Goal: Answer question/provide support: Share knowledge or assist other users

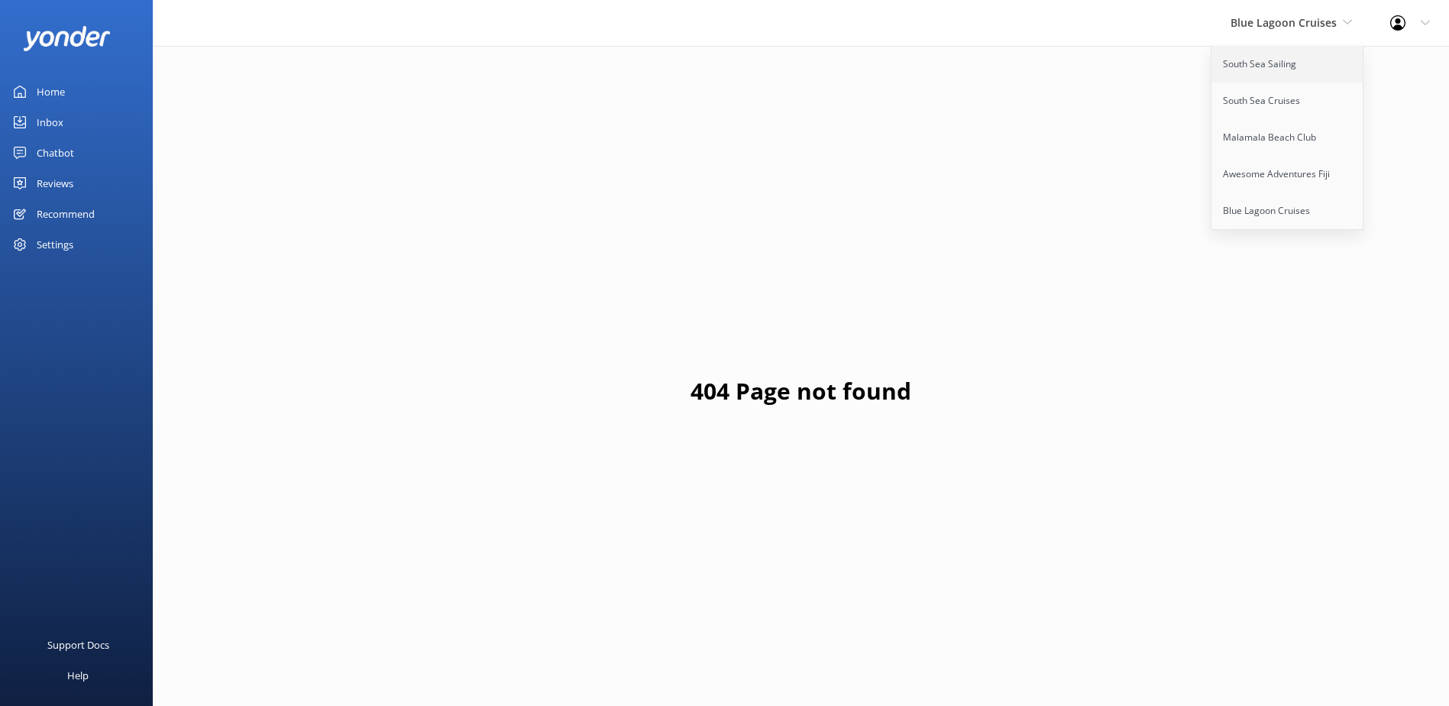
click at [1269, 73] on link "South Sea Sailing" at bounding box center [1288, 64] width 153 height 37
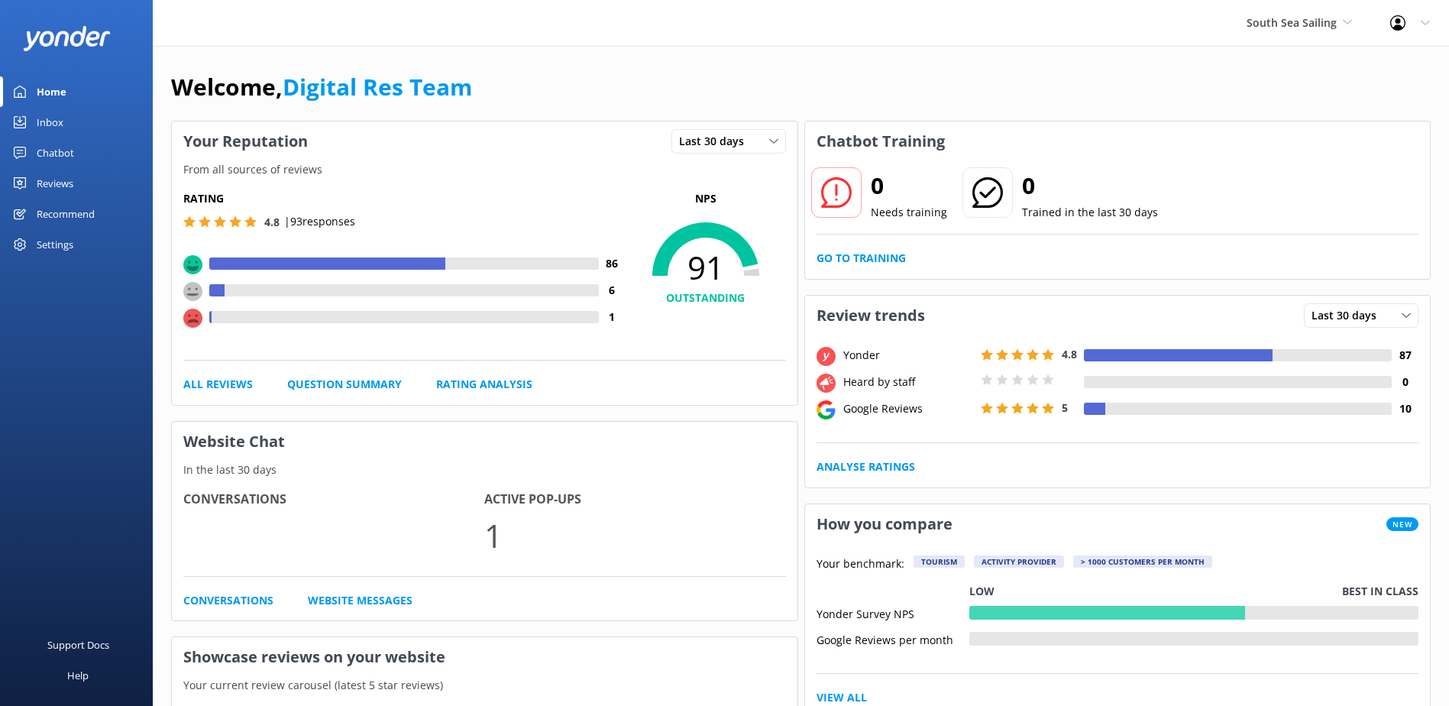
click at [54, 112] on div "Inbox" at bounding box center [50, 122] width 27 height 31
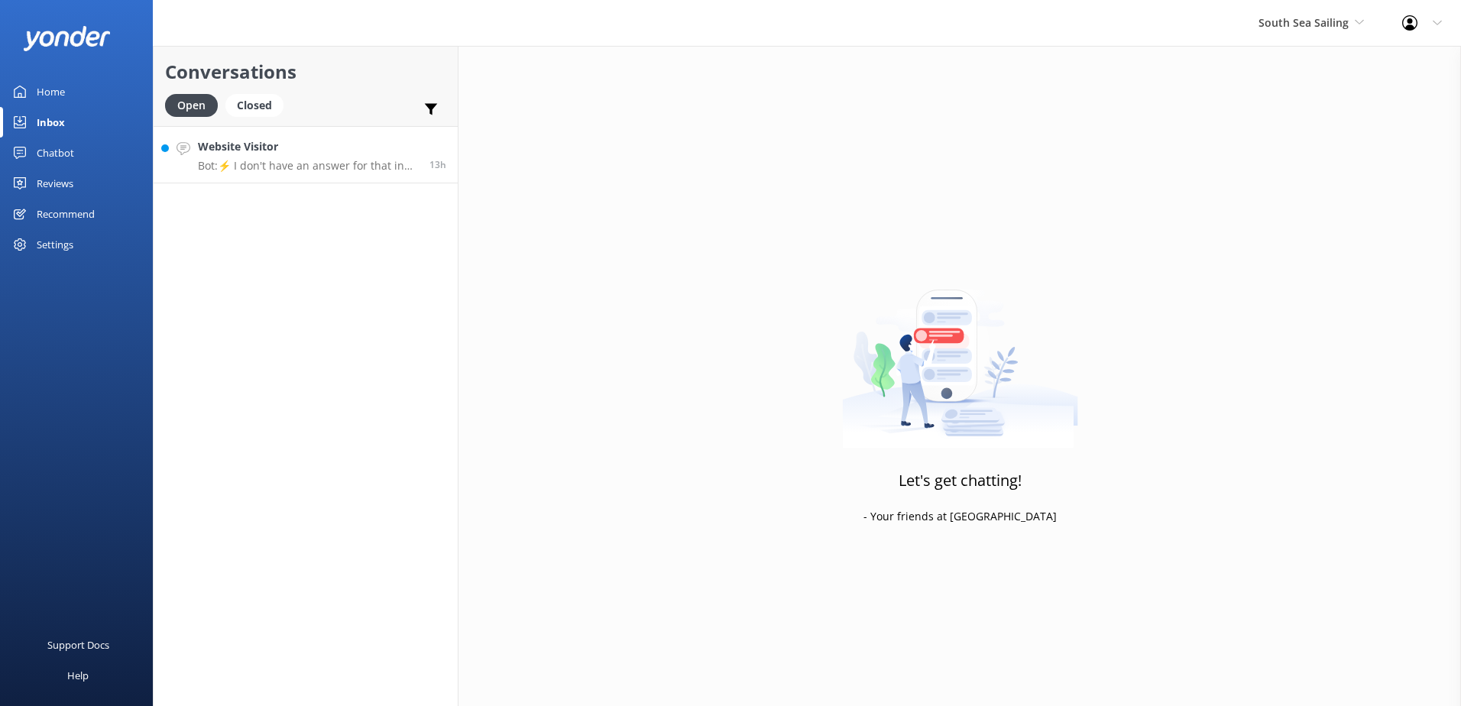
click at [336, 149] on h4 "Website Visitor" at bounding box center [308, 146] width 220 height 17
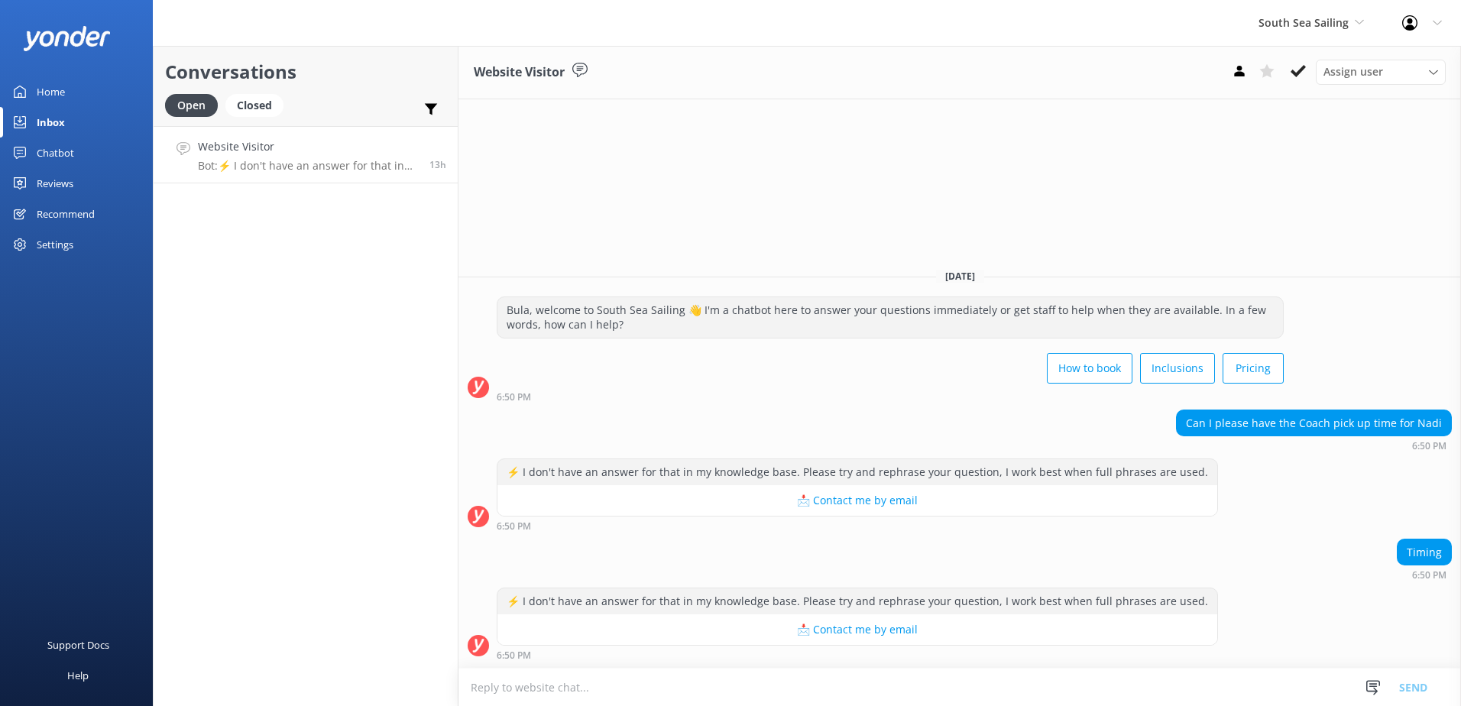
click at [992, 686] on textarea at bounding box center [959, 686] width 1002 height 37
click at [79, 144] on link "Chatbot" at bounding box center [76, 153] width 153 height 31
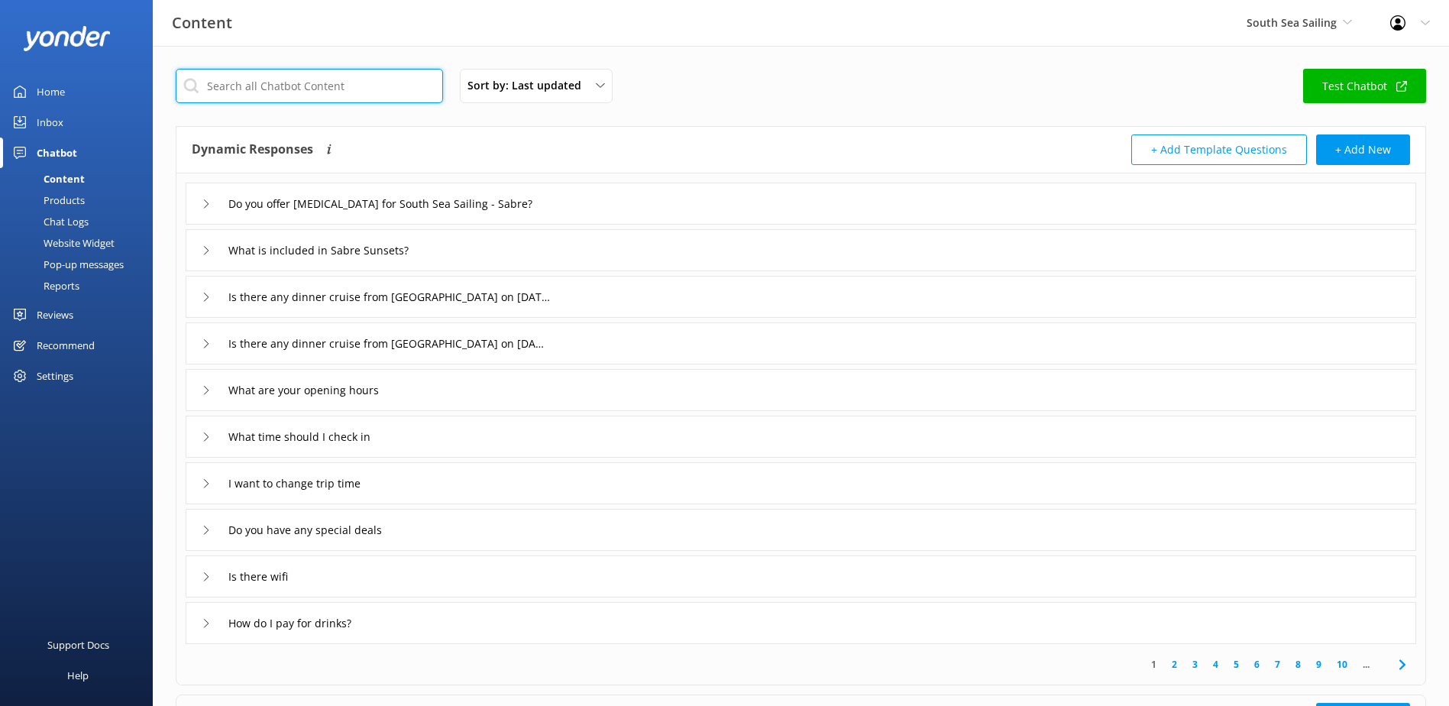
click at [288, 93] on input "text" at bounding box center [309, 86] width 267 height 34
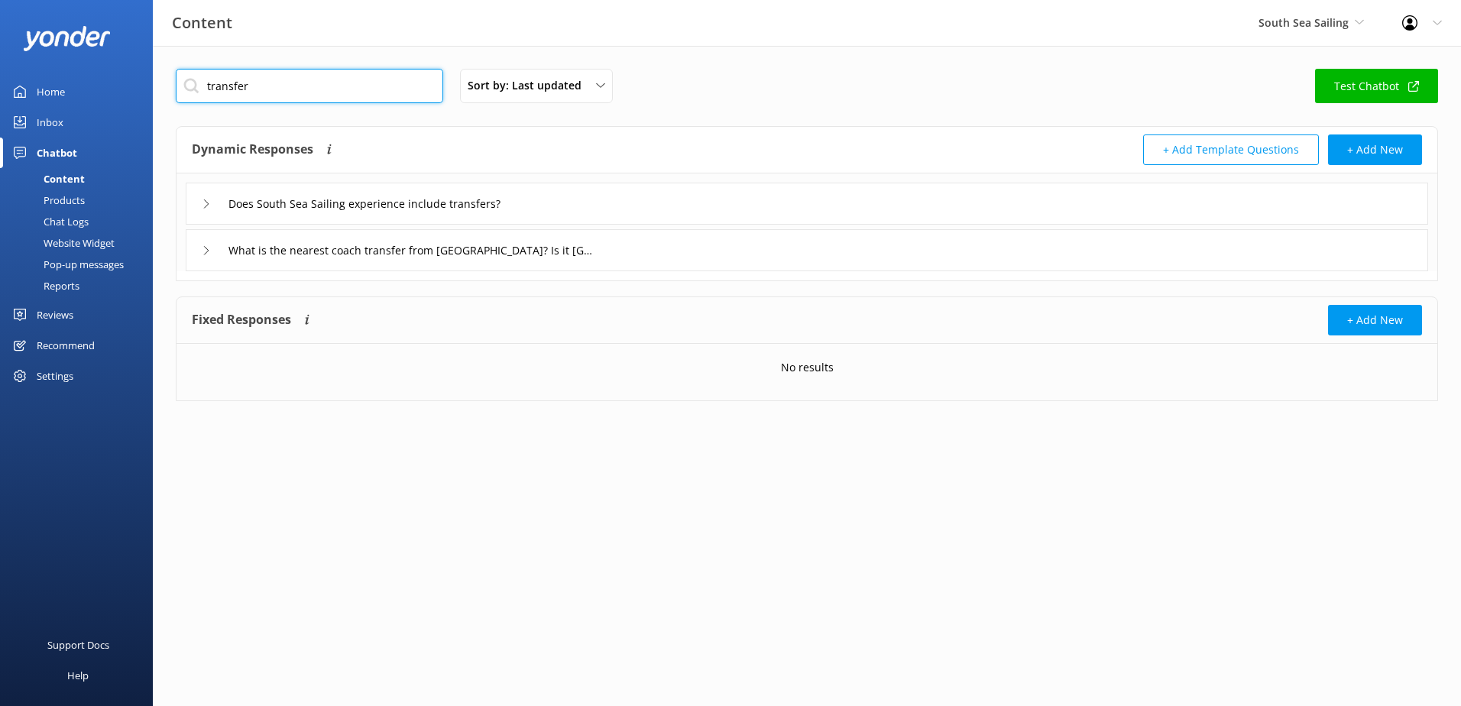
click at [306, 84] on input "transfer" at bounding box center [309, 86] width 267 height 34
type input "transfer"
click at [638, 165] on div "Dynamic Responses Dynamic responses rely on the Large Language Model to create …" at bounding box center [806, 150] width 1261 height 47
click at [614, 196] on div "Does South Sea Sailing experience include transfers?" at bounding box center [807, 204] width 1242 height 42
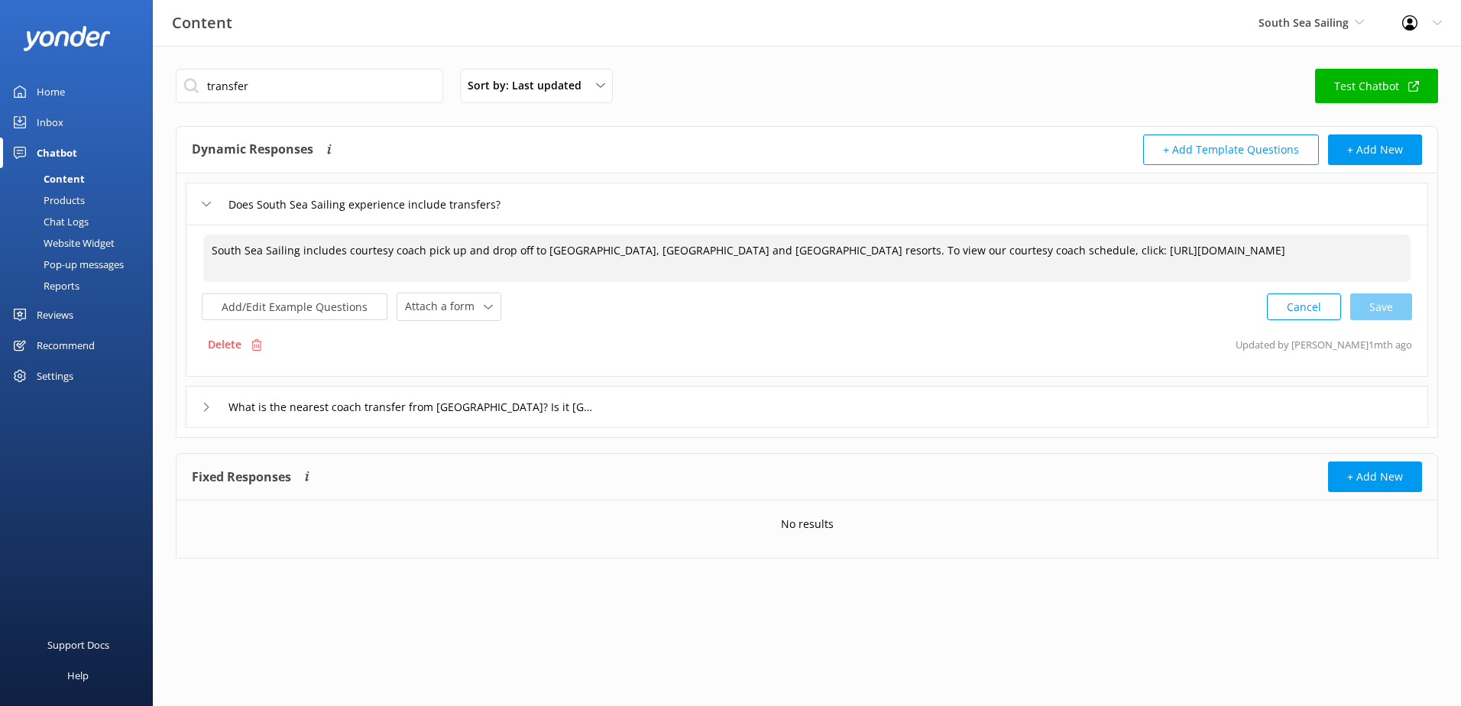
drag, startPoint x: 1237, startPoint y: 249, endPoint x: 602, endPoint y: 263, distance: 635.0
click at [603, 263] on textarea "South Sea Sailing includes courtesy coach pick up and drop off to most Nadi, Wa…" at bounding box center [806, 258] width 1207 height 47
drag, startPoint x: 602, startPoint y: 263, endPoint x: 696, endPoint y: 254, distance: 94.4
click at [601, 262] on textarea "South Sea Sailing includes courtesy coach pick up and drop off to most Nadi, Wa…" at bounding box center [806, 258] width 1207 height 47
click at [1254, 254] on textarea "South Sea Sailing includes courtesy coach pick up and drop off to most Nadi, Wa…" at bounding box center [806, 258] width 1207 height 47
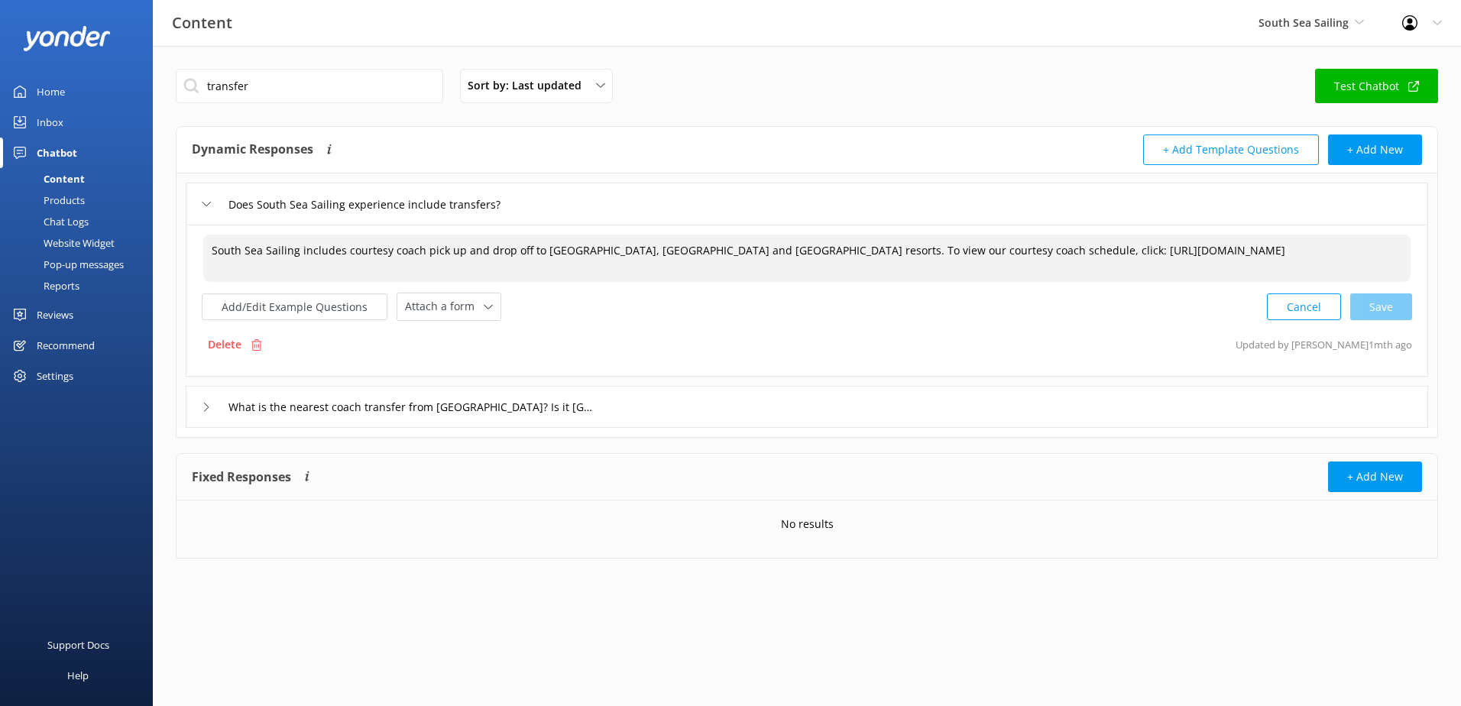
drag, startPoint x: 903, startPoint y: 244, endPoint x: 120, endPoint y: 204, distance: 784.1
click at [120, 204] on div "Content South Sea Sailing South Sea Sailing South Sea Cruises Malamala Beach Cl…" at bounding box center [730, 325] width 1461 height 558
click at [57, 125] on div "Inbox" at bounding box center [50, 122] width 27 height 31
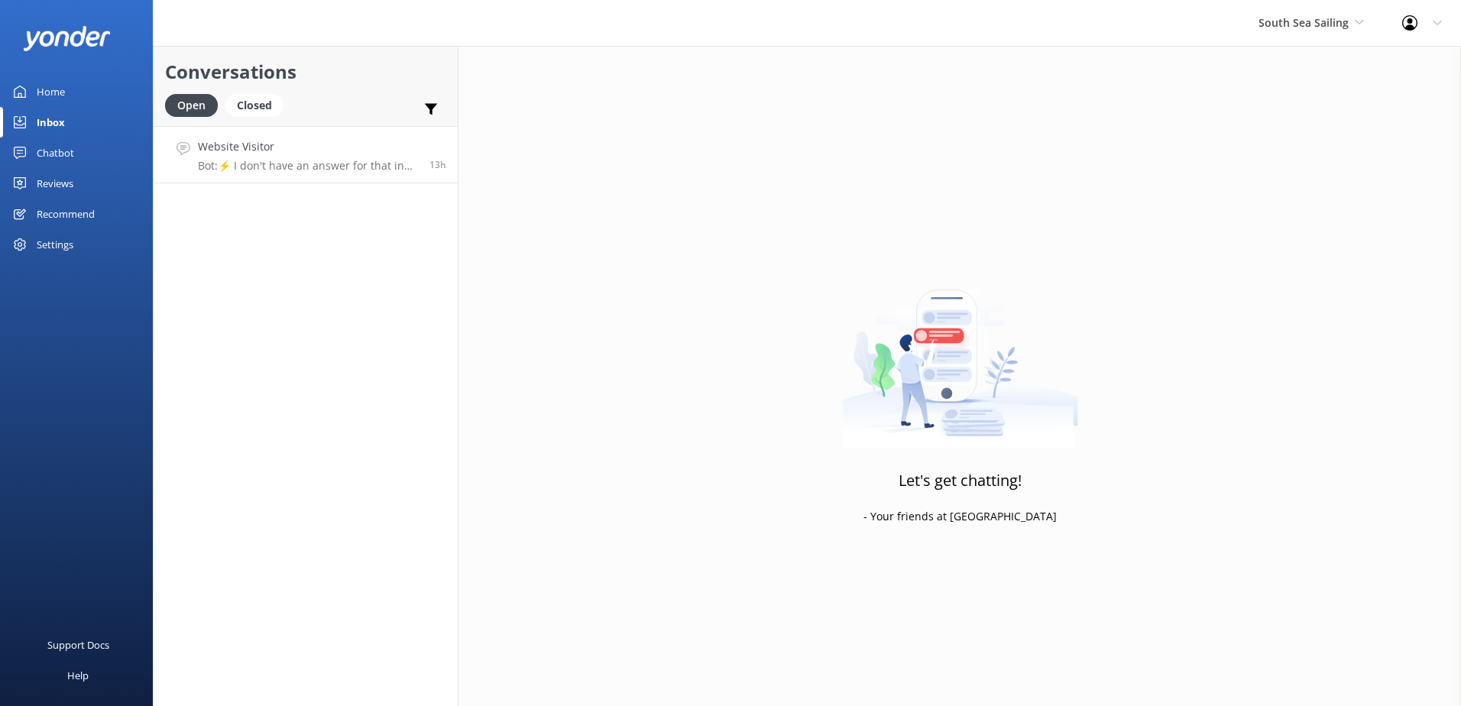
click at [286, 152] on h4 "Website Visitor" at bounding box center [308, 146] width 220 height 17
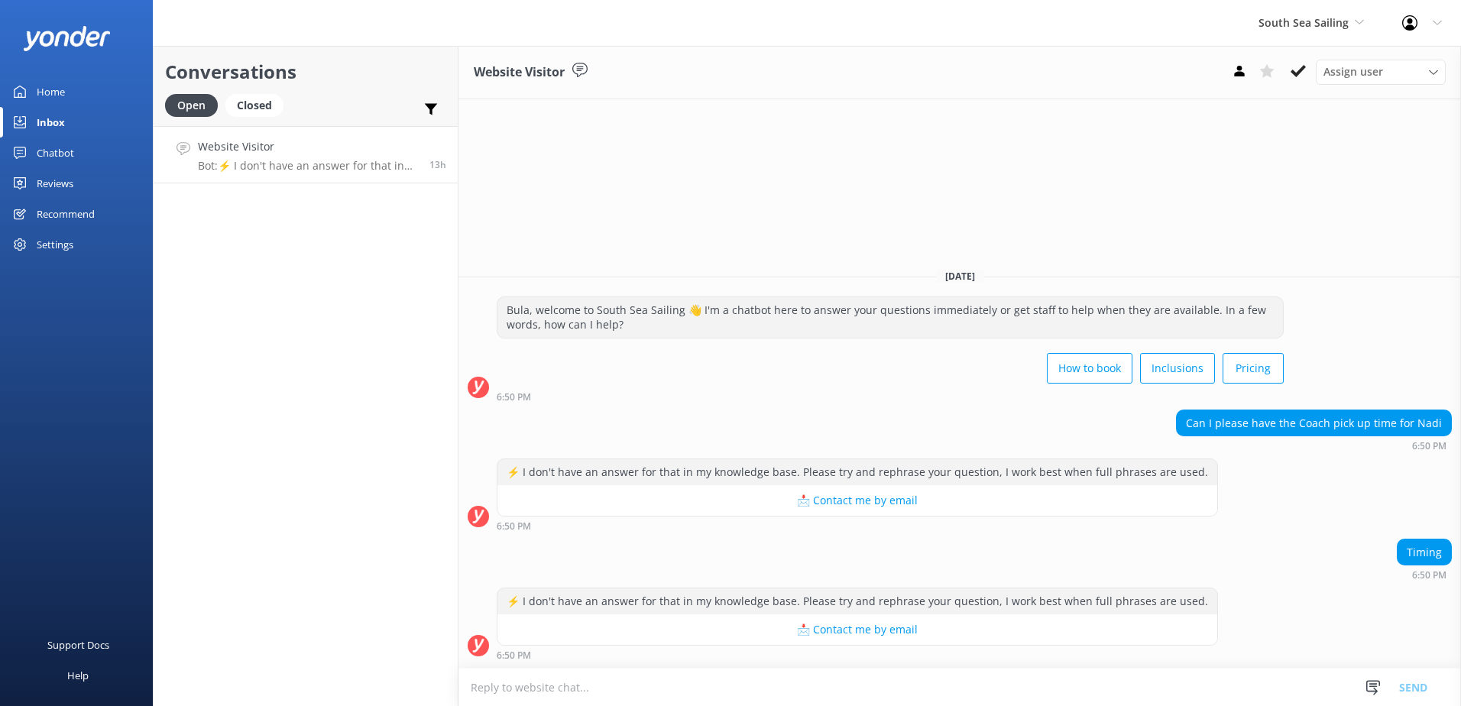
click at [731, 680] on textarea at bounding box center [959, 686] width 1002 height 37
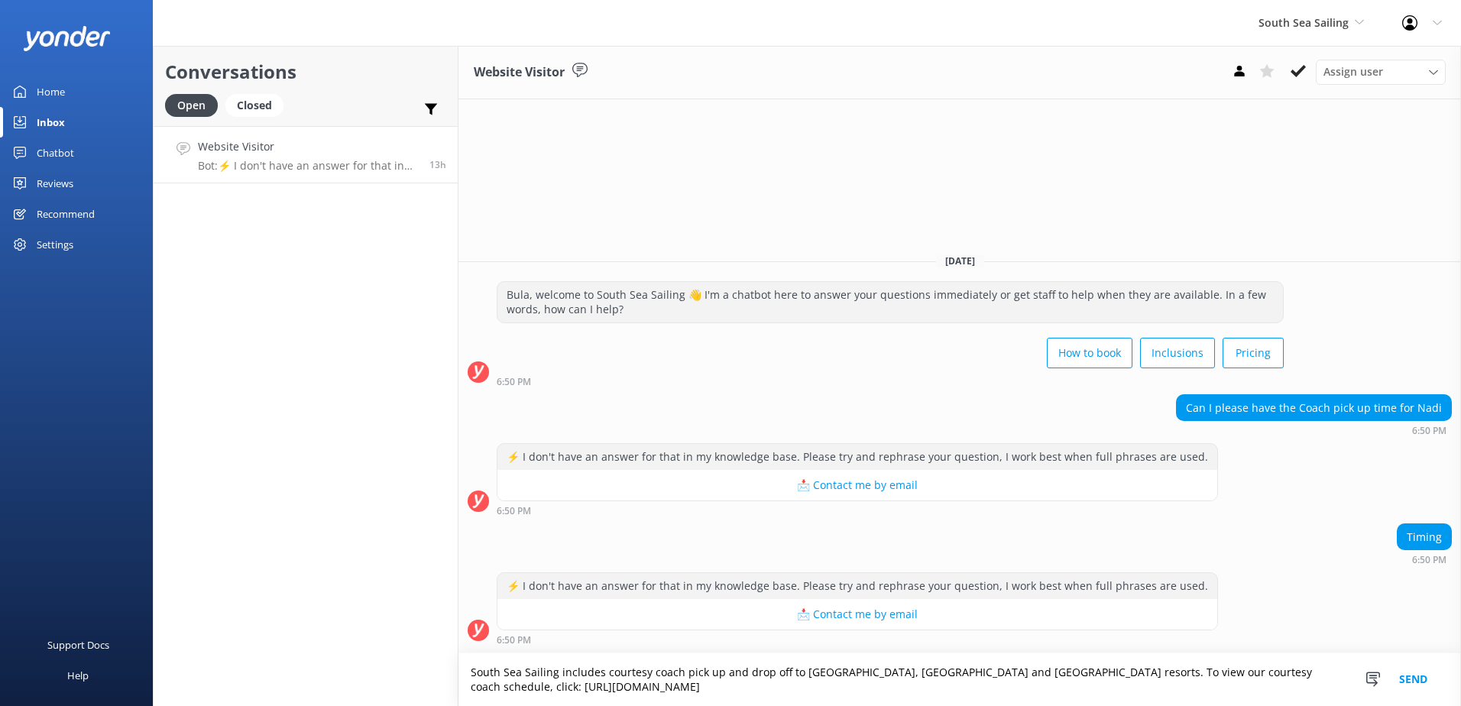
type textarea "South Sea Sailing includes courtesy coach pick up and drop off to most Nadi, Wa…"
click at [1410, 674] on button "Send" at bounding box center [1412, 679] width 57 height 53
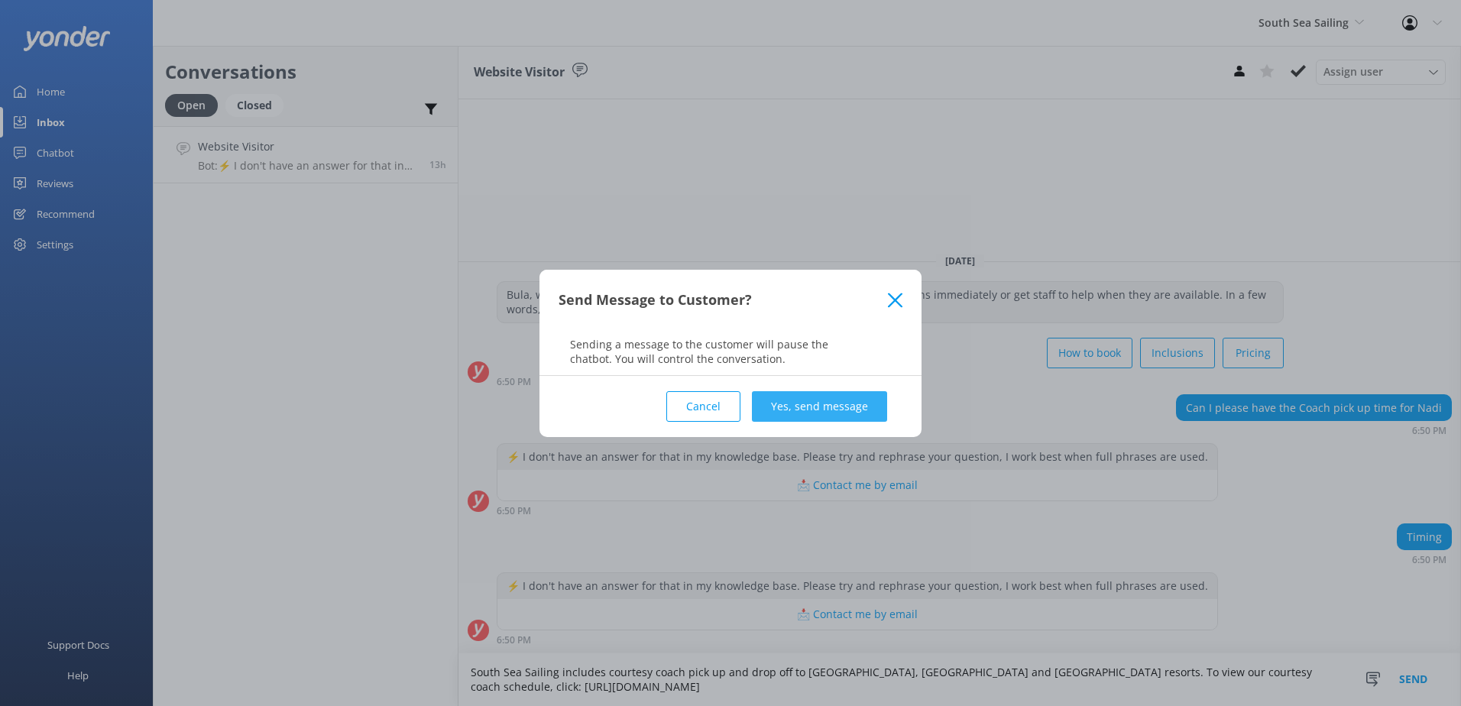
click at [861, 409] on button "Yes, send message" at bounding box center [819, 406] width 135 height 31
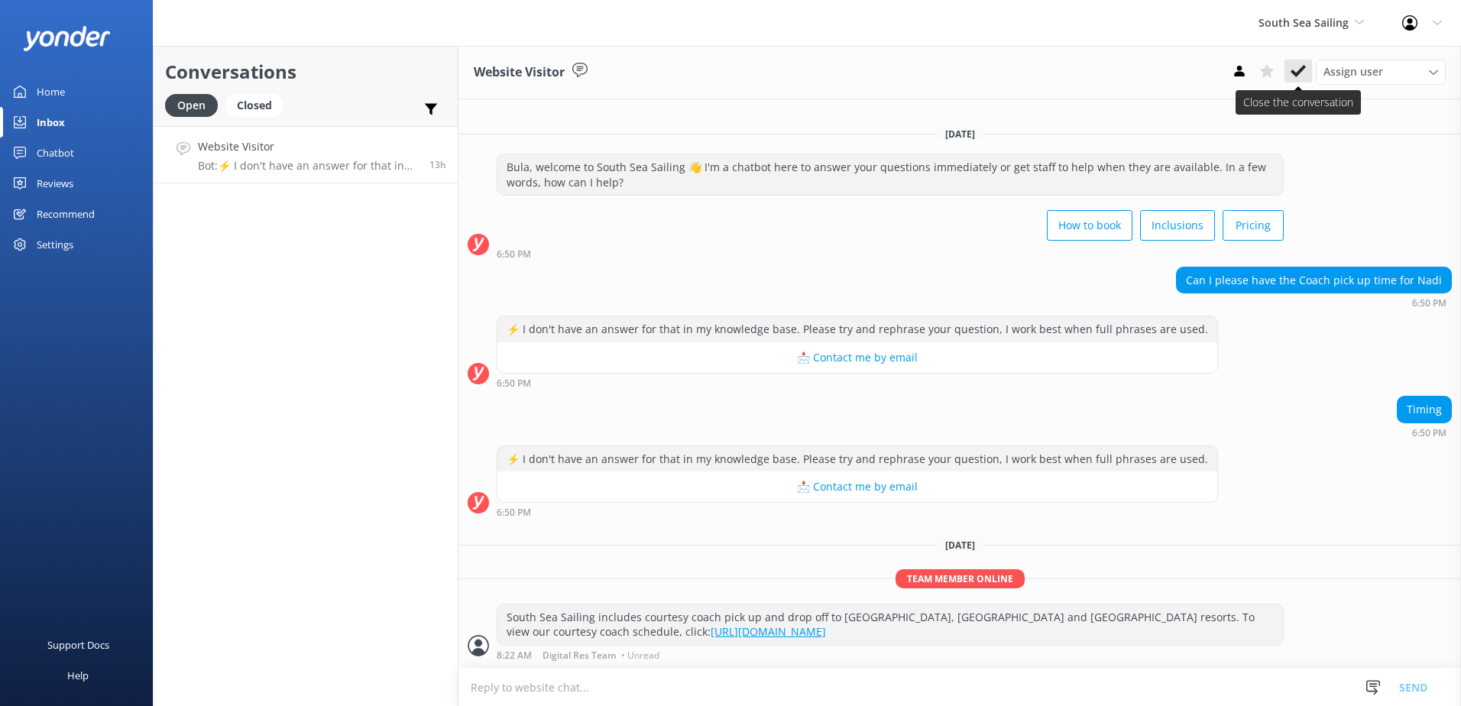
click at [1294, 76] on icon at bounding box center [1297, 70] width 15 height 15
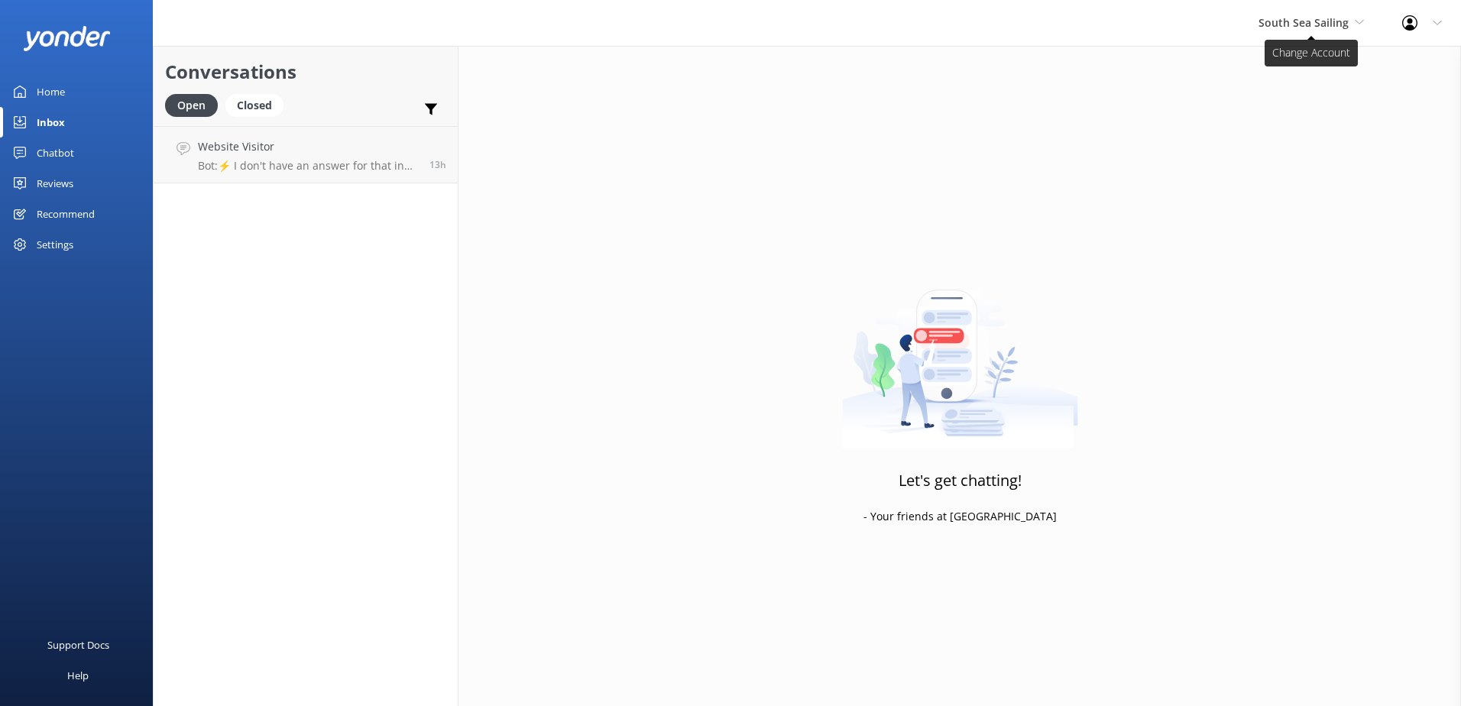
click at [1315, 28] on span "South Sea Sailing" at bounding box center [1303, 22] width 90 height 15
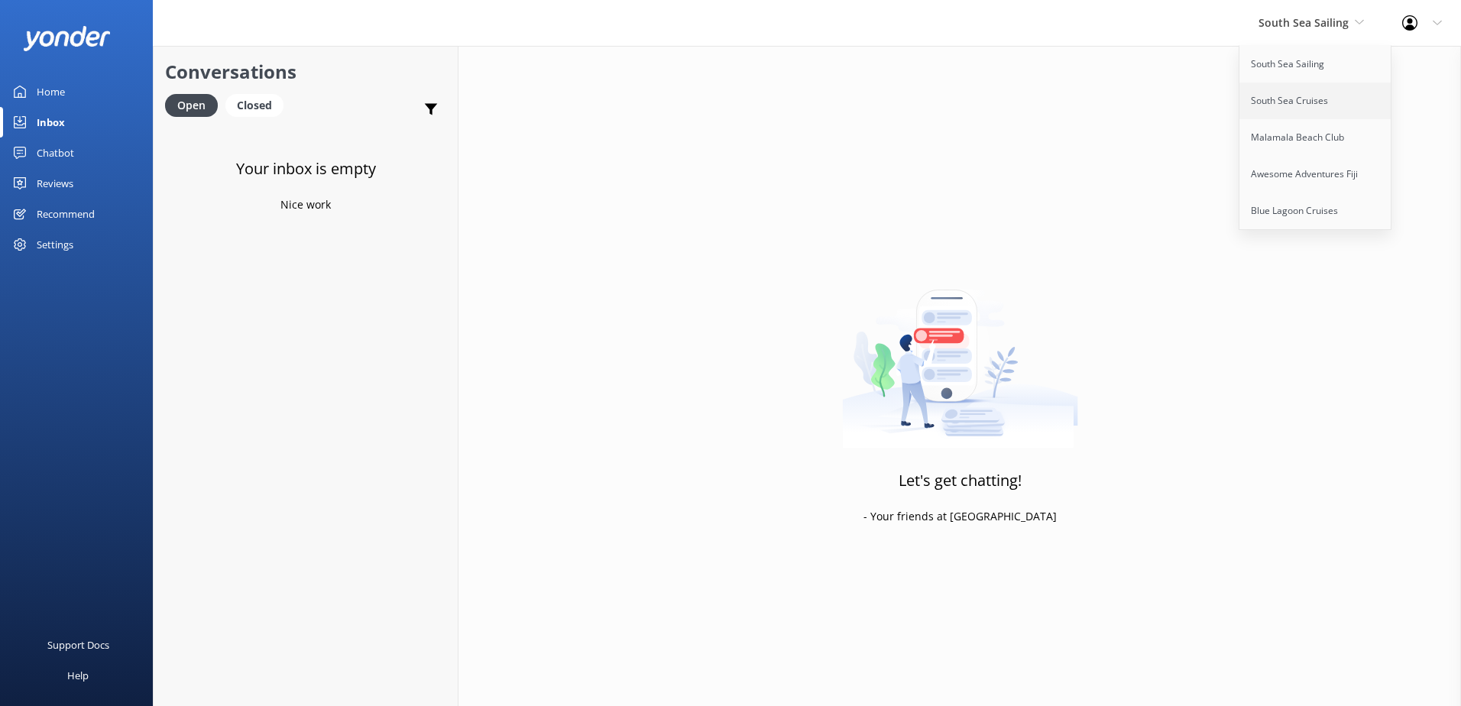
click at [1316, 96] on link "South Sea Cruises" at bounding box center [1315, 101] width 153 height 37
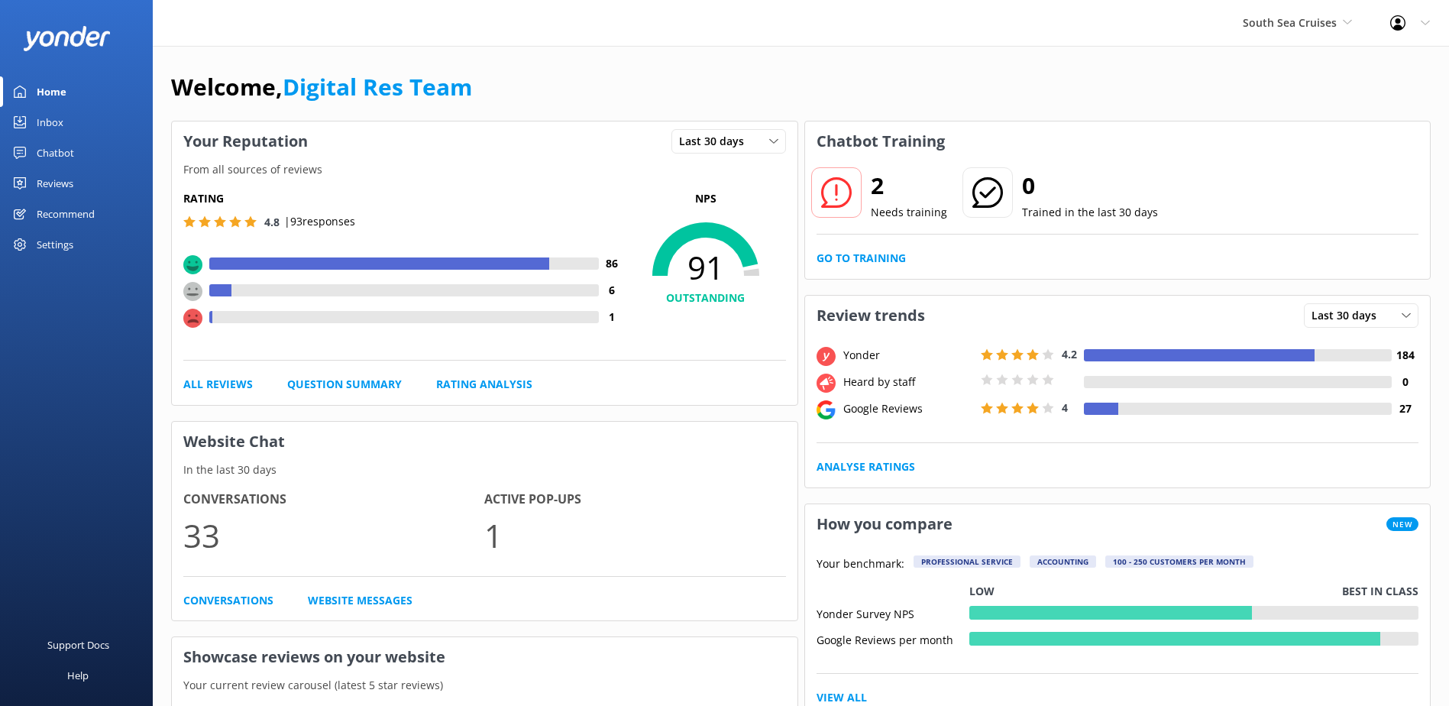
click at [67, 117] on link "Inbox" at bounding box center [76, 122] width 153 height 31
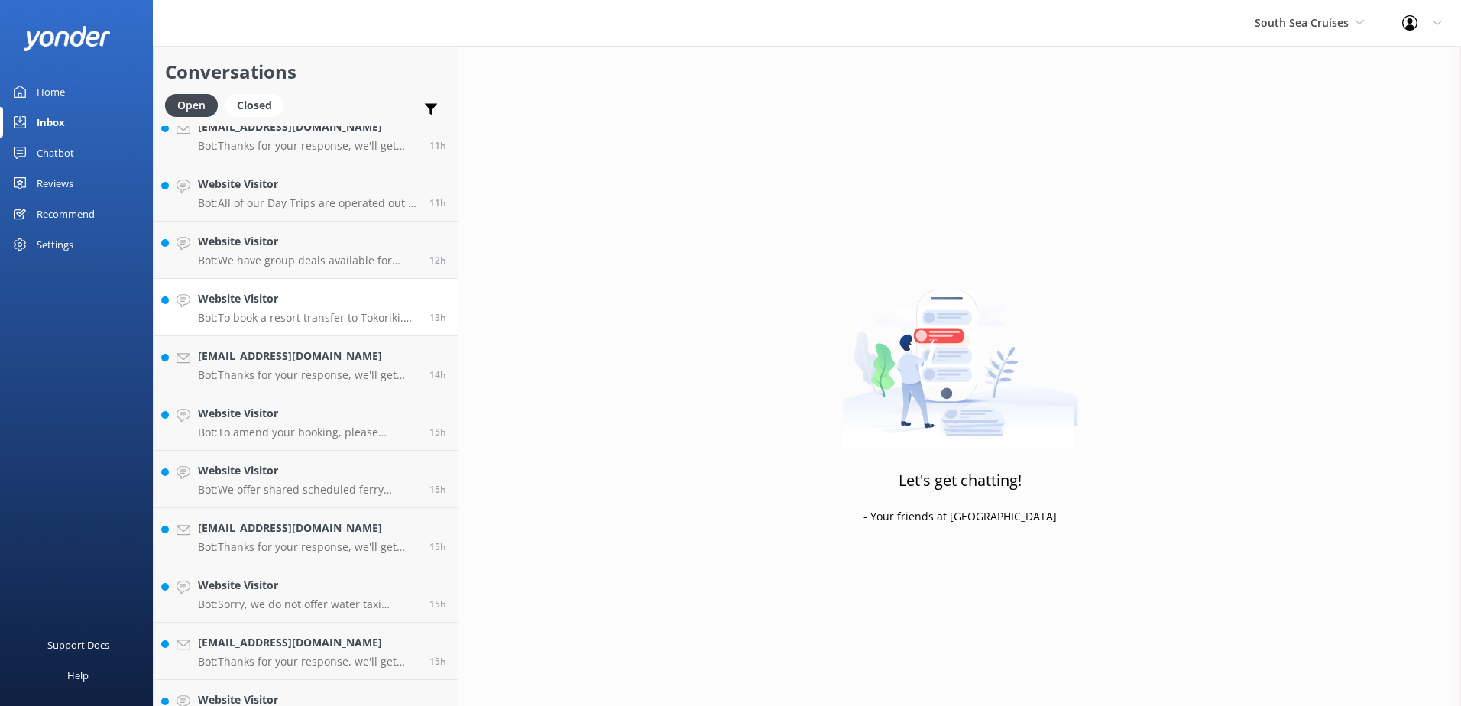
scroll to position [566, 0]
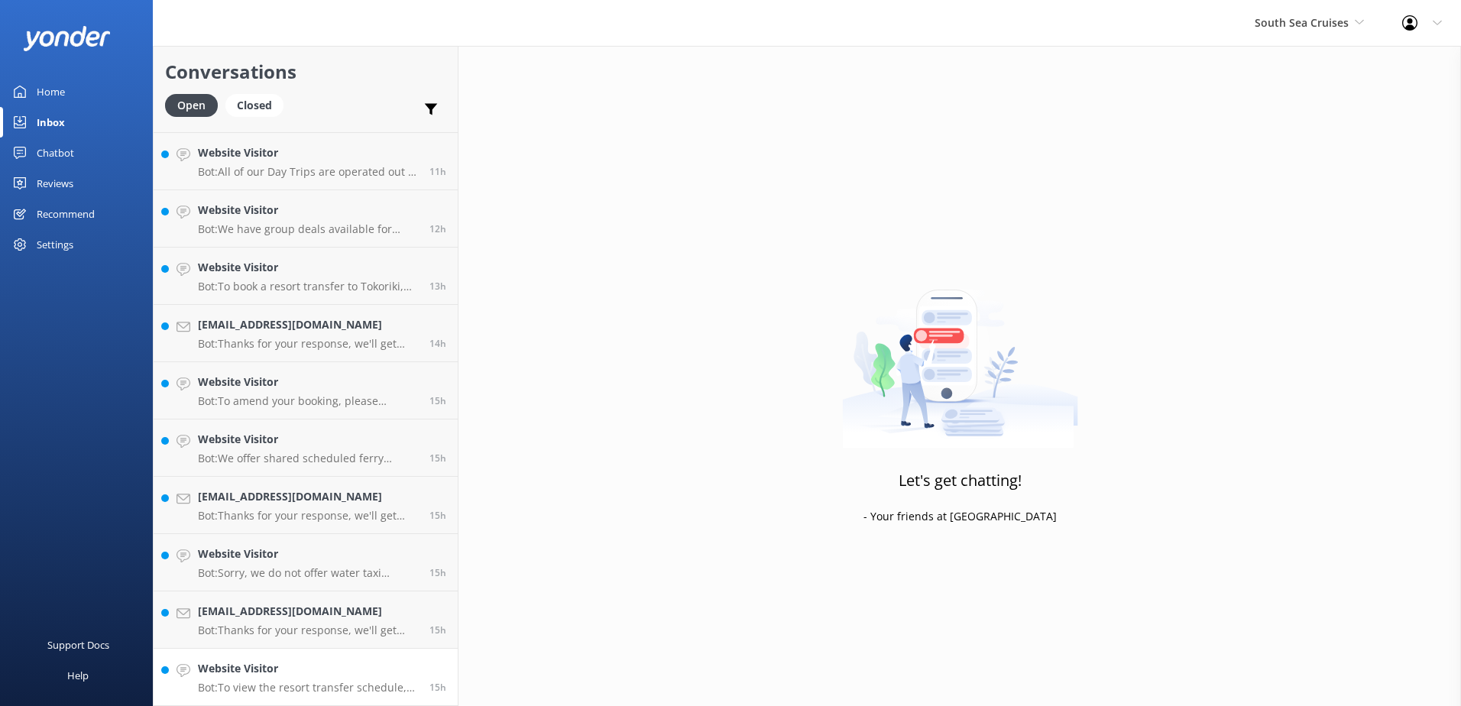
click at [358, 683] on p "Bot: To view the resort transfer schedule, please visit https://southseacruises…" at bounding box center [308, 688] width 220 height 14
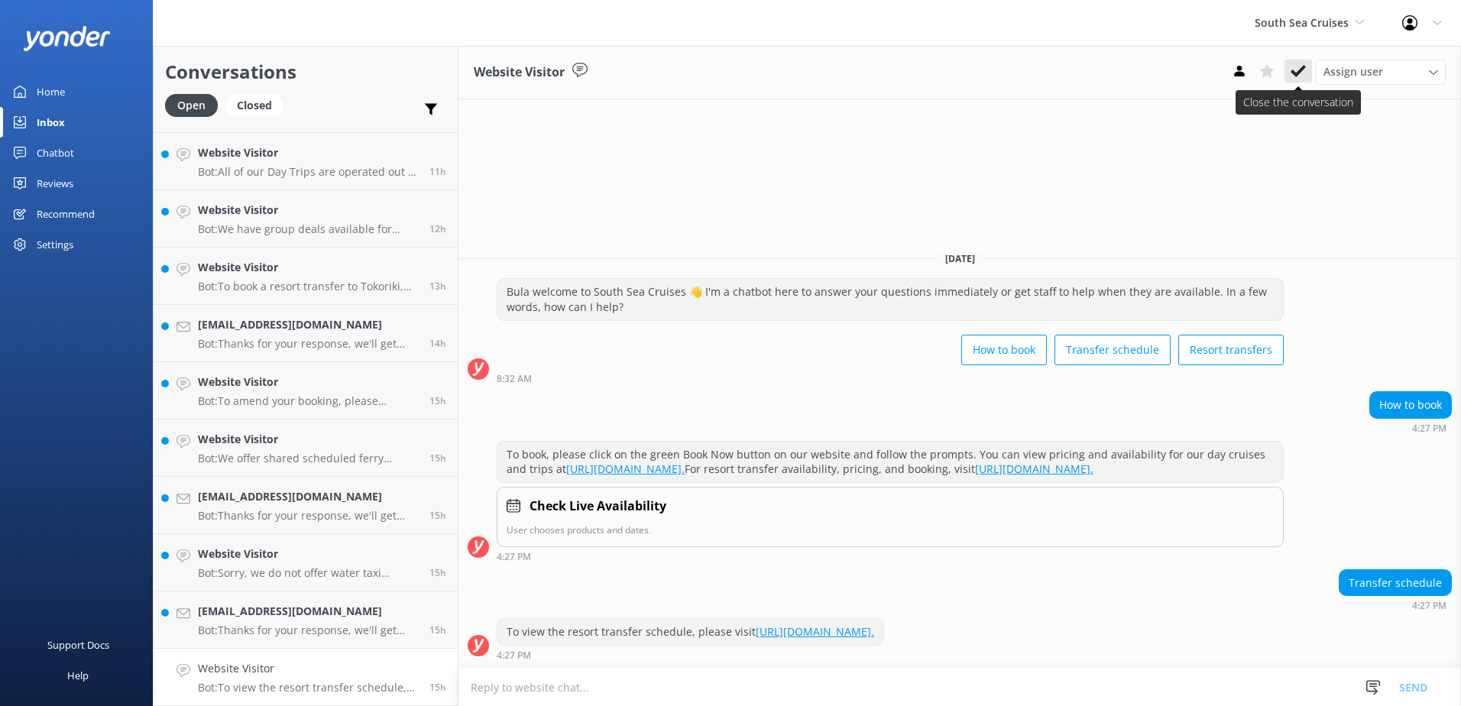
click at [1297, 79] on button at bounding box center [1298, 71] width 28 height 23
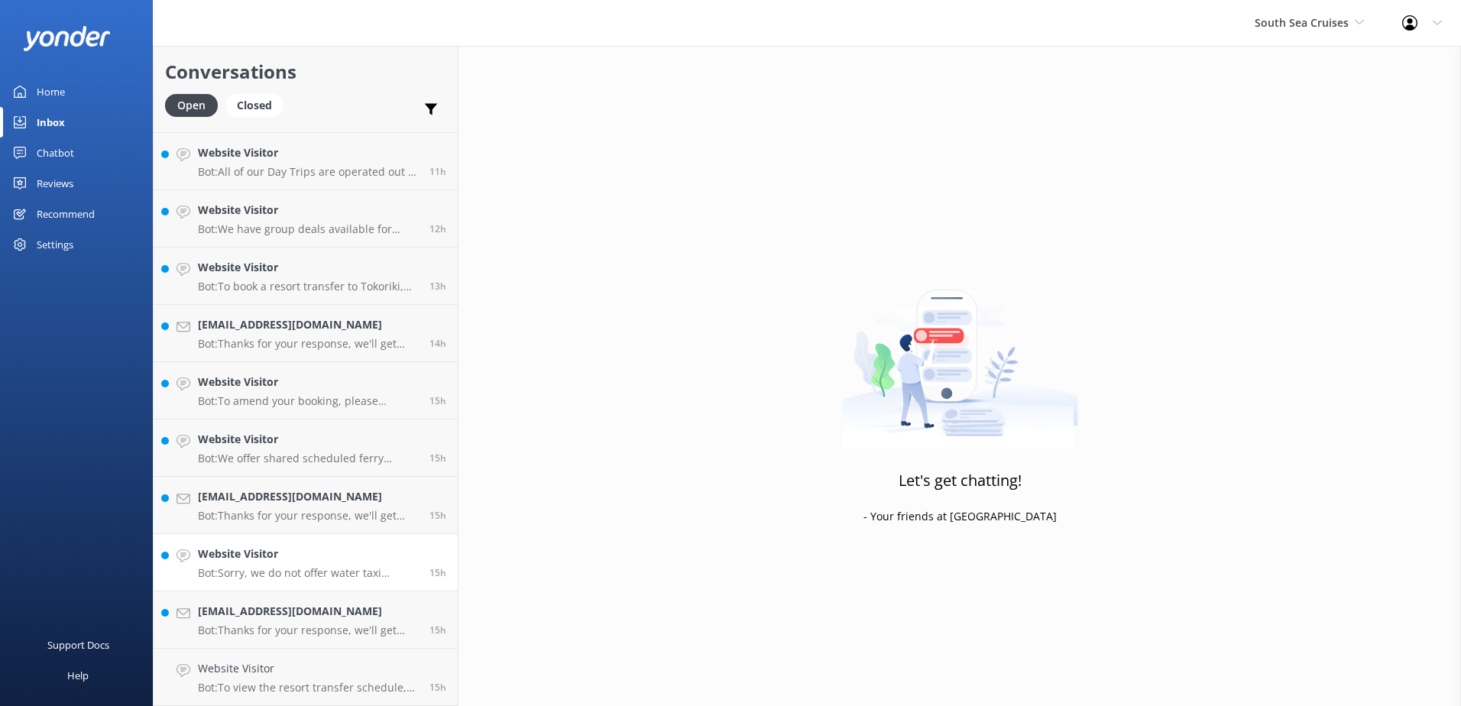
scroll to position [509, 0]
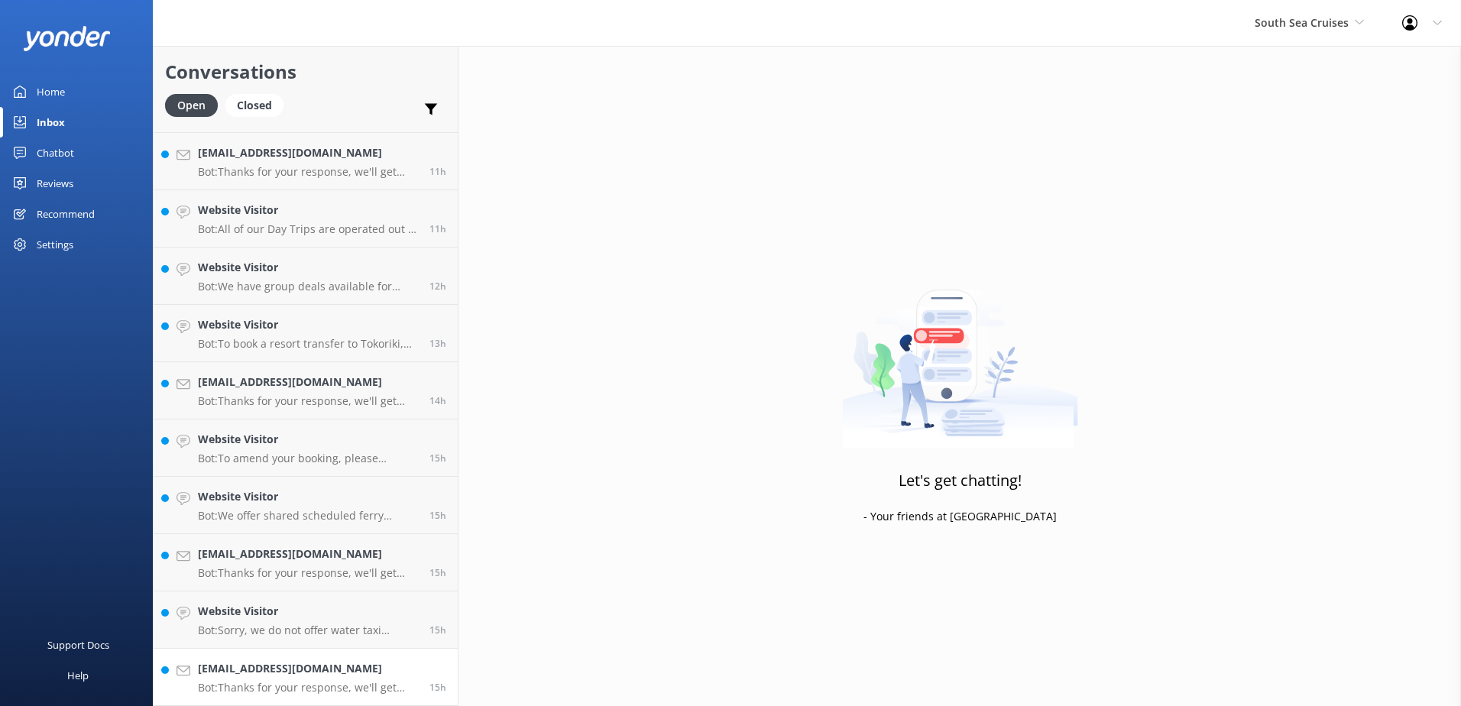
click at [341, 668] on h4 "[EMAIL_ADDRESS][DOMAIN_NAME]" at bounding box center [308, 668] width 220 height 17
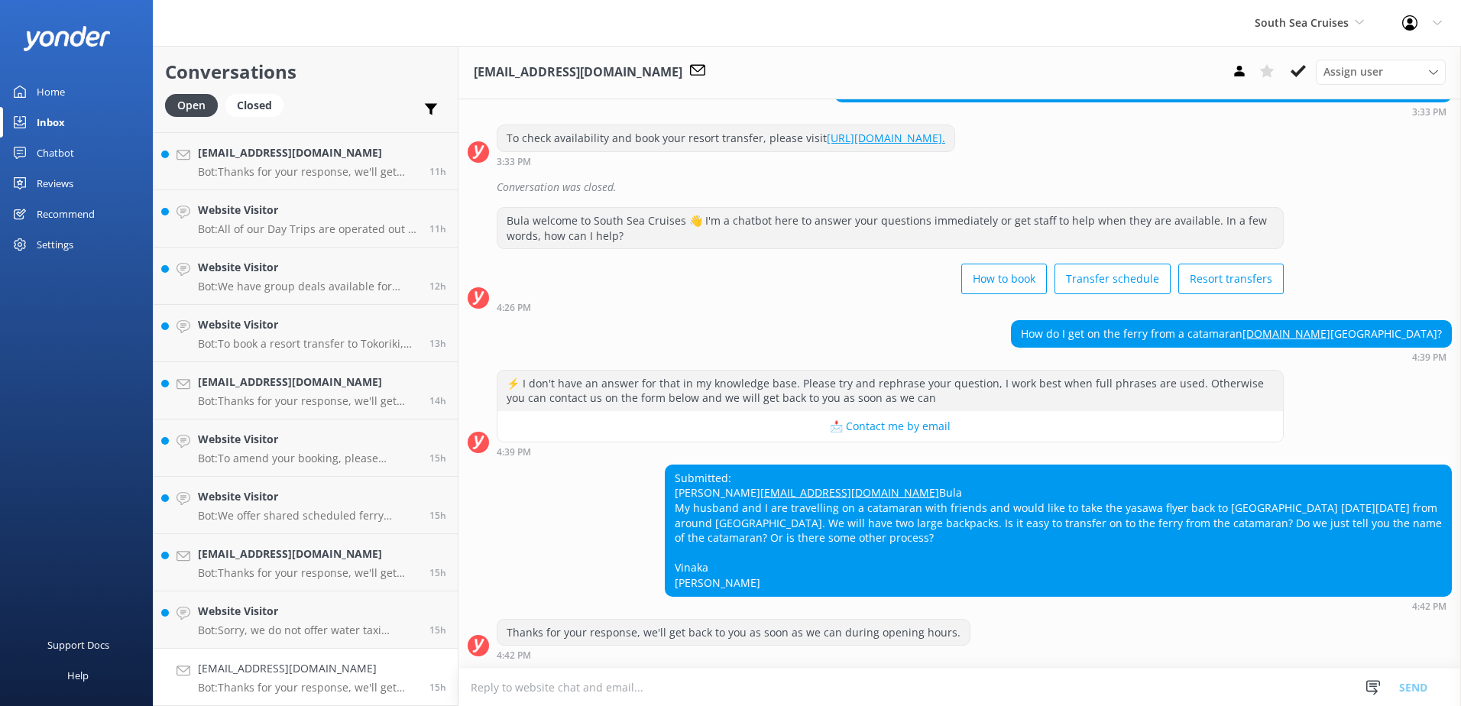
scroll to position [494, 0]
click at [902, 683] on textarea at bounding box center [959, 686] width 1002 height 37
click at [1004, 690] on textarea at bounding box center [959, 686] width 1002 height 37
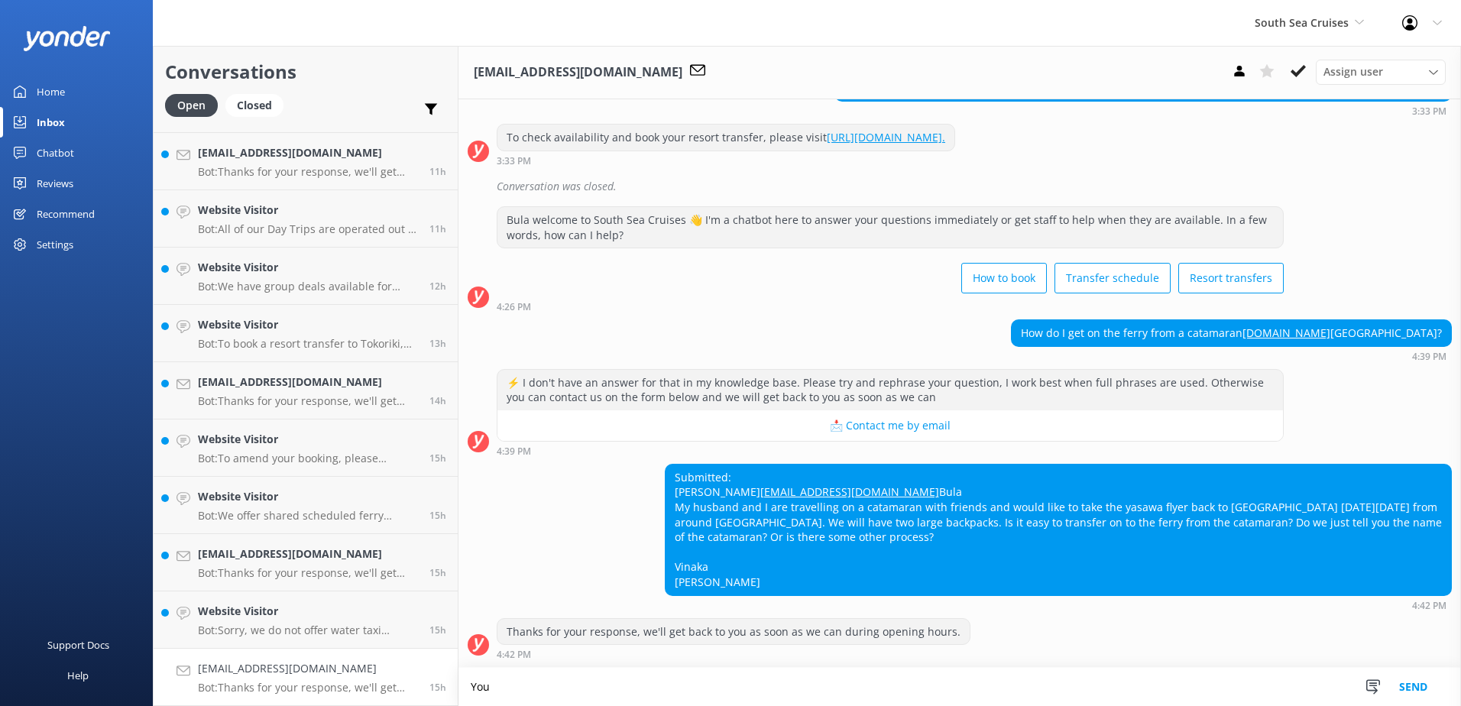
scroll to position [495, 0]
type textarea "You will have to book transfer From Nanuya Island to Port Denarau, You can book…"
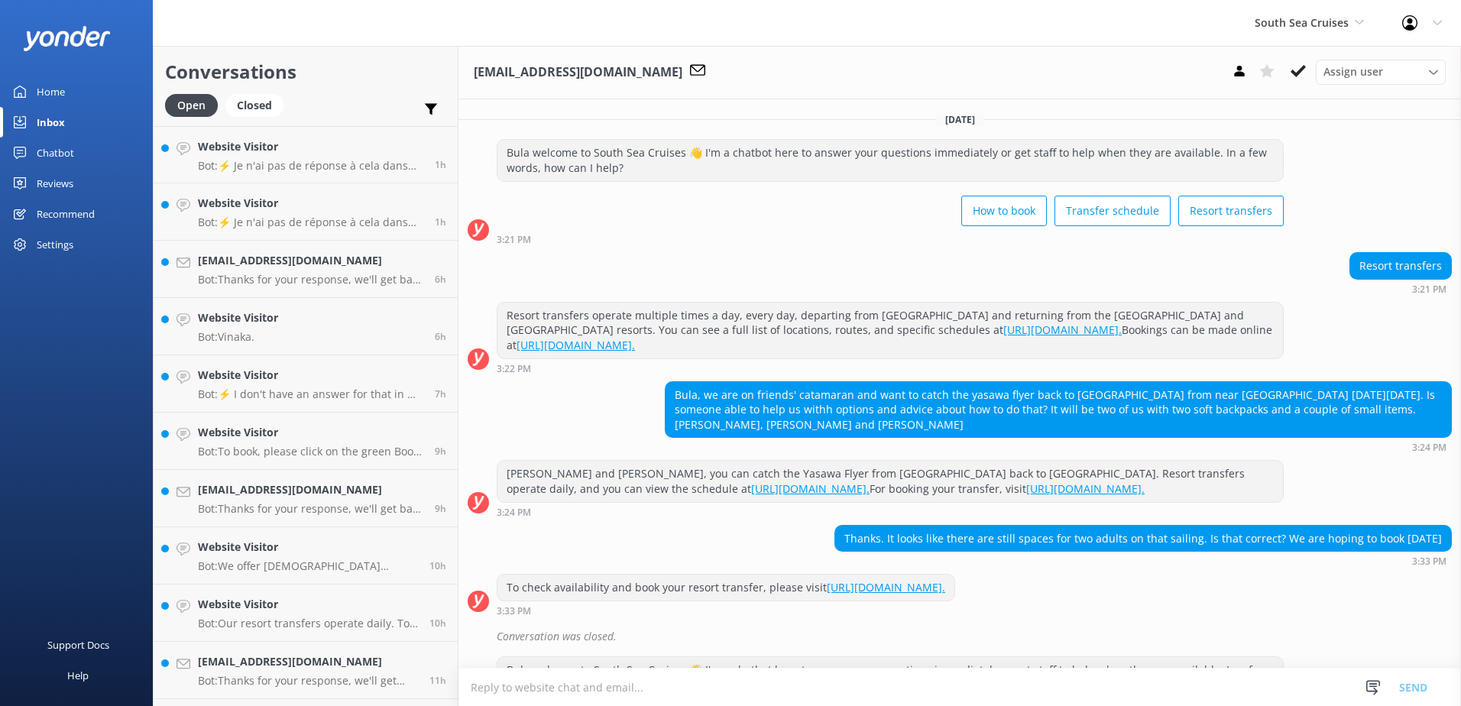
scroll to position [494, 0]
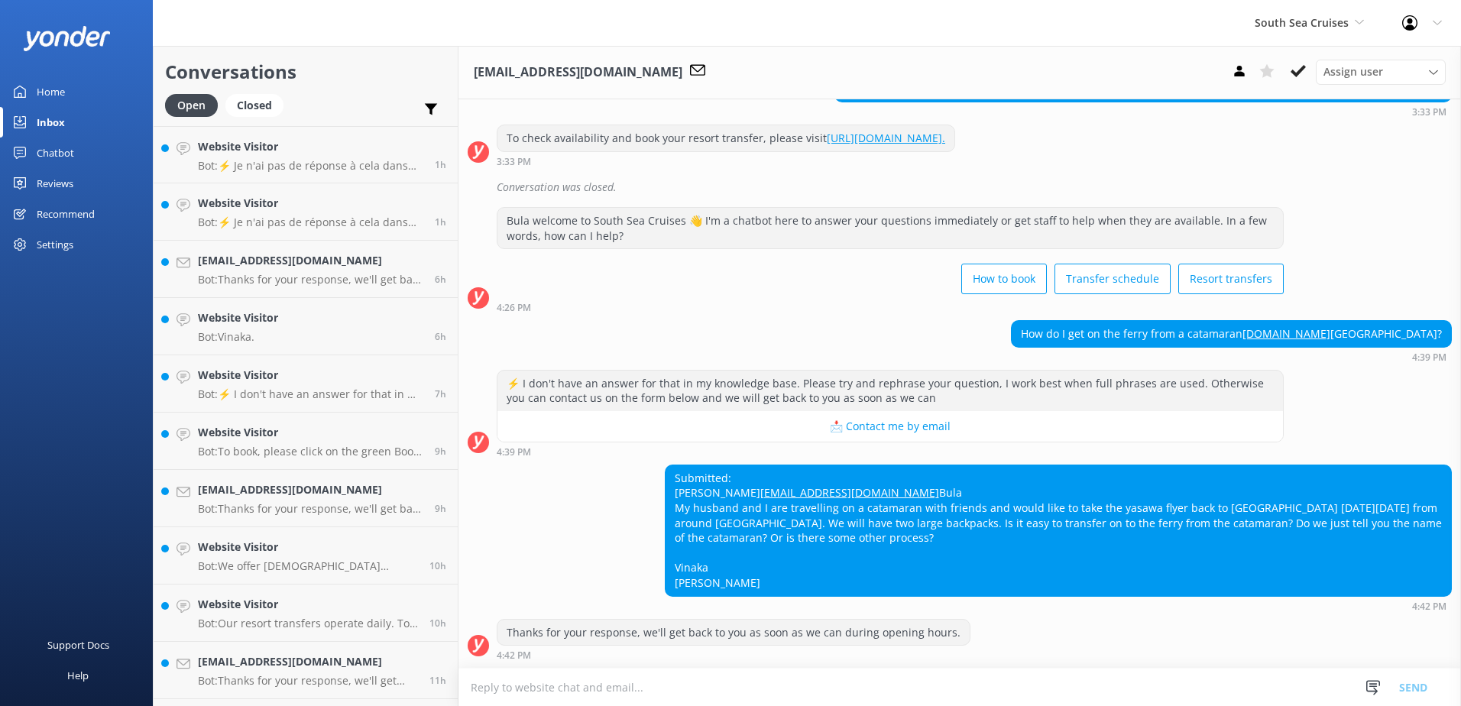
click at [970, 687] on textarea at bounding box center [959, 686] width 1002 height 37
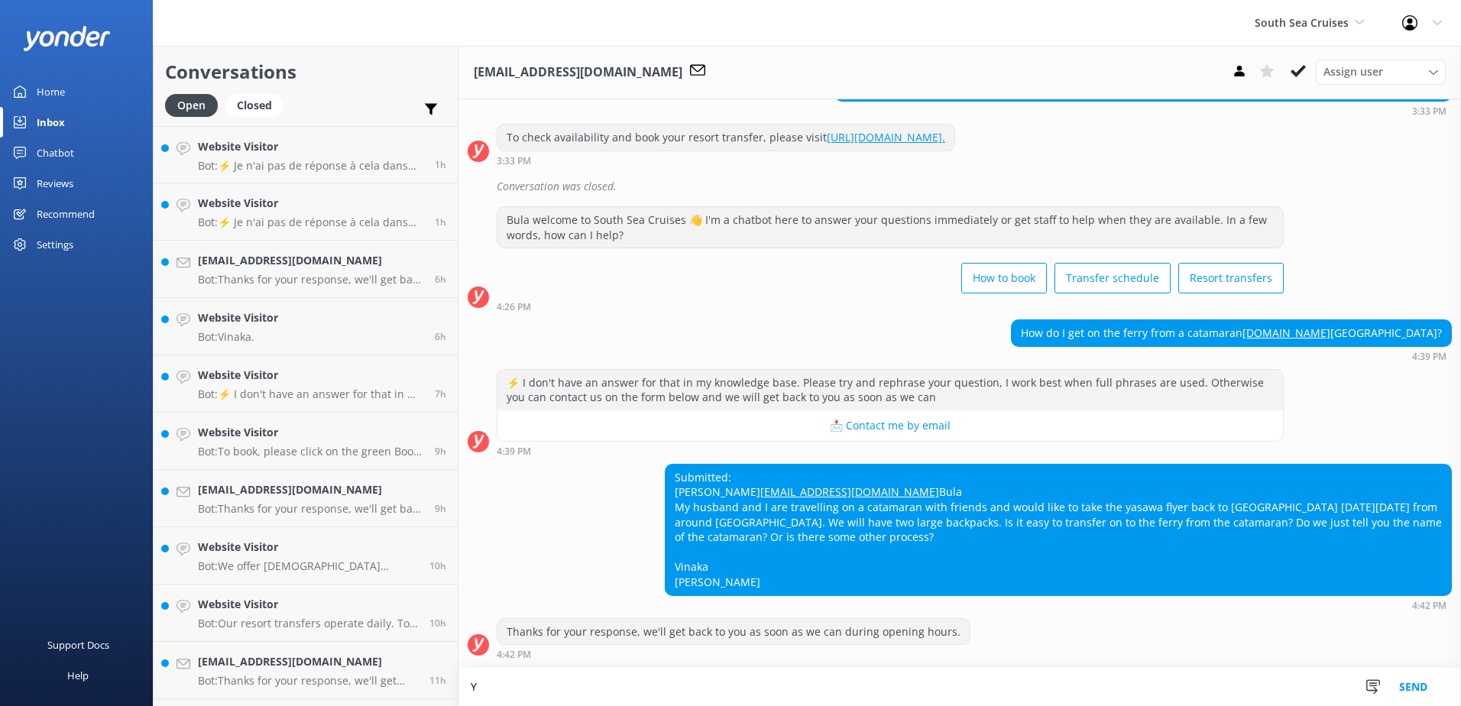
scroll to position [495, 0]
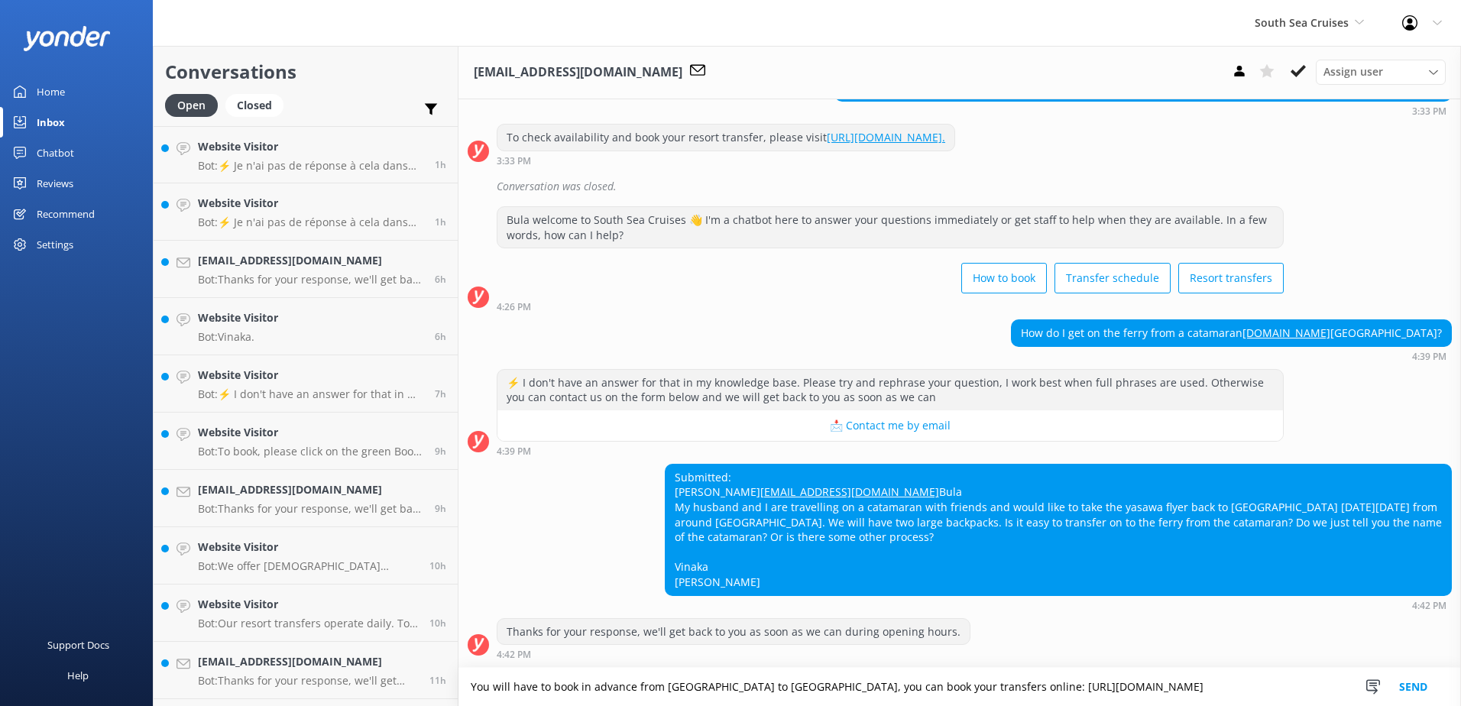
type textarea "You will have to book in advance from [GEOGRAPHIC_DATA] to [GEOGRAPHIC_DATA], y…"
click at [1408, 677] on button "Send" at bounding box center [1412, 687] width 57 height 38
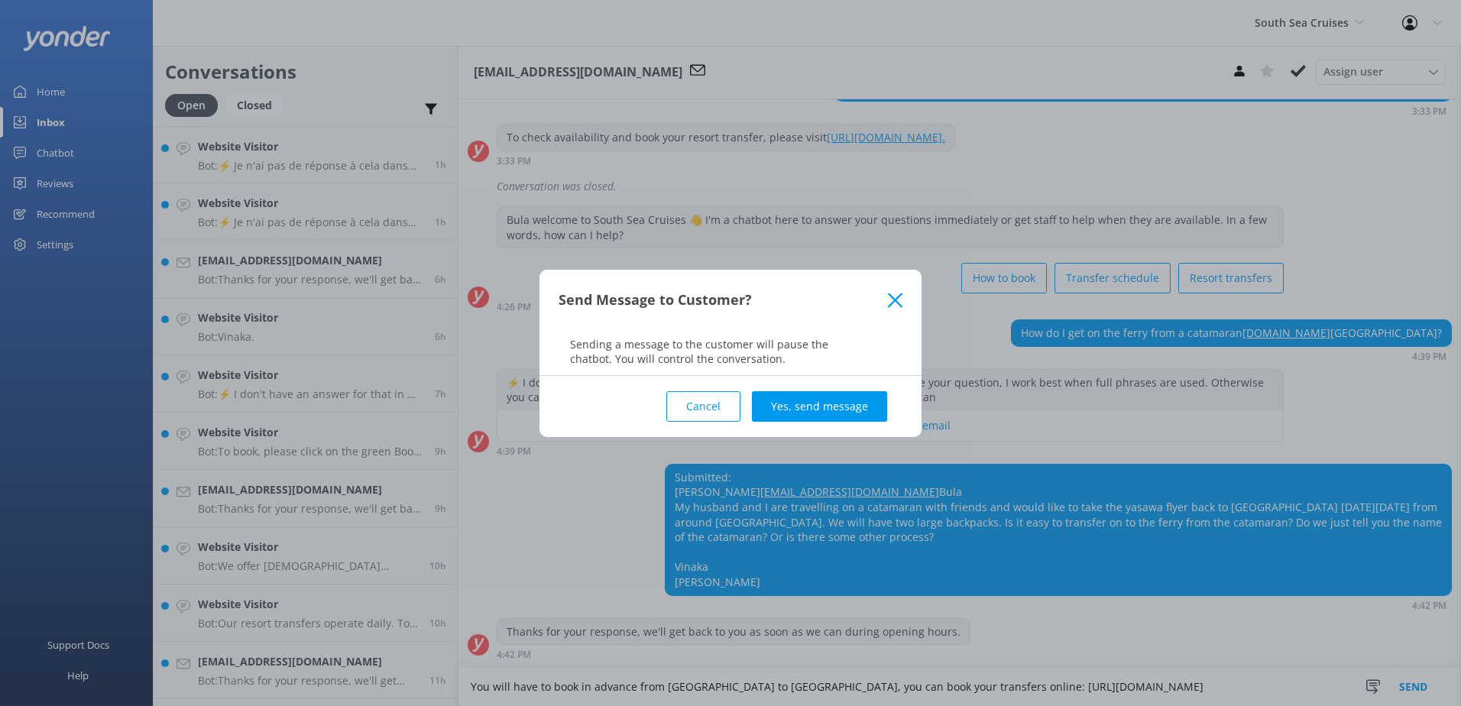
click at [830, 384] on div "Cancel Yes, send message" at bounding box center [730, 406] width 344 height 61
click at [834, 393] on button "Yes, send message" at bounding box center [819, 406] width 135 height 31
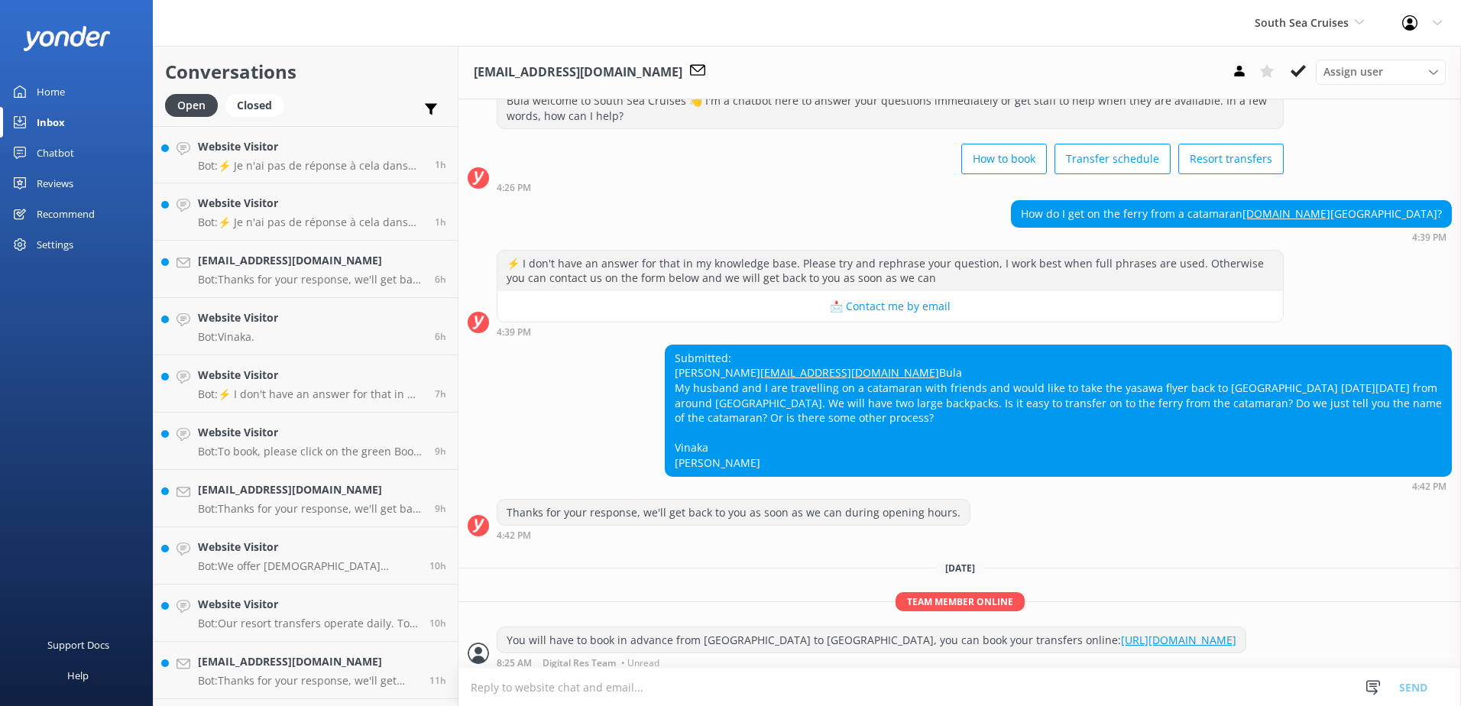
scroll to position [637, 0]
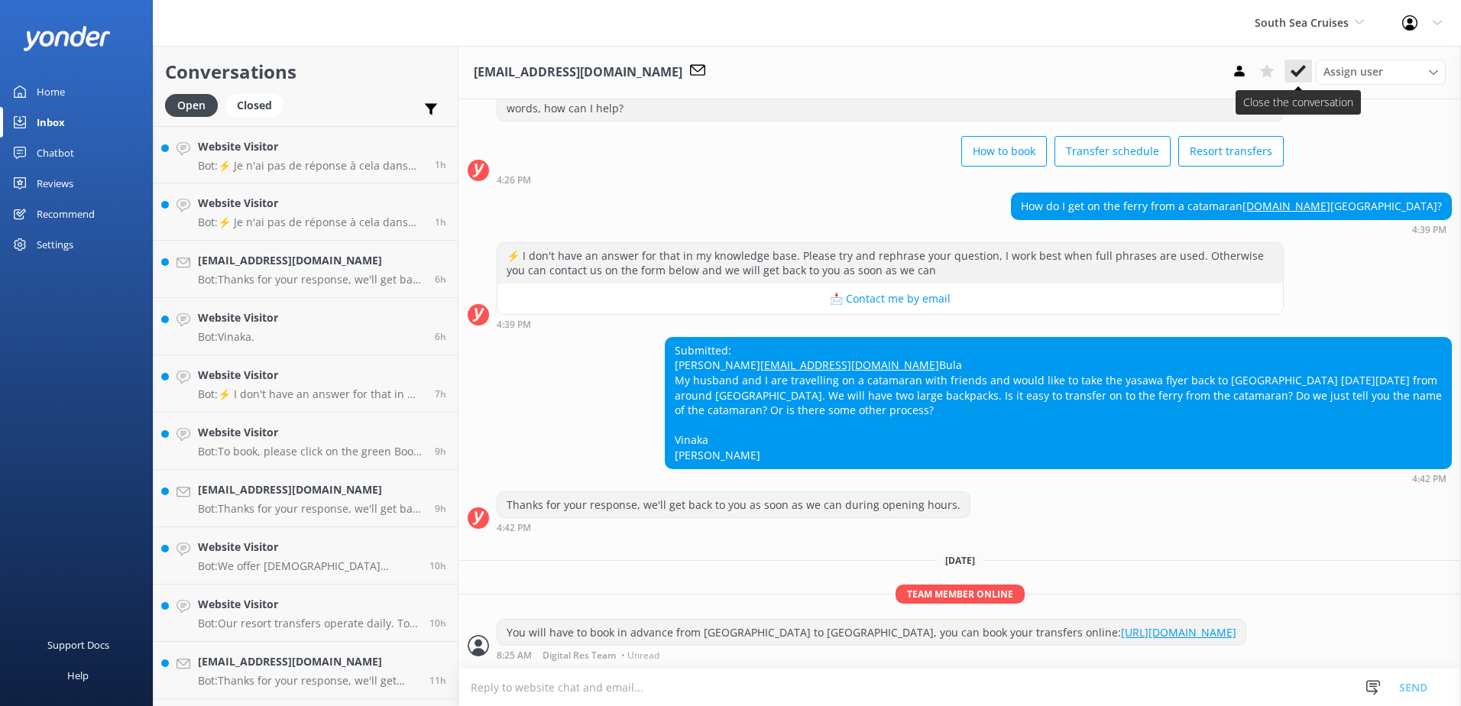
click at [1303, 64] on icon at bounding box center [1297, 70] width 15 height 15
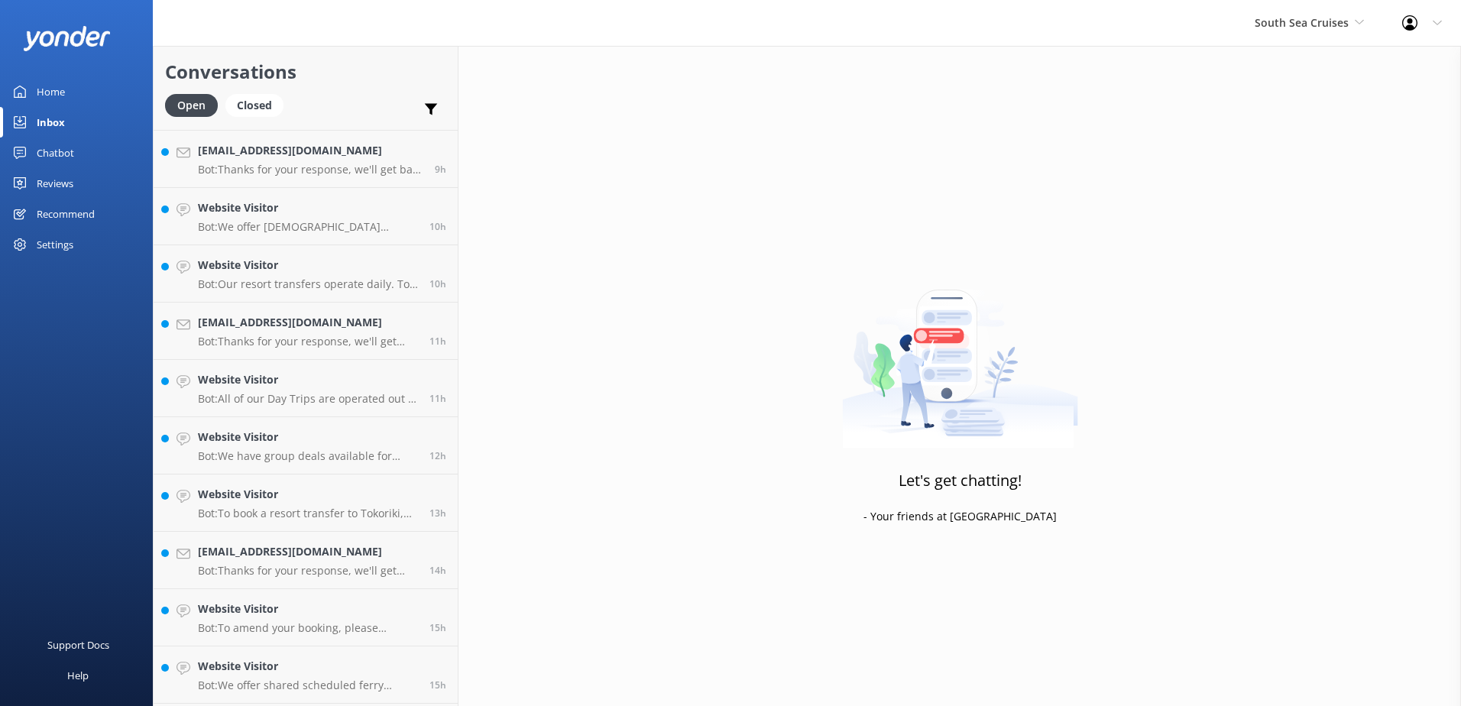
scroll to position [452, 0]
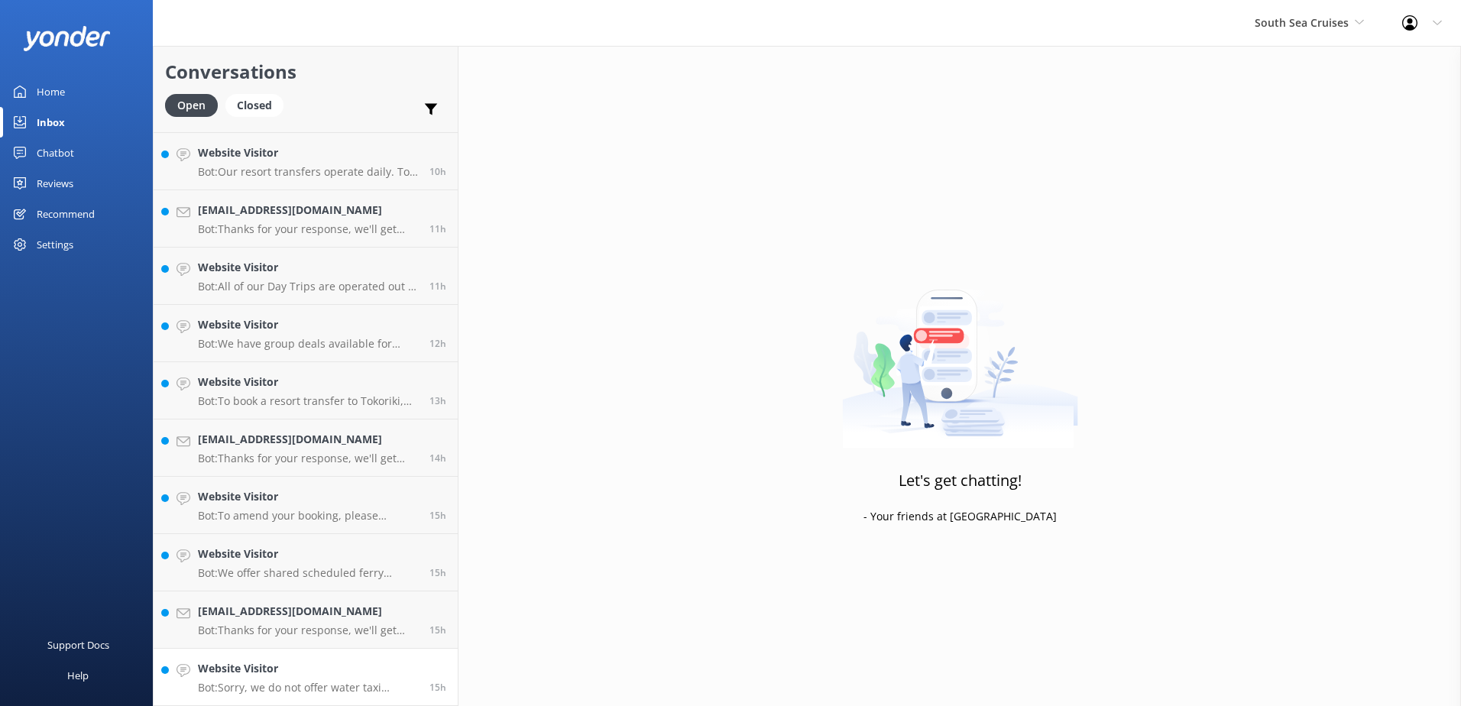
click at [343, 685] on p "Bot: Sorry, we do not offer water taxi services. Sea Fiji or Mamanuca express a…" at bounding box center [308, 688] width 220 height 14
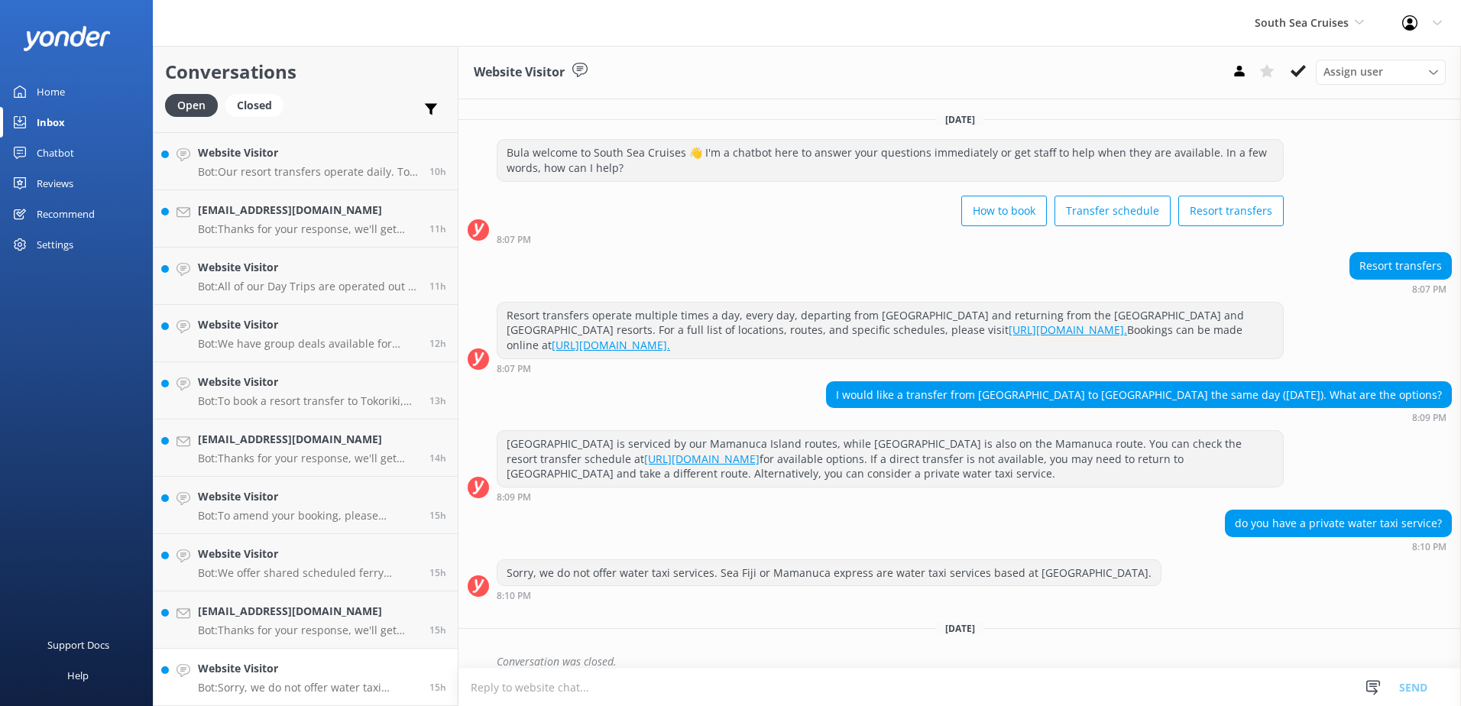
scroll to position [112, 0]
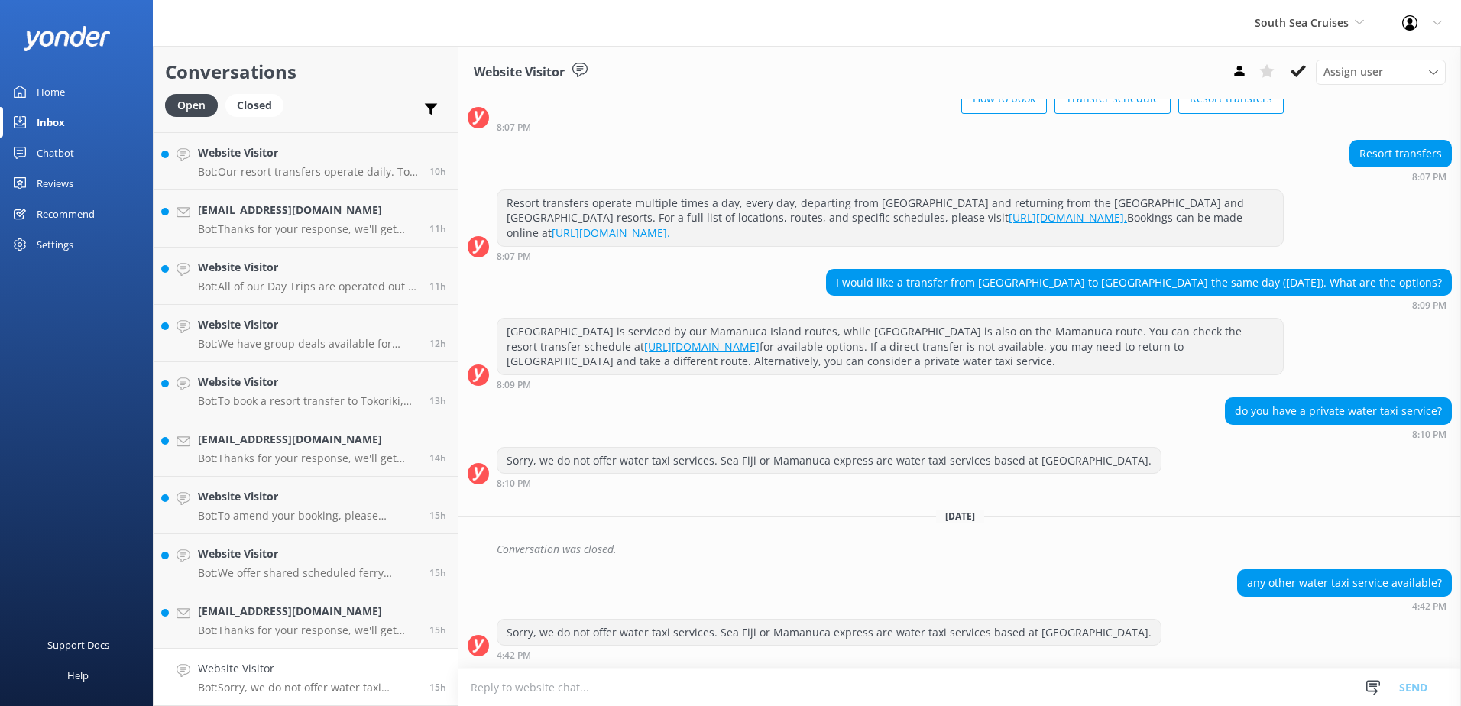
click at [1306, 90] on div "Website Visitor Assign user [PERSON_NAME] [PERSON_NAME] Digital Res Team [PERSO…" at bounding box center [959, 72] width 1002 height 53
click at [1306, 74] on button at bounding box center [1298, 71] width 28 height 23
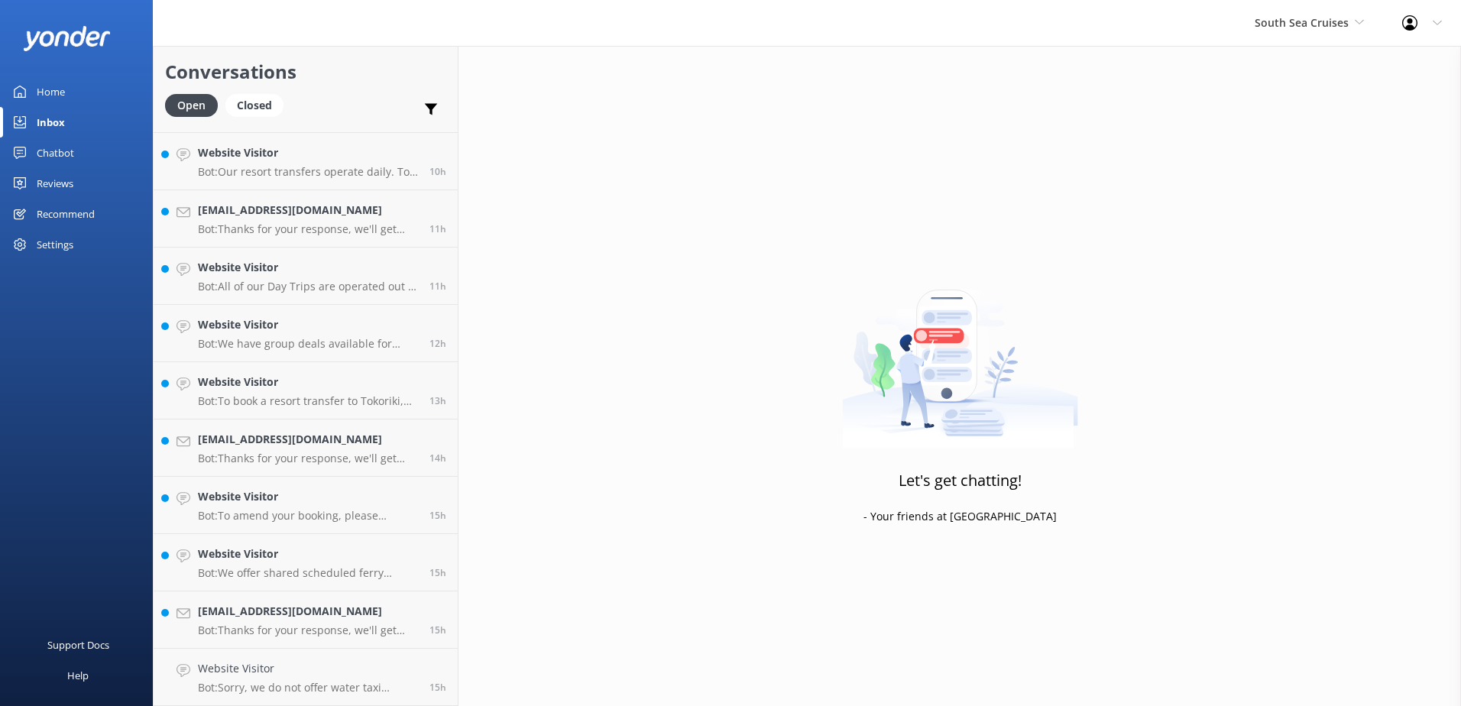
scroll to position [394, 0]
click at [361, 691] on p "Bot: Thanks for your response, we'll get back to you as soon as we can during o…" at bounding box center [308, 688] width 220 height 14
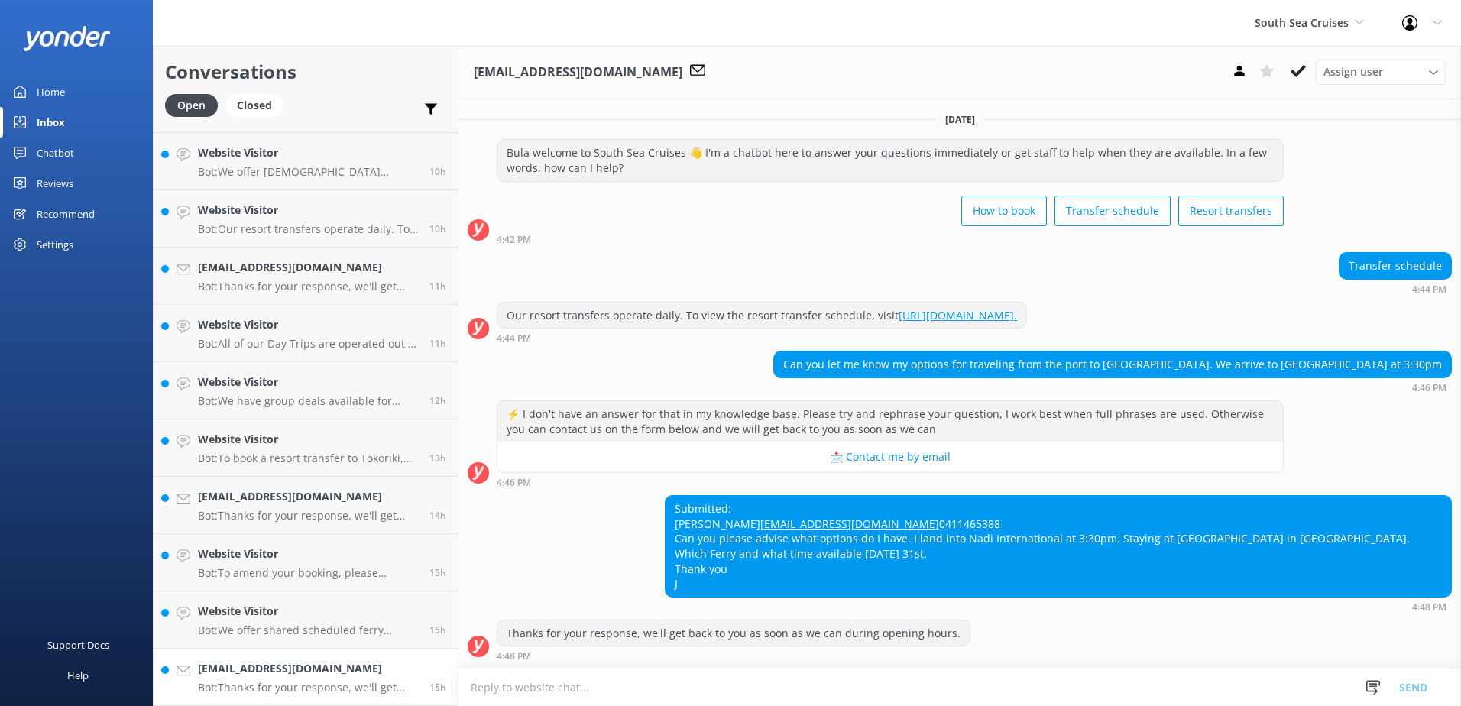
scroll to position [31, 0]
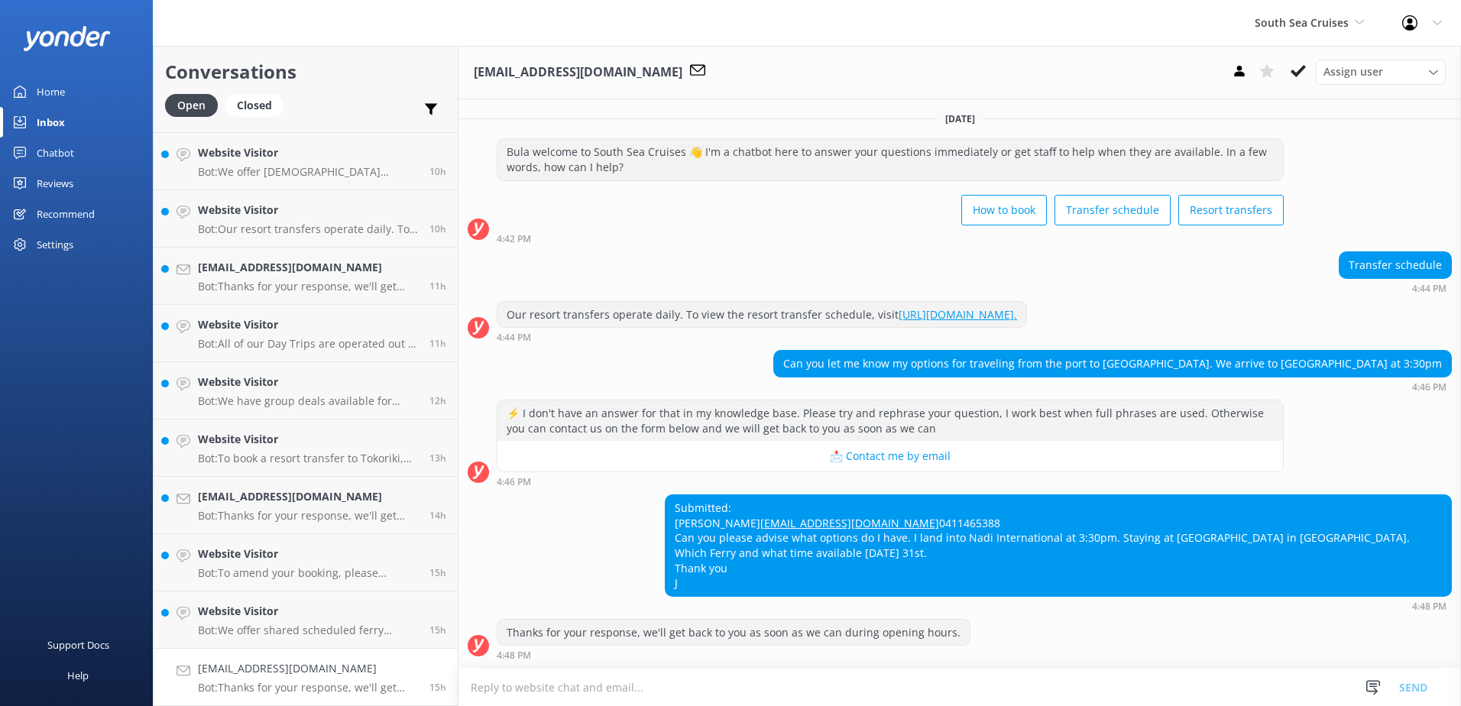
click at [1109, 705] on html "South Sea Cruises South Sea Sailing South Sea Cruises Malamala Beach Club Aweso…" at bounding box center [730, 353] width 1461 height 706
click at [1079, 693] on textarea at bounding box center [959, 686] width 1002 height 37
type textarea "B"
type textarea "b"
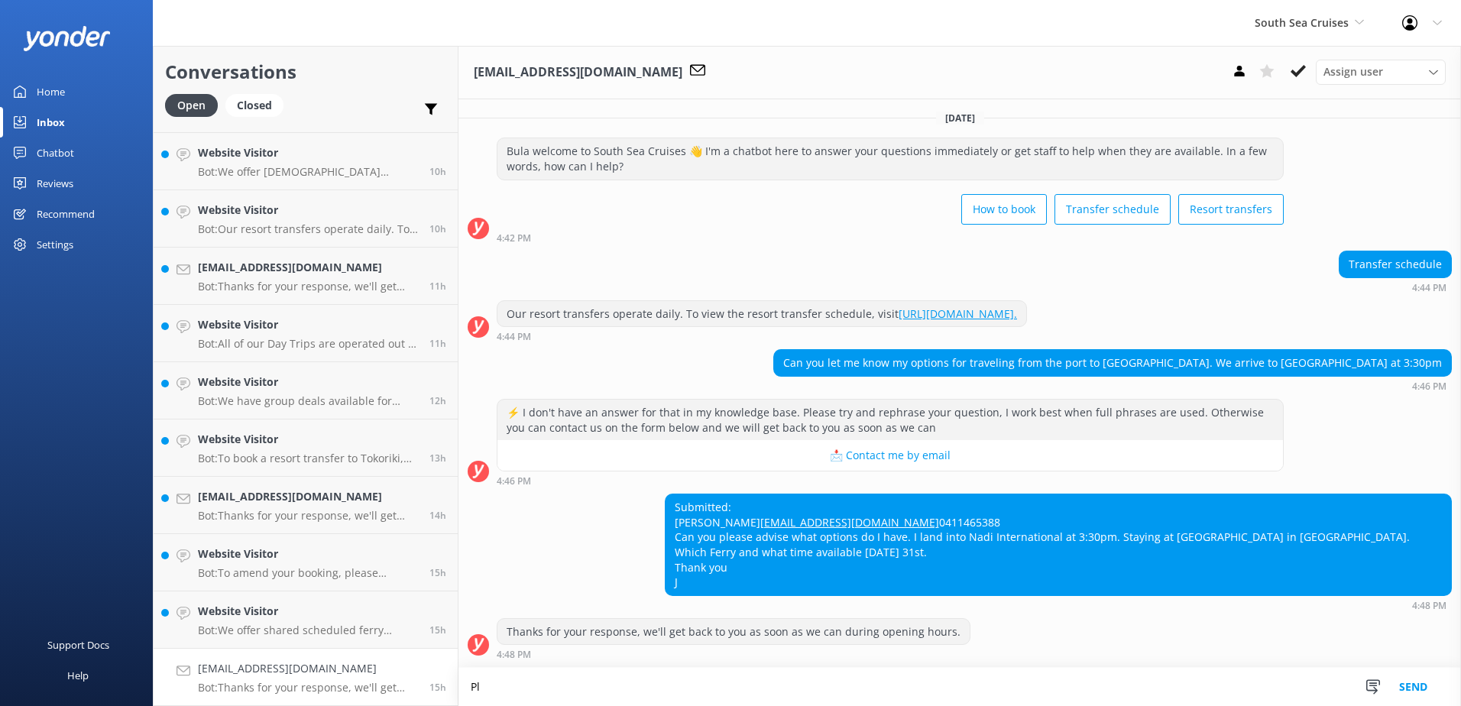
scroll to position [31, 0]
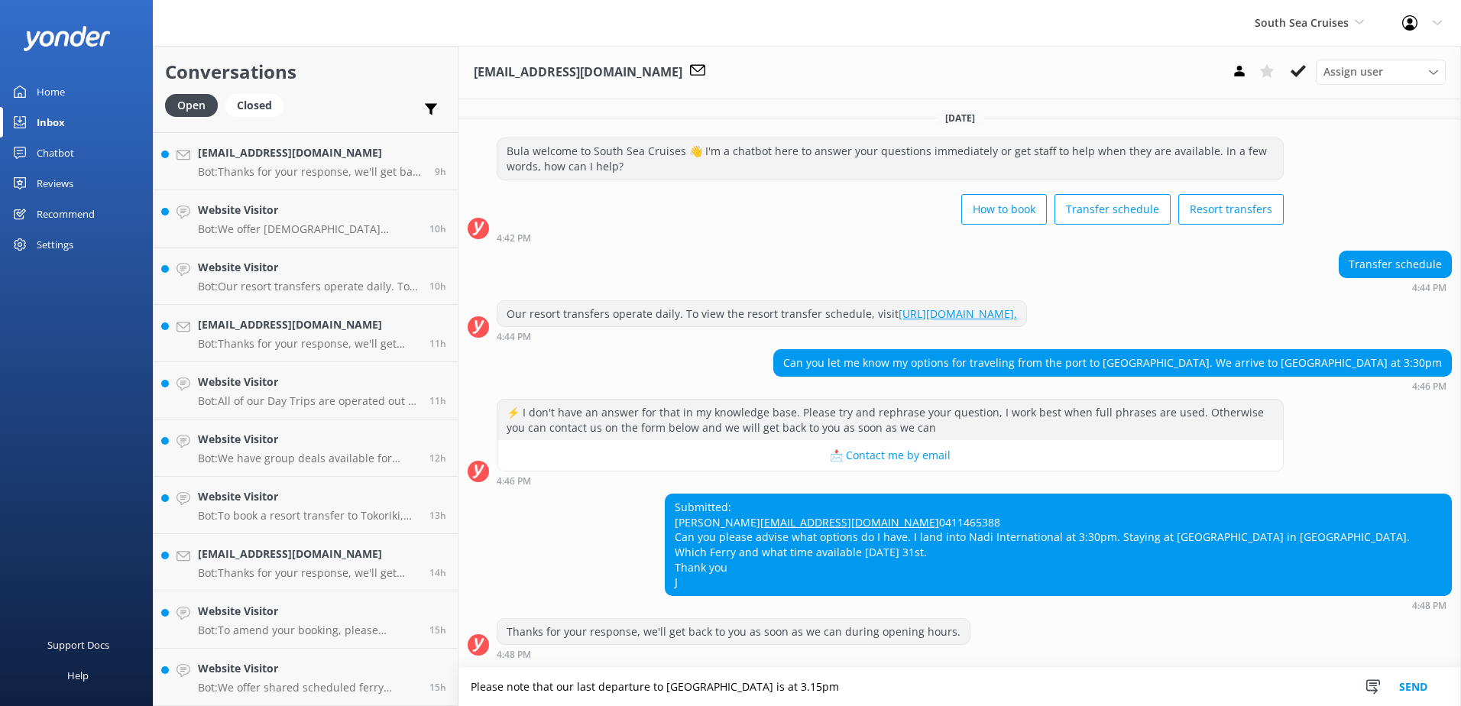
click at [921, 703] on textarea "Please note that our last departure to [GEOGRAPHIC_DATA] is at 3.15pm" at bounding box center [959, 687] width 1002 height 38
click at [847, 686] on textarea "Please note that our last departure to [GEOGRAPHIC_DATA] is at 3.15pm" at bounding box center [959, 687] width 1002 height 38
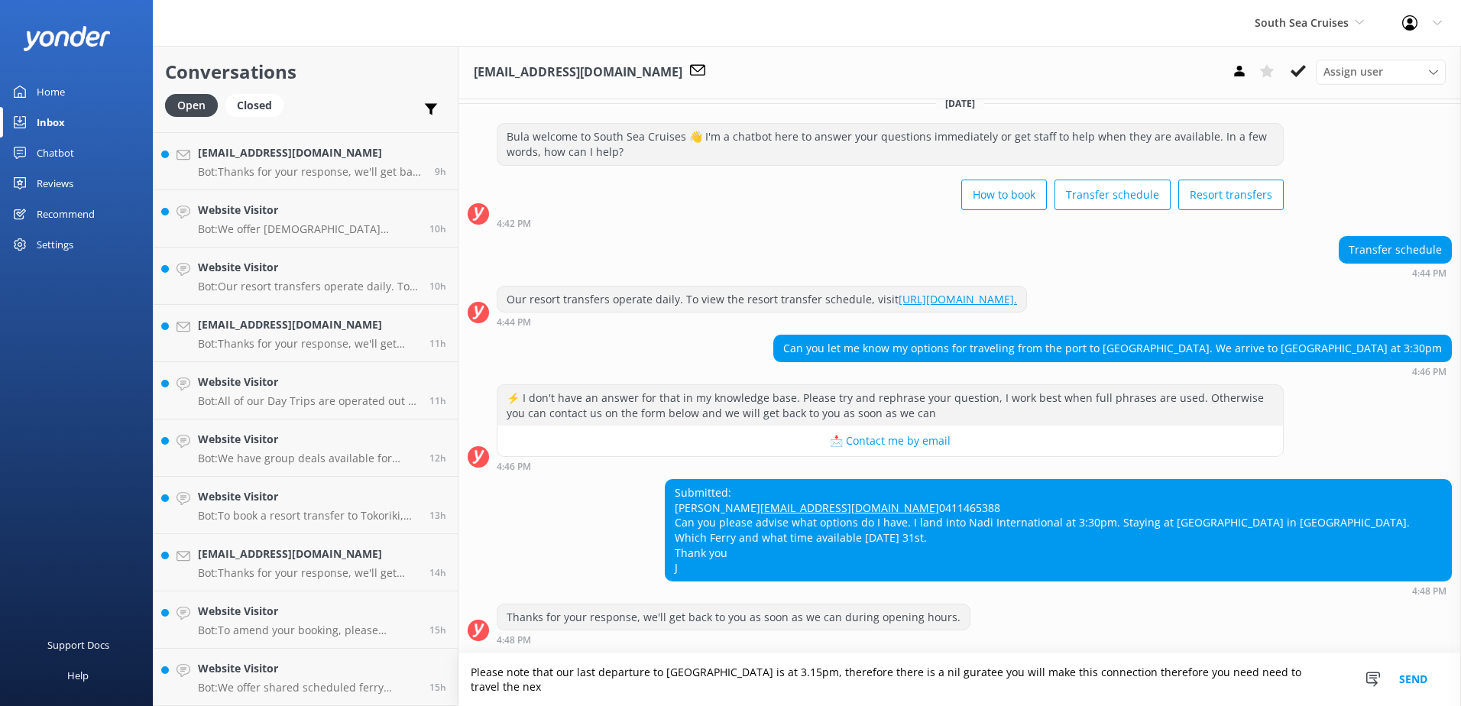
scroll to position [46, 0]
click at [765, 691] on textarea "Please note that our last departure to [GEOGRAPHIC_DATA] is at 3.15pm, therefor…" at bounding box center [959, 679] width 1002 height 53
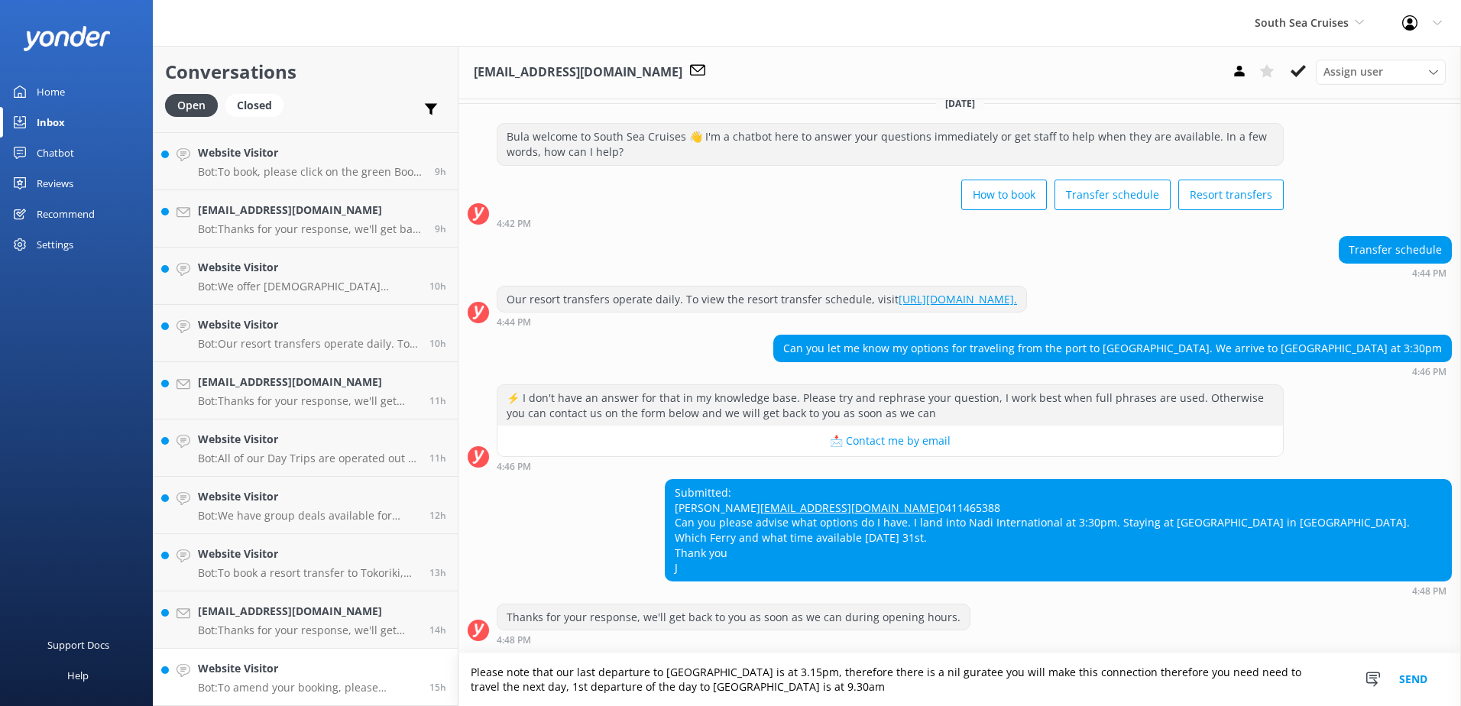
drag, startPoint x: 765, startPoint y: 691, endPoint x: 430, endPoint y: 656, distance: 336.5
click at [430, 656] on div "Conversations Open Closed Important Assigned to me Unassigned Website Visitor B…" at bounding box center [807, 376] width 1308 height 660
paste textarea "final departure to [GEOGRAPHIC_DATA] is at 3:15 PM. As there is no guarantee yo…"
type textarea "Please note that our final departure to [GEOGRAPHIC_DATA] is at 3:15 PM. As the…"
click at [1416, 679] on button "Send" at bounding box center [1412, 679] width 57 height 53
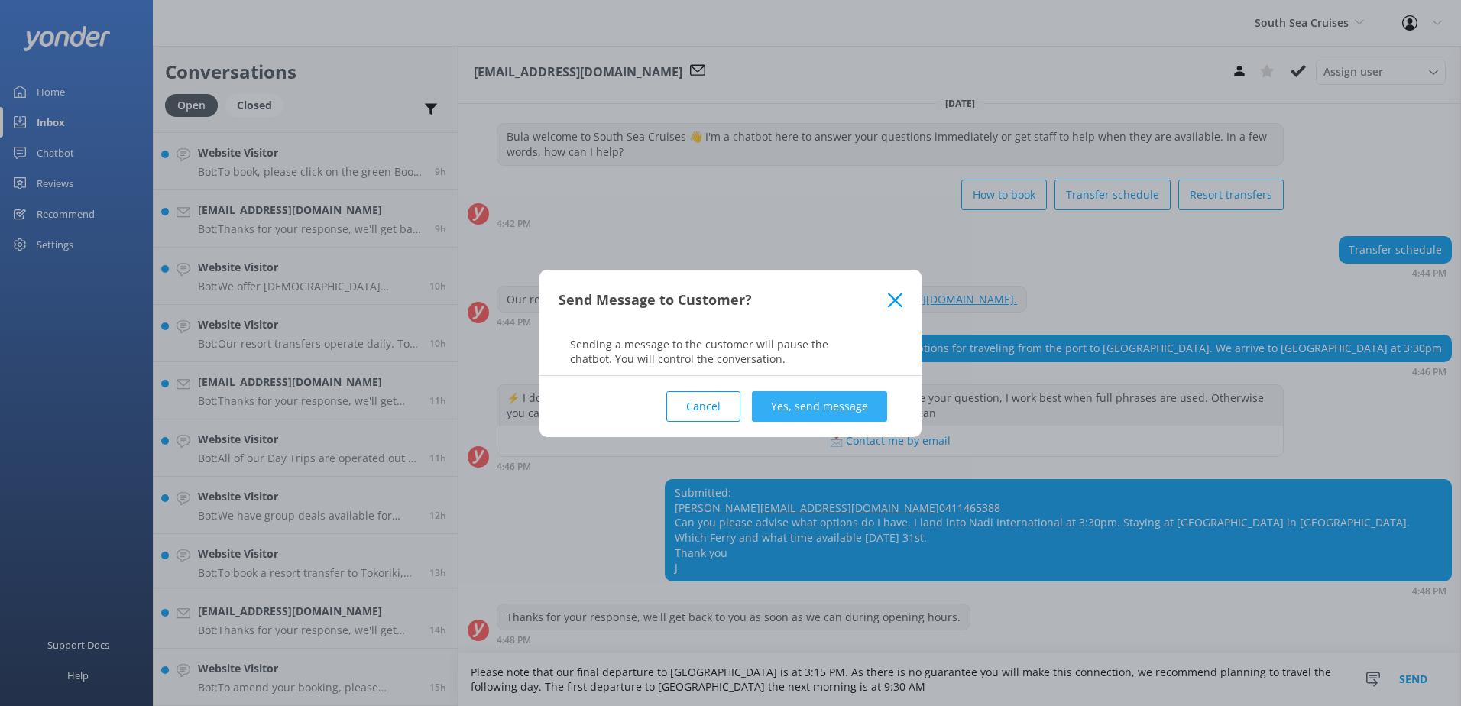
click at [846, 403] on button "Yes, send message" at bounding box center [819, 406] width 135 height 31
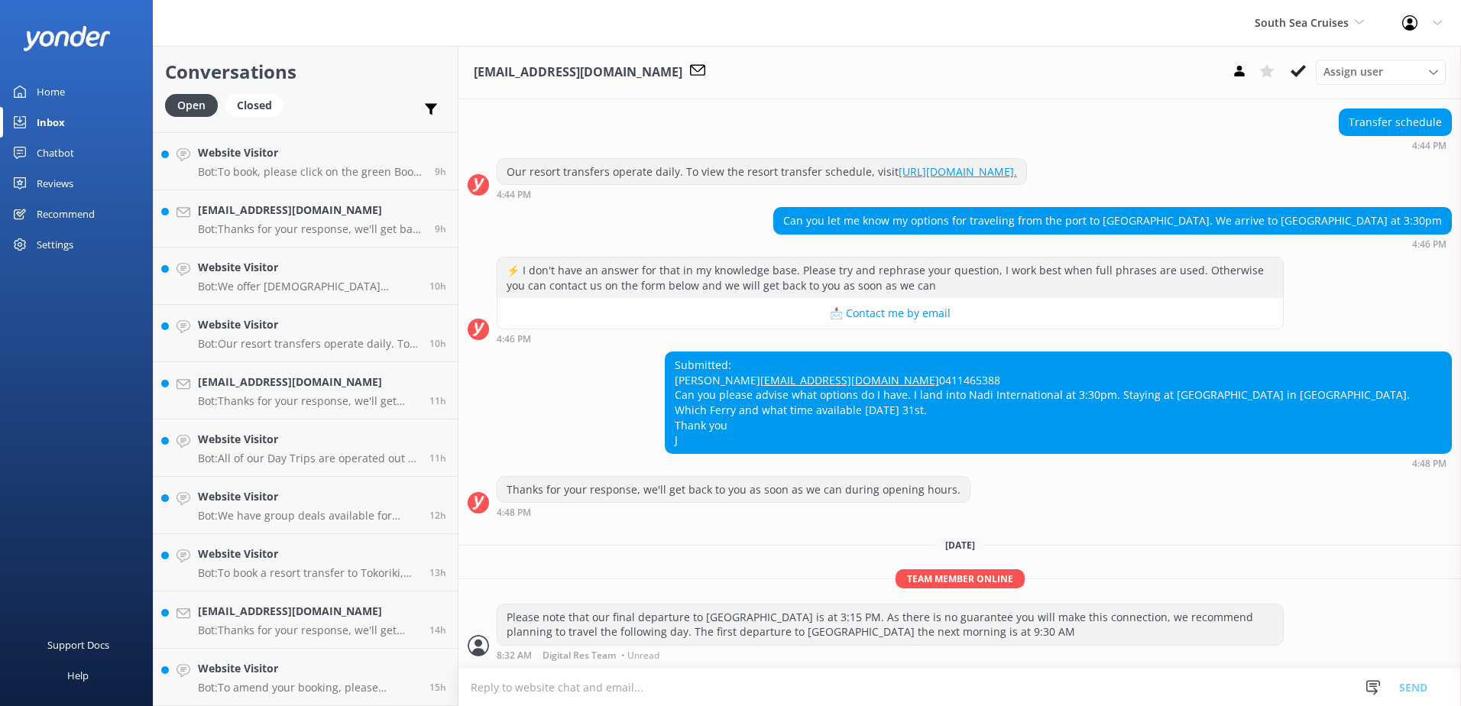
scroll to position [173, 0]
click at [1300, 71] on use at bounding box center [1297, 71] width 15 height 12
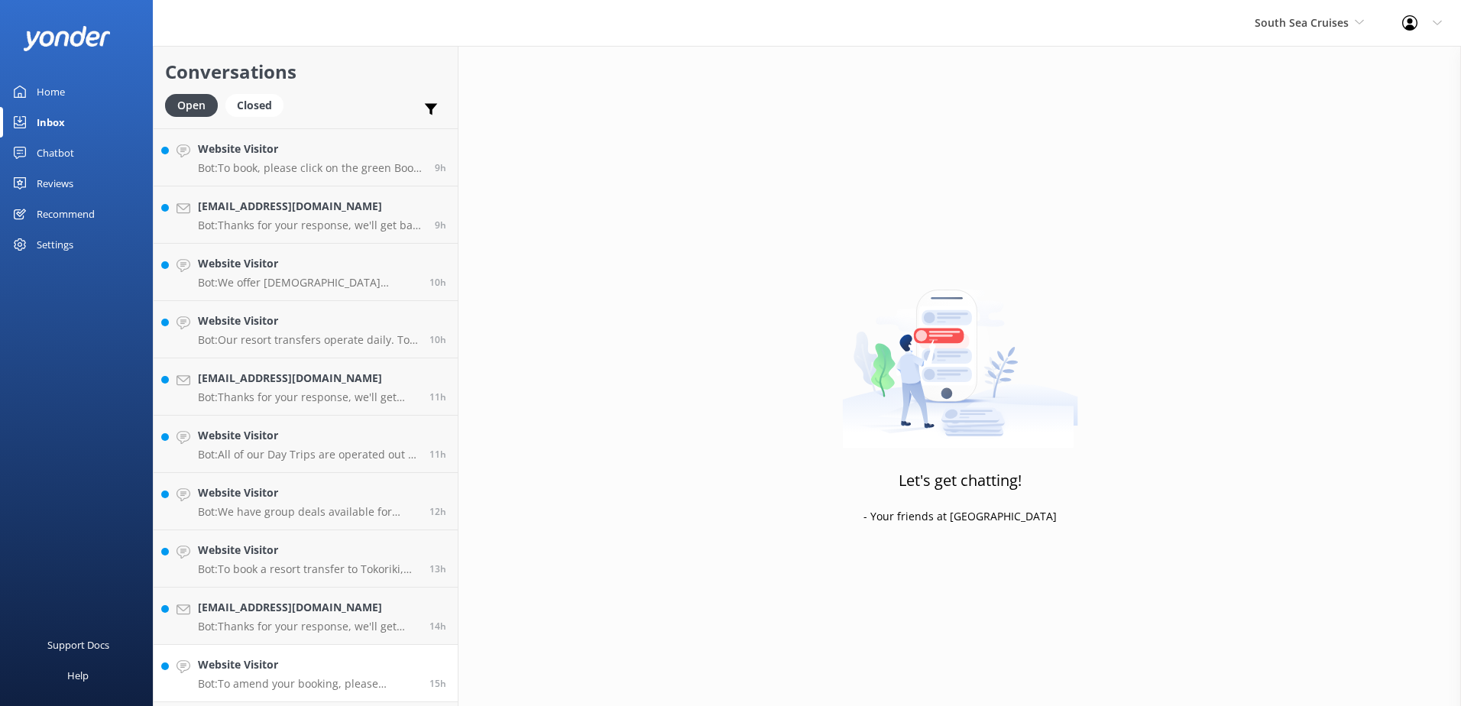
scroll to position [509, 0]
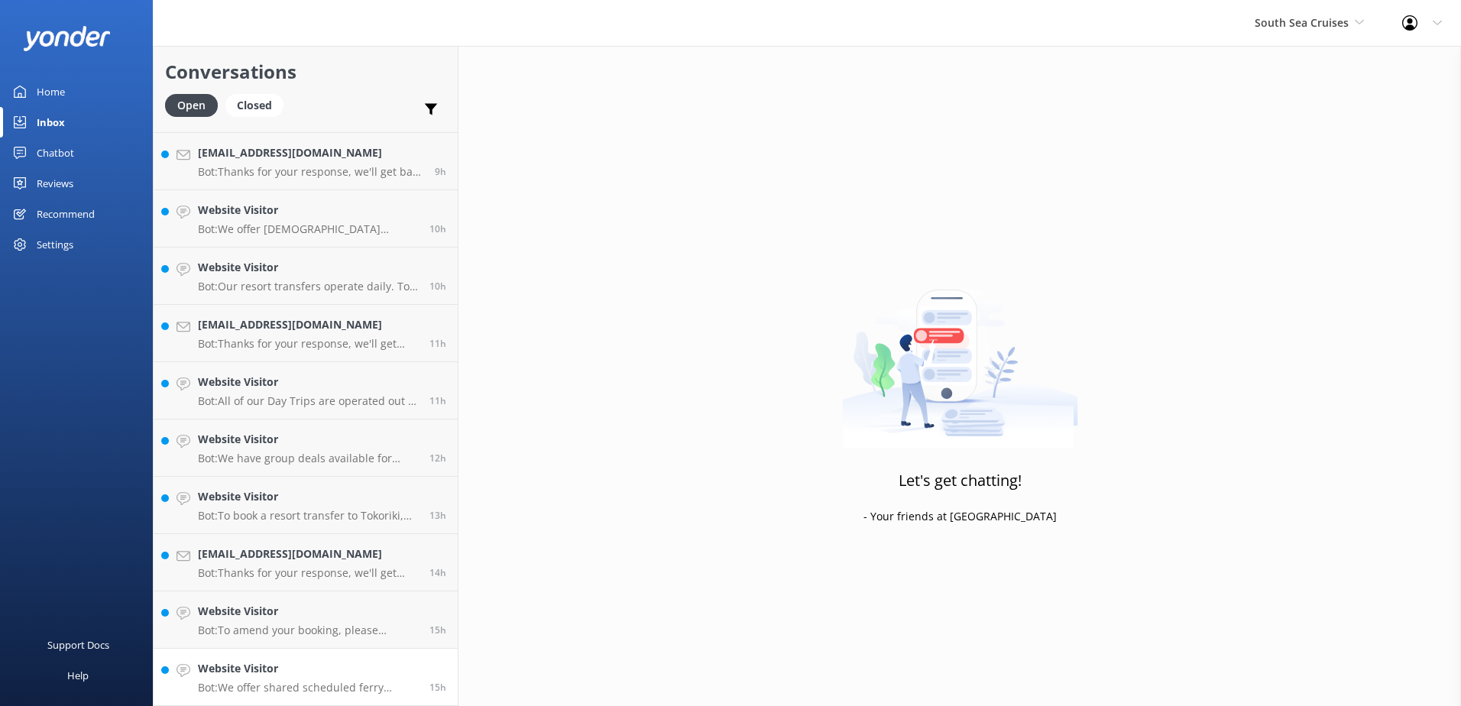
click at [337, 688] on p "Bot: We offer shared scheduled ferry transfers to the Mamanuca and [GEOGRAPHIC_…" at bounding box center [308, 688] width 220 height 14
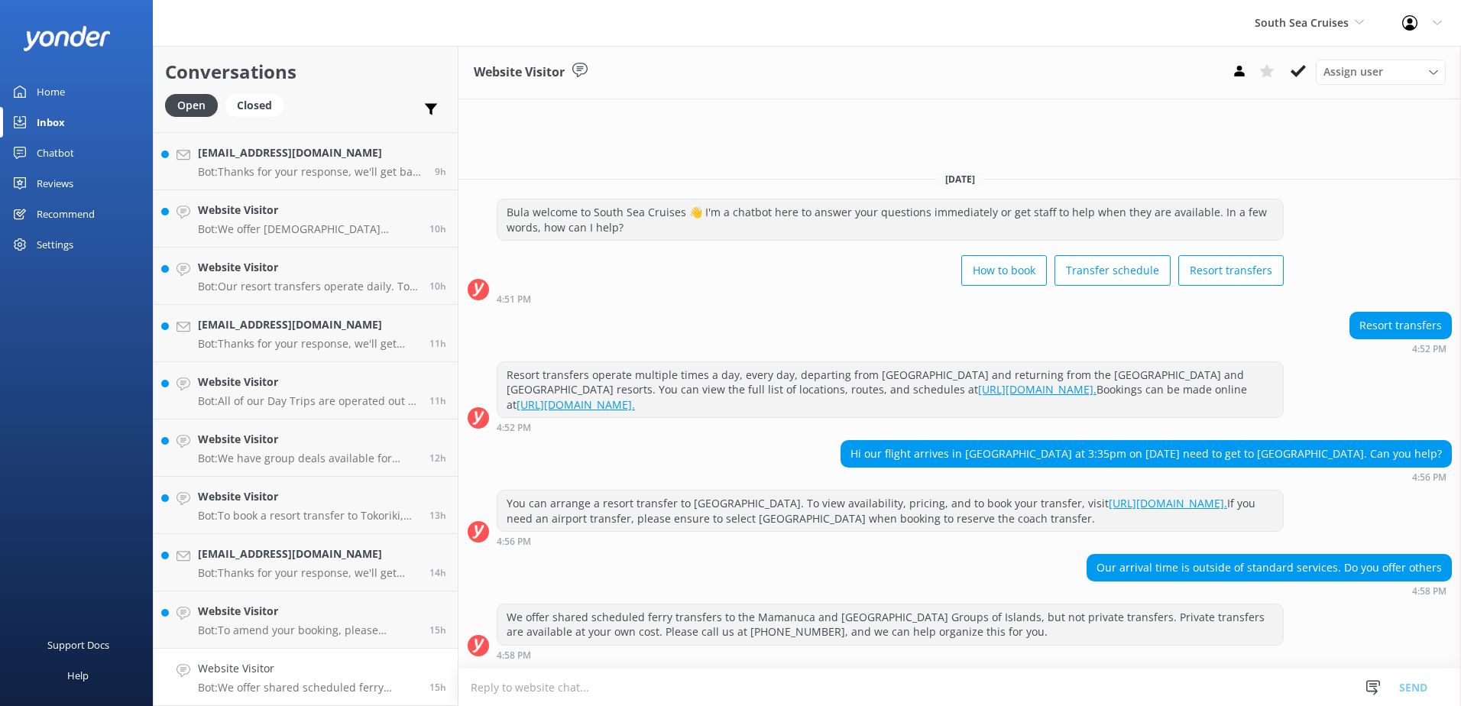
click at [1001, 682] on textarea at bounding box center [959, 686] width 1002 height 37
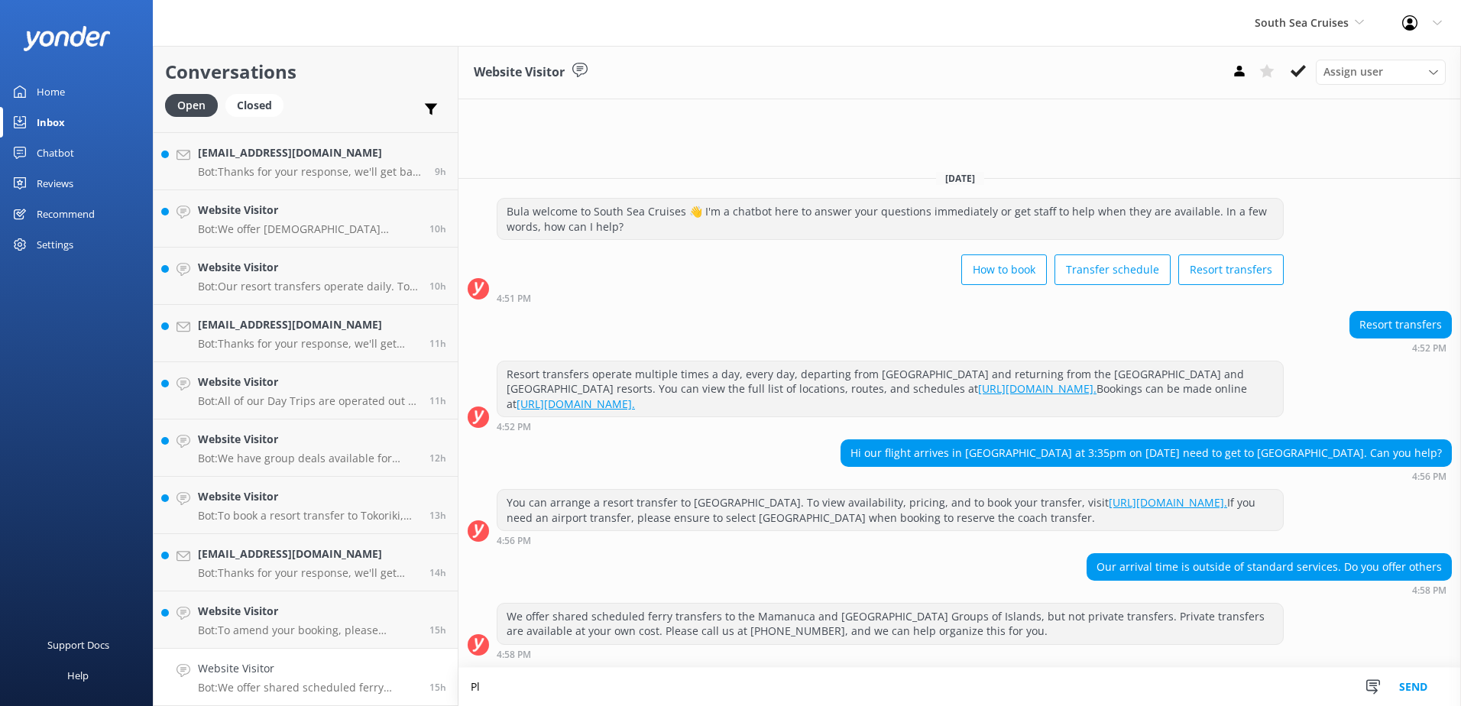
type textarea "P"
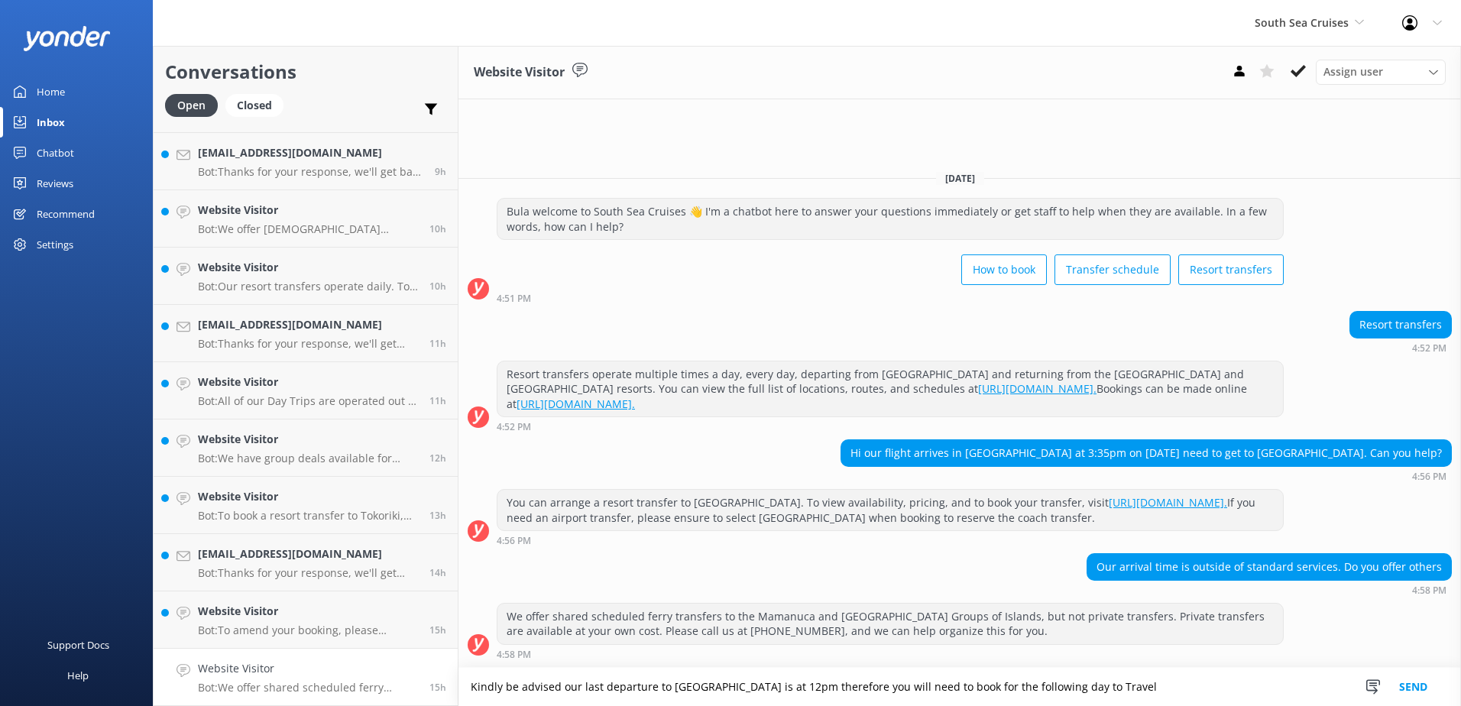
click at [1167, 685] on textarea "Kindly be advised our last departure to [GEOGRAPHIC_DATA] is at 12pm therefore …" at bounding box center [959, 687] width 1002 height 38
click at [1158, 678] on textarea "Kindly be advised our last departure to [GEOGRAPHIC_DATA] is at 12pm therefore …" at bounding box center [959, 687] width 1002 height 38
type textarea "Kindly be advised our last departure to [GEOGRAPHIC_DATA] is at 12pm therefore …"
click at [1413, 675] on button "Send" at bounding box center [1412, 687] width 57 height 38
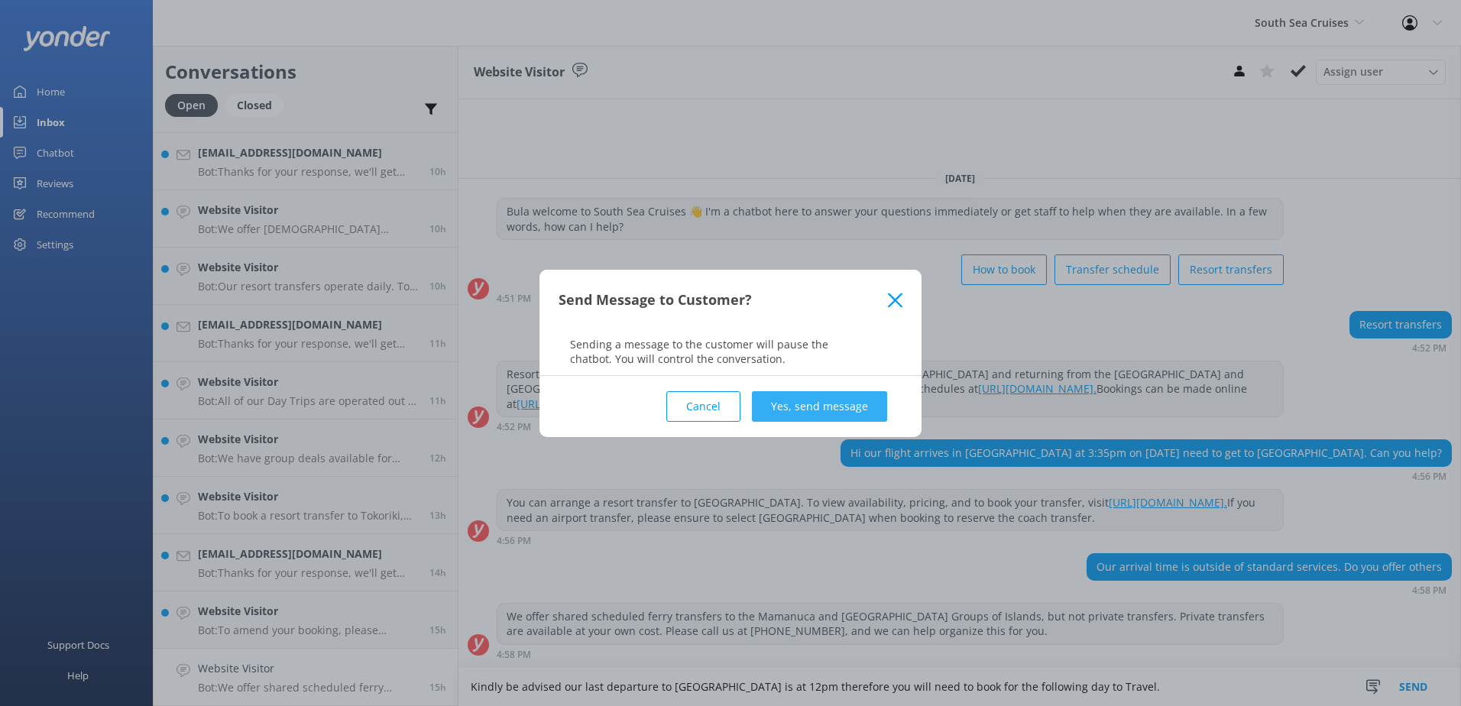
click at [800, 400] on button "Yes, send message" at bounding box center [819, 406] width 135 height 31
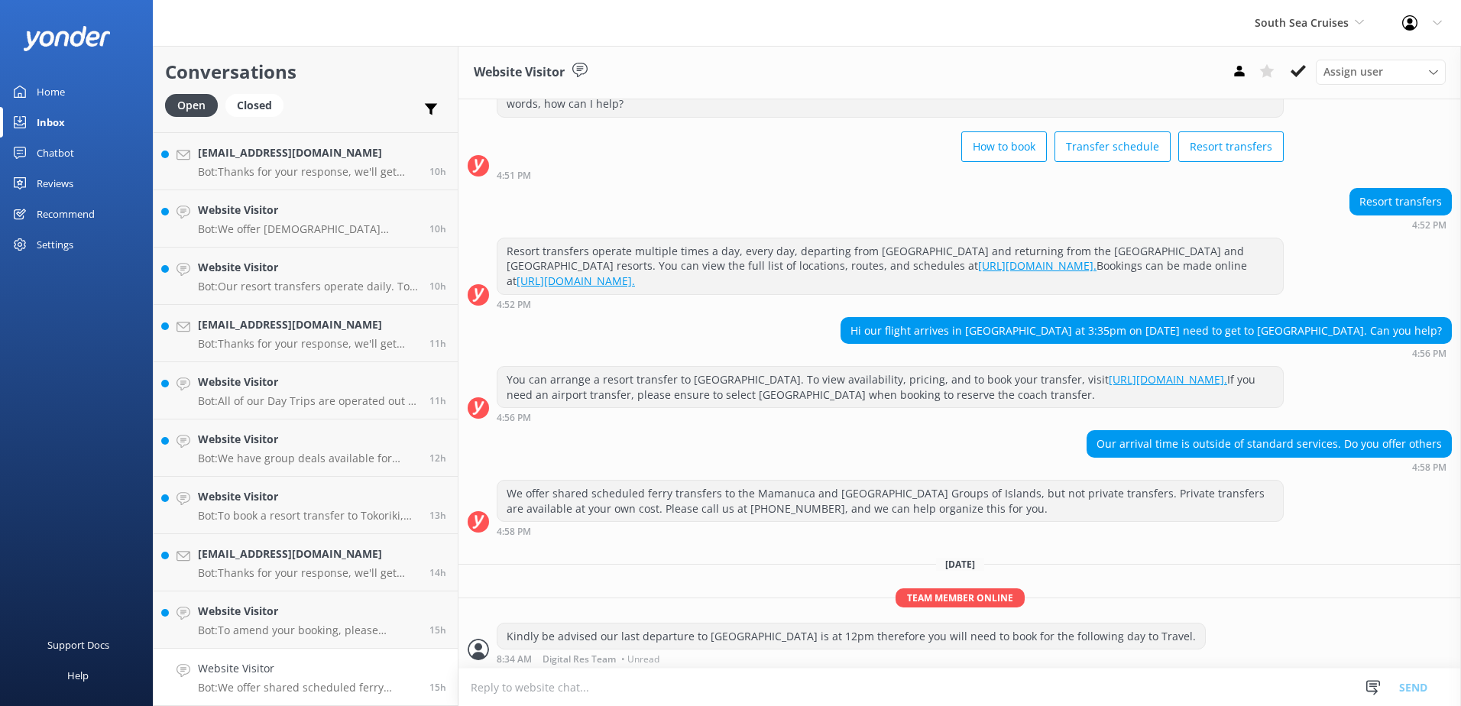
scroll to position [83, 0]
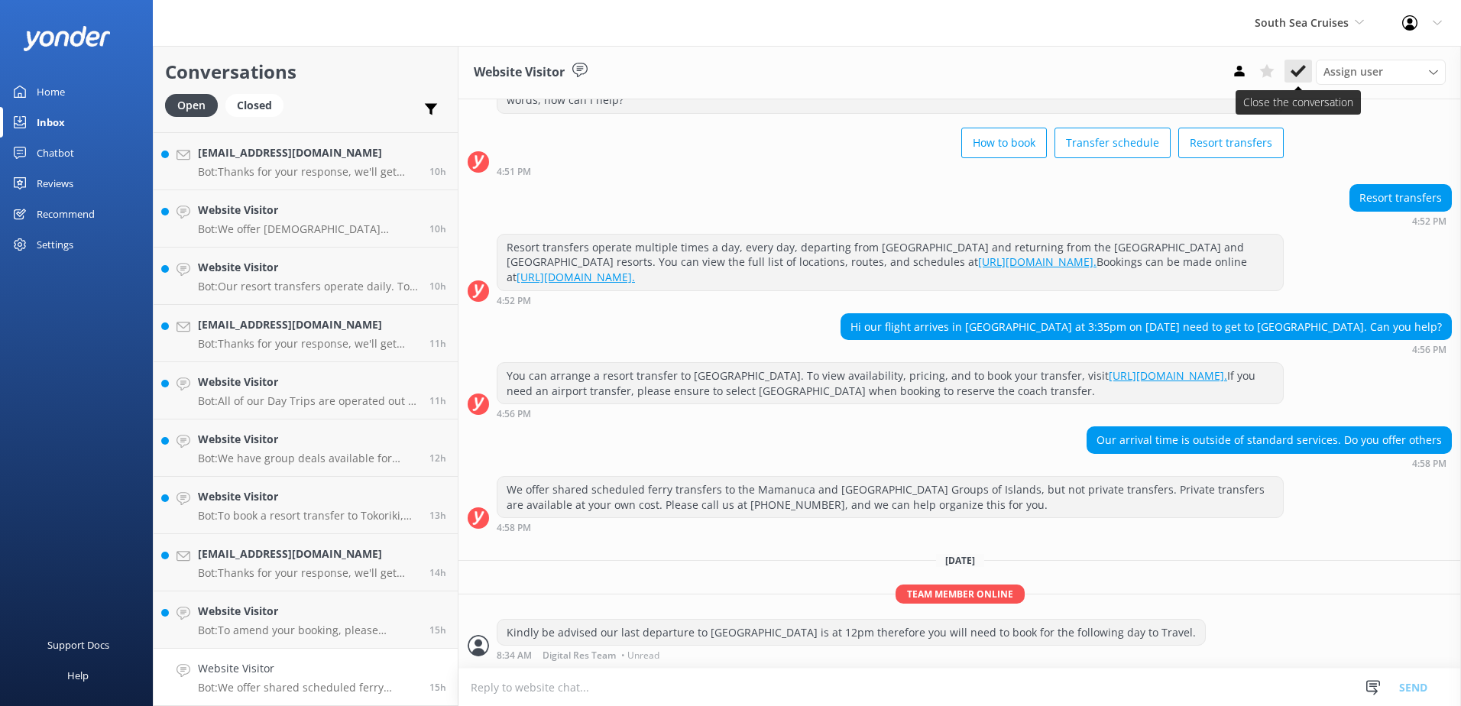
click at [1291, 66] on icon at bounding box center [1297, 70] width 15 height 15
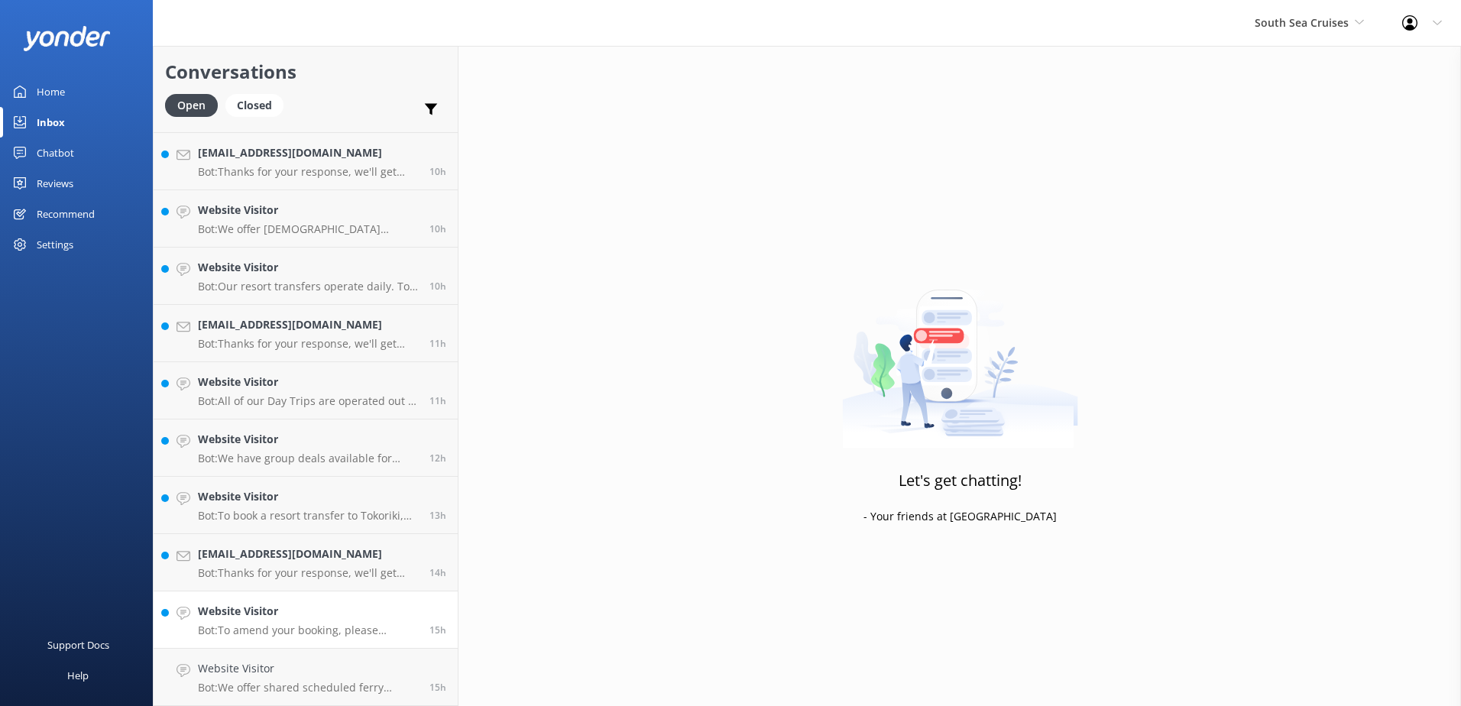
scroll to position [452, 0]
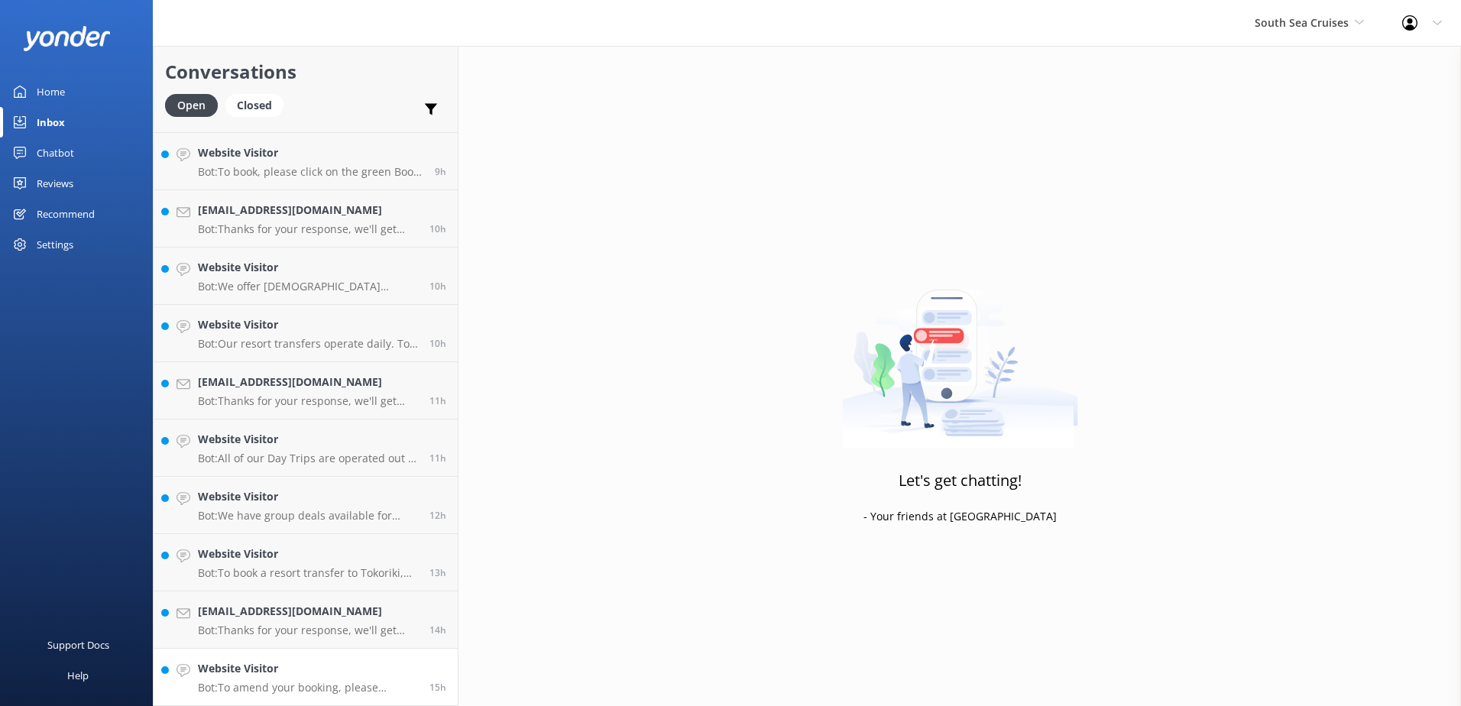
click at [326, 678] on div "Website Visitor Bot: To amend your booking, please contact our reservations tea…" at bounding box center [308, 677] width 220 height 34
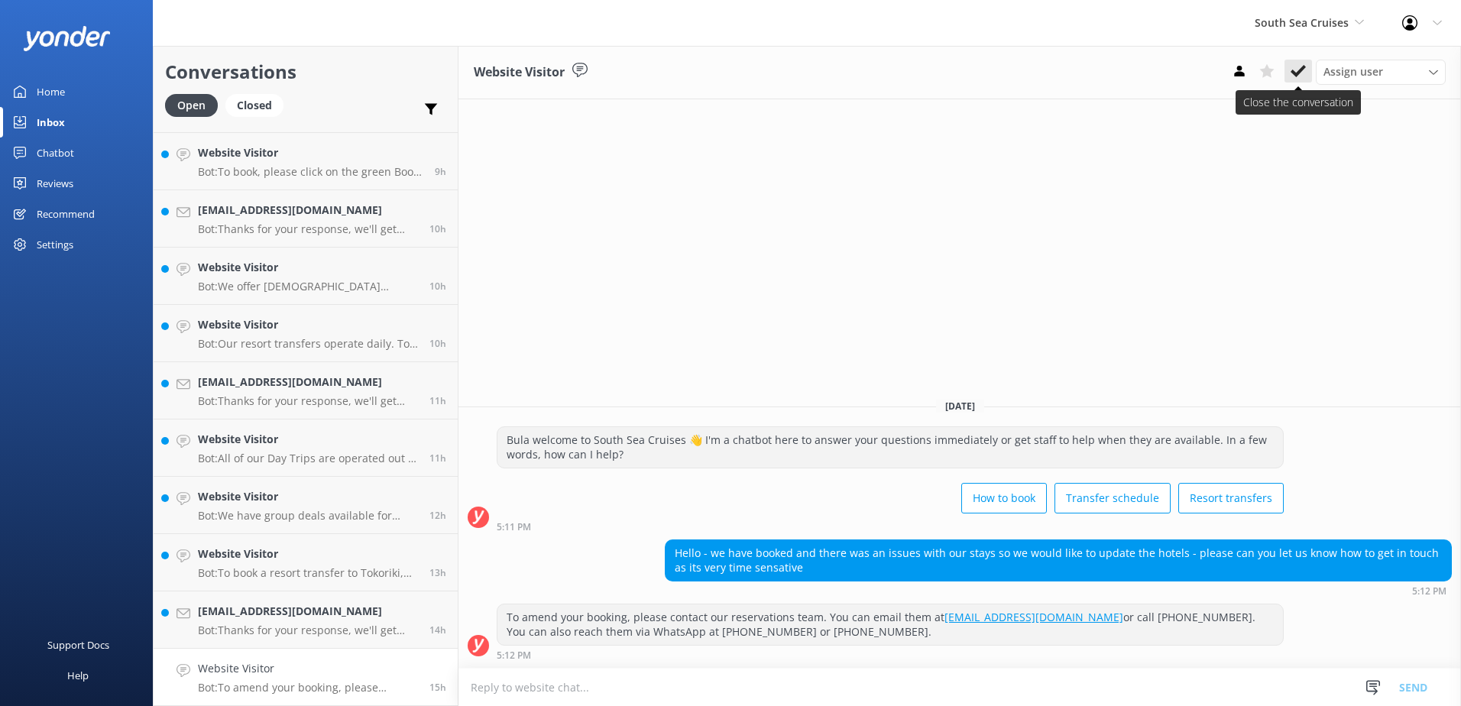
click at [1300, 66] on icon at bounding box center [1297, 70] width 15 height 15
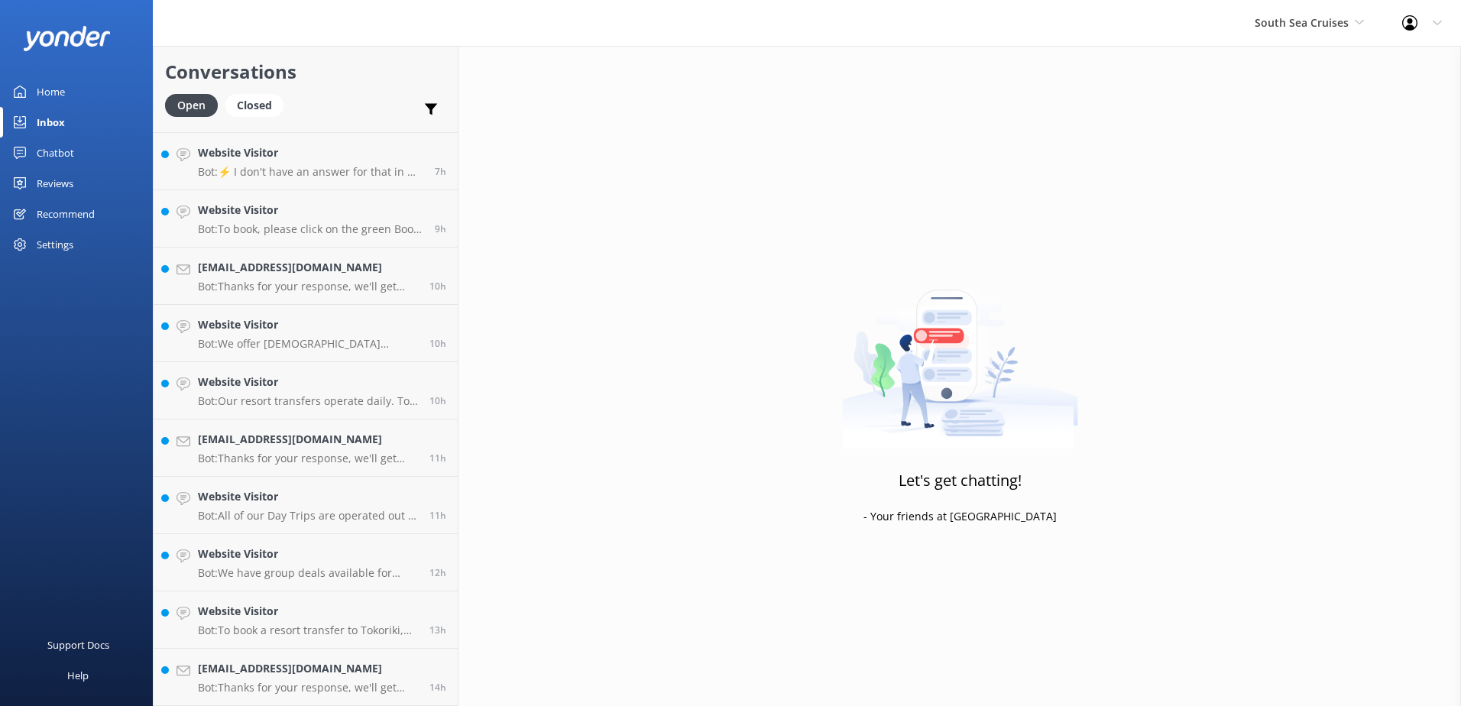
scroll to position [394, 0]
click at [337, 672] on h4 "[EMAIL_ADDRESS][DOMAIN_NAME]" at bounding box center [308, 668] width 220 height 17
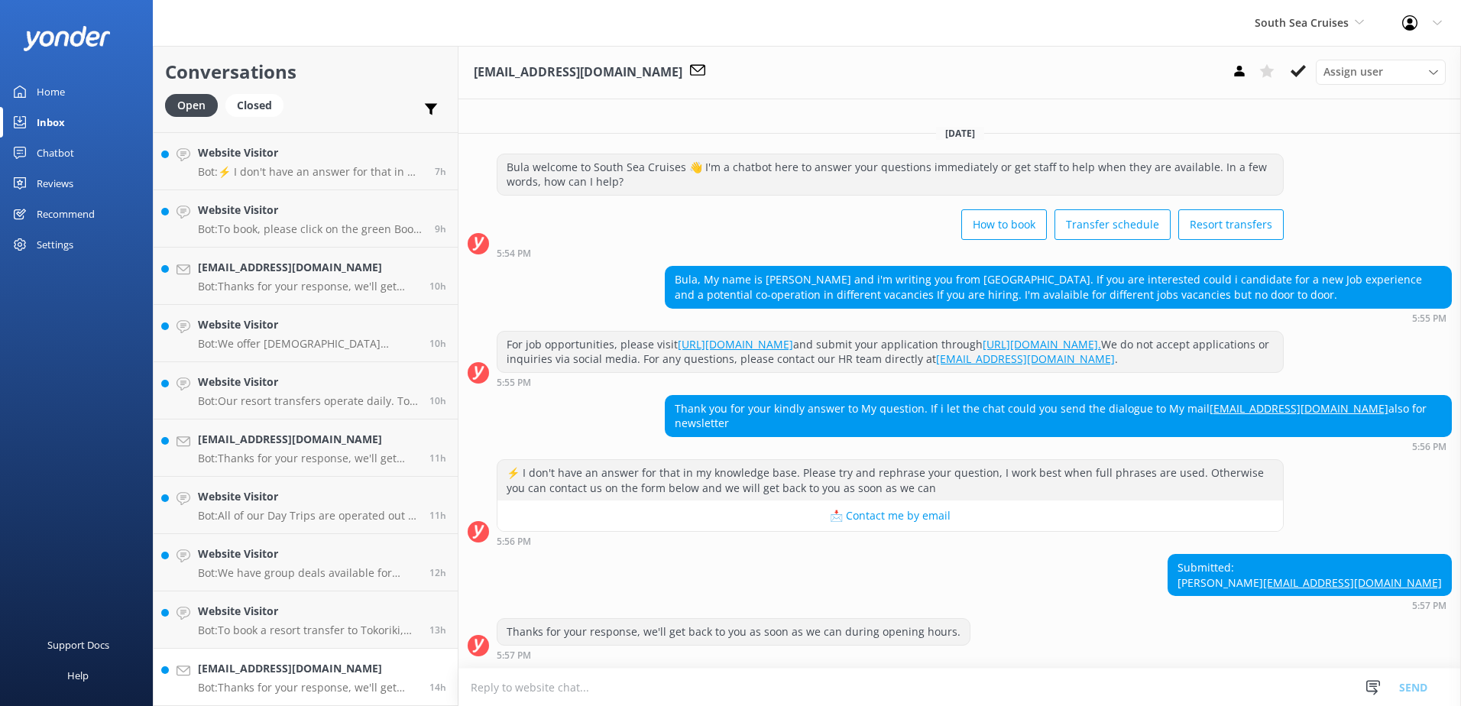
scroll to position [1, 0]
click at [1307, 69] on button at bounding box center [1298, 71] width 28 height 23
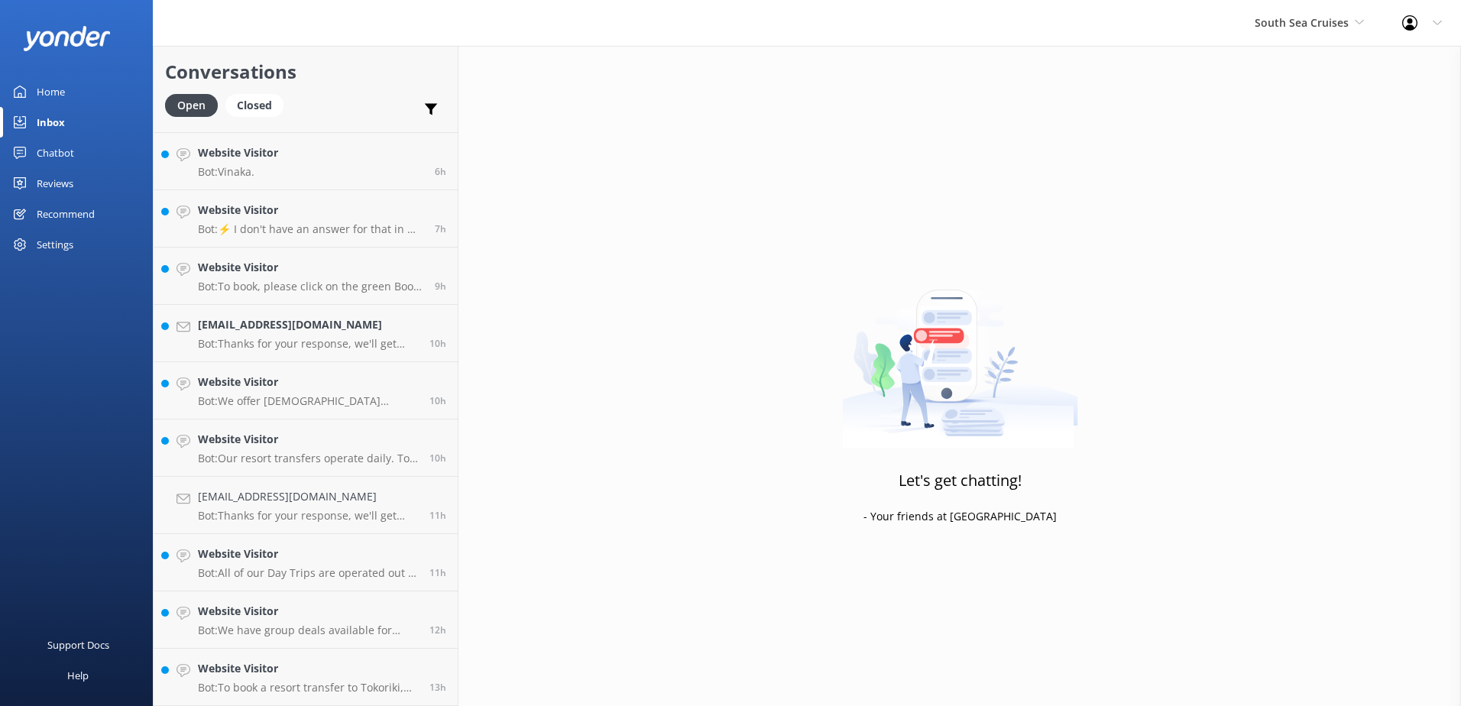
scroll to position [337, 0]
click at [318, 690] on p "Bot: To book a resort transfer to Tokoriki, you can view availability and prici…" at bounding box center [308, 688] width 220 height 14
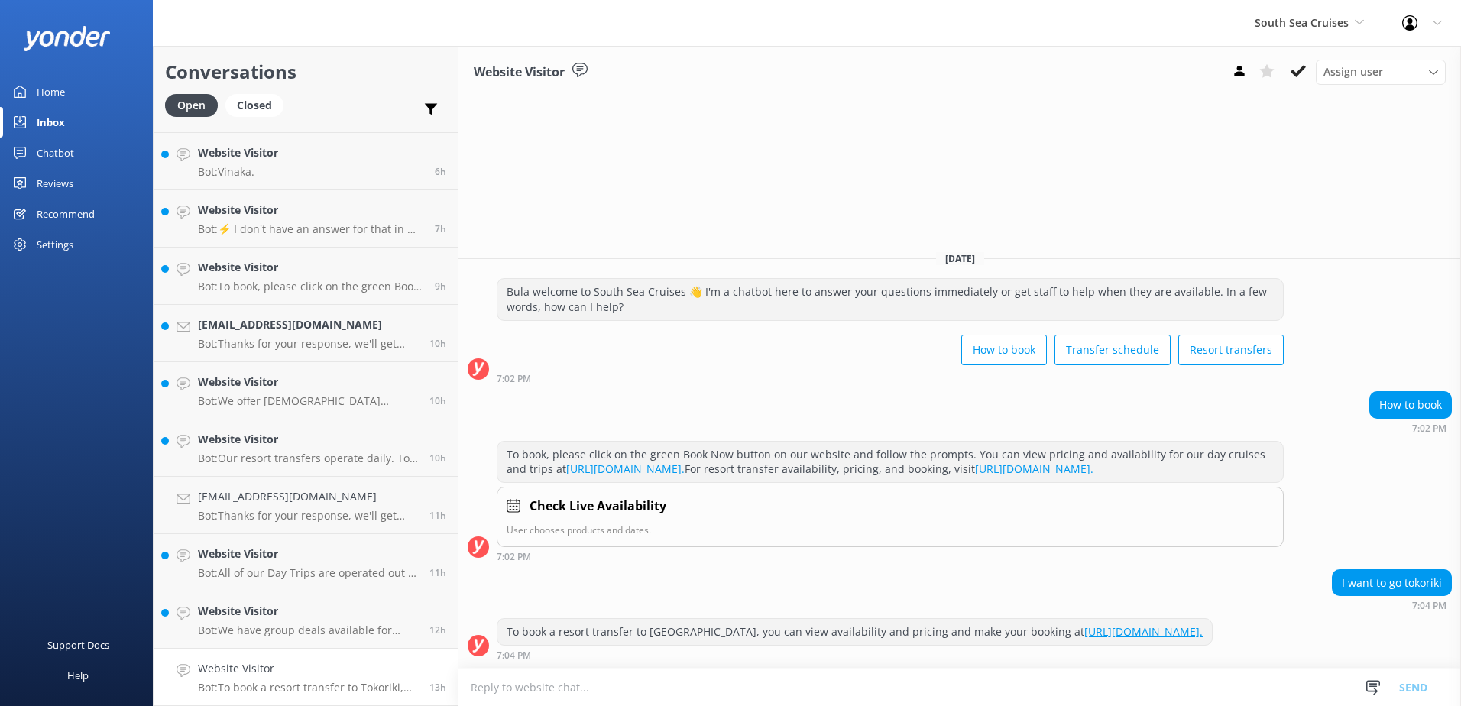
click at [1084, 635] on link "[URL][DOMAIN_NAME]." at bounding box center [1143, 631] width 118 height 15
click at [1303, 74] on icon at bounding box center [1297, 70] width 15 height 15
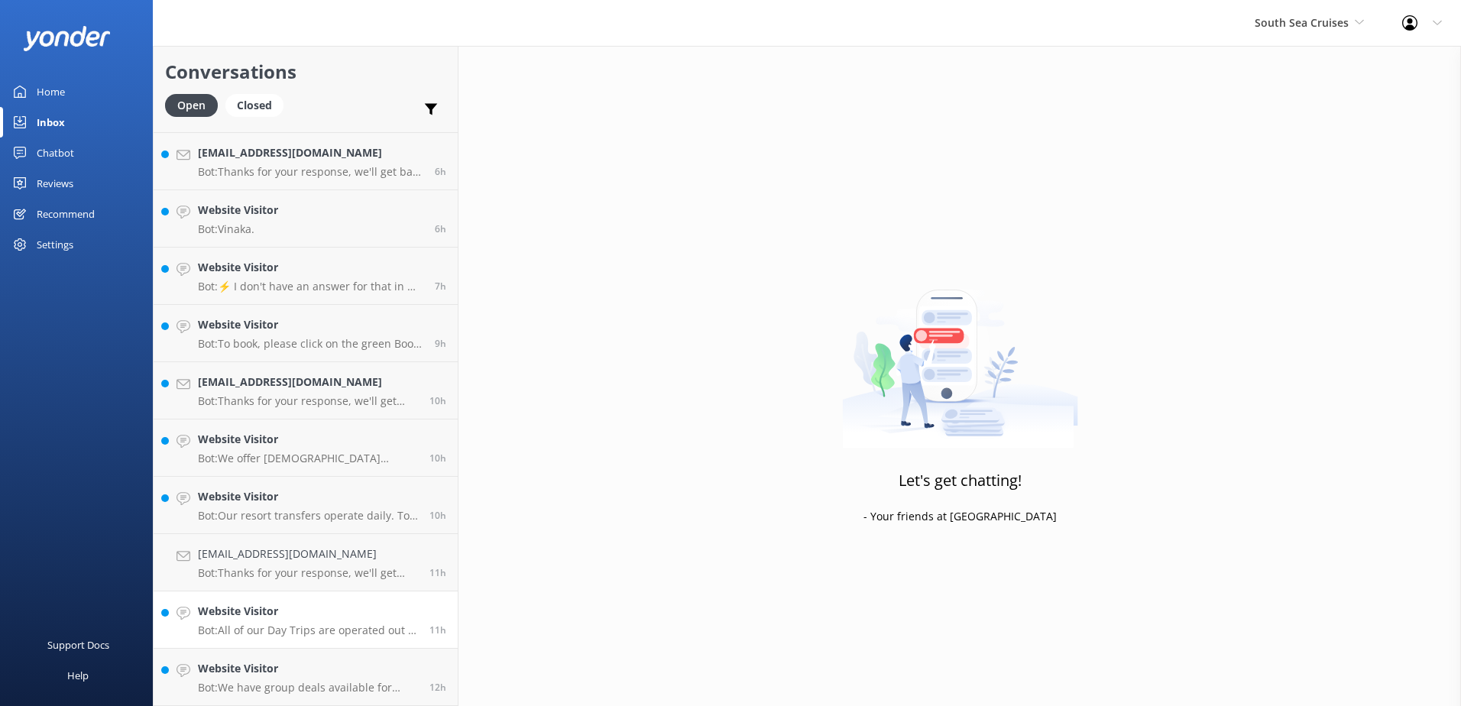
scroll to position [280, 0]
click at [293, 674] on h4 "Website Visitor" at bounding box center [308, 668] width 220 height 17
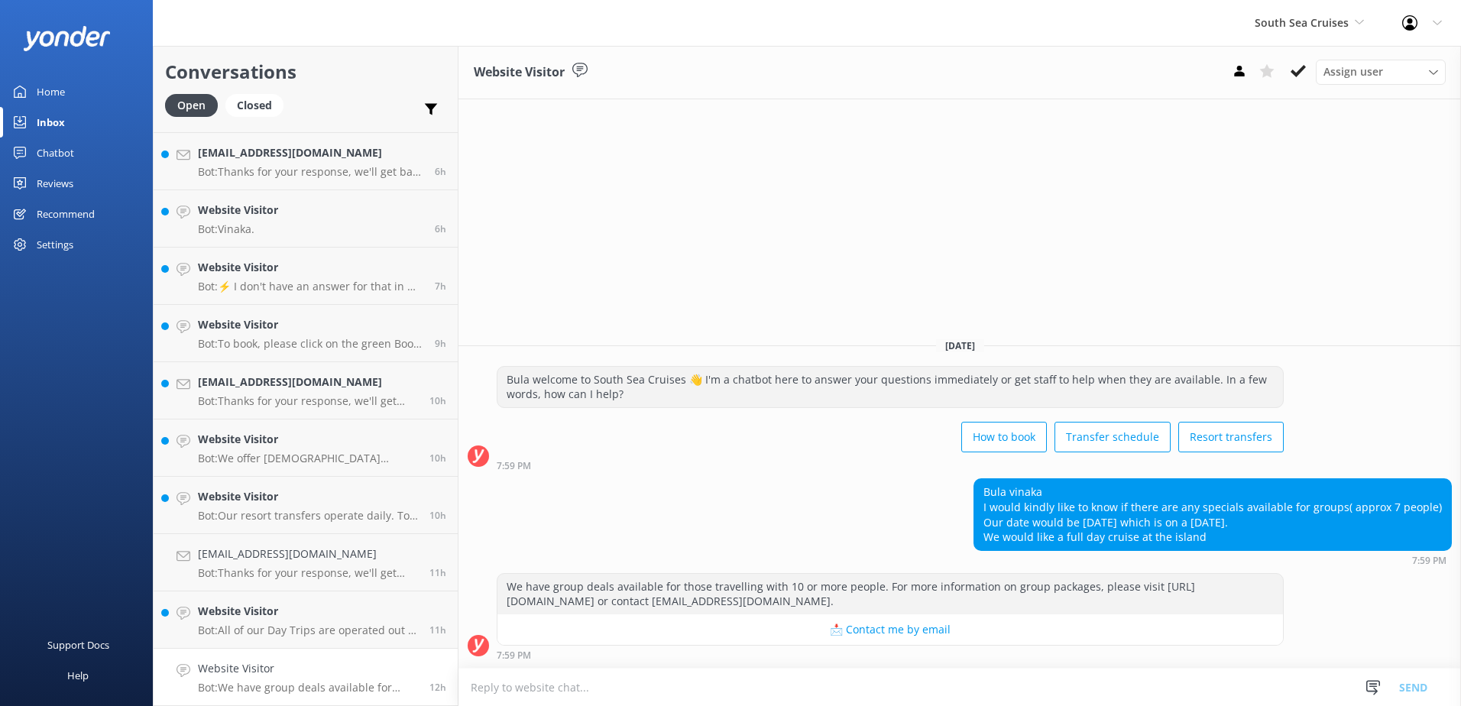
click at [795, 671] on textarea at bounding box center [959, 686] width 1002 height 37
click at [831, 693] on textarea at bounding box center [959, 686] width 1002 height 37
drag, startPoint x: 979, startPoint y: 685, endPoint x: 447, endPoint y: 671, distance: 531.9
click at [447, 671] on div "Conversations Open Closed Important Assigned to me Unassigned Website Visitor B…" at bounding box center [807, 376] width 1308 height 660
click at [959, 685] on textarea "Kindly be advised that we do not have any promotions for September for [GEOGRAP…" at bounding box center [959, 687] width 1002 height 38
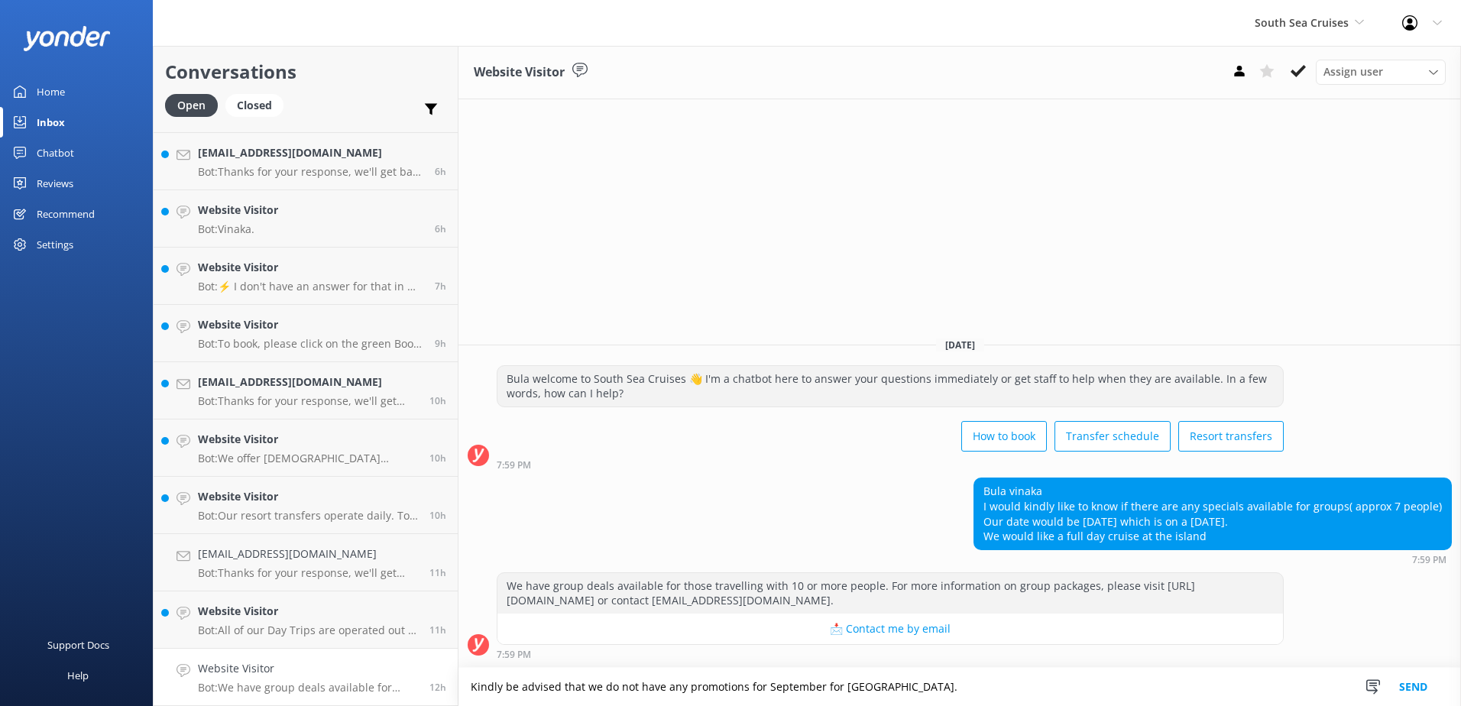
drag, startPoint x: 959, startPoint y: 685, endPoint x: 393, endPoint y: 658, distance: 566.8
click at [393, 658] on div "Conversations Open Closed Important Assigned to me Unassigned Website Visitor B…" at bounding box center [807, 376] width 1308 height 660
type textarea "Kindly be advised that we do not have any promotions for September for [GEOGRAP…"
click at [1071, 678] on textarea "Kindly be advised that we do not have any promotions for September for [GEOGRAP…" at bounding box center [959, 687] width 1002 height 38
paste textarea "Kindly be advised that we do not have any promotions for September for [GEOGRAP…"
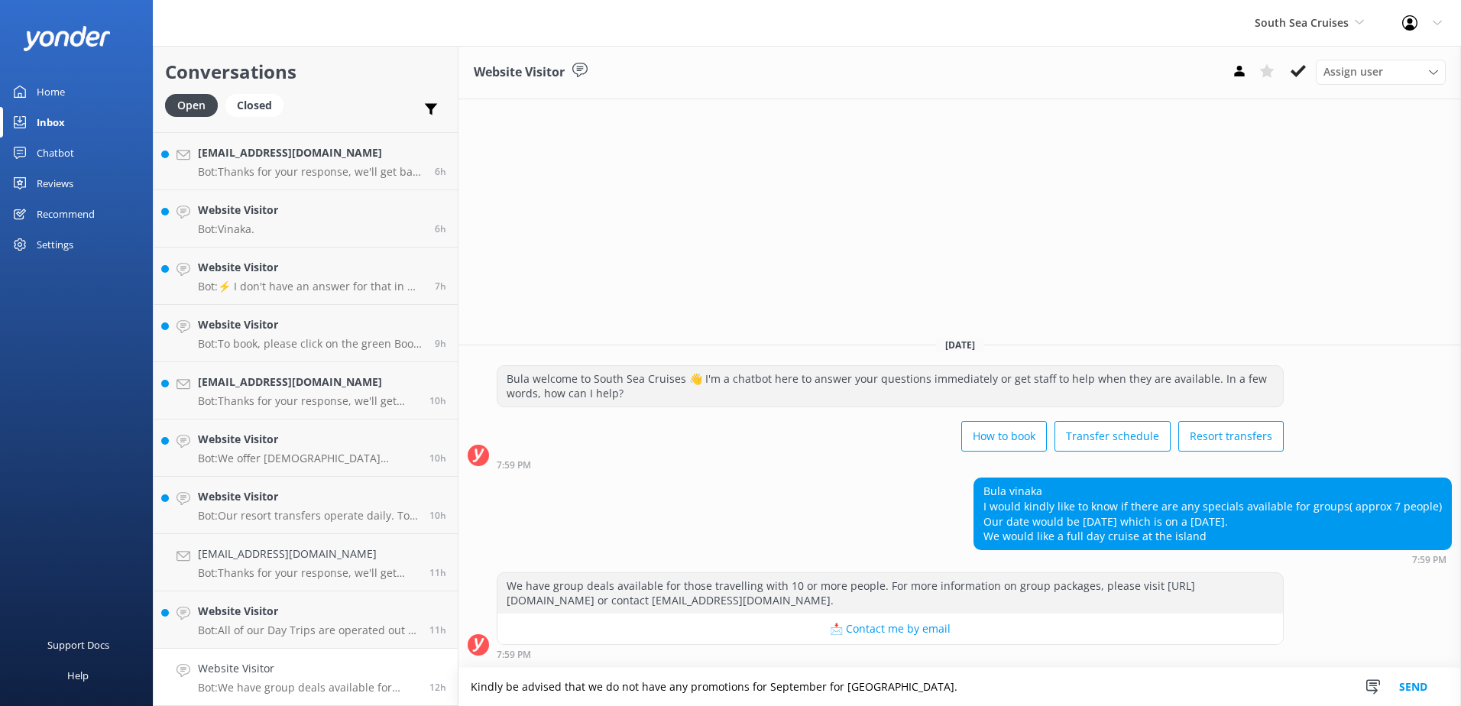
drag, startPoint x: 1027, startPoint y: 698, endPoint x: 465, endPoint y: 674, distance: 562.8
click at [465, 672] on textarea "Kindly be advised that we do not have any promotions for September for [GEOGRAP…" at bounding box center [959, 687] width 1002 height 38
type textarea "Kindly be advised that we do not have any promotions for September for [GEOGRAP…"
click at [1411, 683] on button "Send" at bounding box center [1412, 687] width 57 height 38
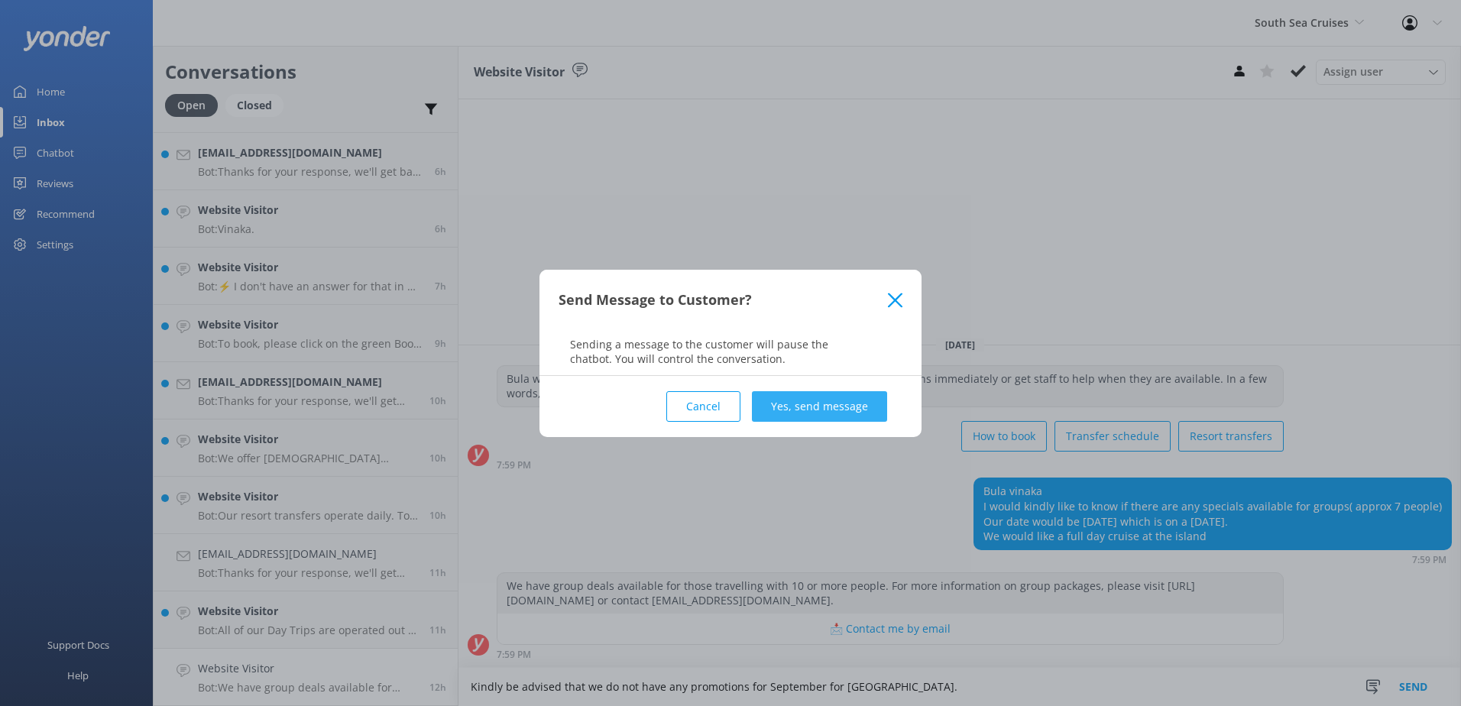
click at [774, 405] on button "Yes, send message" at bounding box center [819, 406] width 135 height 31
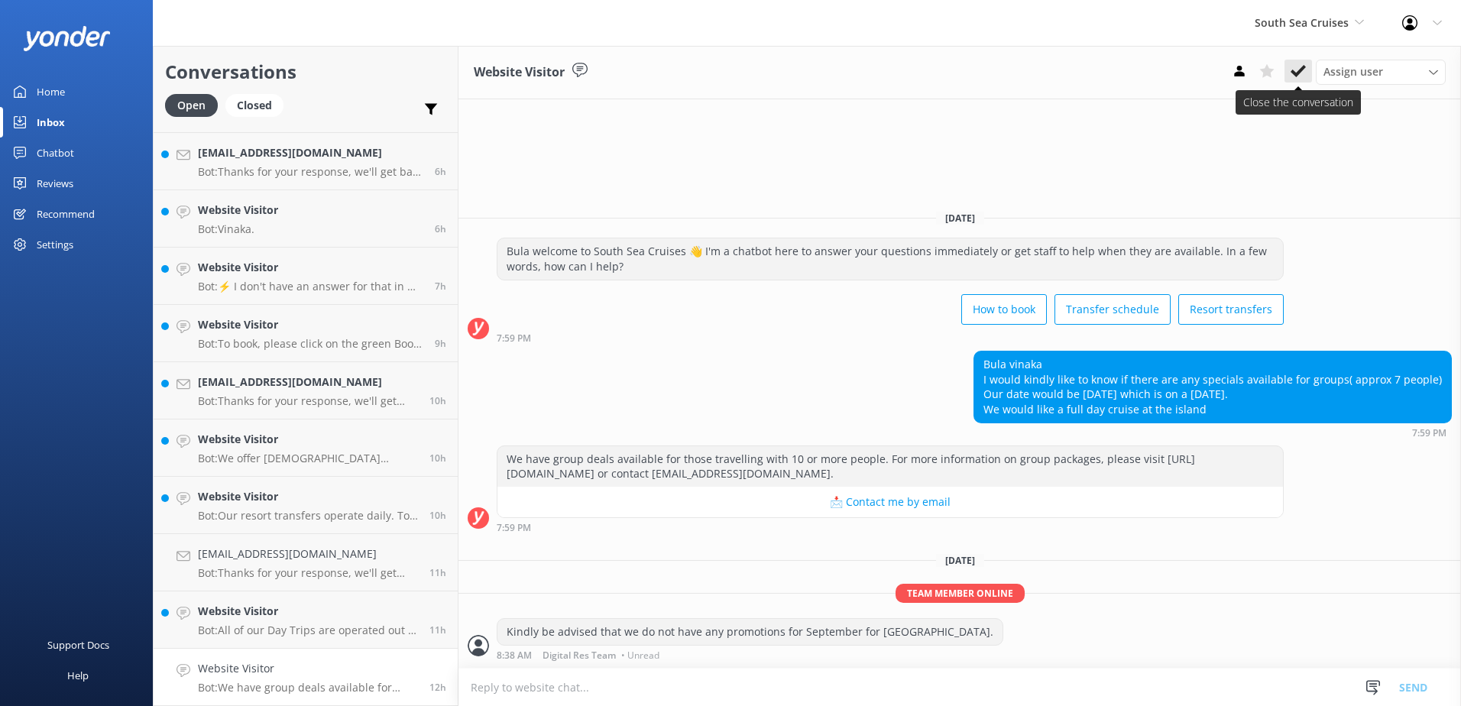
click at [1307, 76] on button at bounding box center [1298, 71] width 28 height 23
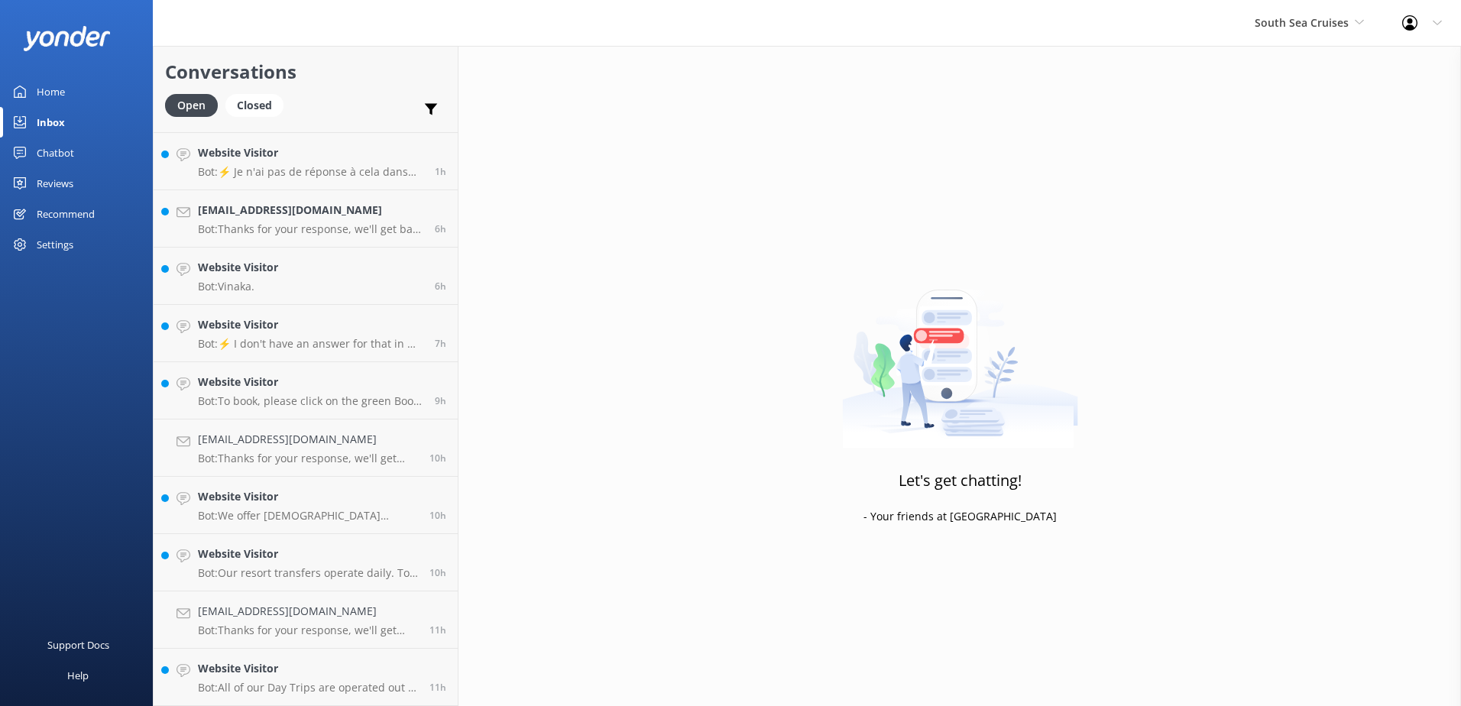
scroll to position [222, 0]
click at [298, 696] on link "Website Visitor Bot: All of our Day Trips are operated out of [GEOGRAPHIC_DATA]…" at bounding box center [306, 677] width 304 height 57
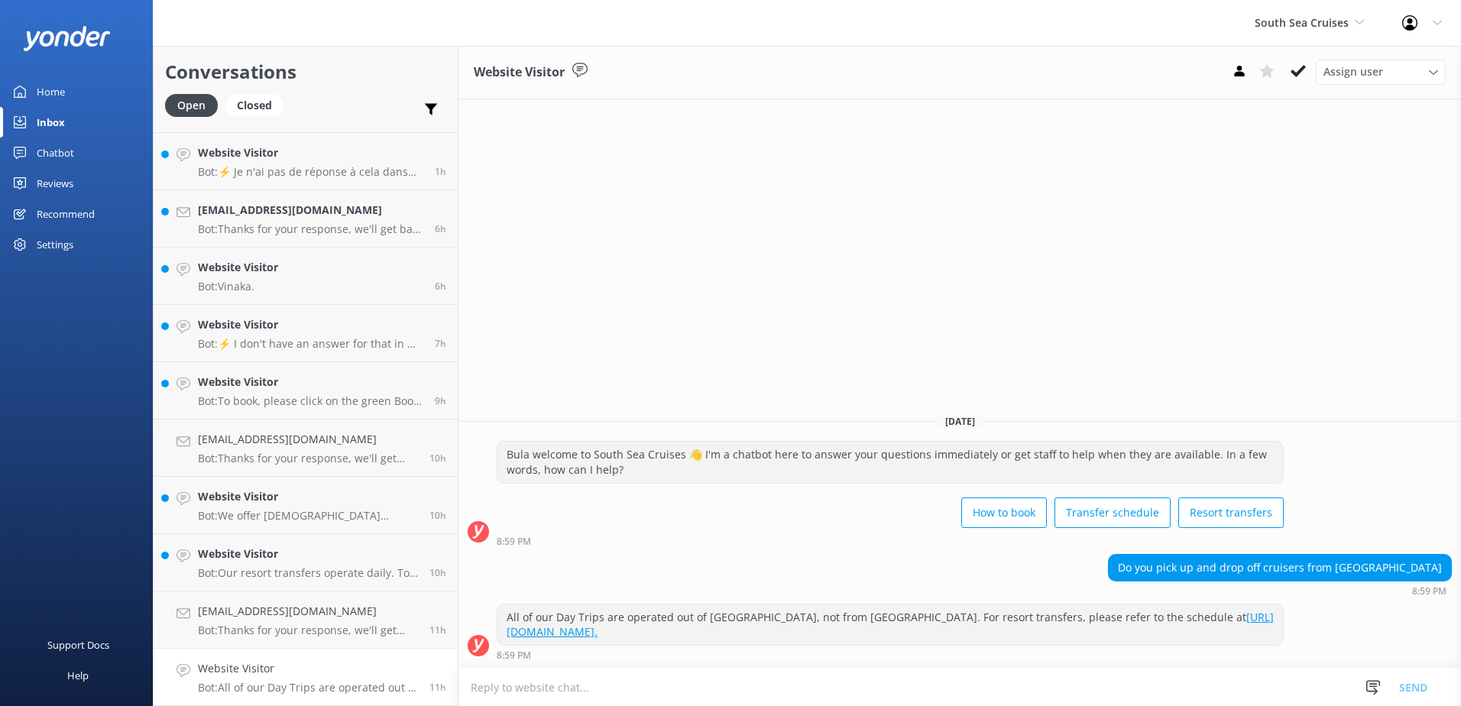
click at [935, 690] on textarea at bounding box center [959, 686] width 1002 height 37
type textarea "Please note that we do not offer coach transfers to/from [GEOGRAPHIC_DATA]."
click at [1403, 695] on button "Send" at bounding box center [1412, 687] width 57 height 38
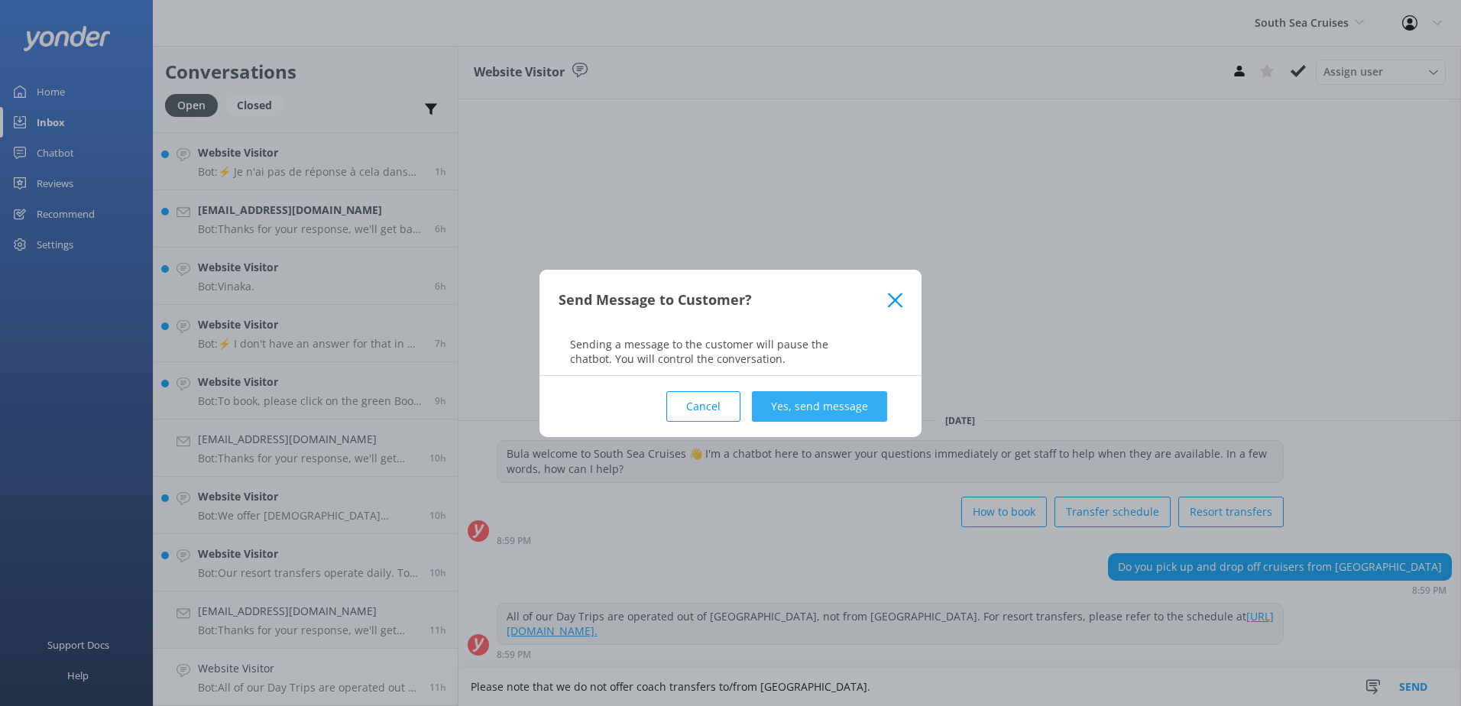
click at [857, 416] on button "Yes, send message" at bounding box center [819, 406] width 135 height 31
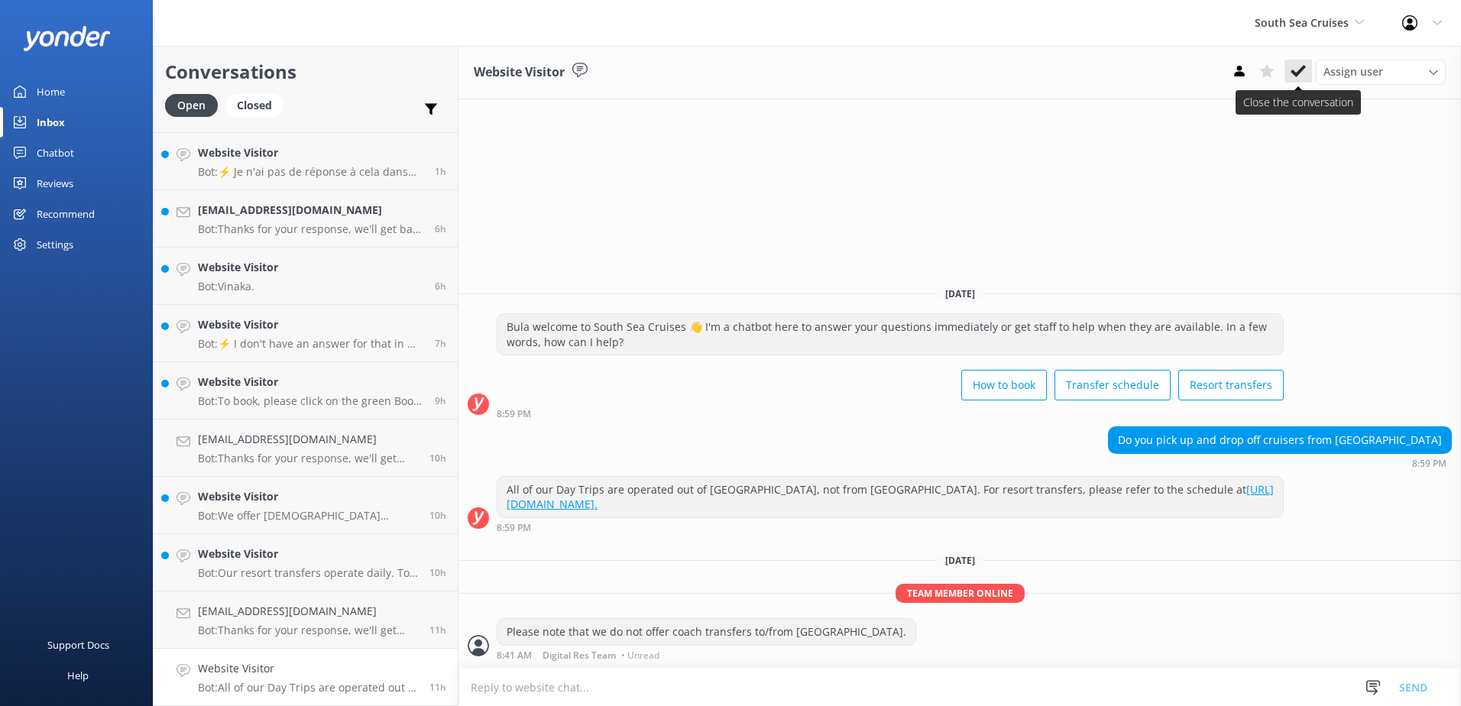
click at [1297, 66] on icon at bounding box center [1297, 70] width 15 height 15
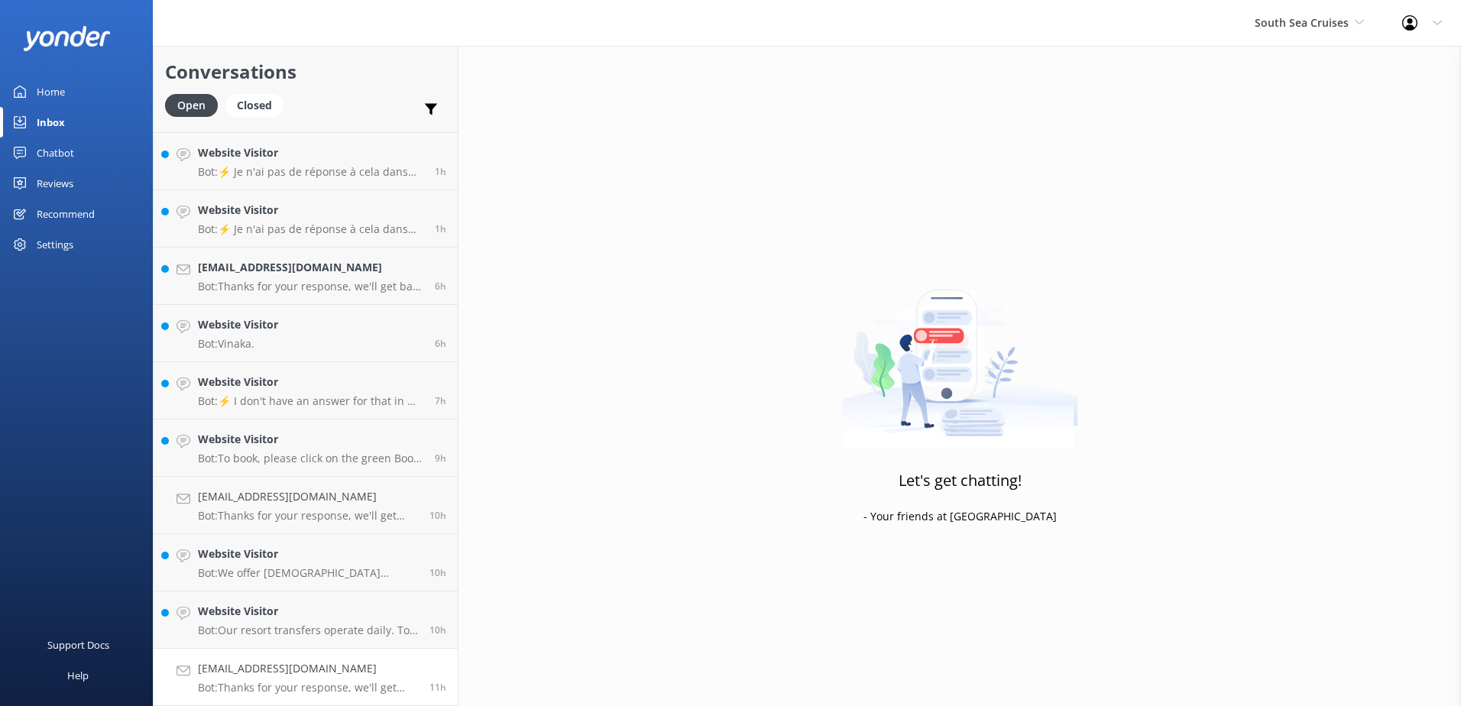
scroll to position [165, 0]
click at [318, 681] on p "Bot: Thanks for your response, we'll get back to you as soon as we can during o…" at bounding box center [308, 688] width 220 height 14
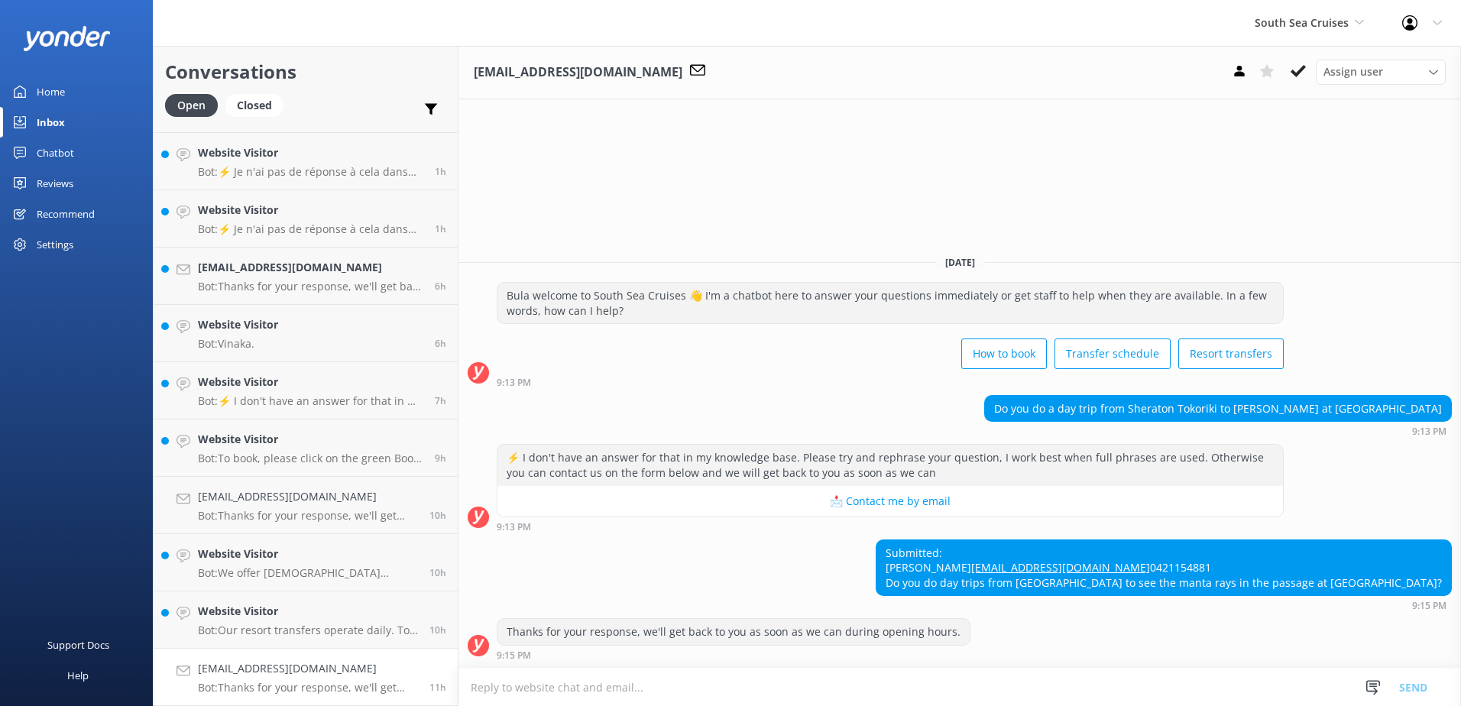
click at [1008, 688] on textarea at bounding box center [959, 686] width 1002 height 37
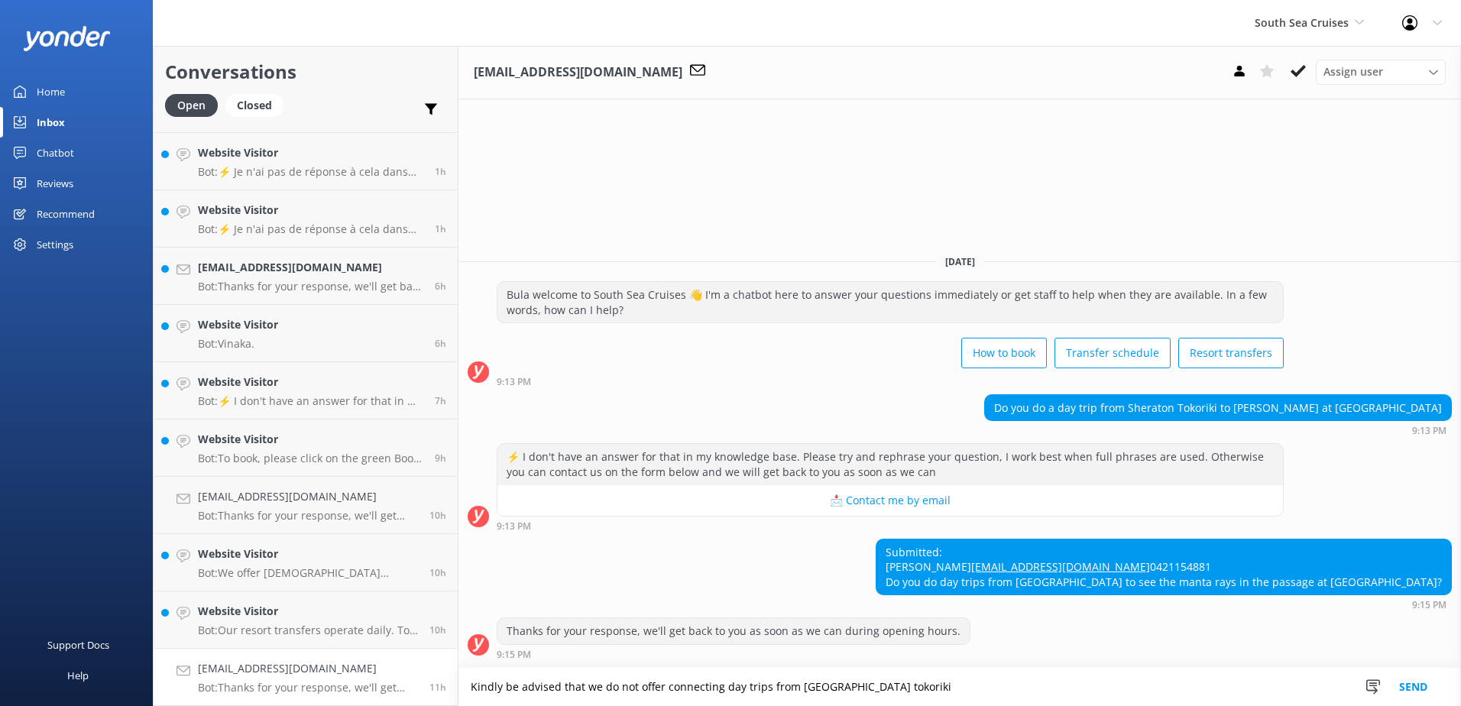
click at [697, 563] on div "Submitted: [PERSON_NAME] [EMAIL_ADDRESS][DOMAIN_NAME] 0421154881 Do you do day …" at bounding box center [959, 575] width 1002 height 72
drag, startPoint x: 857, startPoint y: 691, endPoint x: 899, endPoint y: 694, distance: 42.1
type textarea "Kindly be advised that we do not offer connecting day trips from [GEOGRAPHIC_DA…"
click at [1416, 682] on button "Send" at bounding box center [1412, 687] width 57 height 38
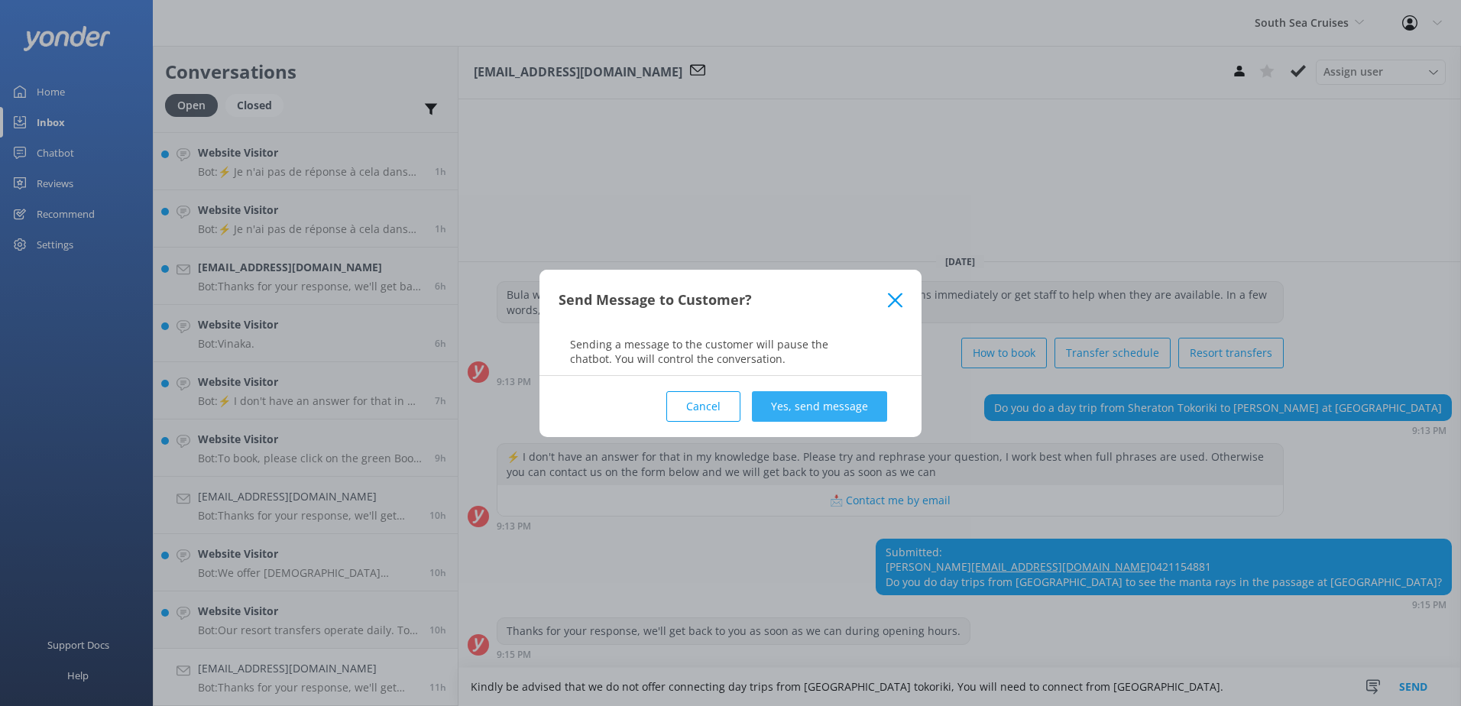
click at [835, 411] on button "Yes, send message" at bounding box center [819, 406] width 135 height 31
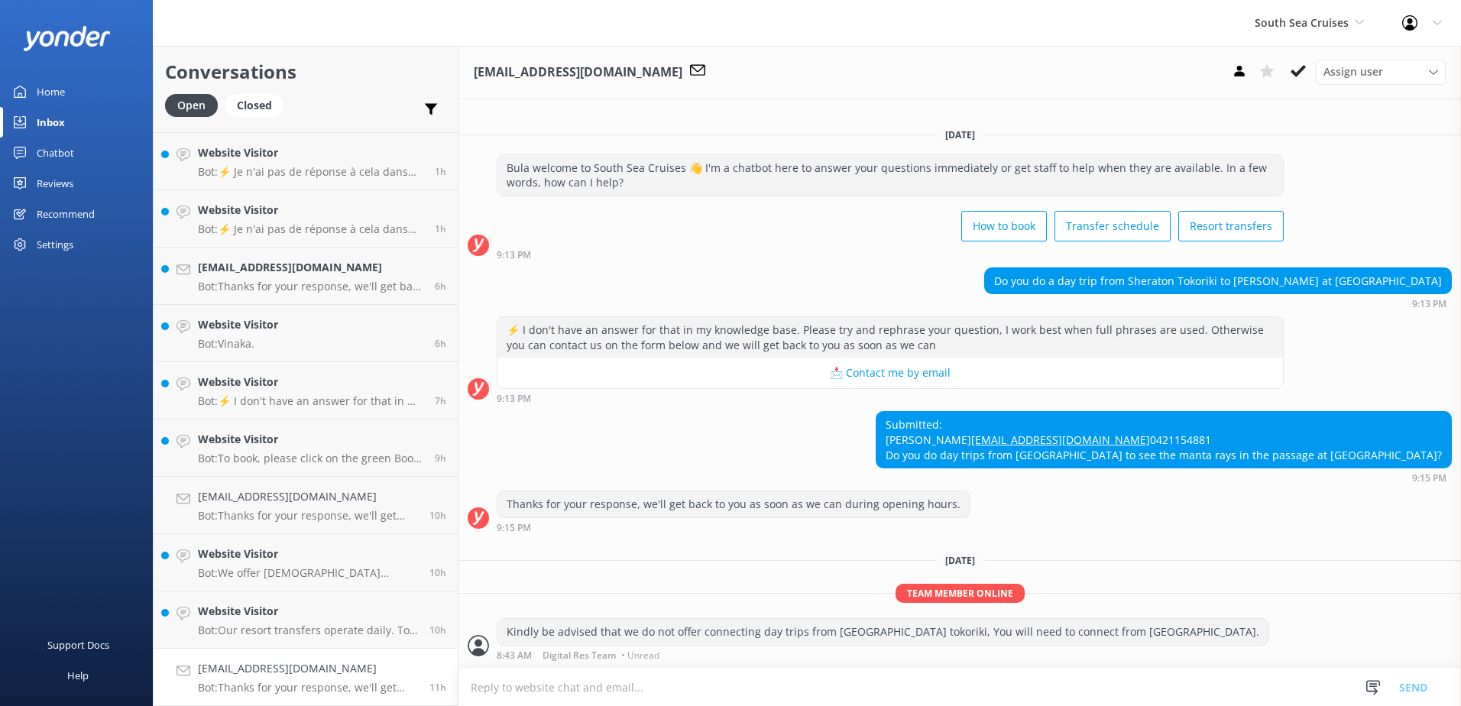
scroll to position [15, 0]
click at [1285, 73] on button at bounding box center [1298, 71] width 28 height 23
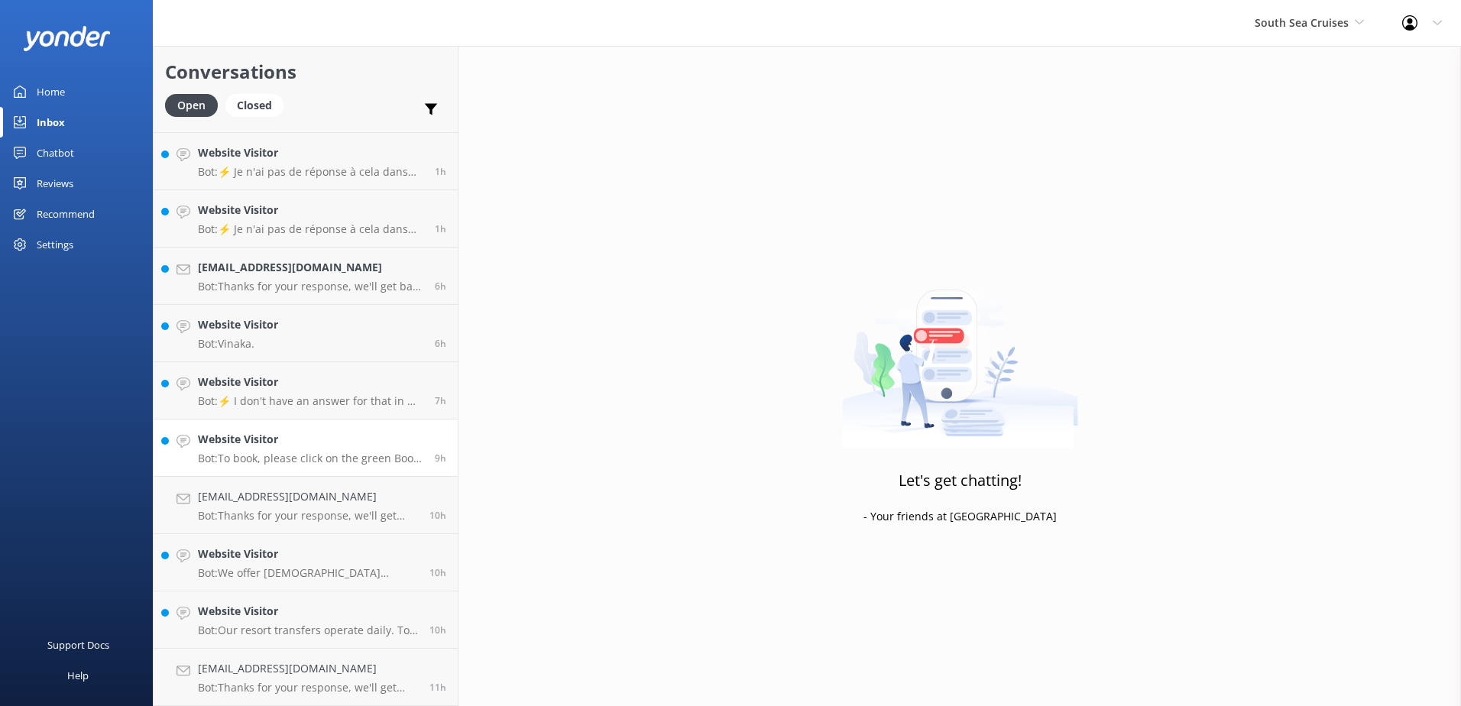
scroll to position [108, 0]
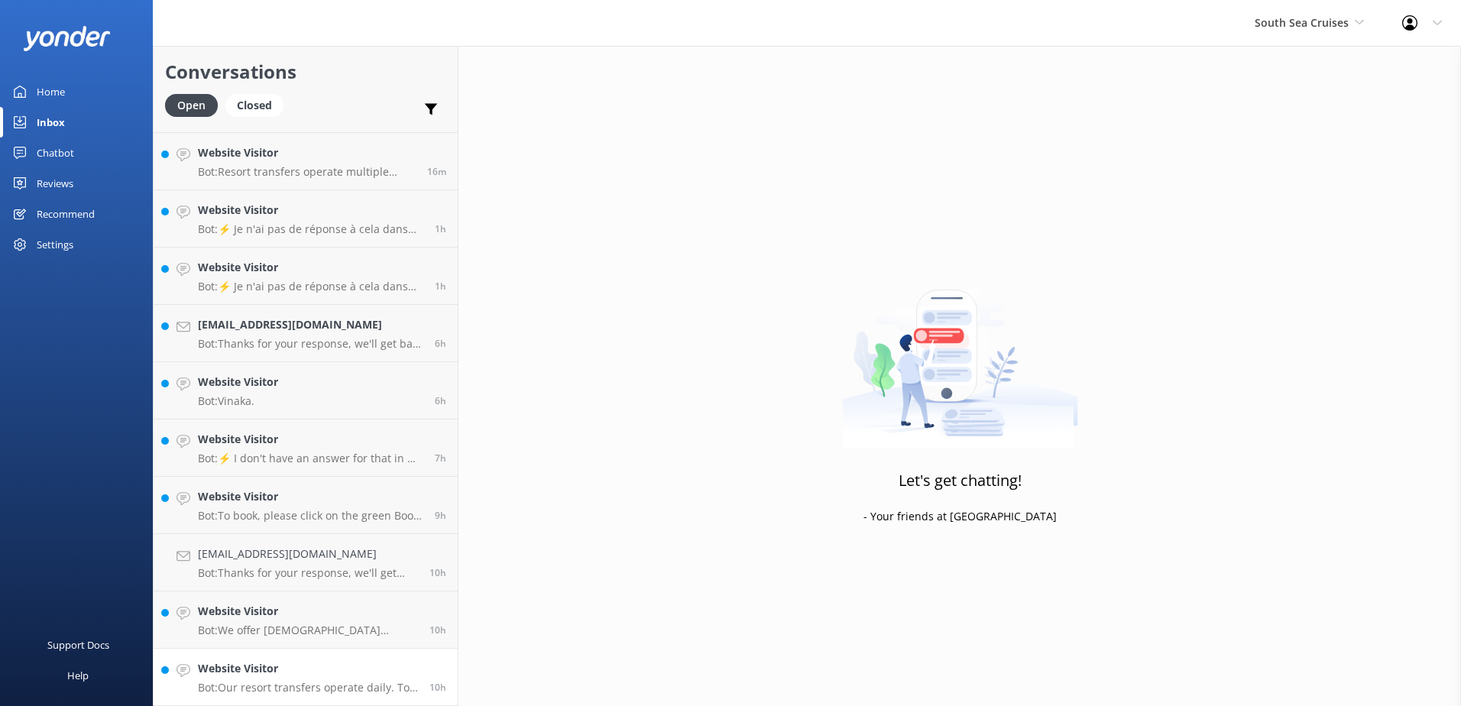
click at [318, 684] on p "Bot: Our resort transfers operate daily. To view the resort transfer schedule, …" at bounding box center [308, 688] width 220 height 14
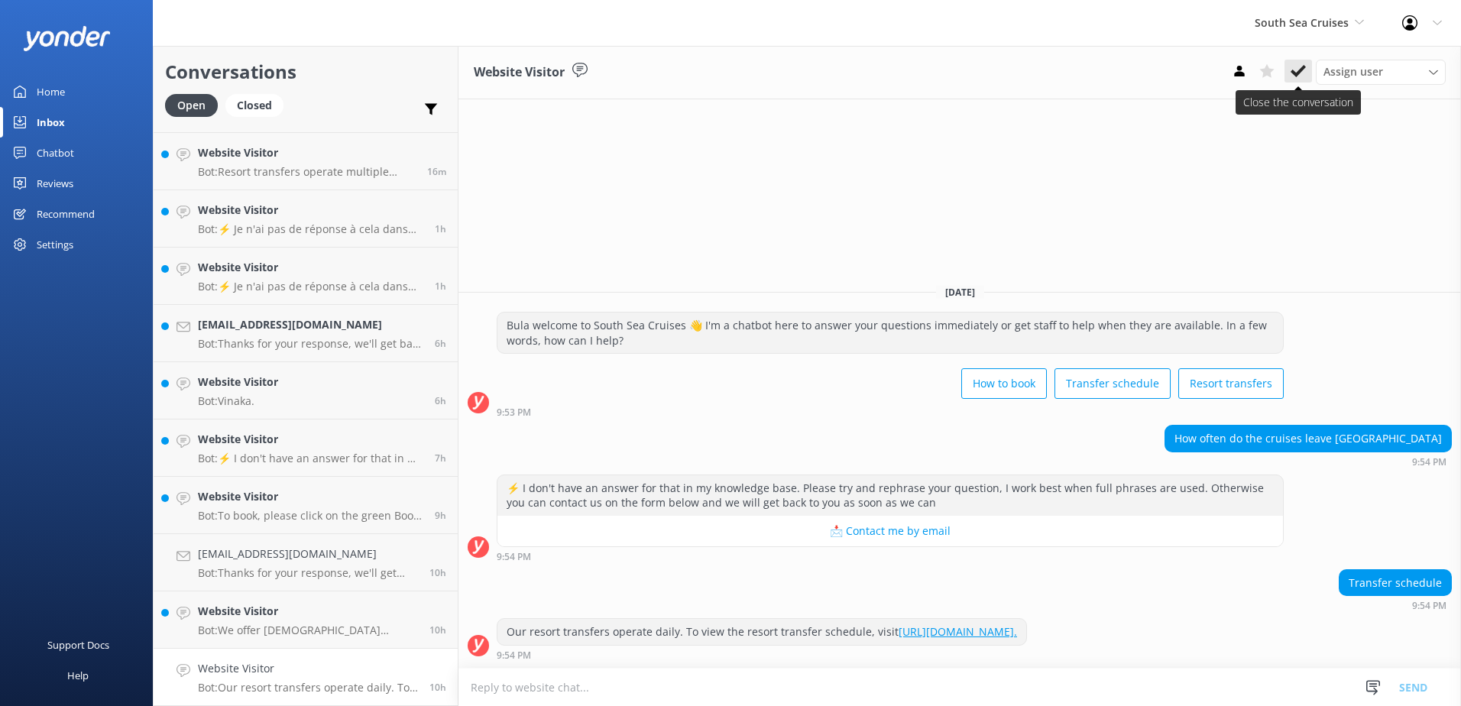
click at [1300, 72] on use at bounding box center [1297, 71] width 15 height 12
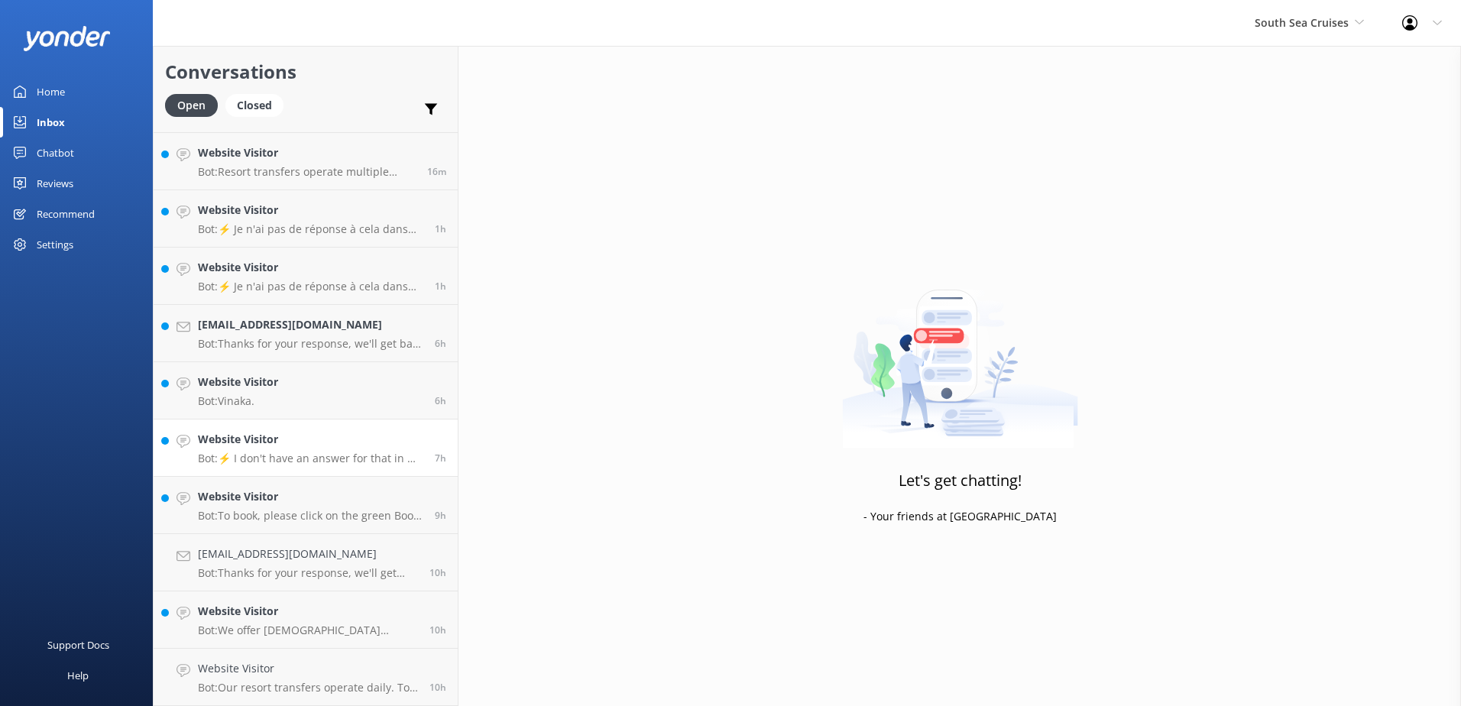
scroll to position [50, 0]
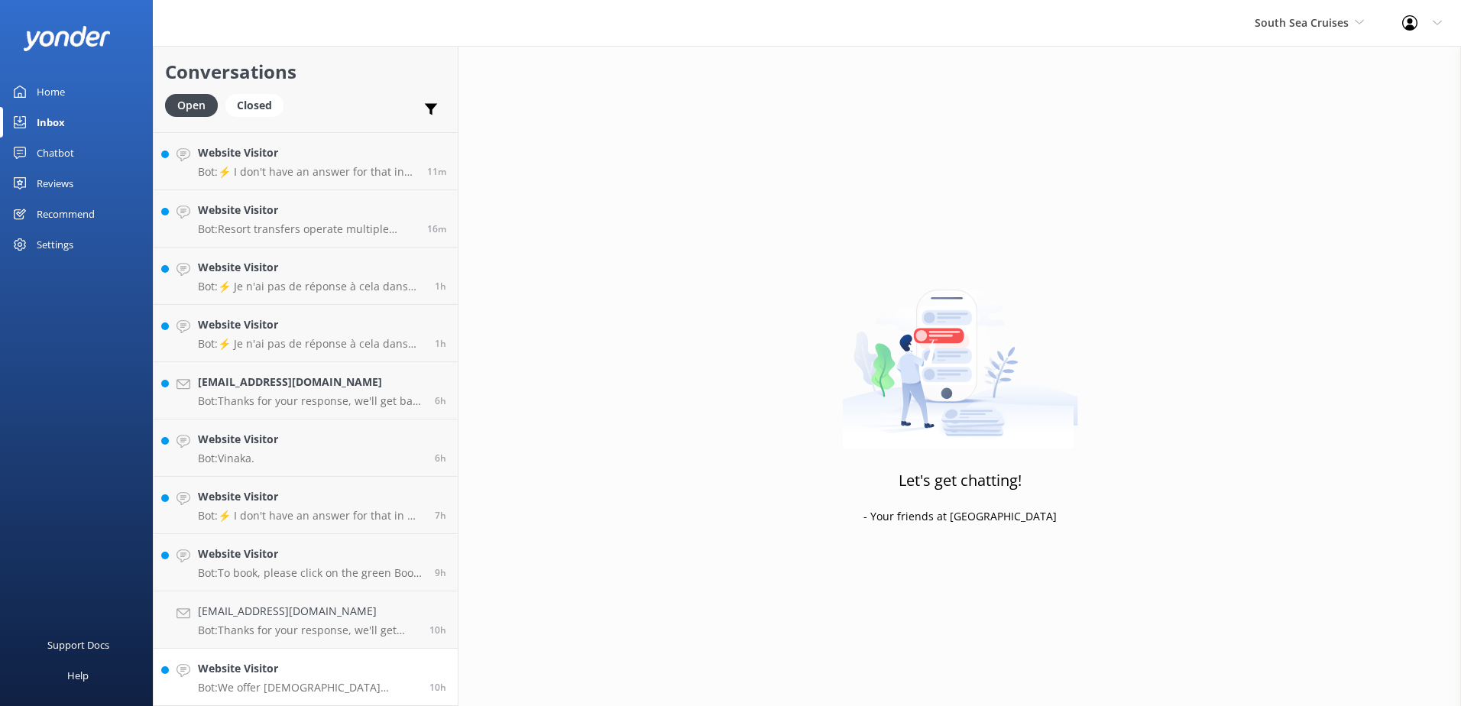
click at [306, 680] on div "Website Visitor Bot: We offer [DEMOGRAPHIC_DATA] residents a 20% discount on ou…" at bounding box center [308, 677] width 220 height 34
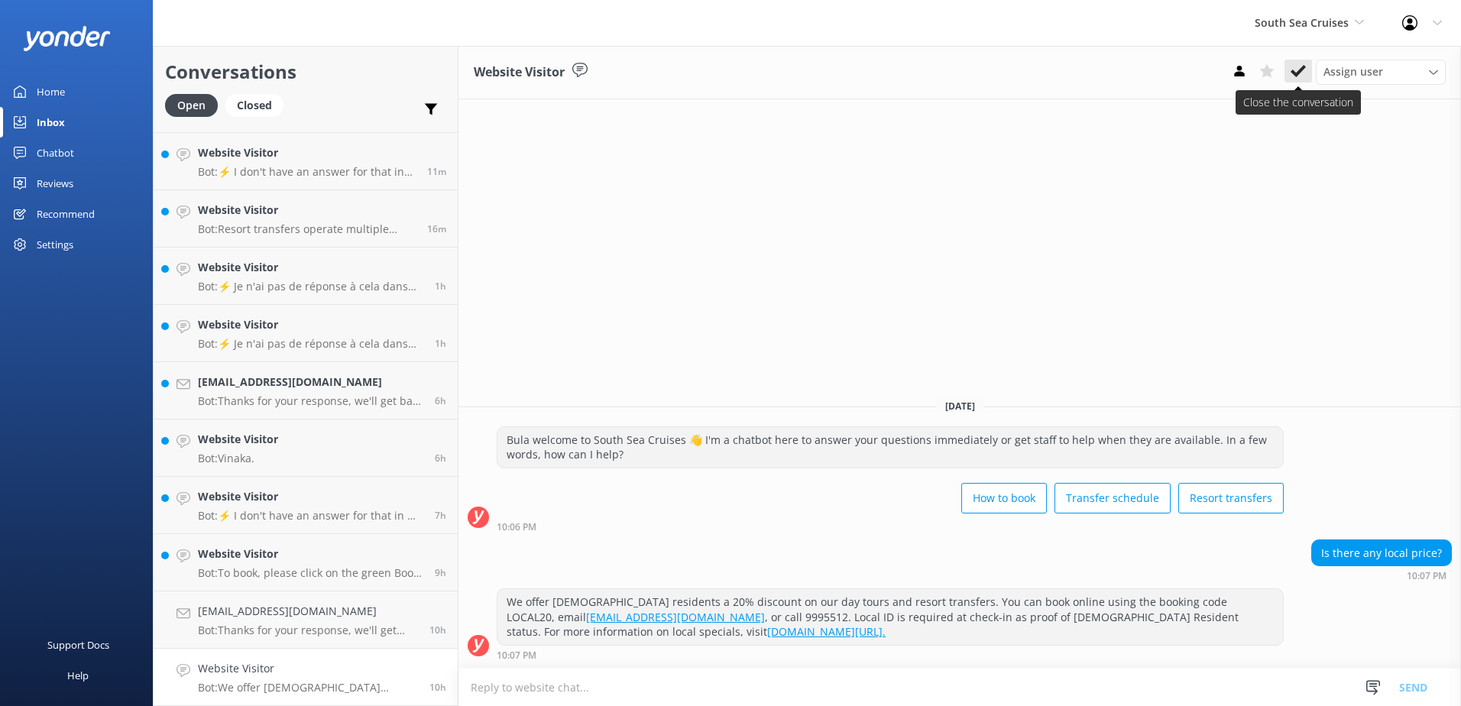
click at [1295, 79] on button at bounding box center [1298, 71] width 28 height 23
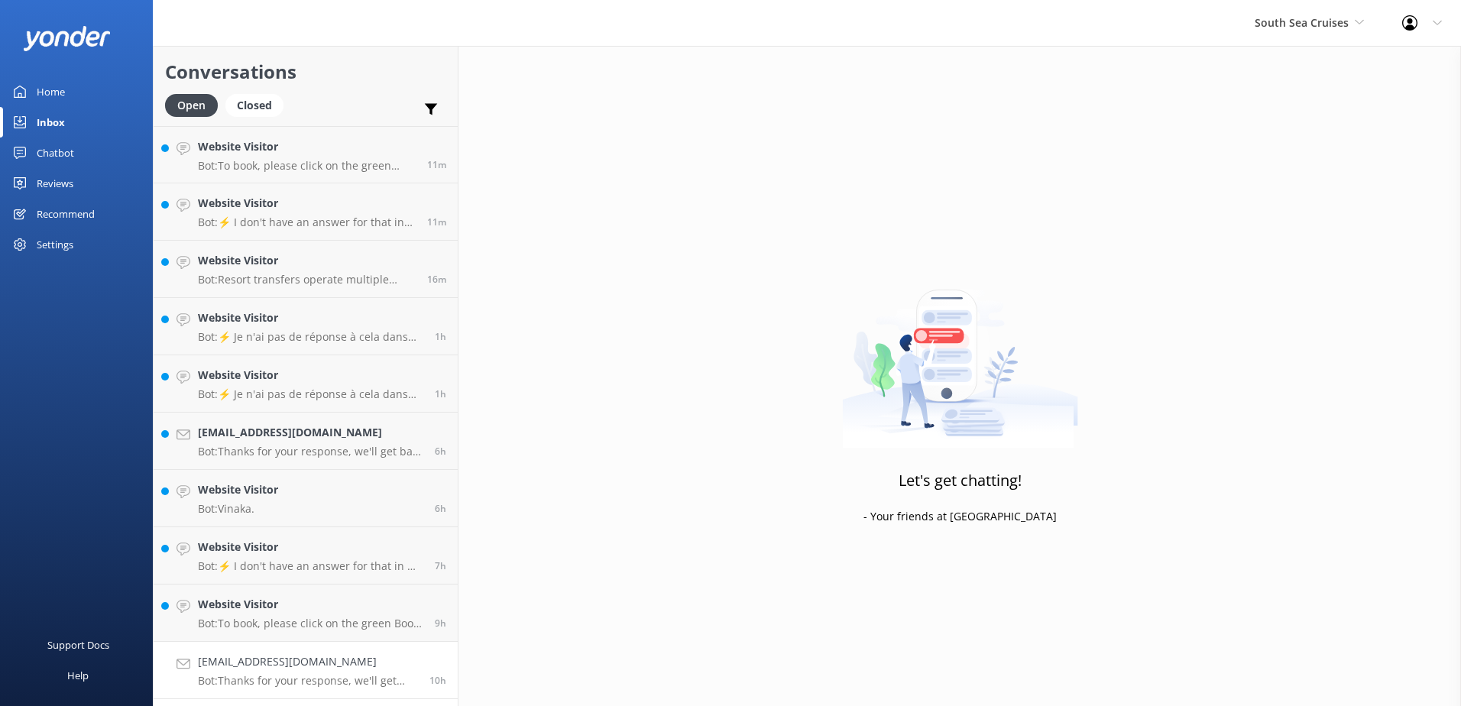
click at [306, 671] on div "[EMAIL_ADDRESS][DOMAIN_NAME] Bot: Thanks for your response, we'll get back to y…" at bounding box center [308, 670] width 220 height 34
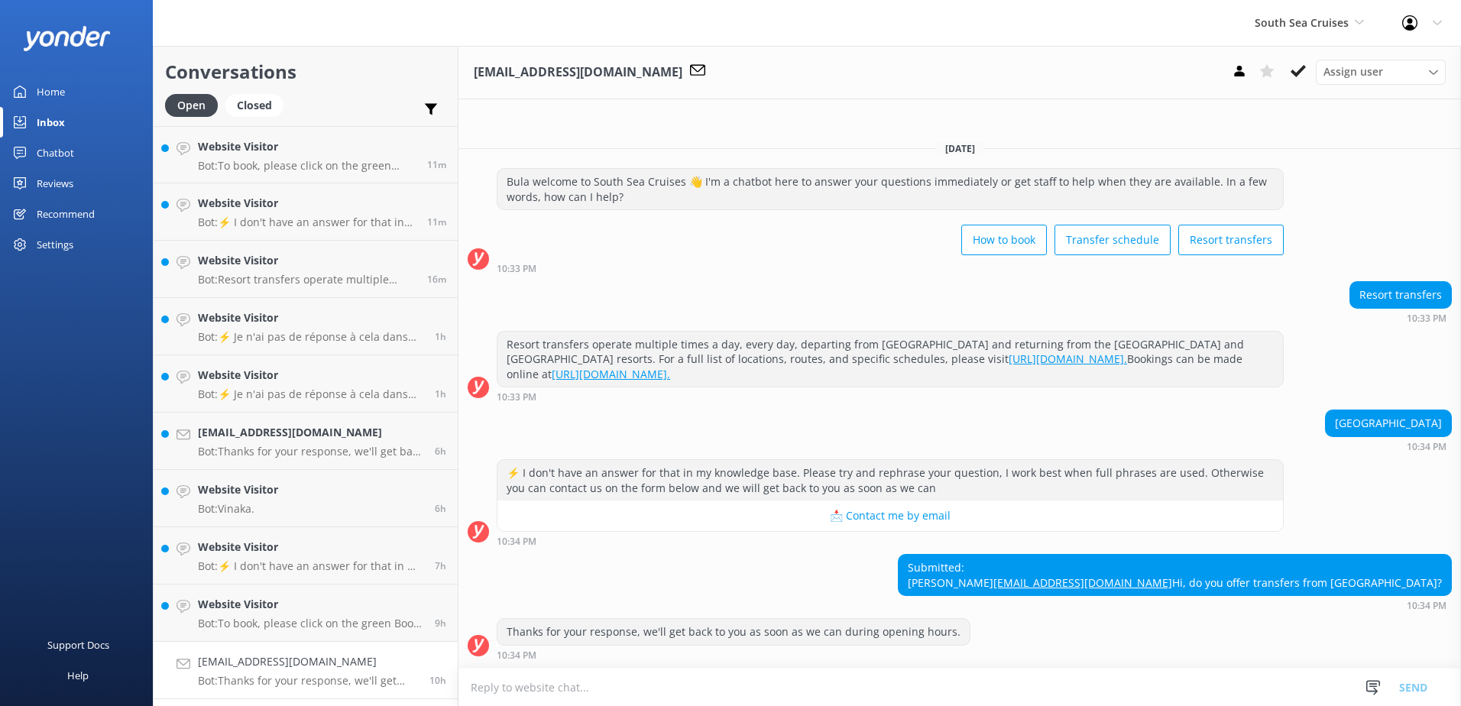
scroll to position [1, 0]
click at [753, 685] on textarea at bounding box center [959, 686] width 1002 height 37
type textarea "w"
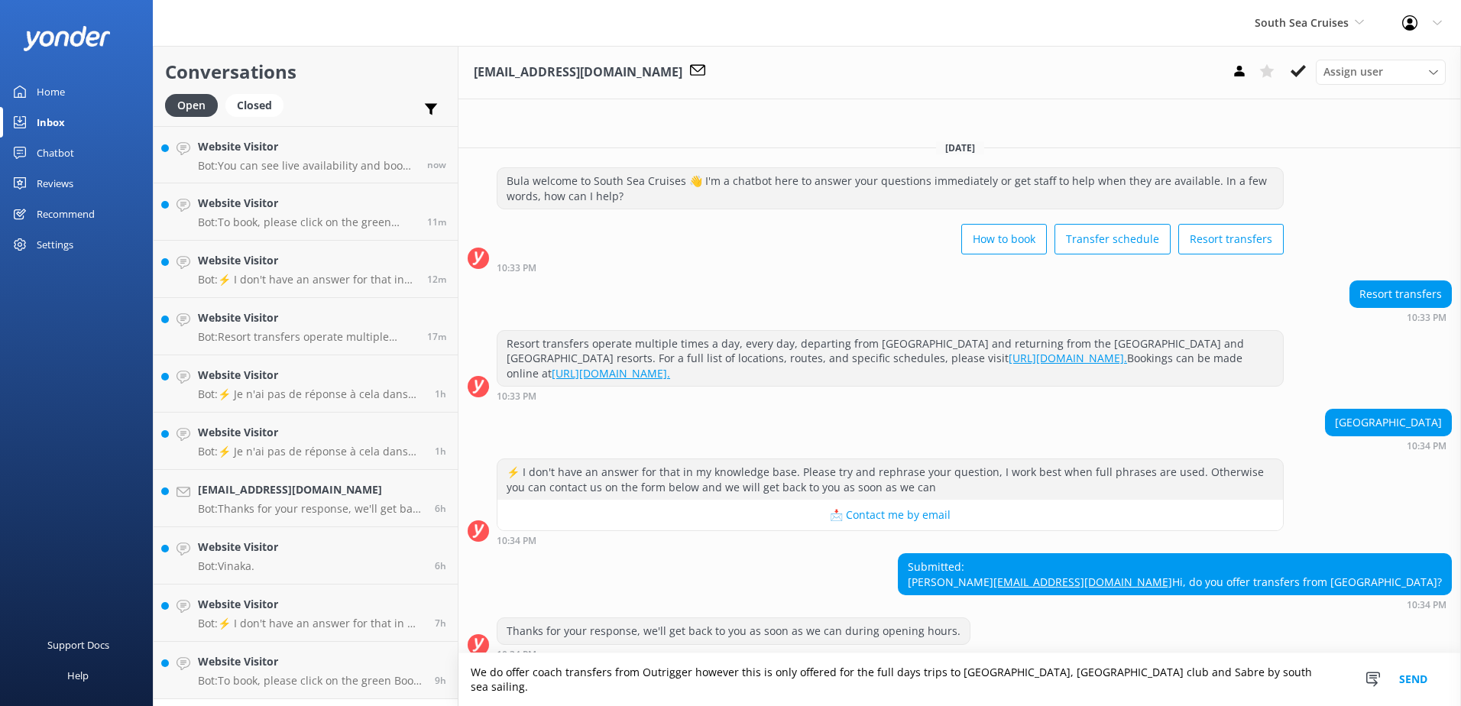
click at [1044, 535] on div "10:34 PM" at bounding box center [890, 540] width 787 height 11
click at [1313, 684] on textarea "We do offer coach transfers from Outrigger however this is only offered for the…" at bounding box center [959, 679] width 1002 height 53
type textarea "We do offer coach transfers from Outrigger however this is only offered for the…"
click at [1409, 684] on button "Send" at bounding box center [1412, 679] width 57 height 53
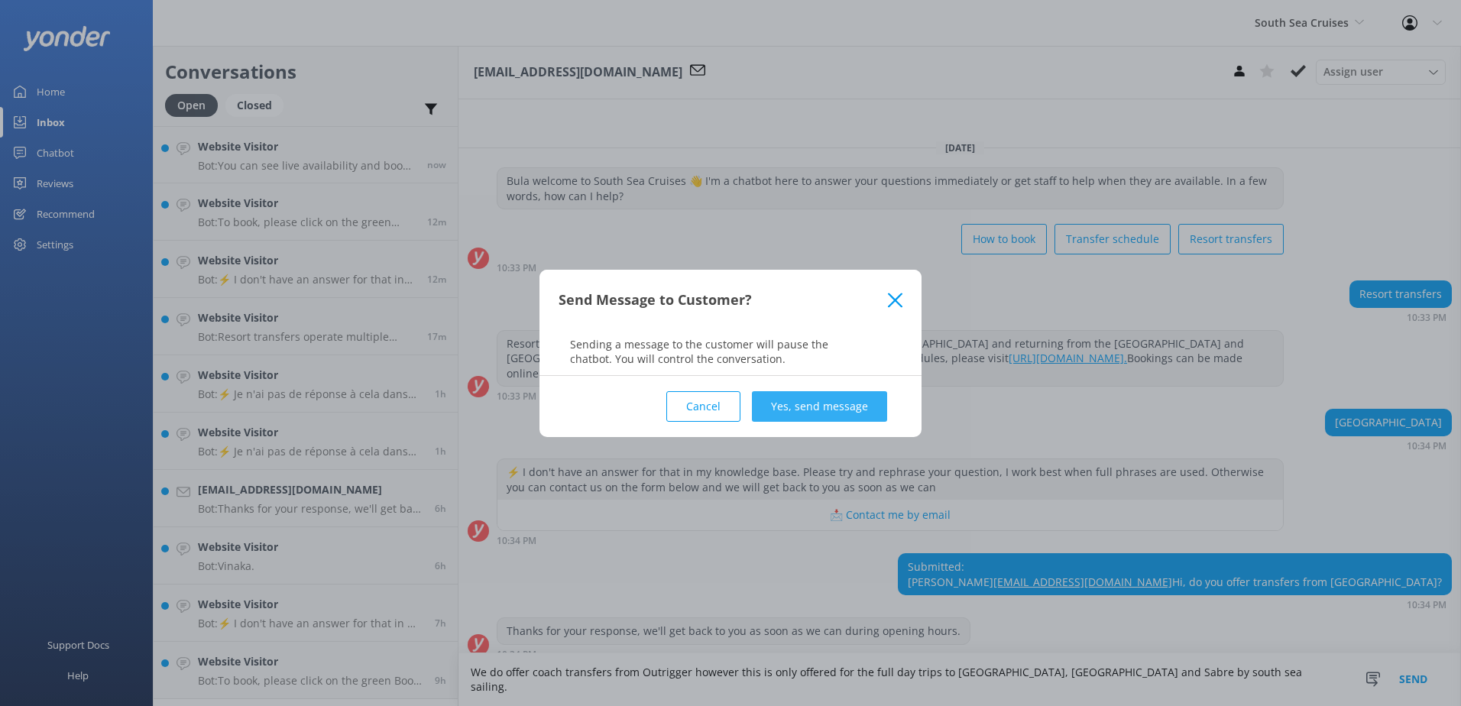
click at [851, 413] on button "Yes, send message" at bounding box center [819, 406] width 135 height 31
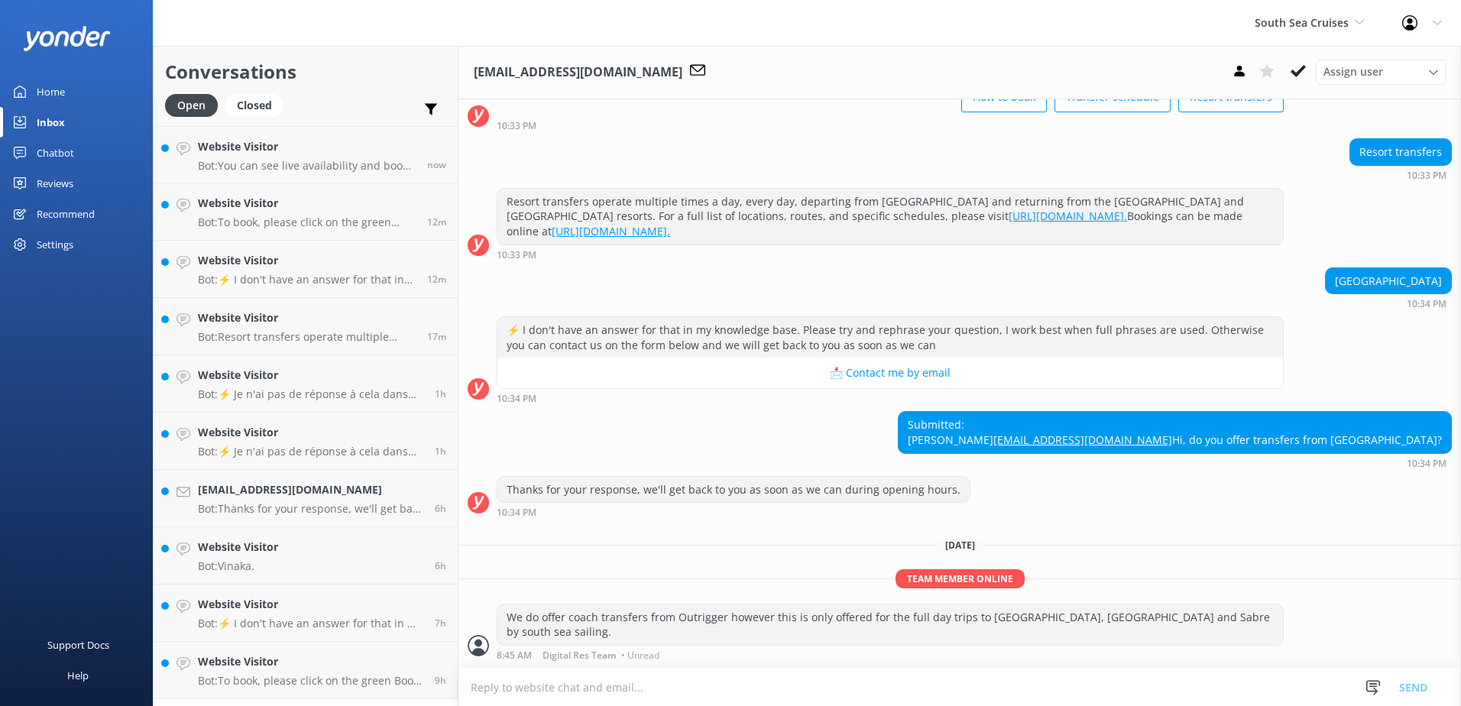
scroll to position [144, 0]
click at [702, 687] on textarea at bounding box center [959, 686] width 1002 height 37
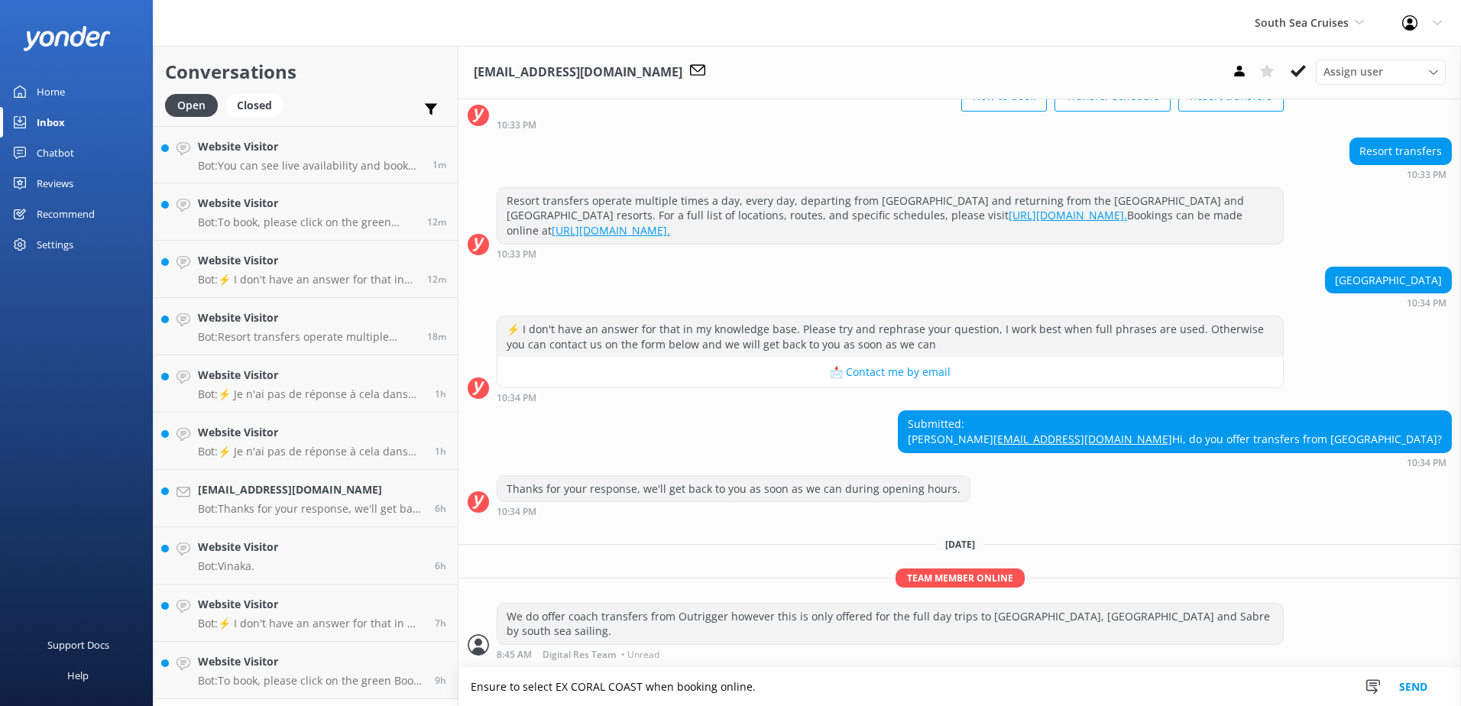
type textarea "Ensure to select EX CORAL COAST when booking online."
click at [1423, 683] on button "Send" at bounding box center [1412, 687] width 57 height 38
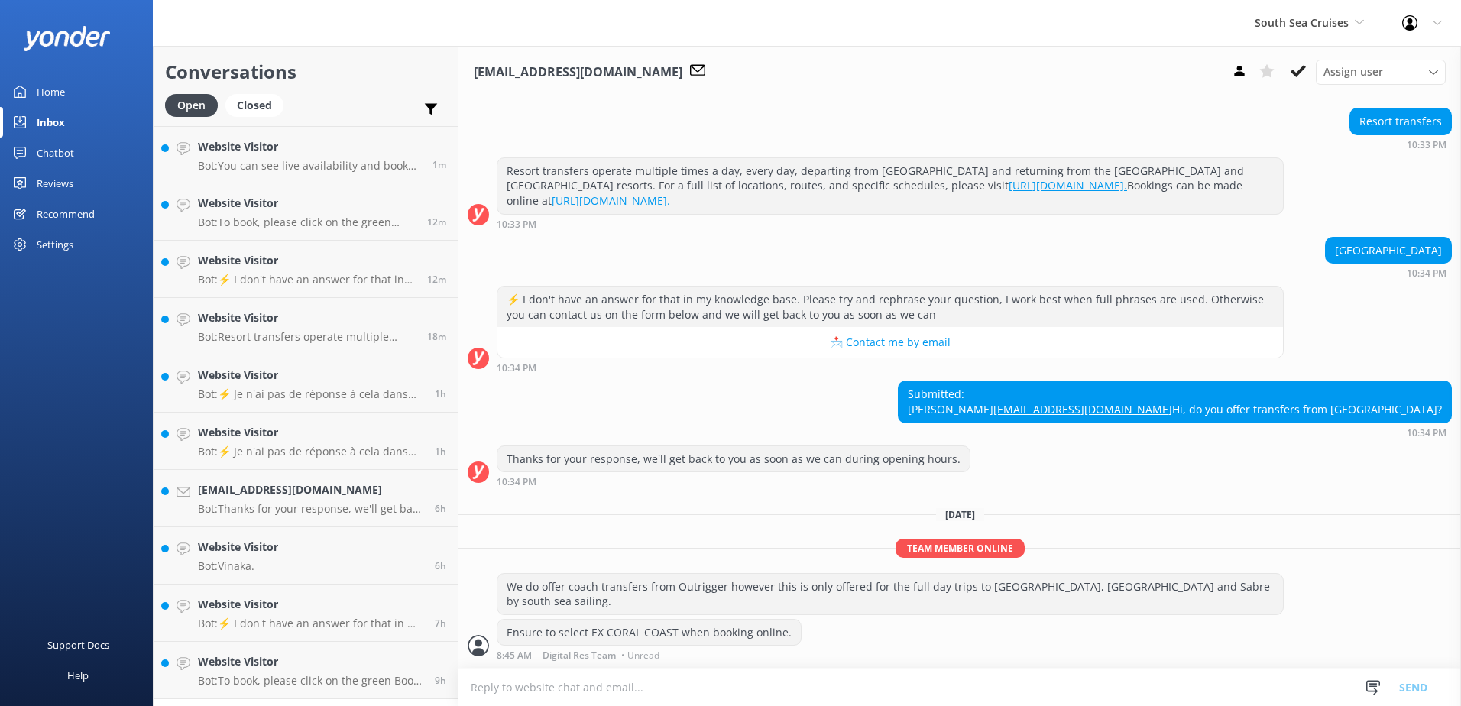
scroll to position [175, 0]
click at [1293, 69] on icon at bounding box center [1297, 70] width 15 height 15
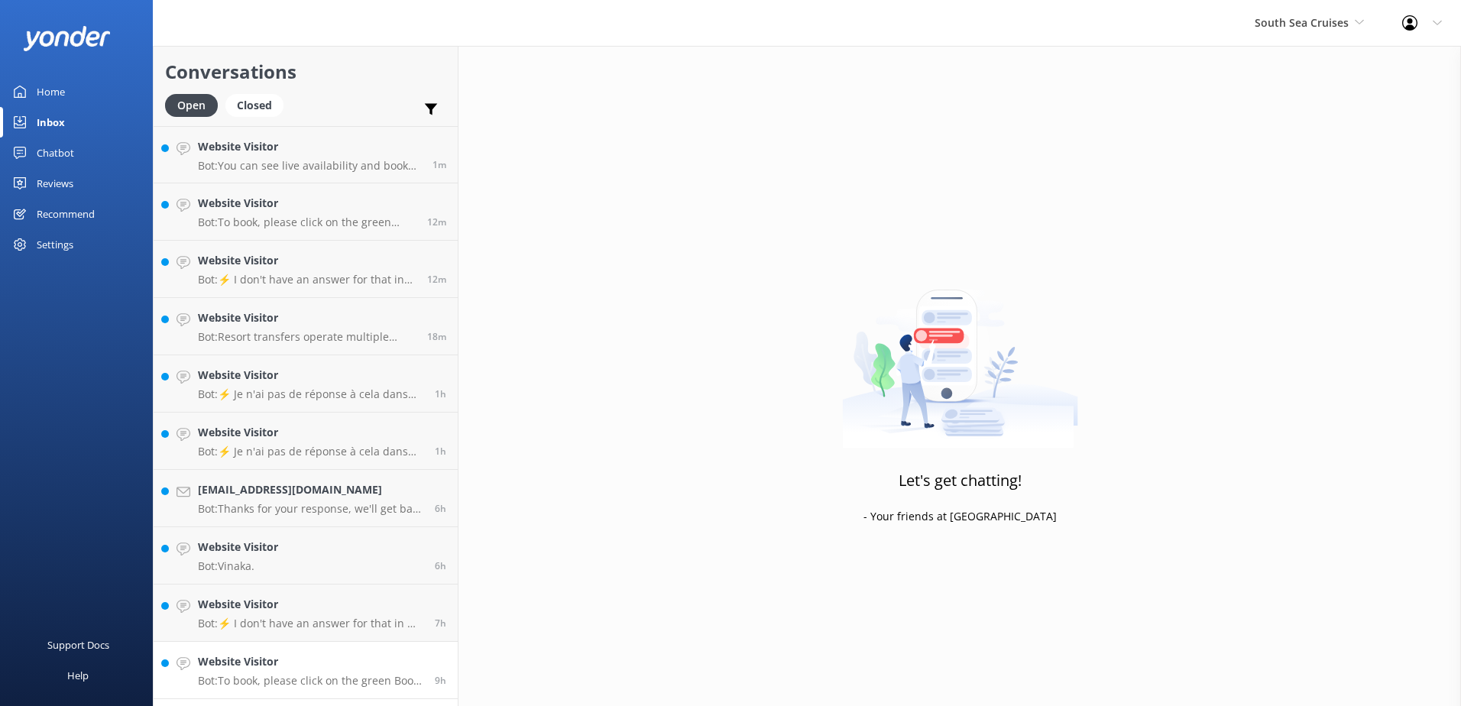
click at [320, 669] on h4 "Website Visitor" at bounding box center [310, 661] width 225 height 17
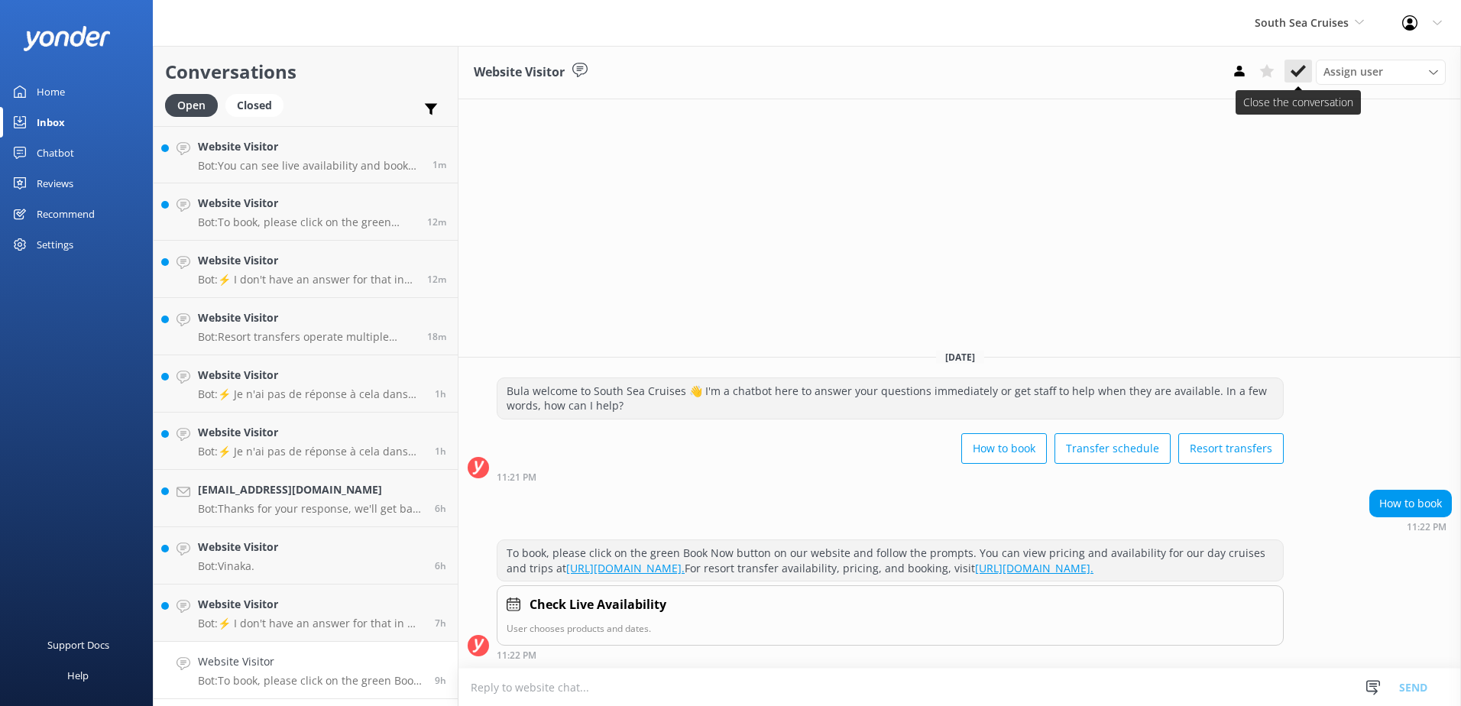
click at [1304, 73] on icon at bounding box center [1297, 70] width 15 height 15
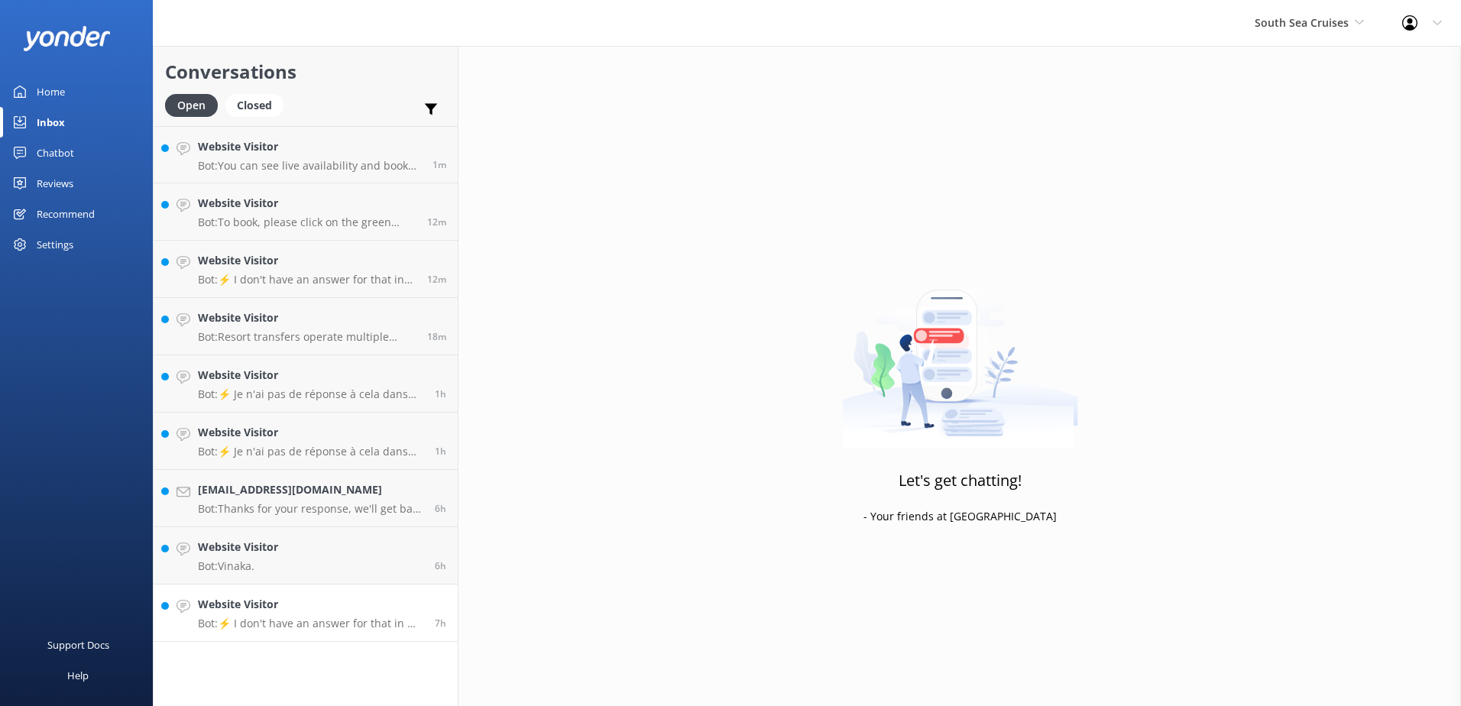
click at [362, 614] on div "Website Visitor Bot: ⚡ I don't have an answer for that in my knowledge base. Pl…" at bounding box center [310, 613] width 225 height 34
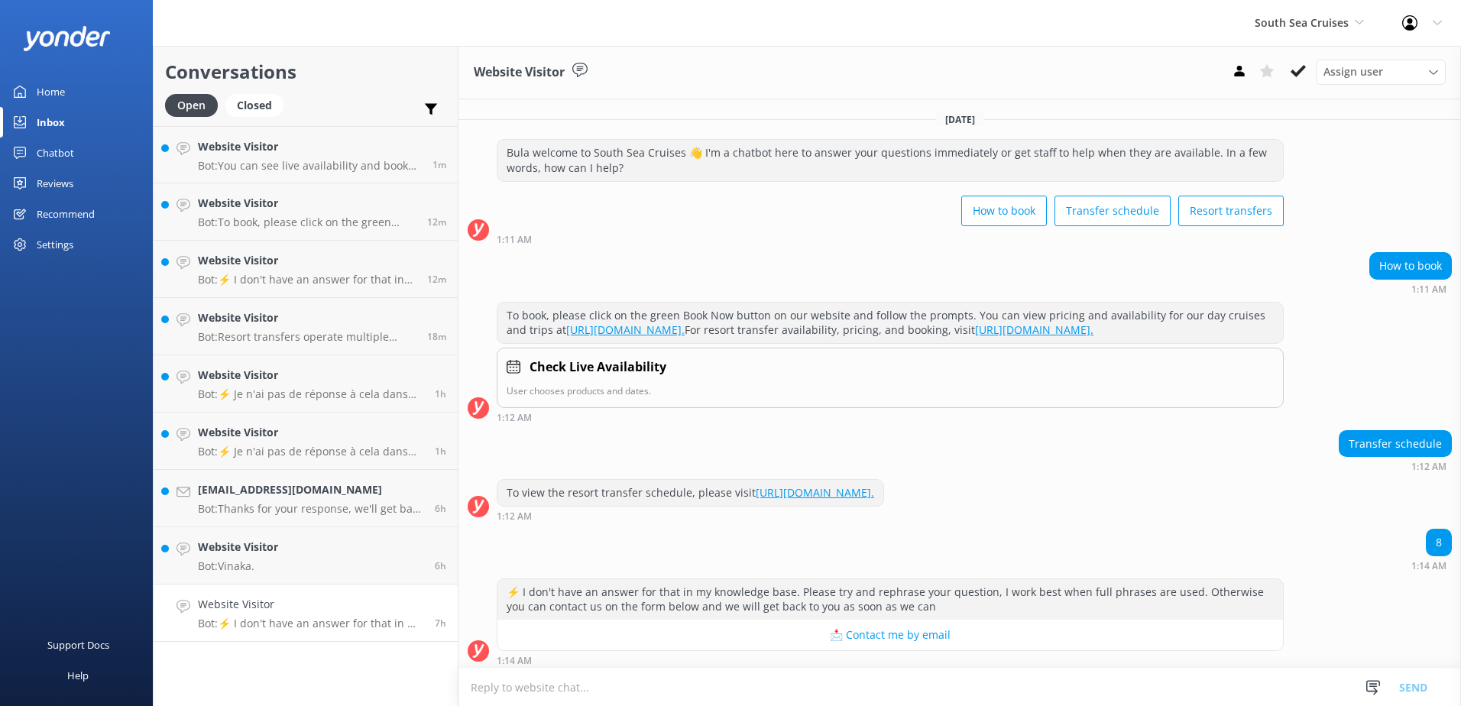
click at [856, 500] on link "[URL][DOMAIN_NAME]." at bounding box center [815, 492] width 118 height 15
click at [1304, 70] on icon at bounding box center [1297, 70] width 15 height 15
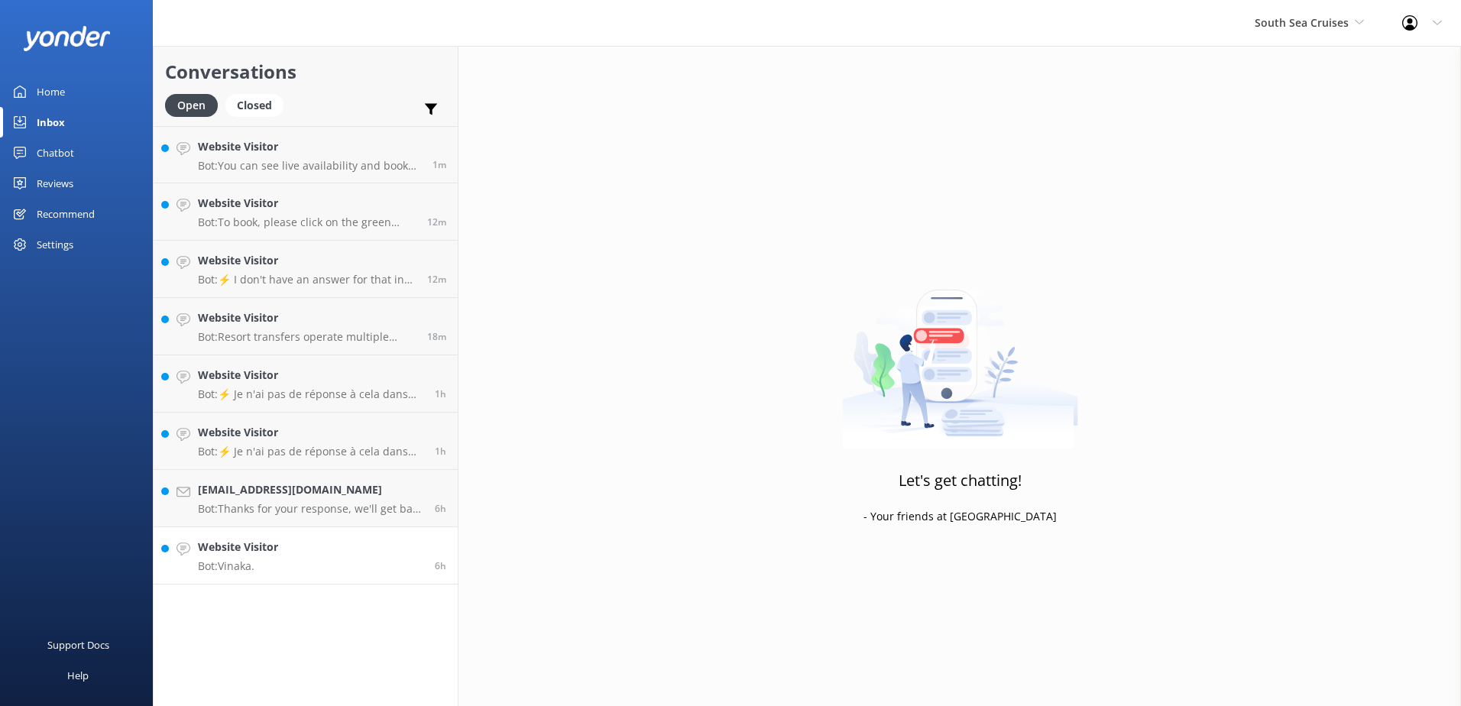
click at [314, 560] on link "Website Visitor Bot: [GEOGRAPHIC_DATA]. 6h" at bounding box center [306, 555] width 304 height 57
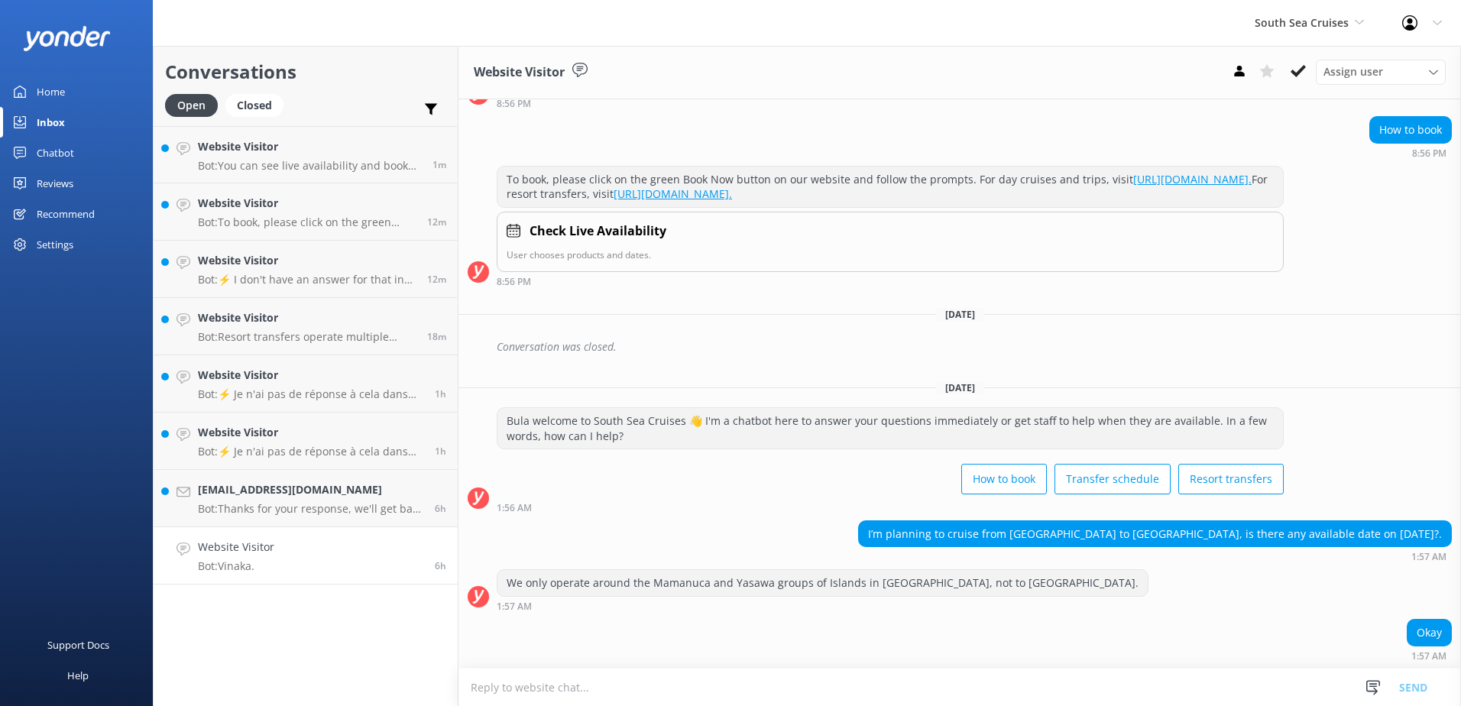
scroll to position [186, 0]
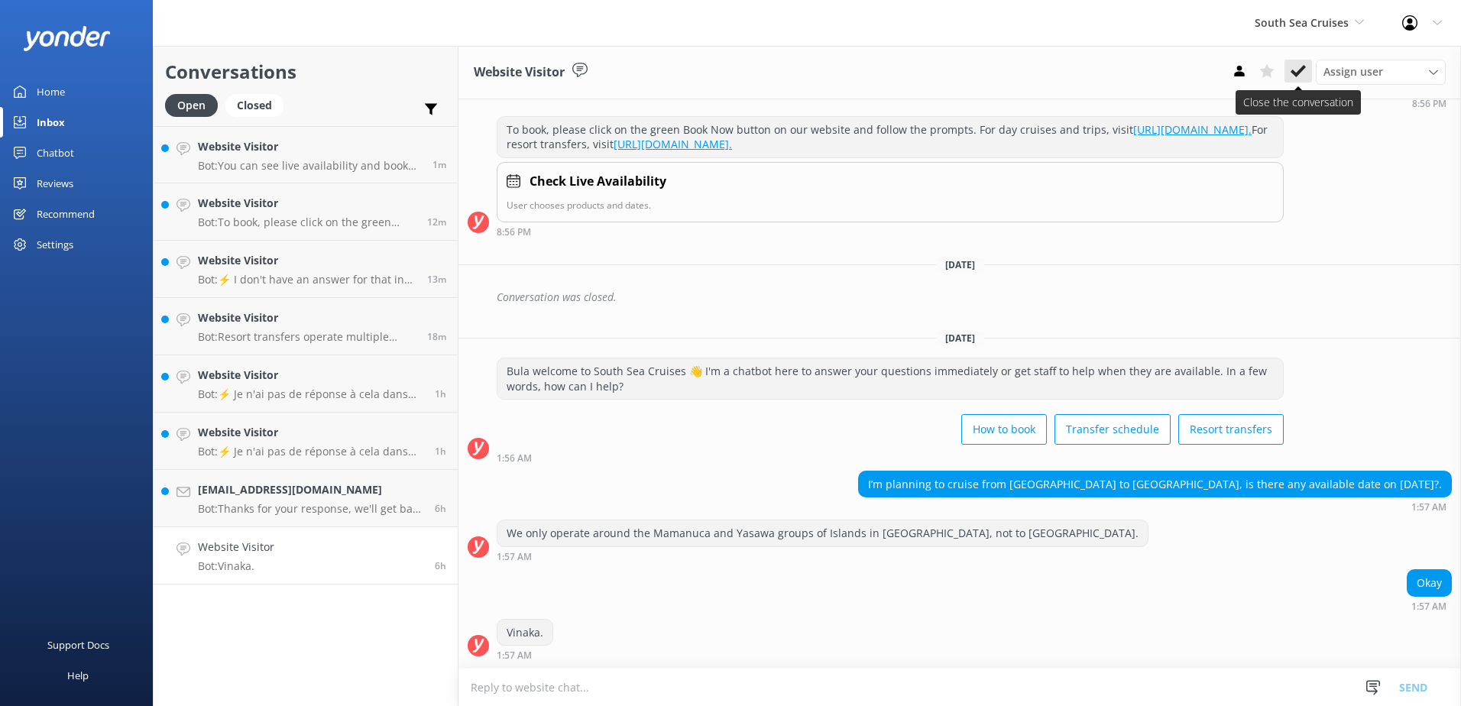
click at [1303, 80] on button at bounding box center [1298, 71] width 28 height 23
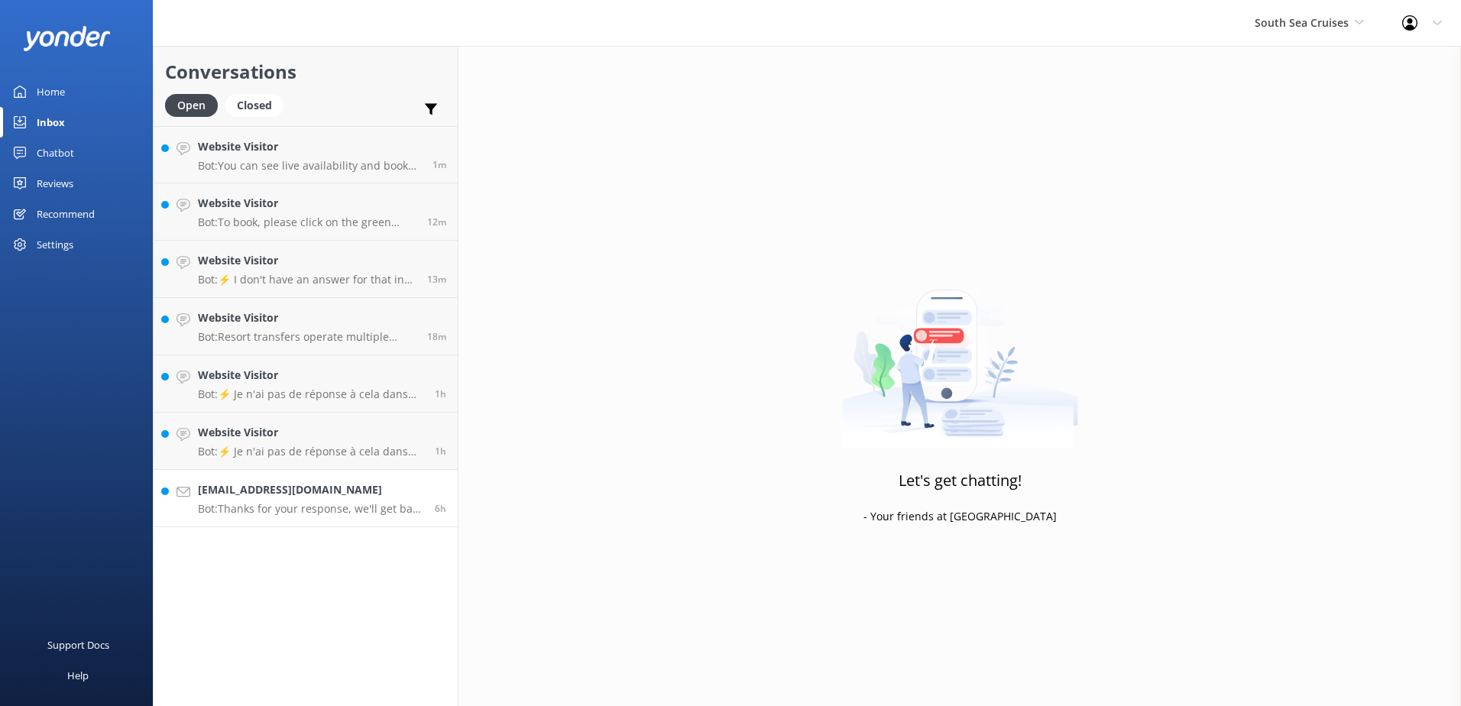
click at [283, 509] on p "Bot: Thanks for your response, we'll get back to you as soon as we can during o…" at bounding box center [310, 509] width 225 height 14
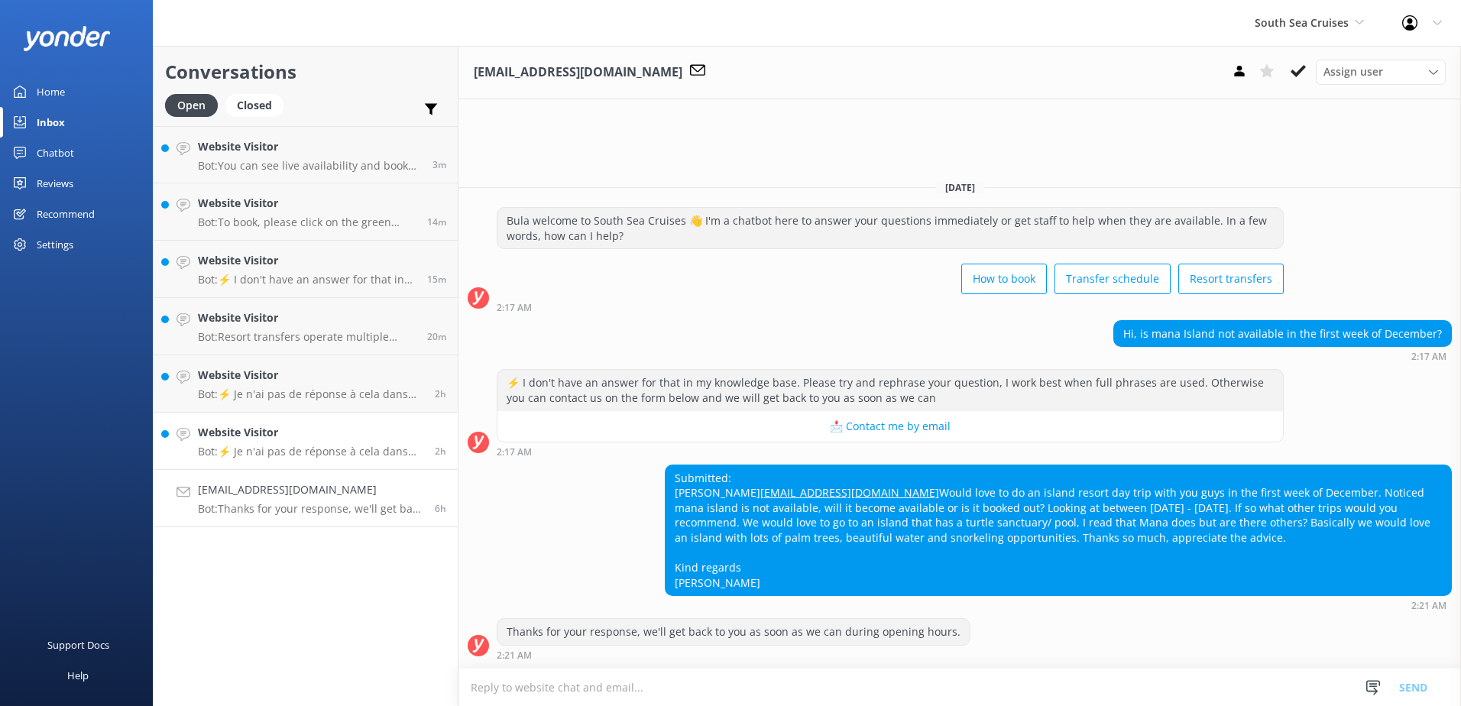
click at [319, 459] on link "Website Visitor Bot: ⚡ Je n'ai pas de réponse à cela dans ma base de connaissan…" at bounding box center [306, 441] width 304 height 57
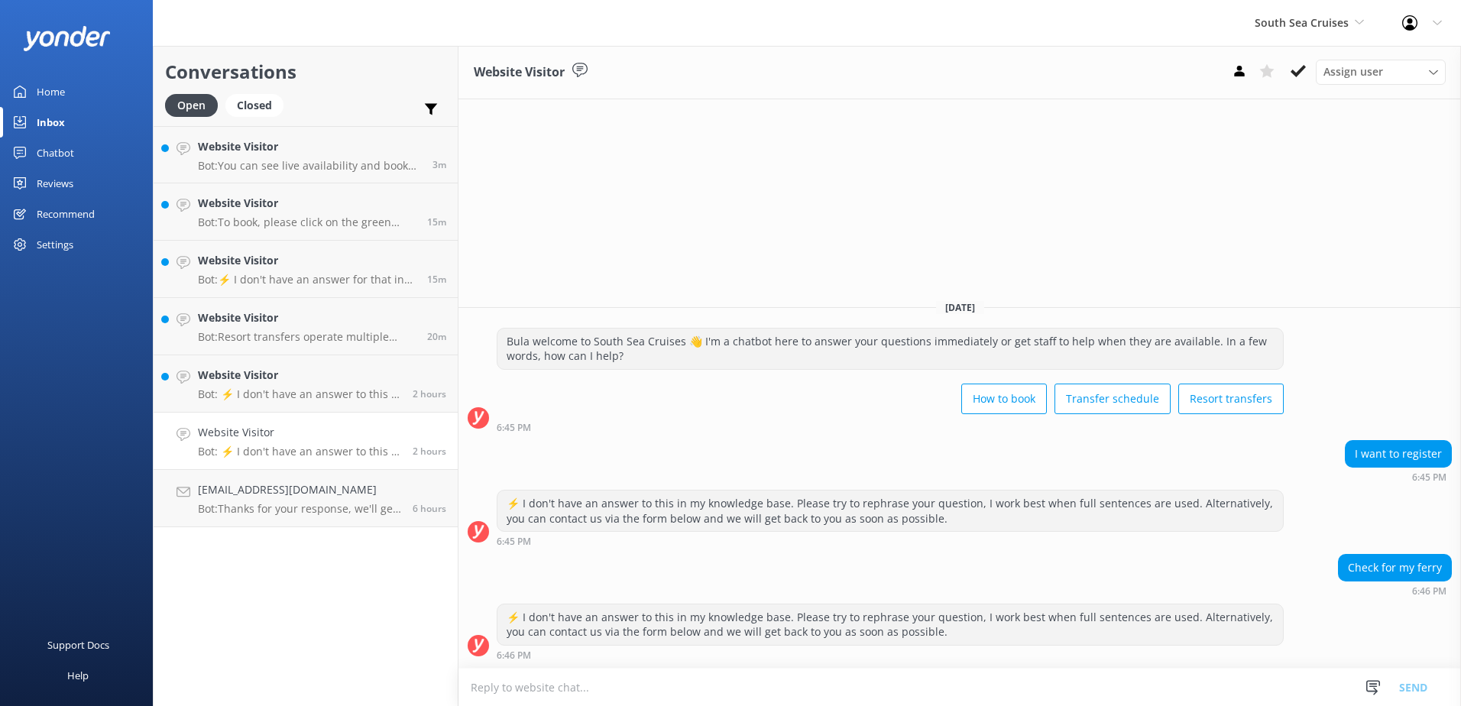
click at [893, 678] on textarea at bounding box center [959, 686] width 1002 height 37
paste textarea "Please contact & liaise directly with our South Sea Cruises Reservations team, …"
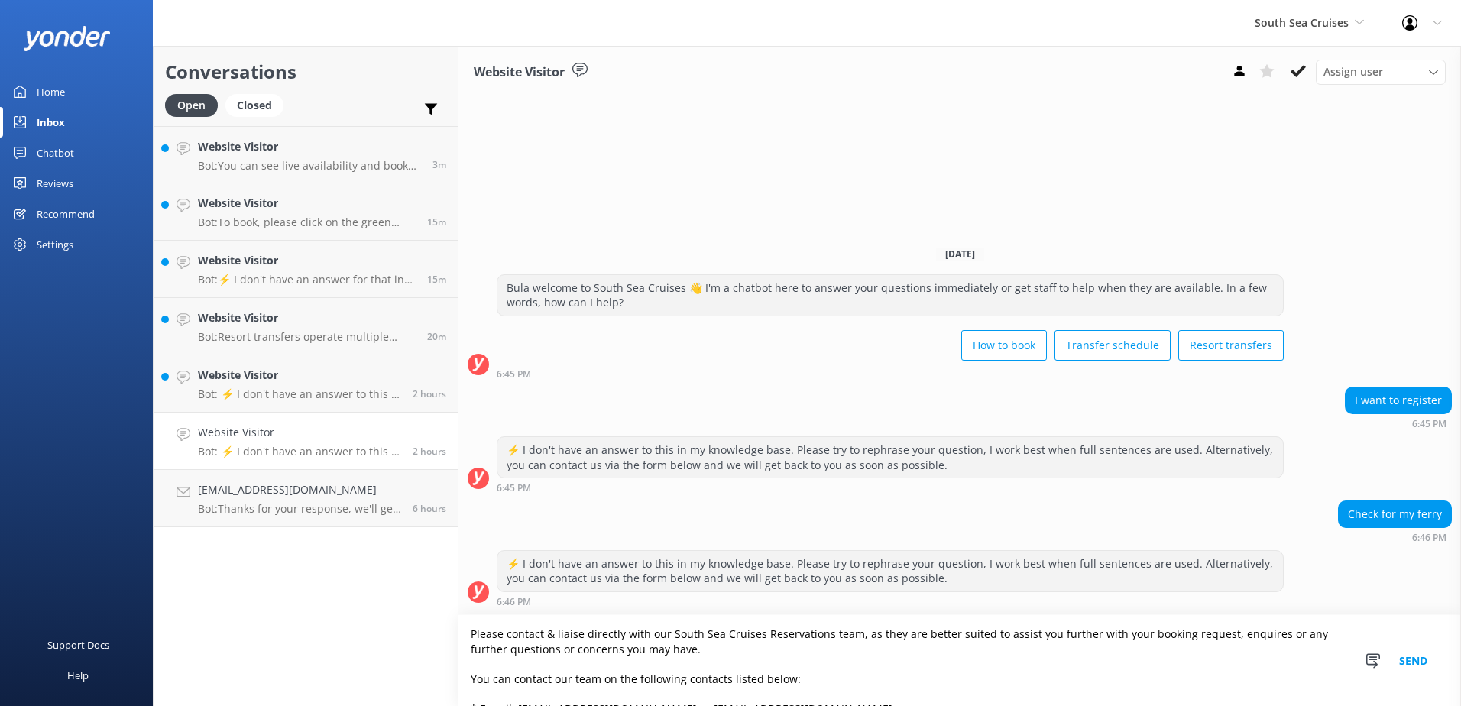
type textarea "Please contact & liaise directly with our South Sea Cruises Reservations team, …"
click at [1406, 669] on button "Send" at bounding box center [1412, 660] width 57 height 91
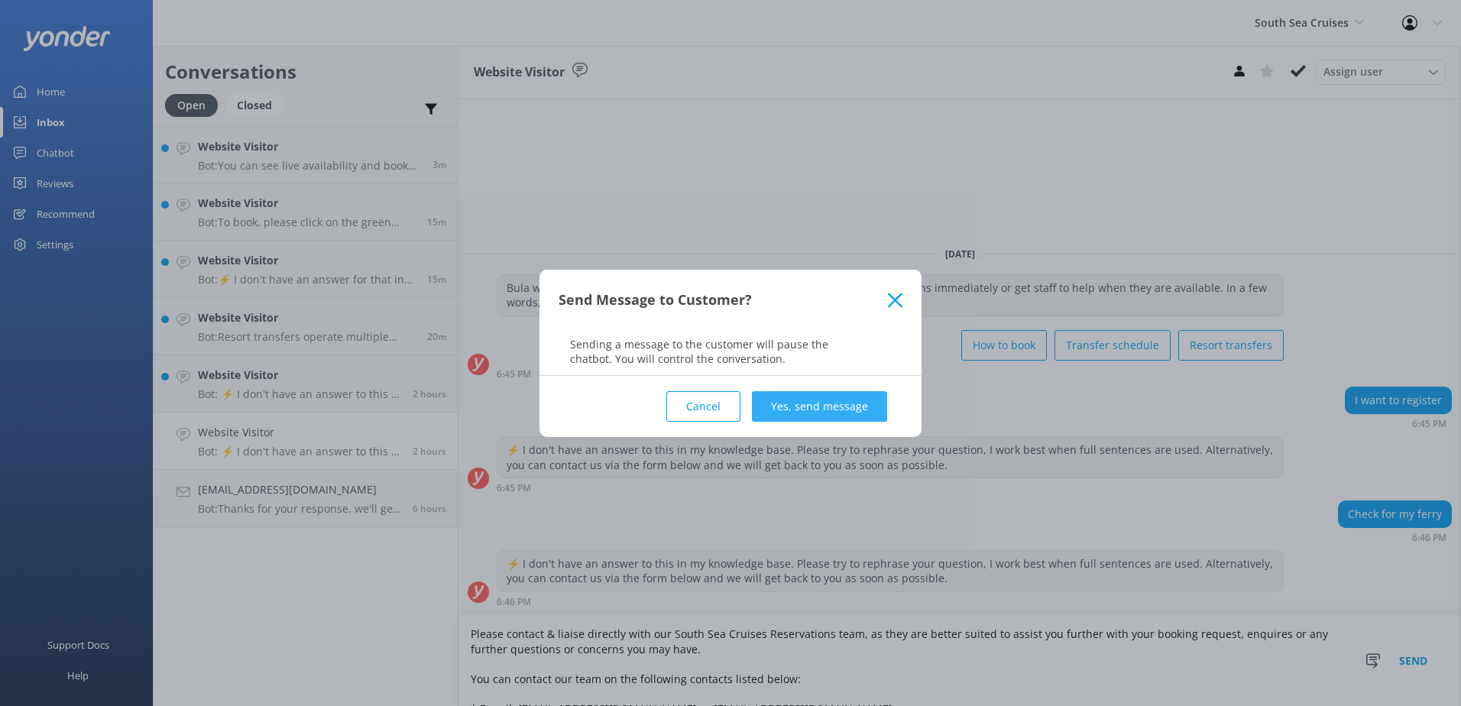
click at [817, 404] on button "Yes, send message" at bounding box center [819, 406] width 135 height 31
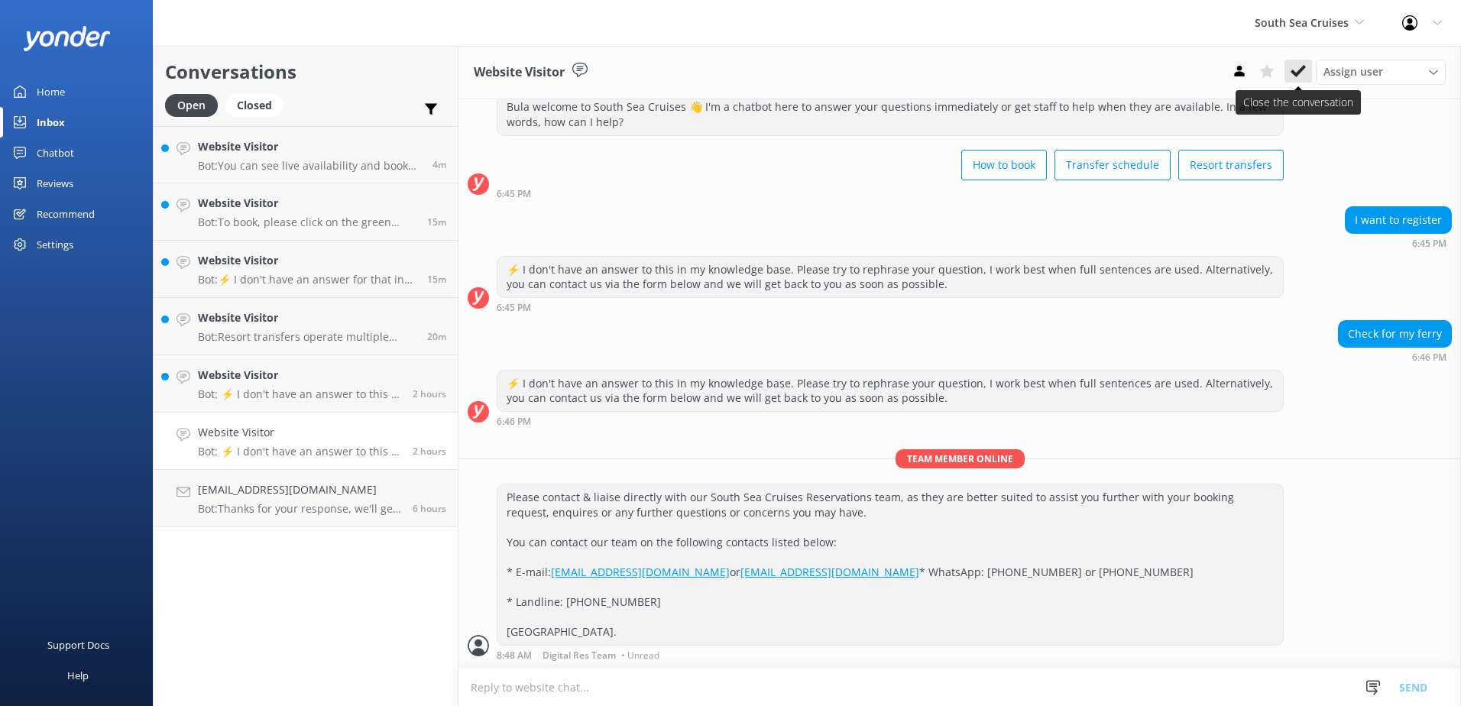
scroll to position [76, 0]
click at [1301, 76] on icon at bounding box center [1297, 70] width 15 height 15
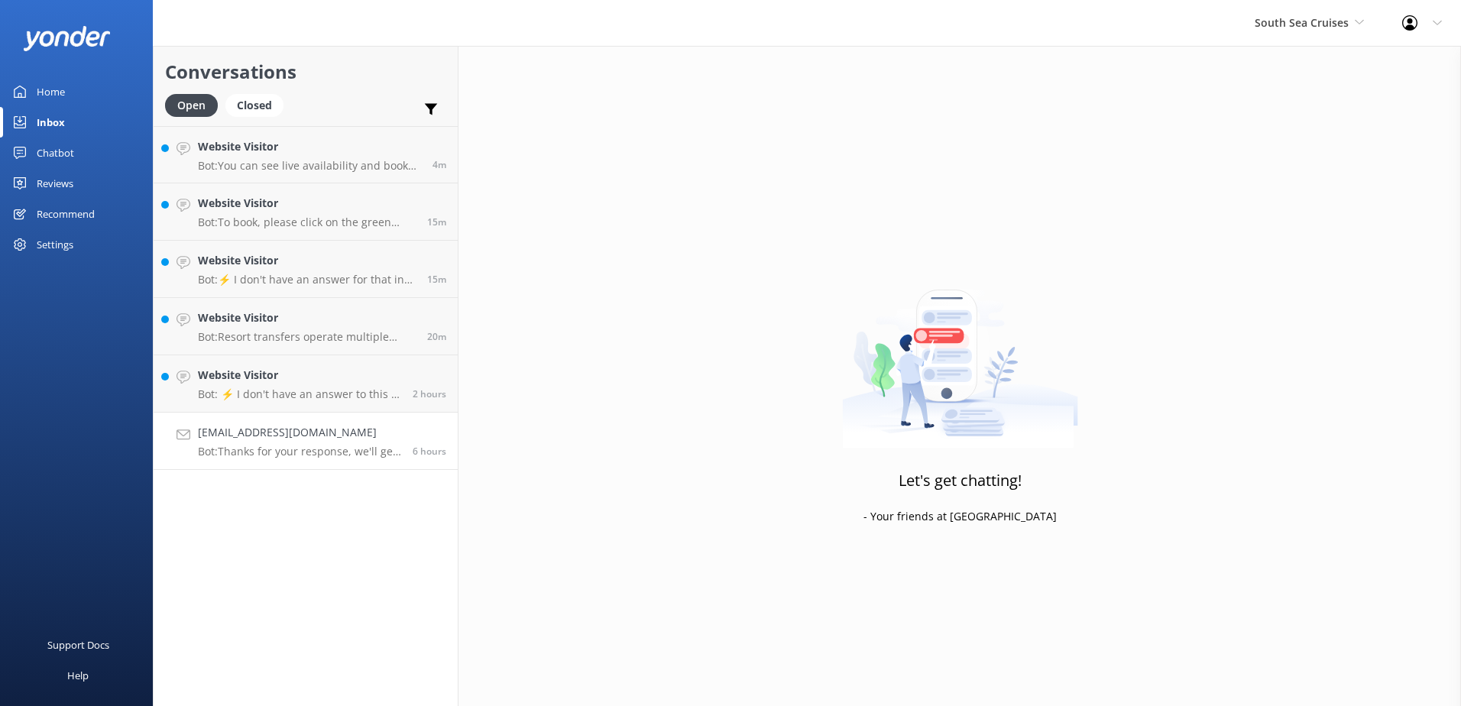
click at [322, 458] on link "[EMAIL_ADDRESS][DOMAIN_NAME] Bot: Thanks for your response, we'll get back to y…" at bounding box center [306, 441] width 304 height 57
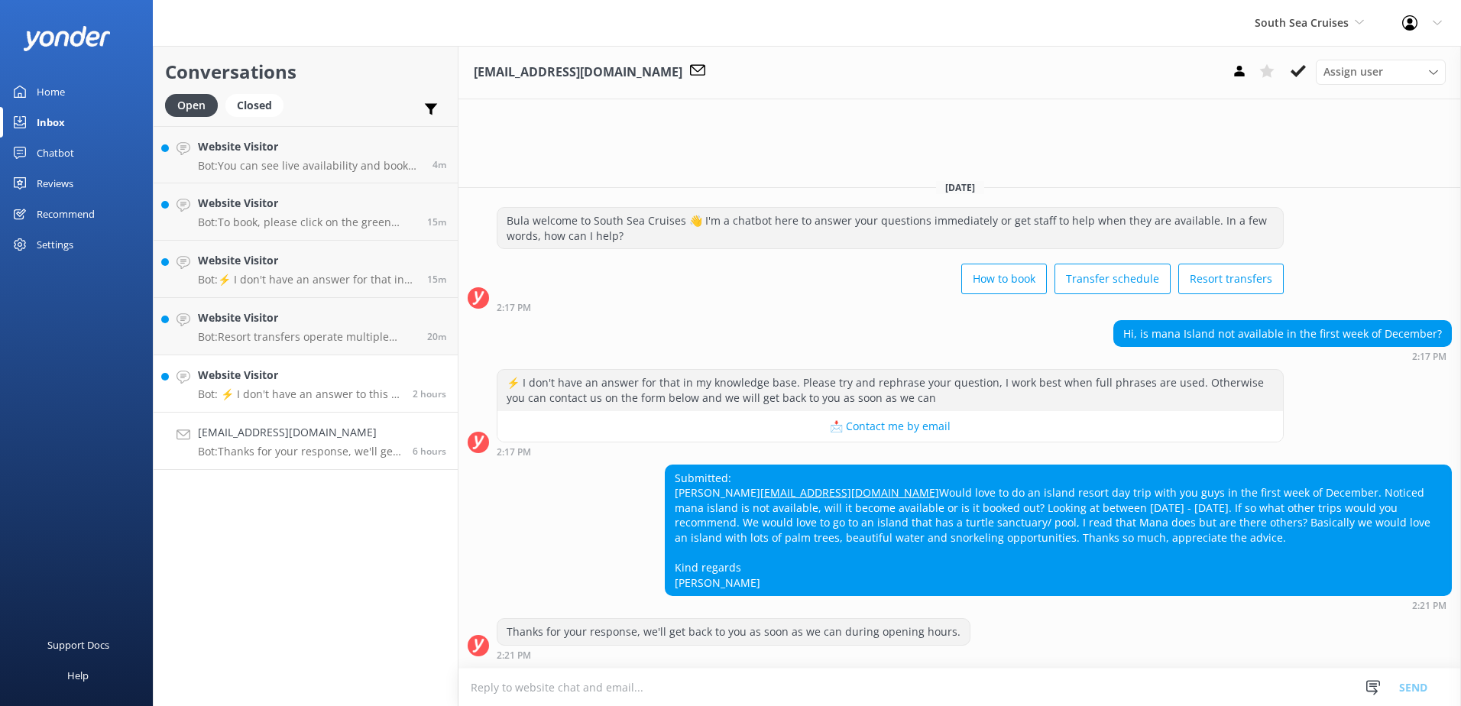
click at [288, 379] on h4 "Website Visitor" at bounding box center [299, 375] width 203 height 17
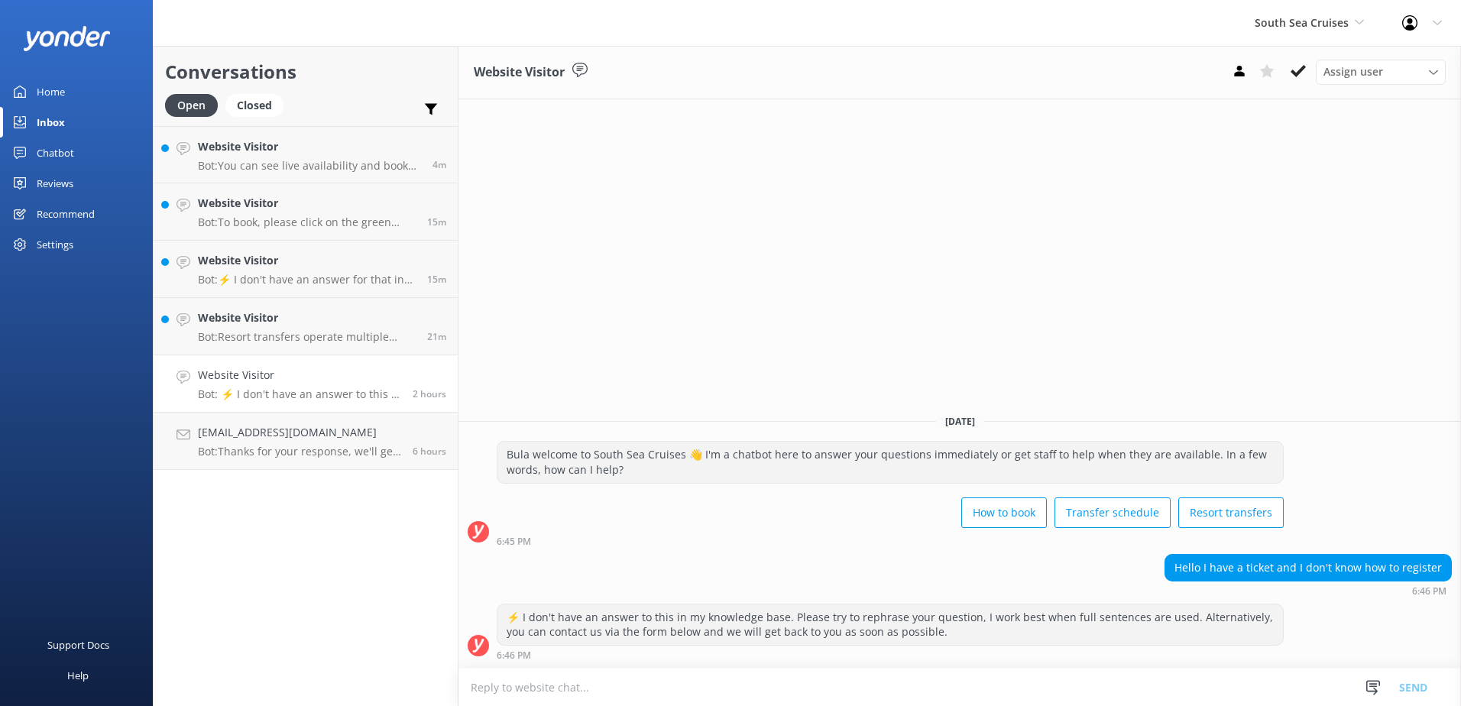
click at [54, 151] on div "Chatbot" at bounding box center [55, 153] width 37 height 31
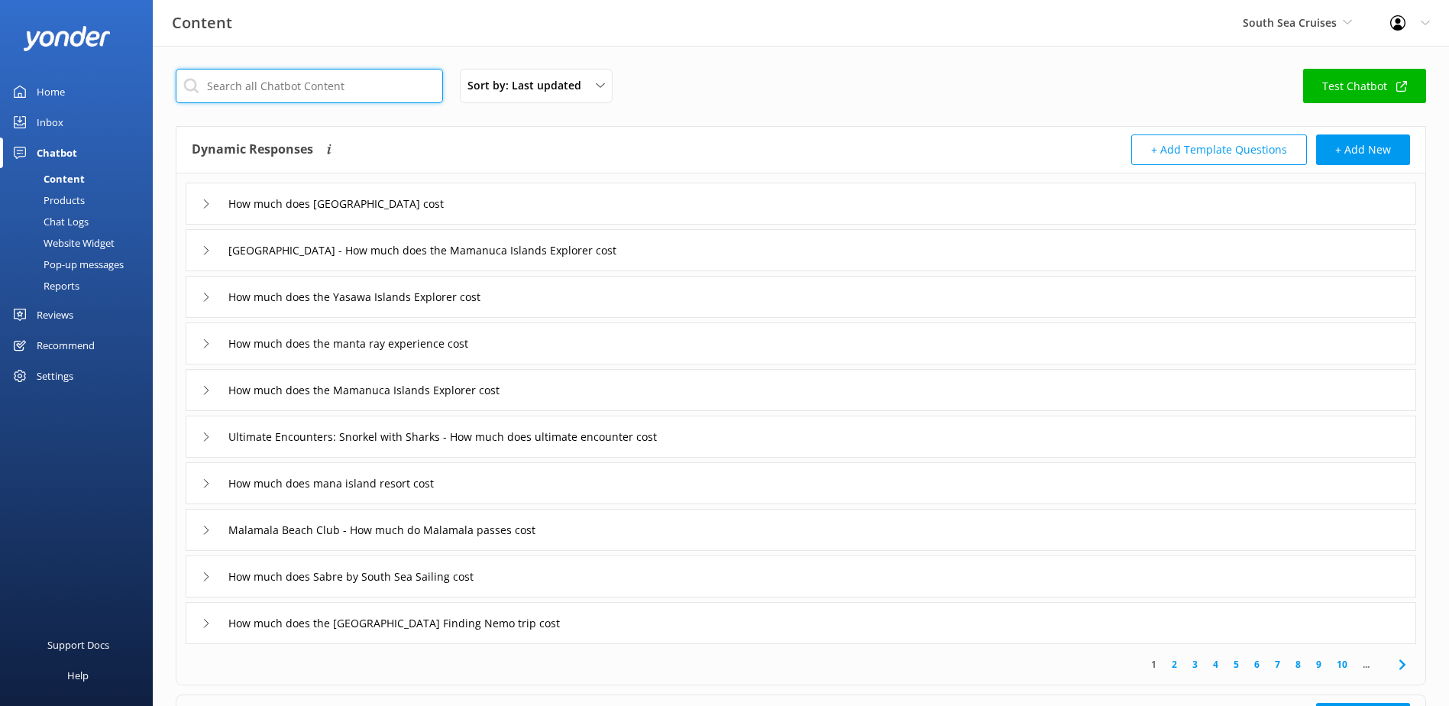
click at [299, 87] on input "text" at bounding box center [309, 86] width 267 height 34
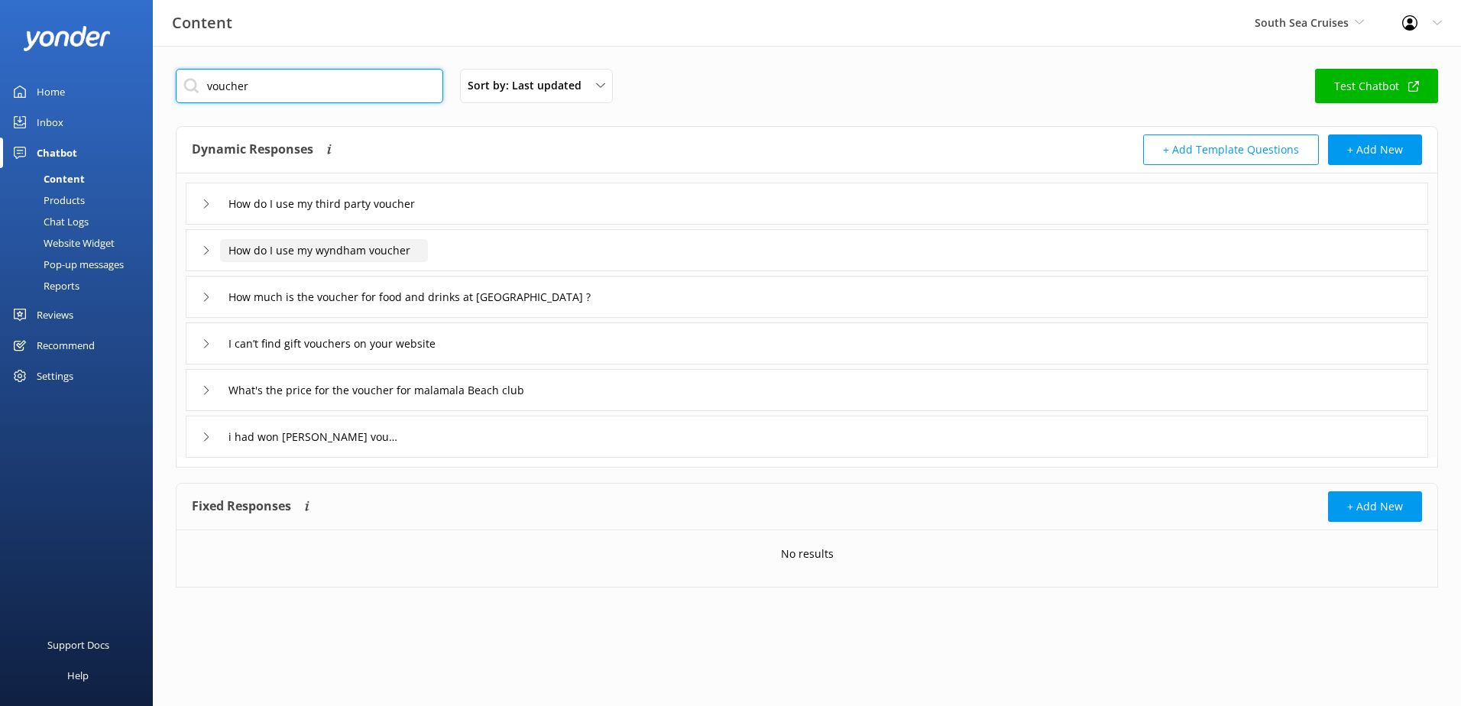
type input "voucher"
click at [311, 215] on input "How do I use my wyndham voucher" at bounding box center [336, 204] width 232 height 23
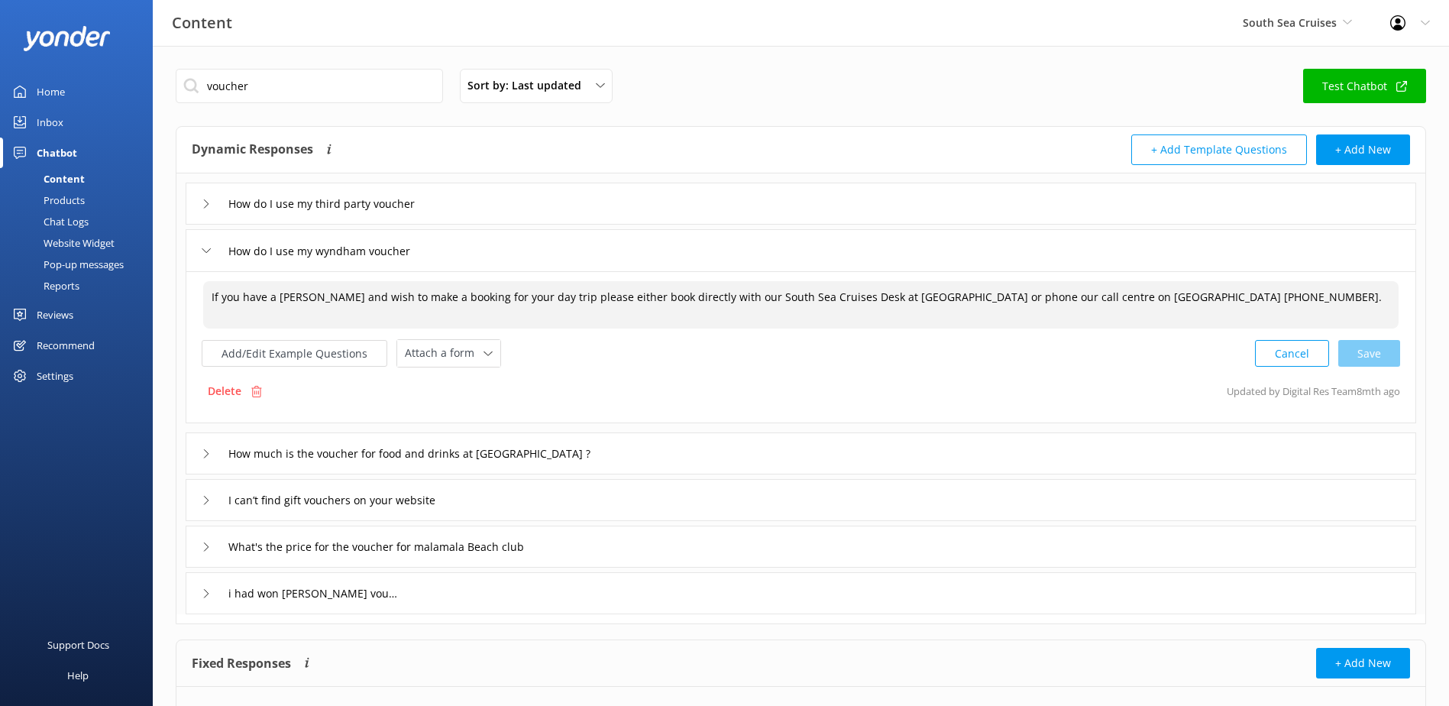
drag, startPoint x: 1251, startPoint y: 296, endPoint x: 103, endPoint y: 309, distance: 1147.6
click at [103, 309] on div "Content South Sea Cruises South Sea Sailing South Sea Cruises Malamala Beach Cl…" at bounding box center [724, 418] width 1449 height 745
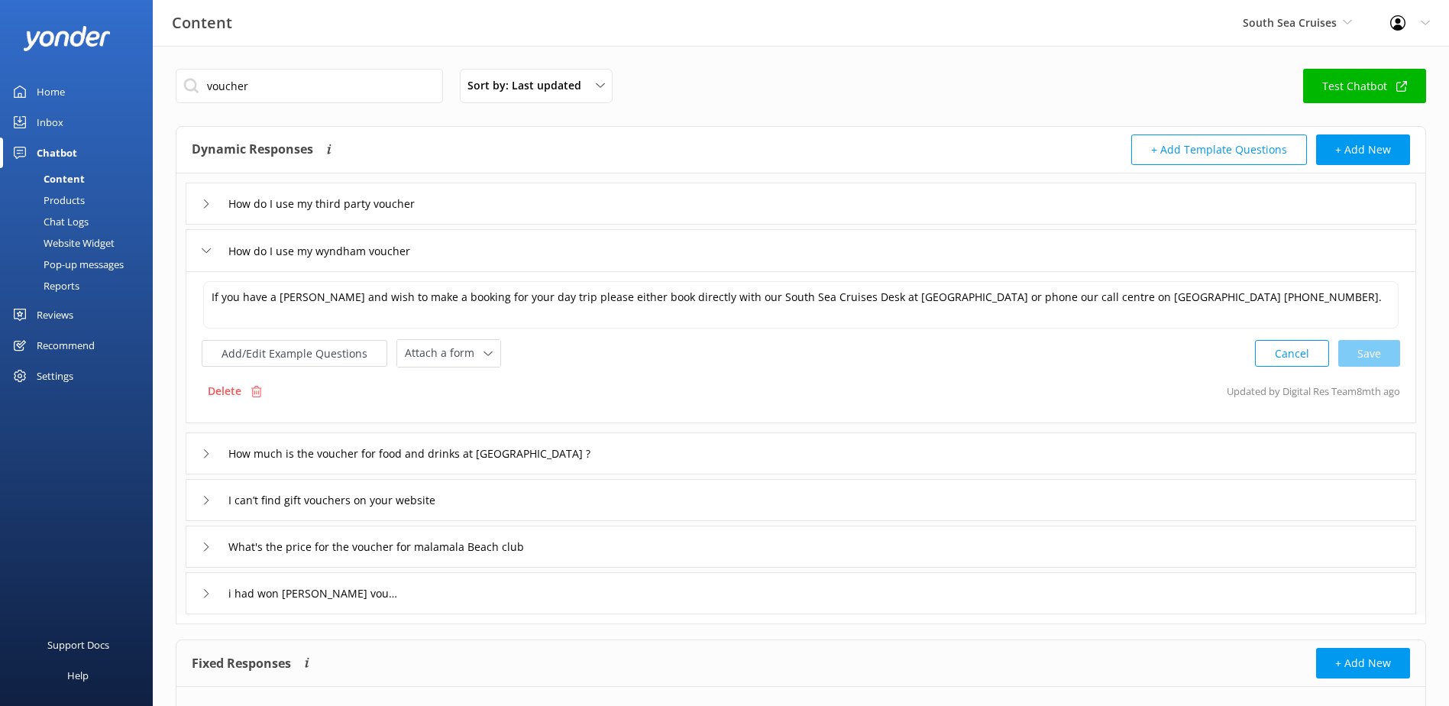
click at [57, 129] on div "Inbox" at bounding box center [50, 122] width 27 height 31
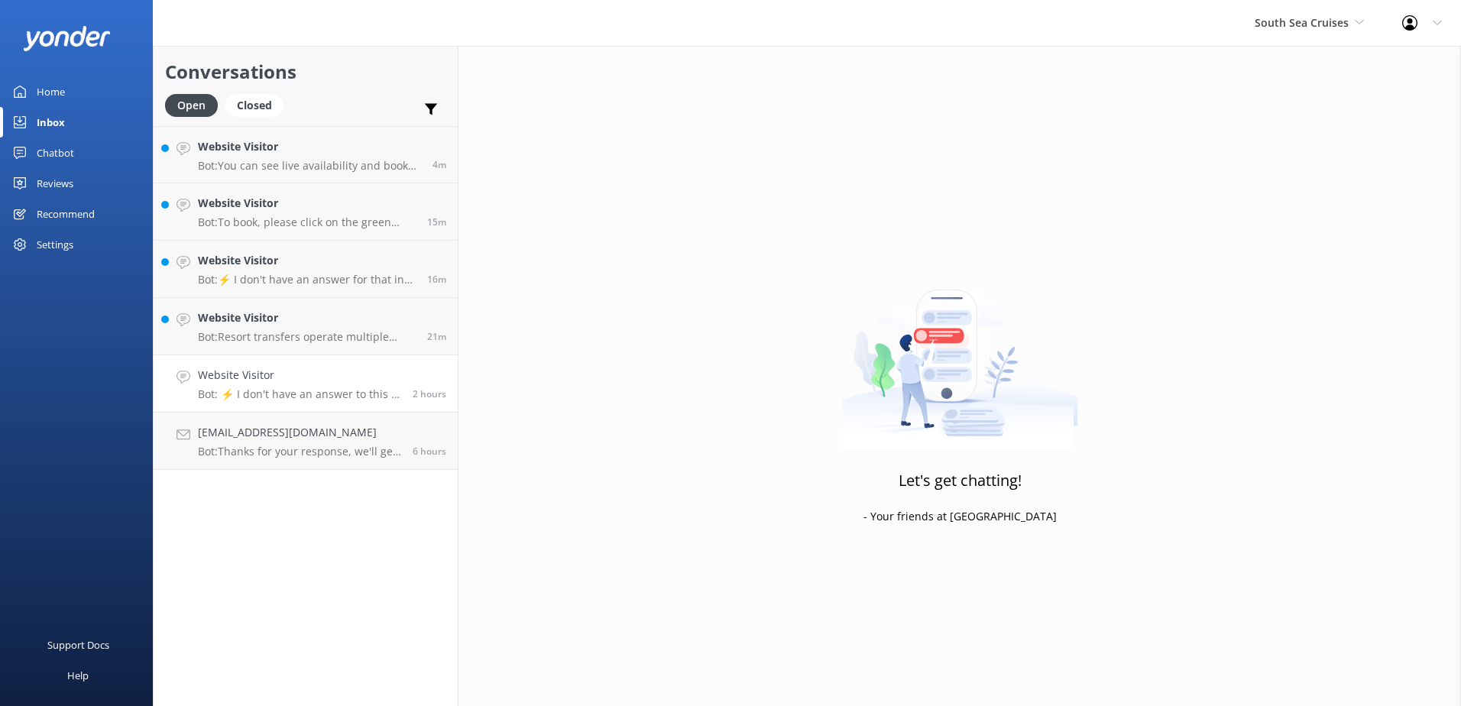
click at [276, 391] on p "Bot: ⚡ I don't have an answer to this in my knowledge base. Please try to rephr…" at bounding box center [299, 394] width 203 height 14
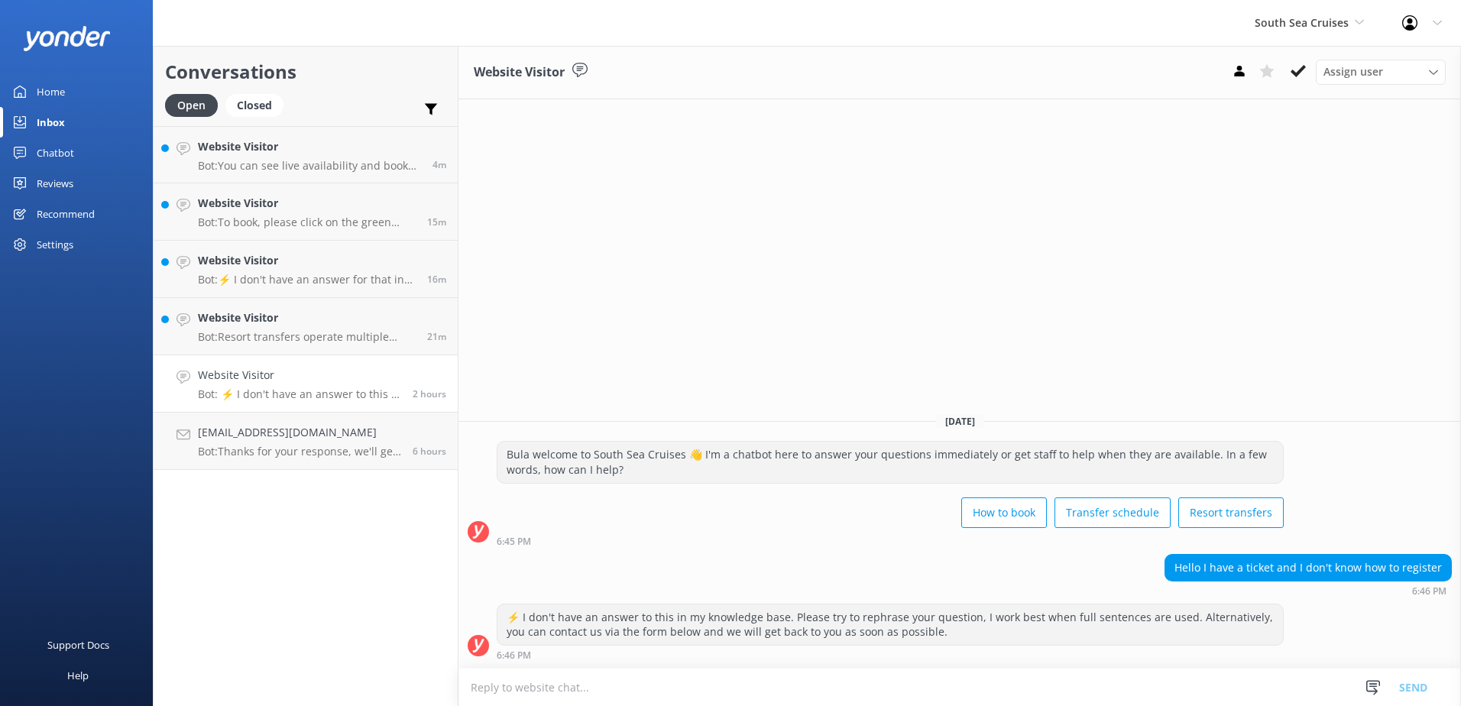
click at [757, 687] on textarea at bounding box center [959, 686] width 1002 height 37
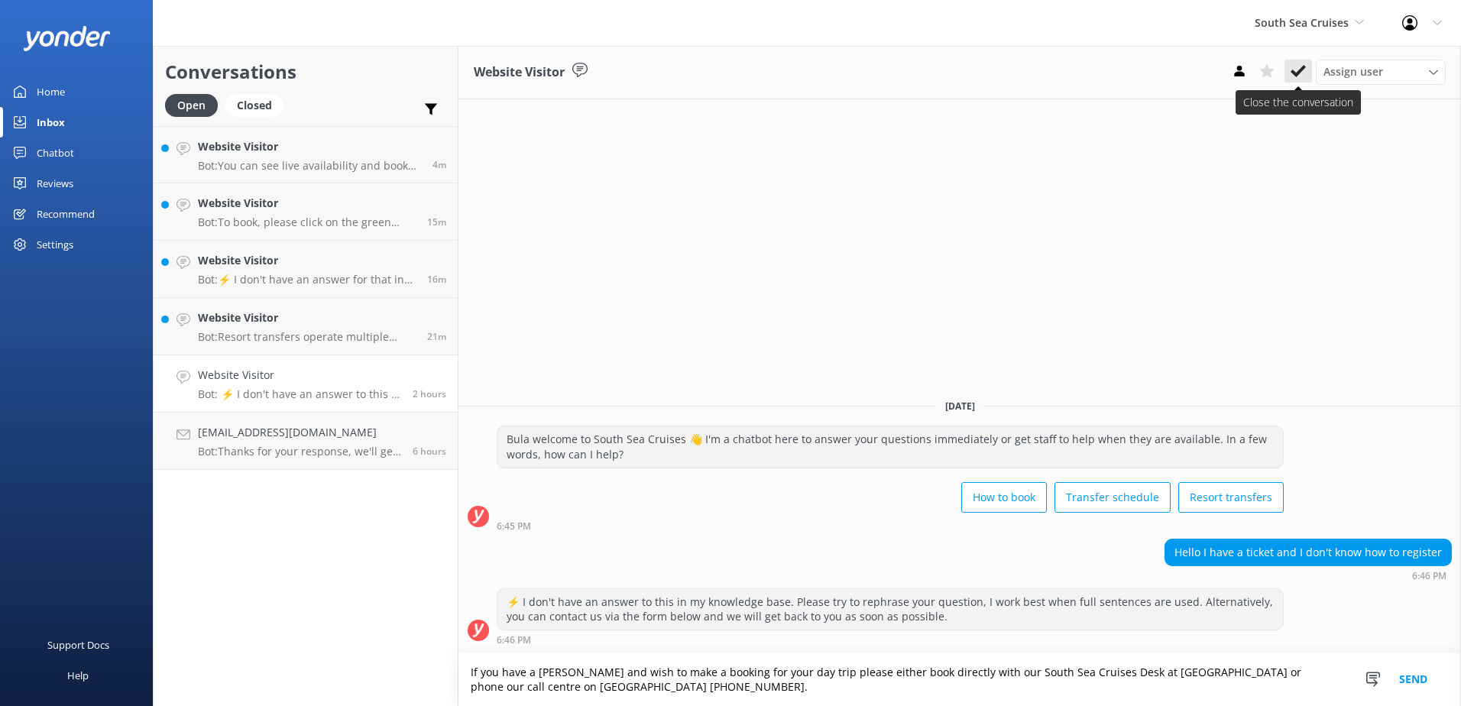
type textarea "If you have a [PERSON_NAME] and wish to make a booking for your day trip please…"
click at [1303, 74] on icon at bounding box center [1297, 70] width 15 height 15
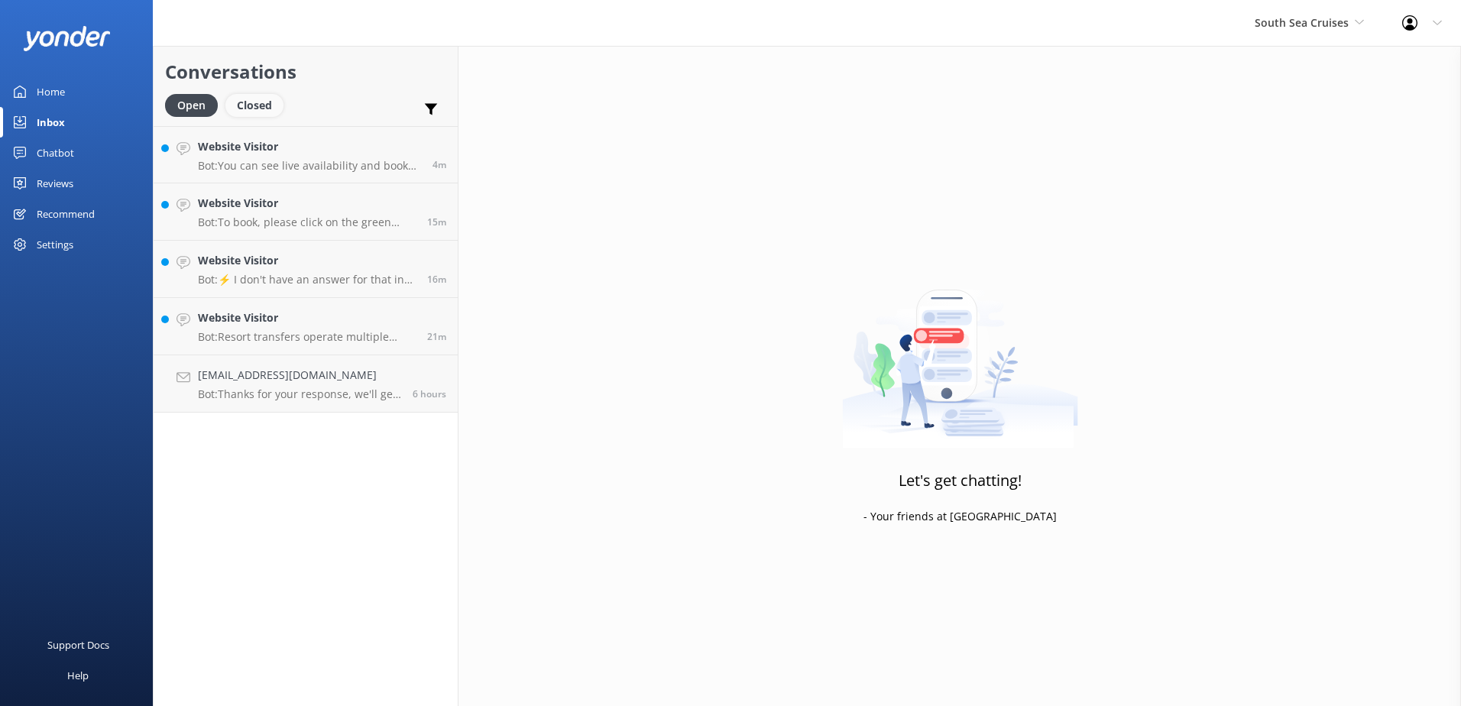
click at [253, 99] on div "Closed" at bounding box center [254, 105] width 58 height 23
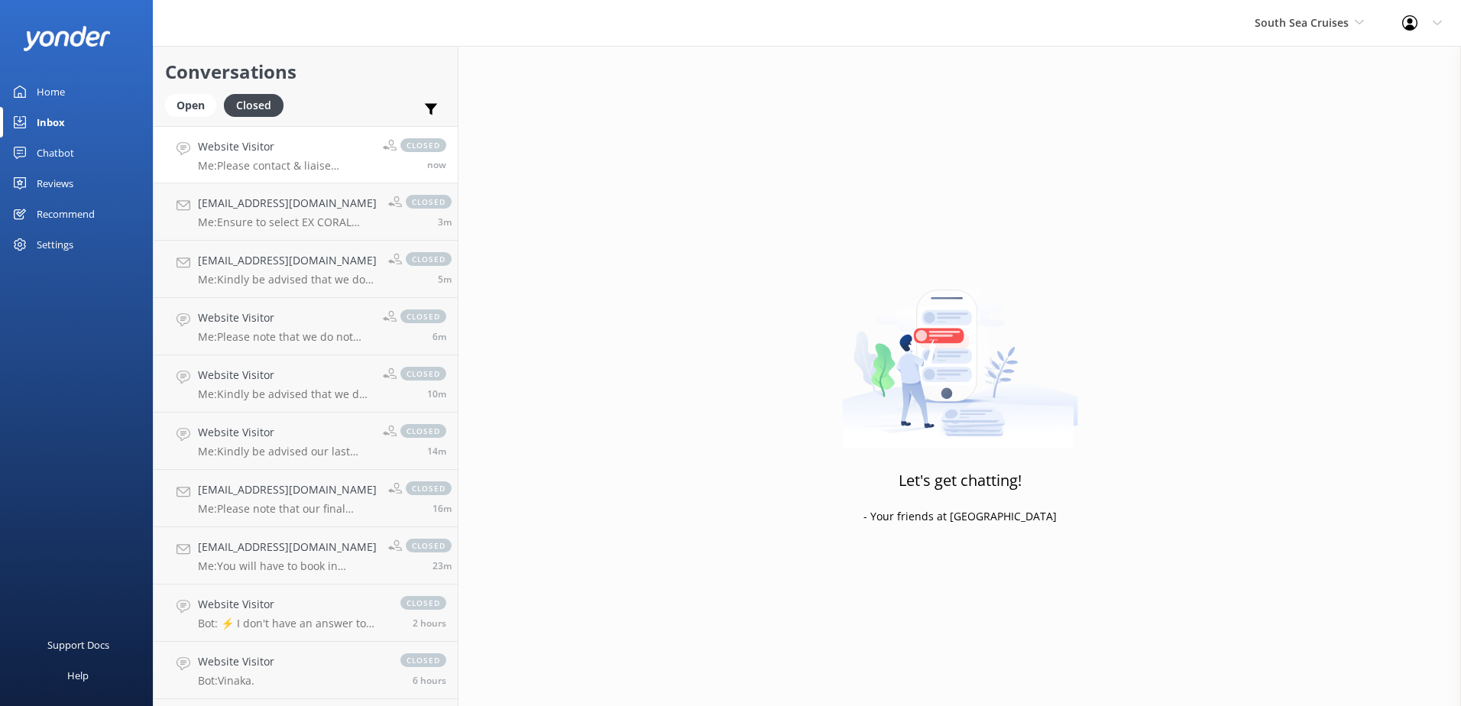
click at [315, 154] on h4 "Website Visitor" at bounding box center [284, 146] width 173 height 17
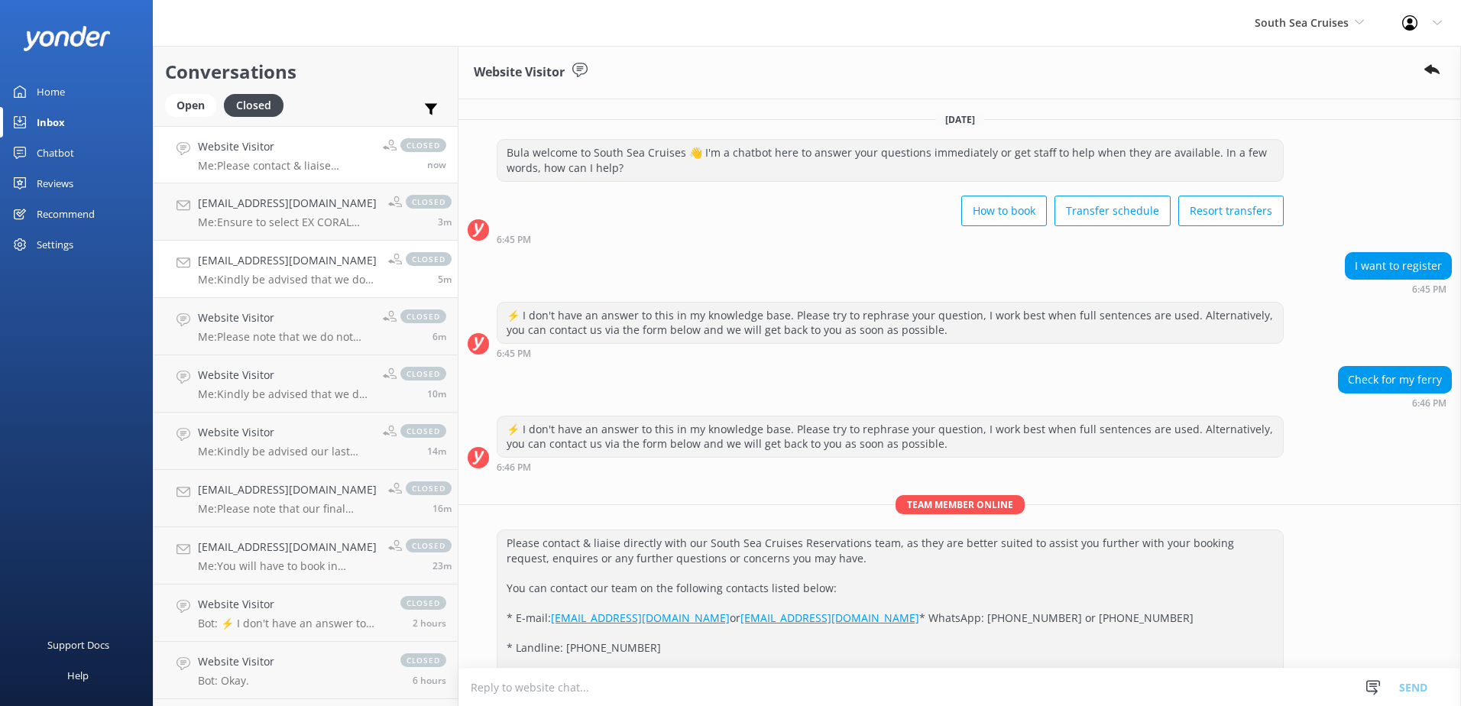
scroll to position [109, 0]
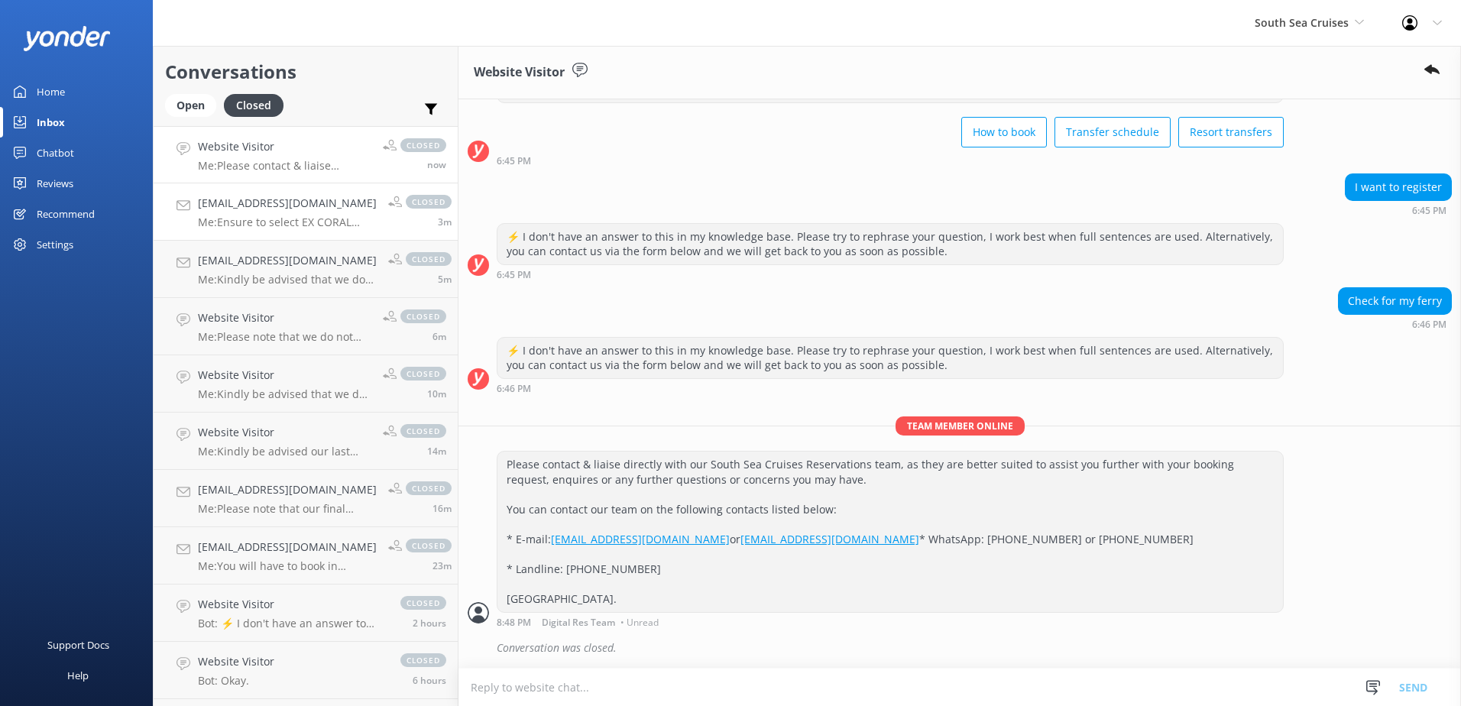
click at [300, 215] on p "Me: Ensure to select EX CORAL COAST when booking online." at bounding box center [287, 222] width 179 height 14
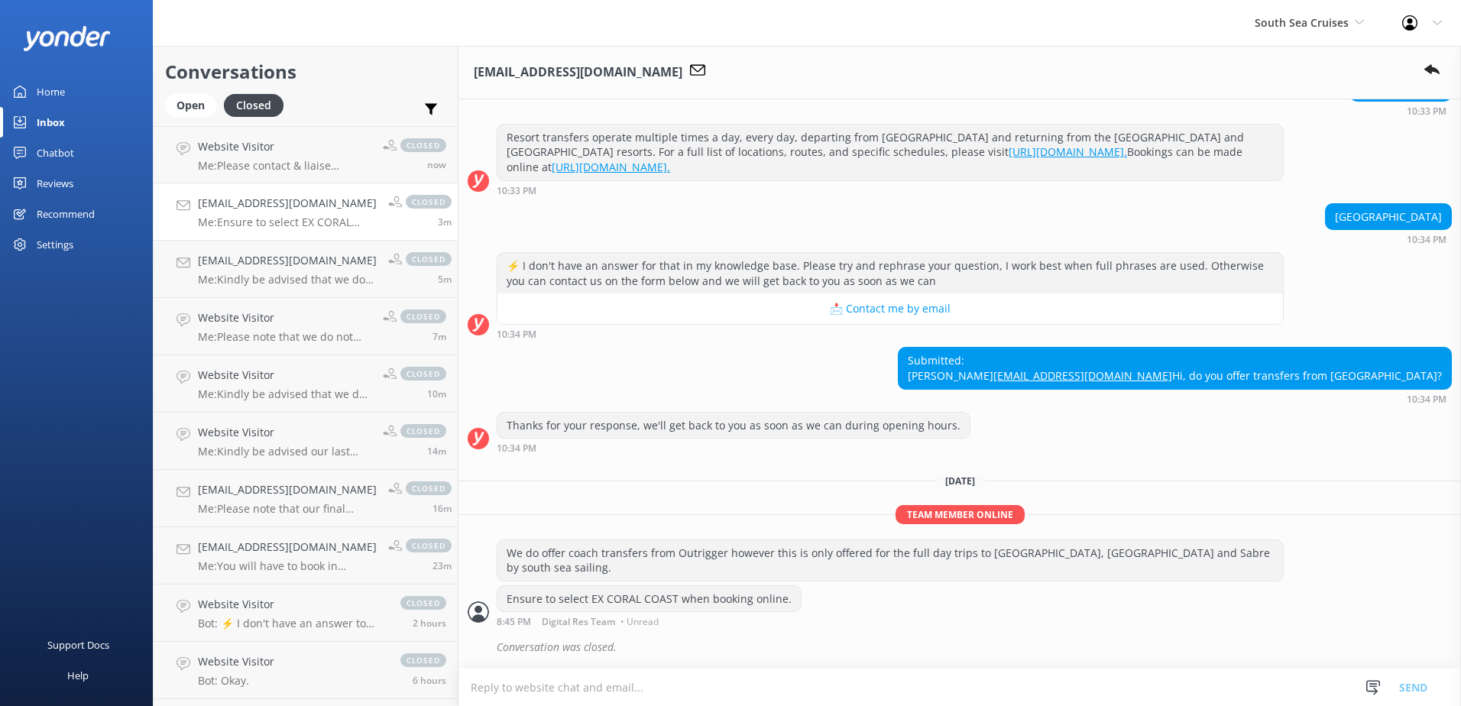
scroll to position [208, 0]
click at [286, 162] on p "Me: Please contact & liaise directly with our South Sea Cruises Reservations te…" at bounding box center [284, 166] width 173 height 14
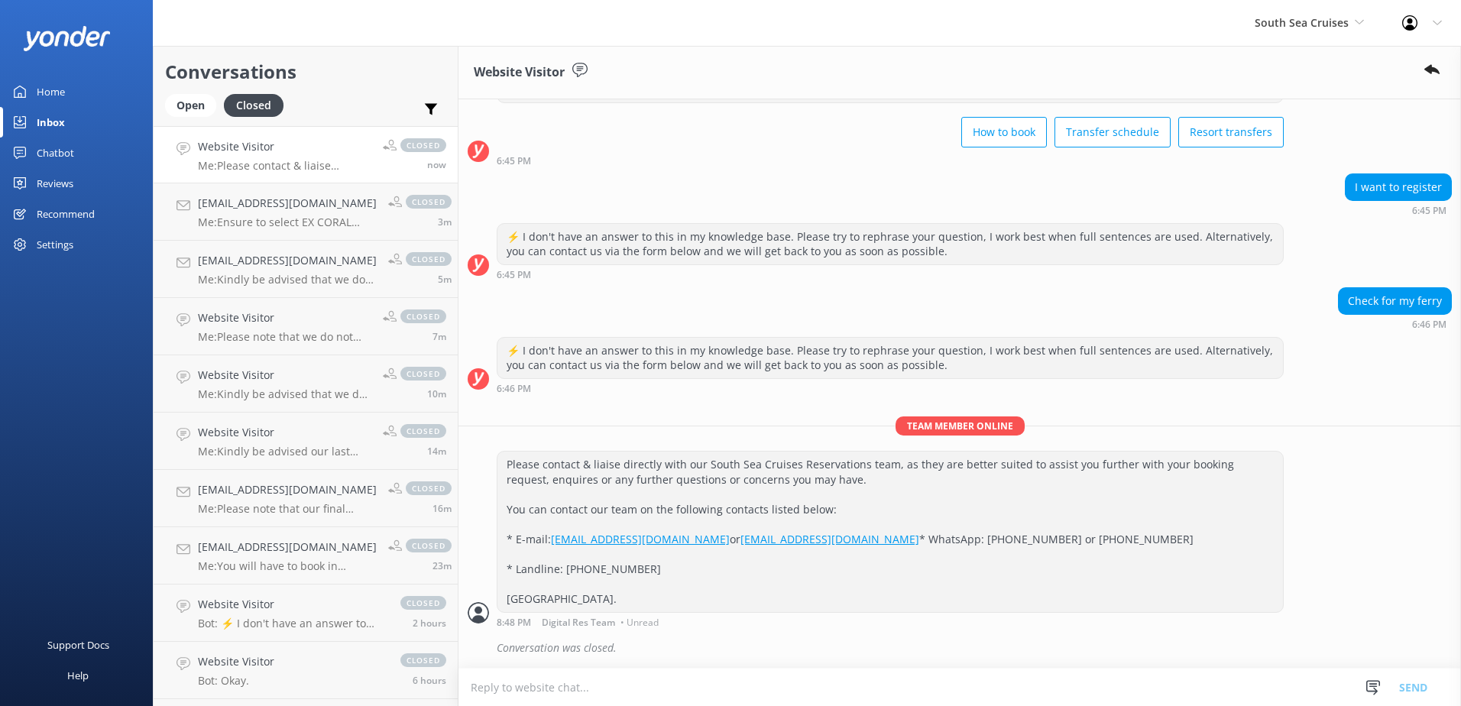
scroll to position [109, 0]
click at [202, 99] on div "Open" at bounding box center [190, 105] width 51 height 23
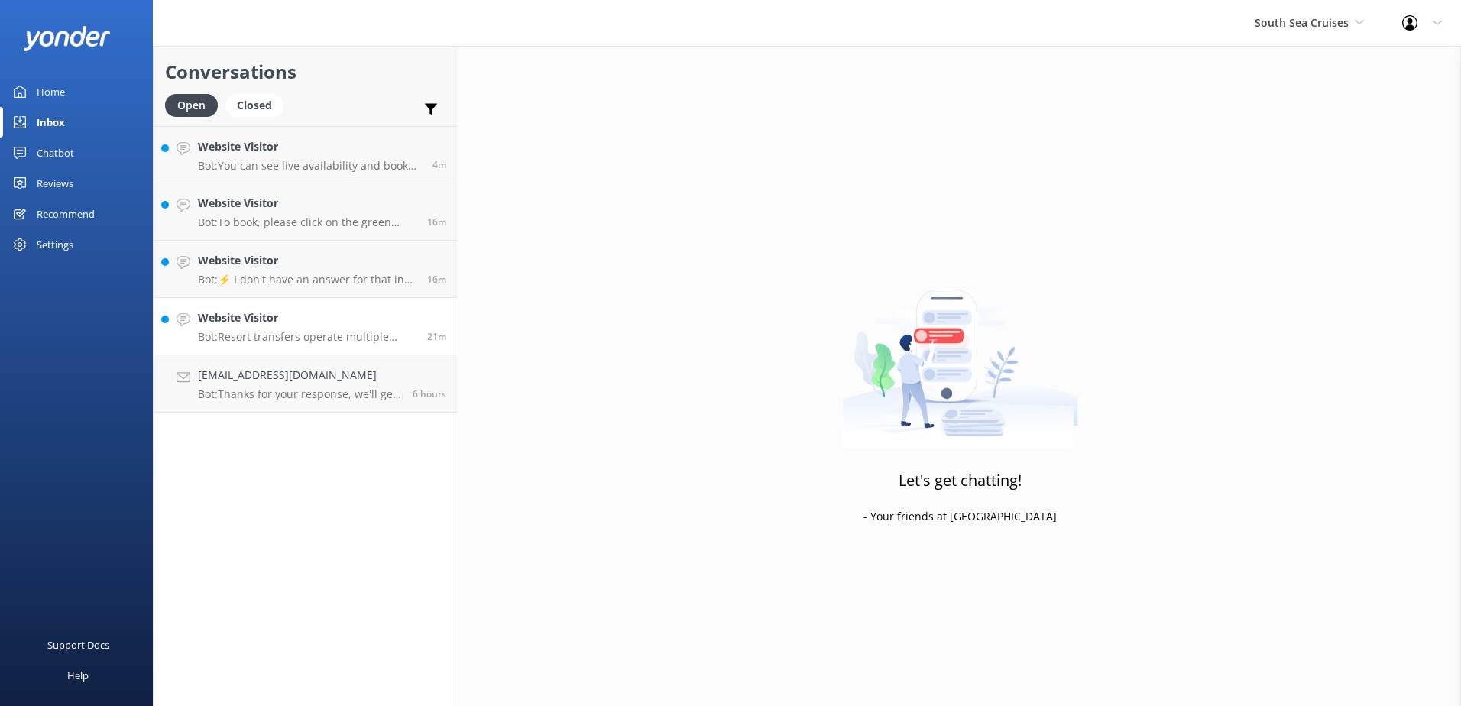
click at [293, 338] on p "Bot: Resort transfers operate multiple times a day, every day, departing from […" at bounding box center [307, 337] width 218 height 14
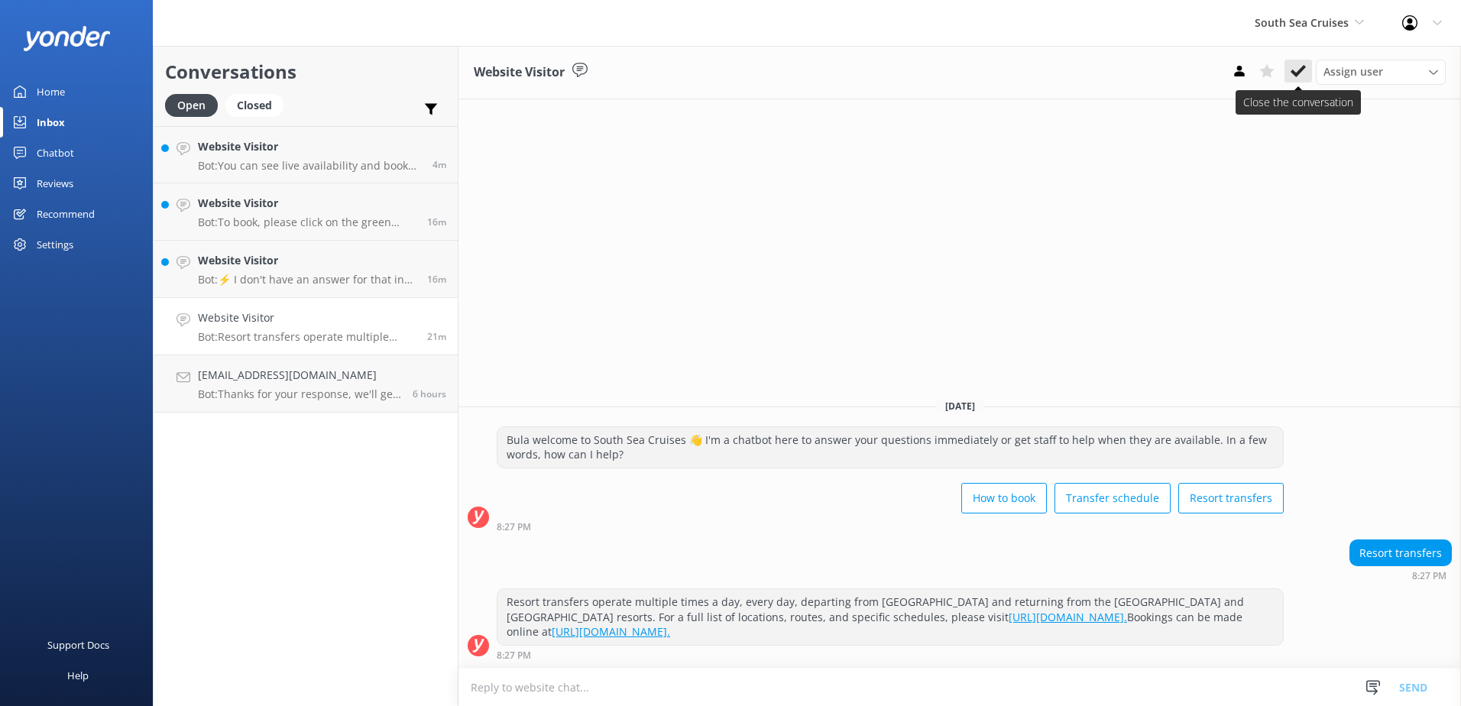
click at [1301, 73] on icon at bounding box center [1297, 70] width 15 height 15
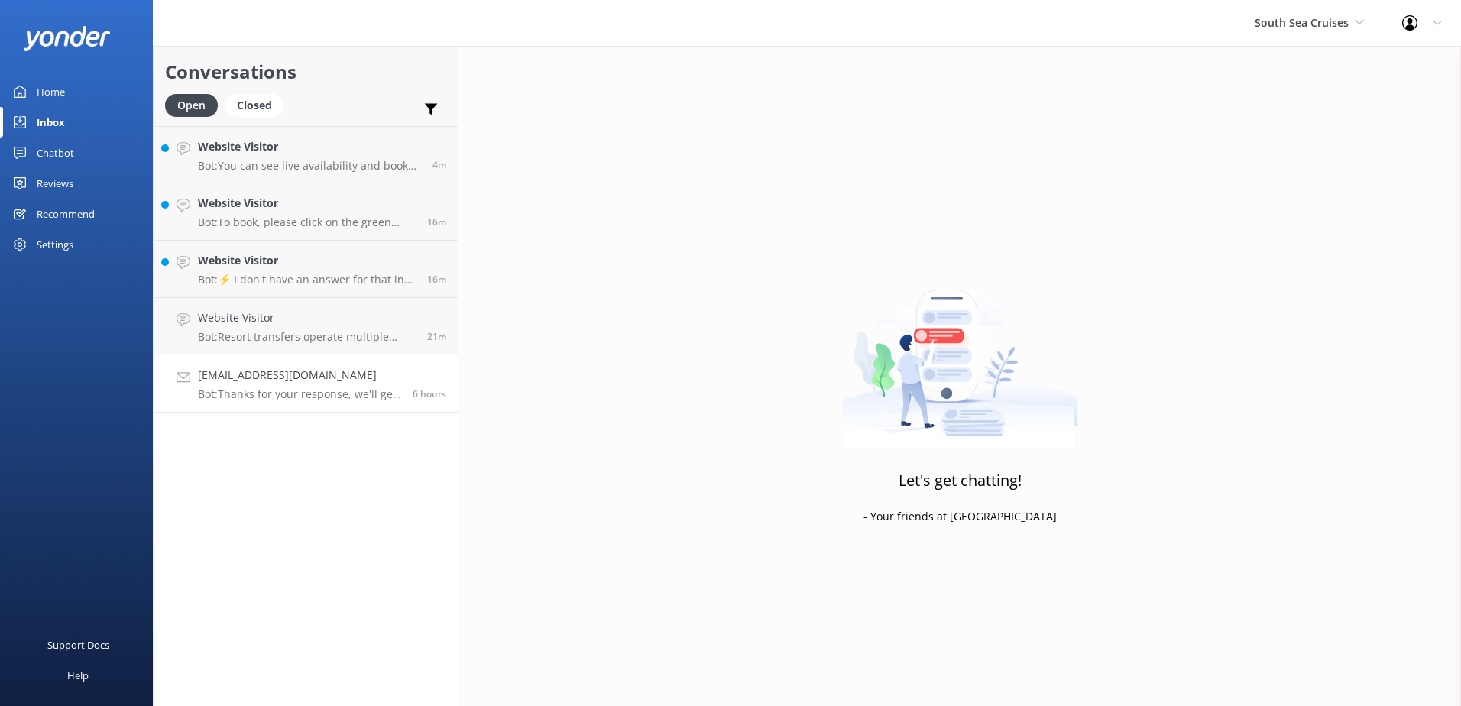
click at [286, 391] on p "Bot: Thanks for your response, we'll get back to you as soon as we can during o…" at bounding box center [299, 394] width 203 height 14
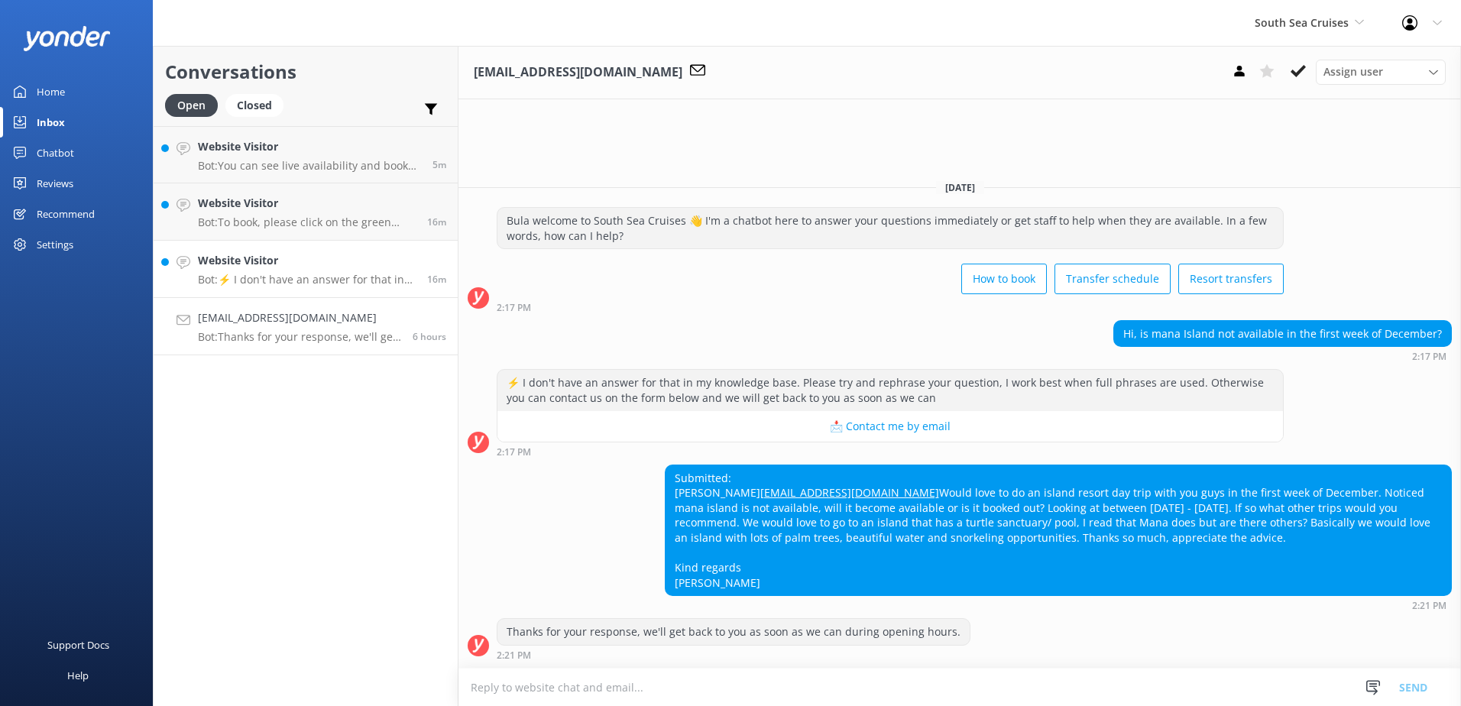
click at [305, 288] on link "Website Visitor Bot: ⚡ I don't have an answer for that in my knowledge base. Pl…" at bounding box center [306, 269] width 304 height 57
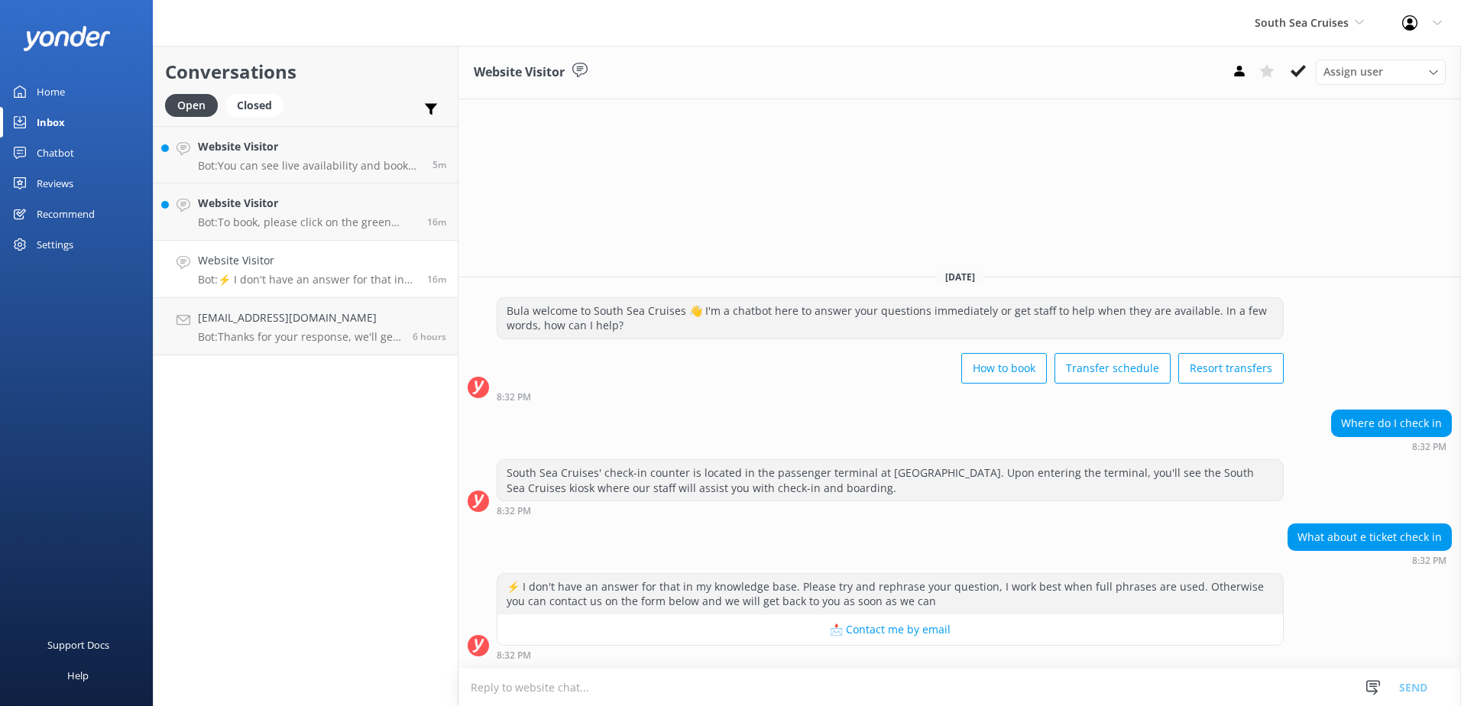
click at [694, 687] on textarea at bounding box center [959, 686] width 1002 height 37
paste textarea "South Sea Cruises check-in counter, located at the rear end of the [GEOGRAPHIC_…"
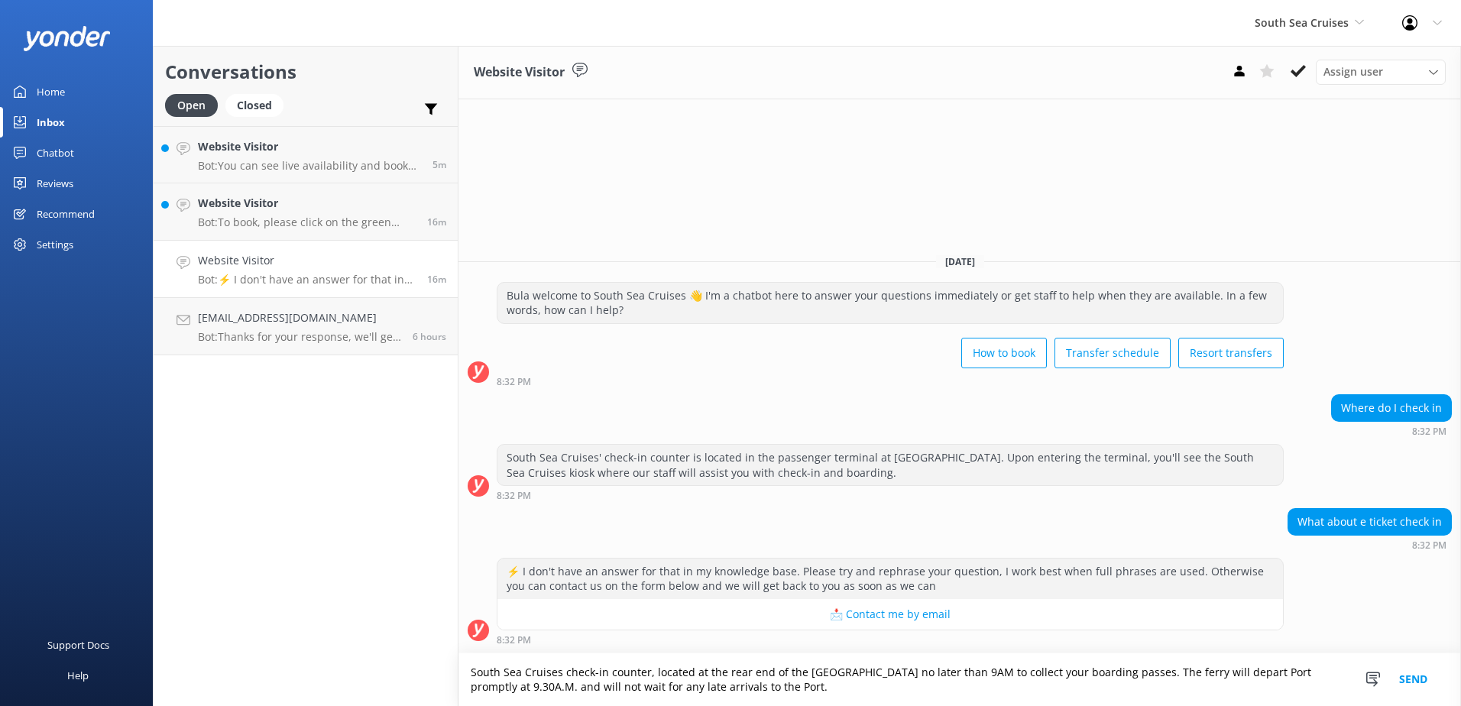
drag, startPoint x: 795, startPoint y: 692, endPoint x: 907, endPoint y: 659, distance: 116.5
click at [907, 659] on textarea "South Sea Cruises check-in counter, located at the rear end of the [GEOGRAPHIC_…" at bounding box center [959, 679] width 1002 height 53
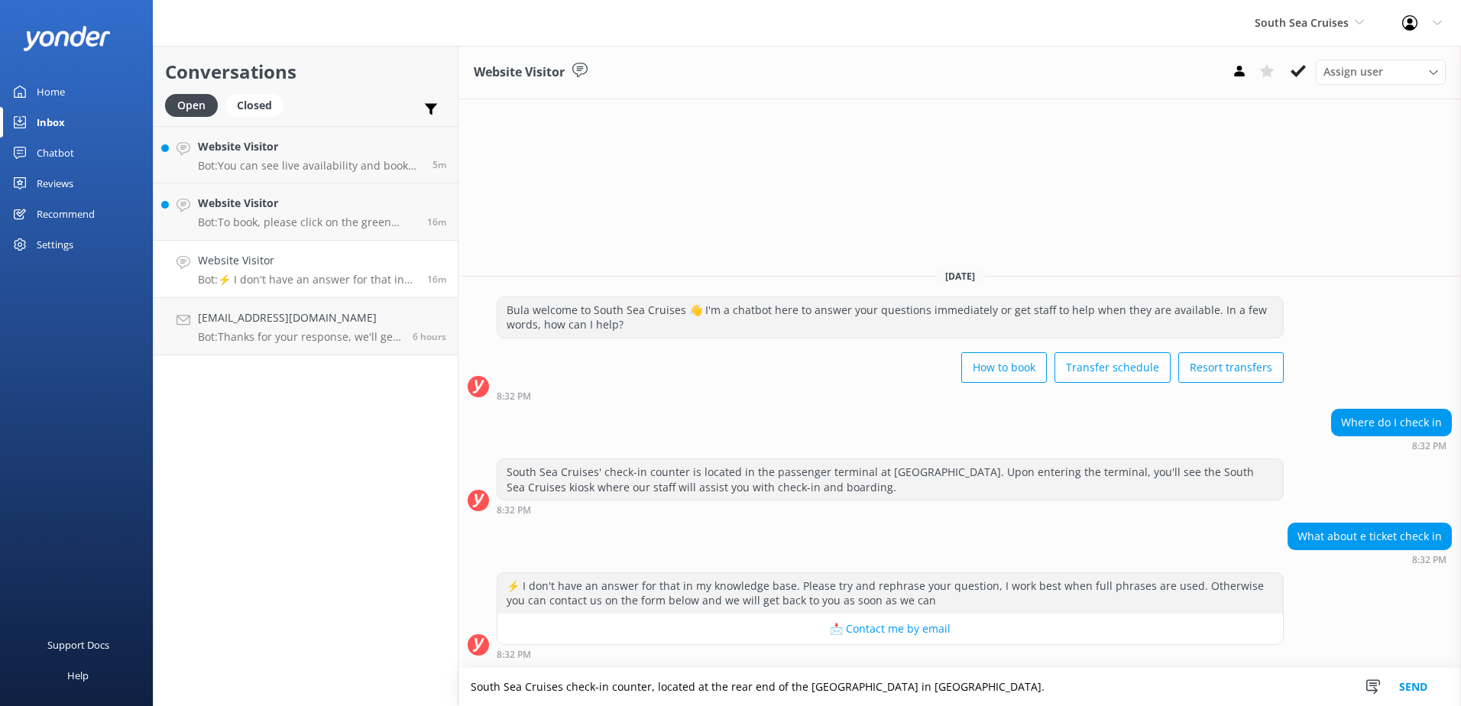
type textarea "South Sea Cruises check-in counter, located at the rear end of the [GEOGRAPHIC_…"
click at [1435, 687] on button "Send" at bounding box center [1412, 687] width 57 height 38
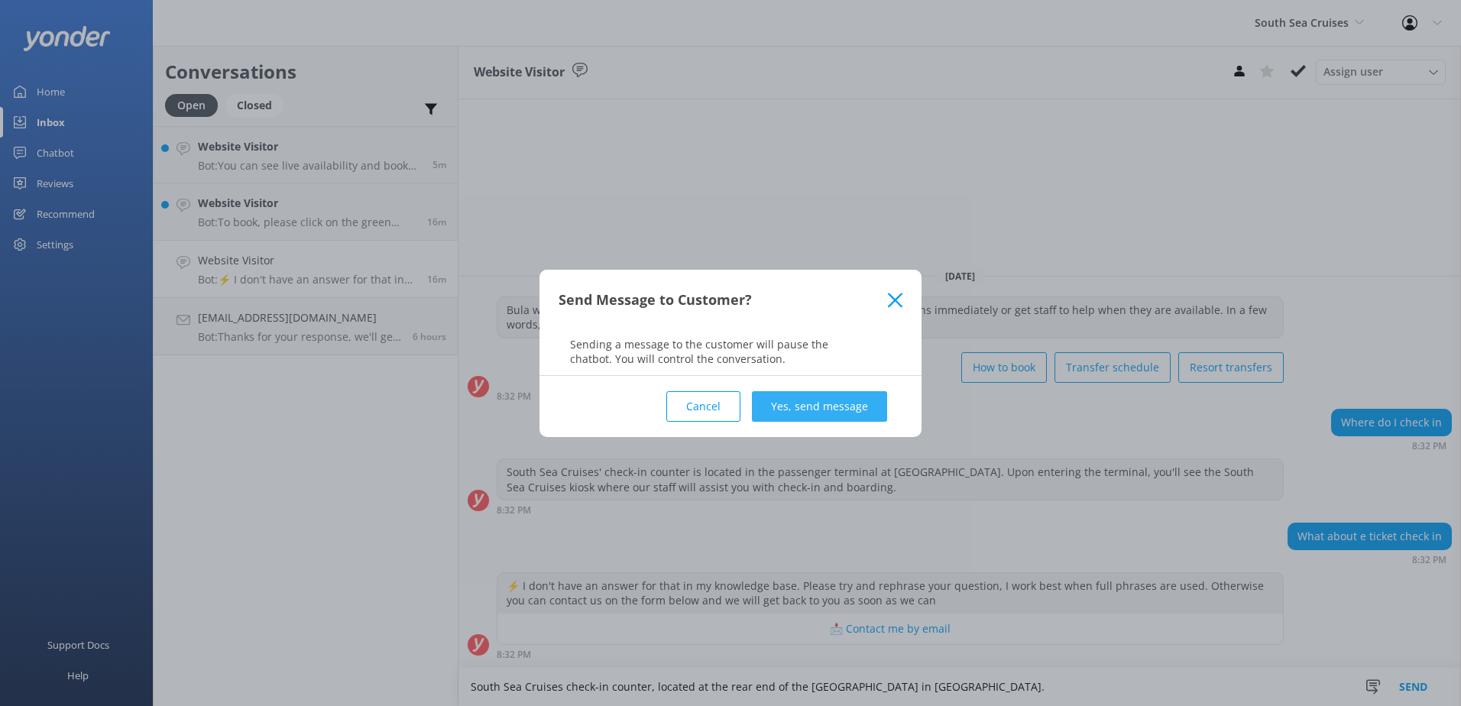
click at [866, 410] on button "Yes, send message" at bounding box center [819, 406] width 135 height 31
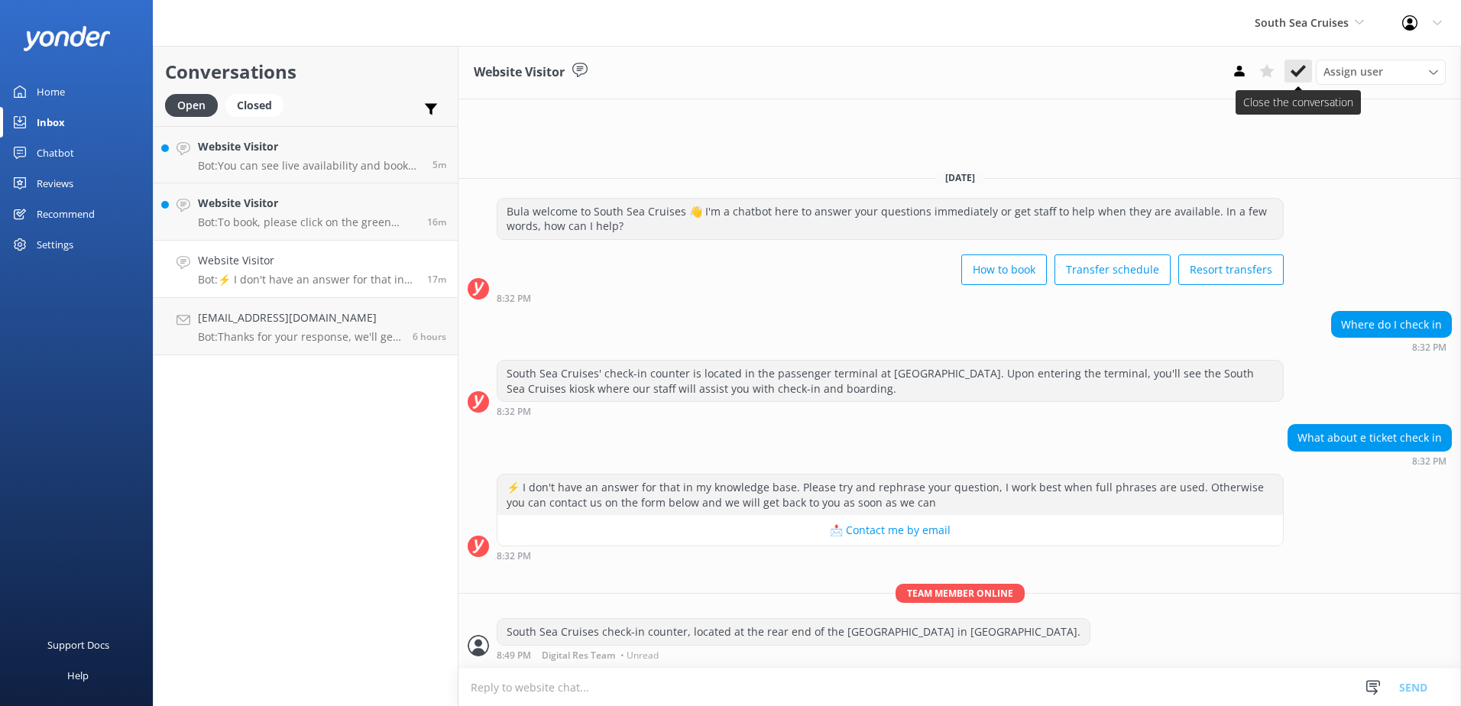
click at [1297, 78] on icon at bounding box center [1297, 70] width 15 height 15
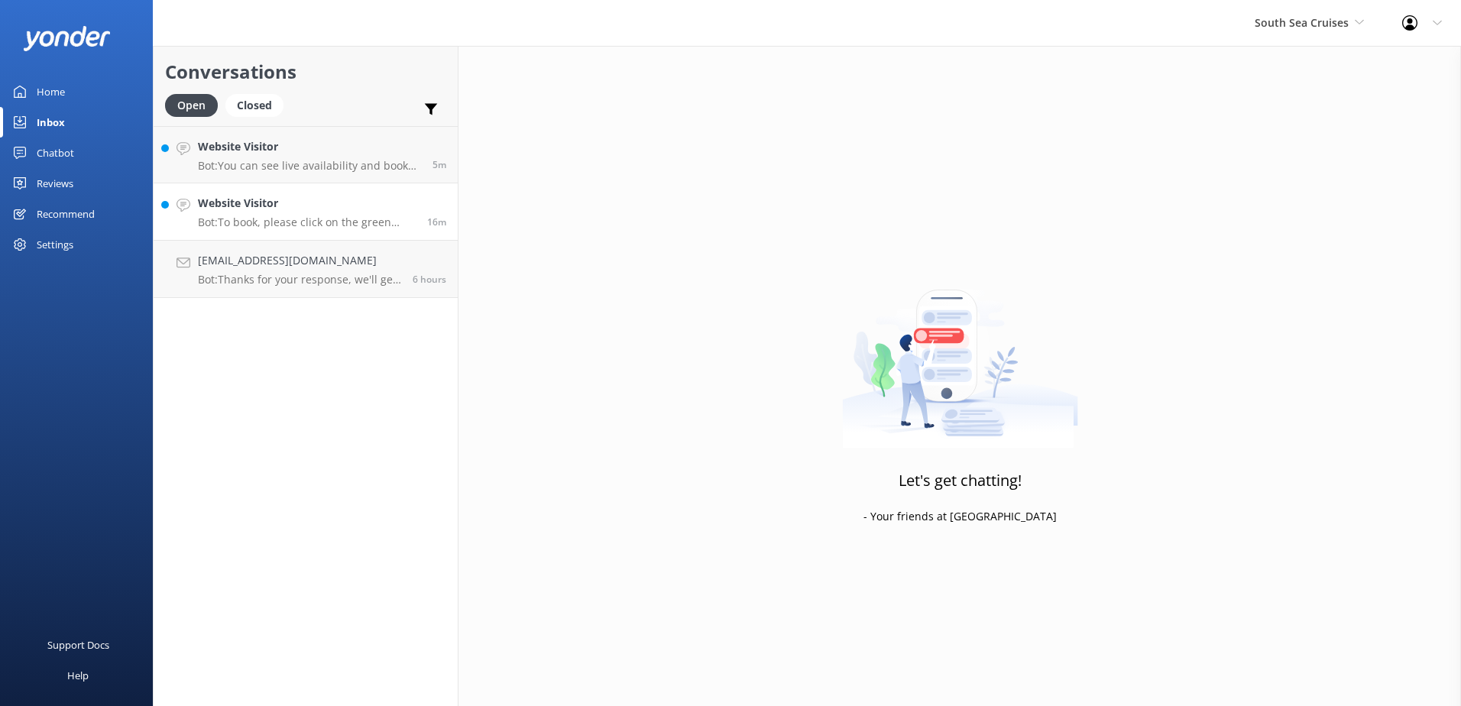
click at [388, 224] on p "Bot: To book, please click on the green Book Now button on our website and foll…" at bounding box center [307, 222] width 218 height 14
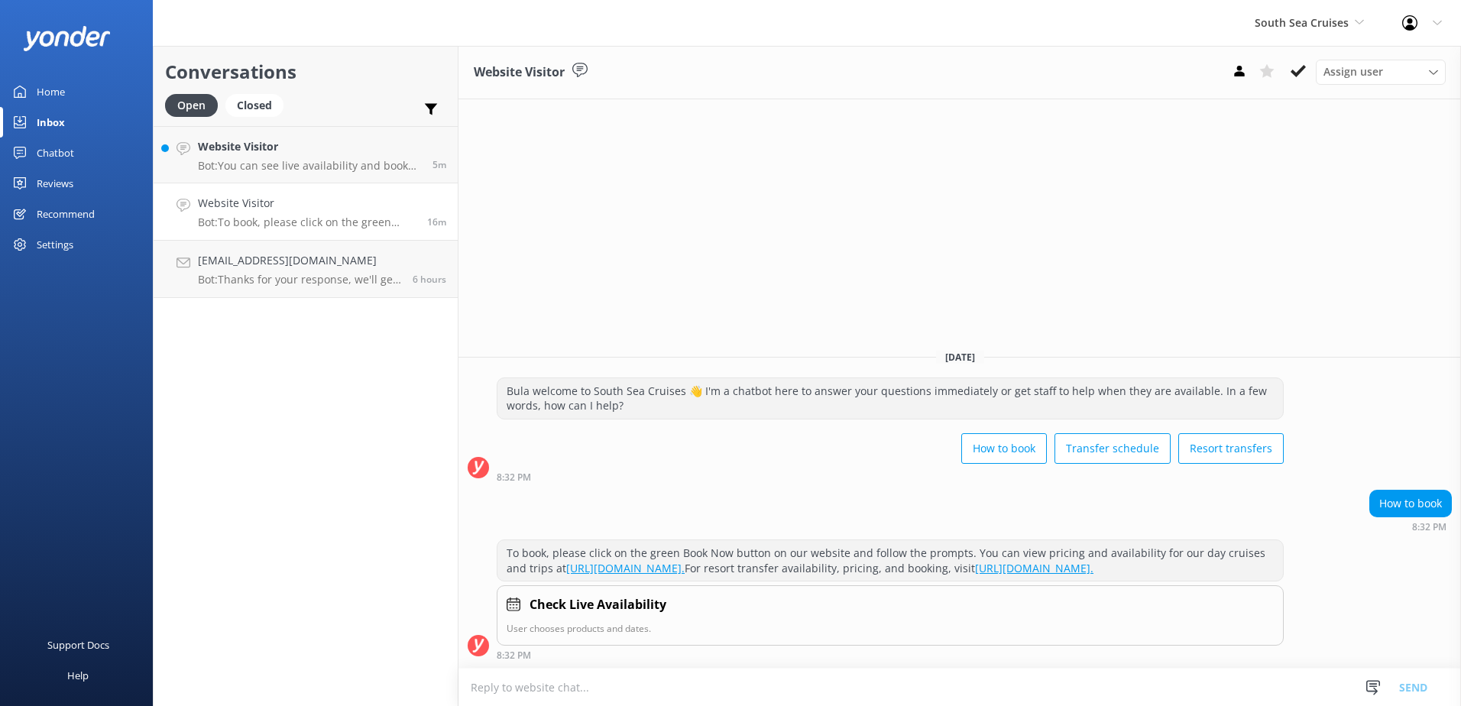
drag, startPoint x: 1309, startPoint y: 75, endPoint x: 1289, endPoint y: 83, distance: 22.3
click at [1309, 74] on button at bounding box center [1298, 71] width 28 height 23
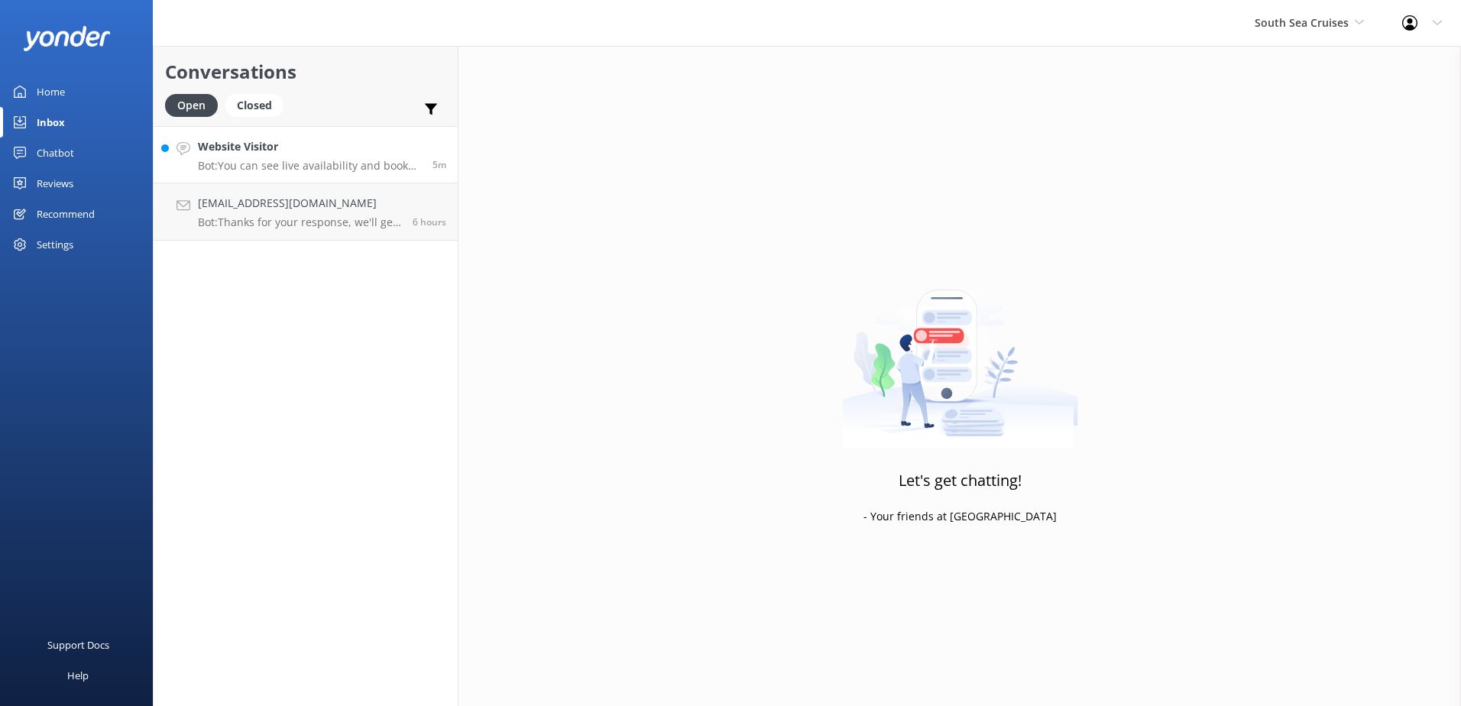
click at [367, 172] on link "Website Visitor Bot: You can see live availability and book the [GEOGRAPHIC_DAT…" at bounding box center [306, 154] width 304 height 57
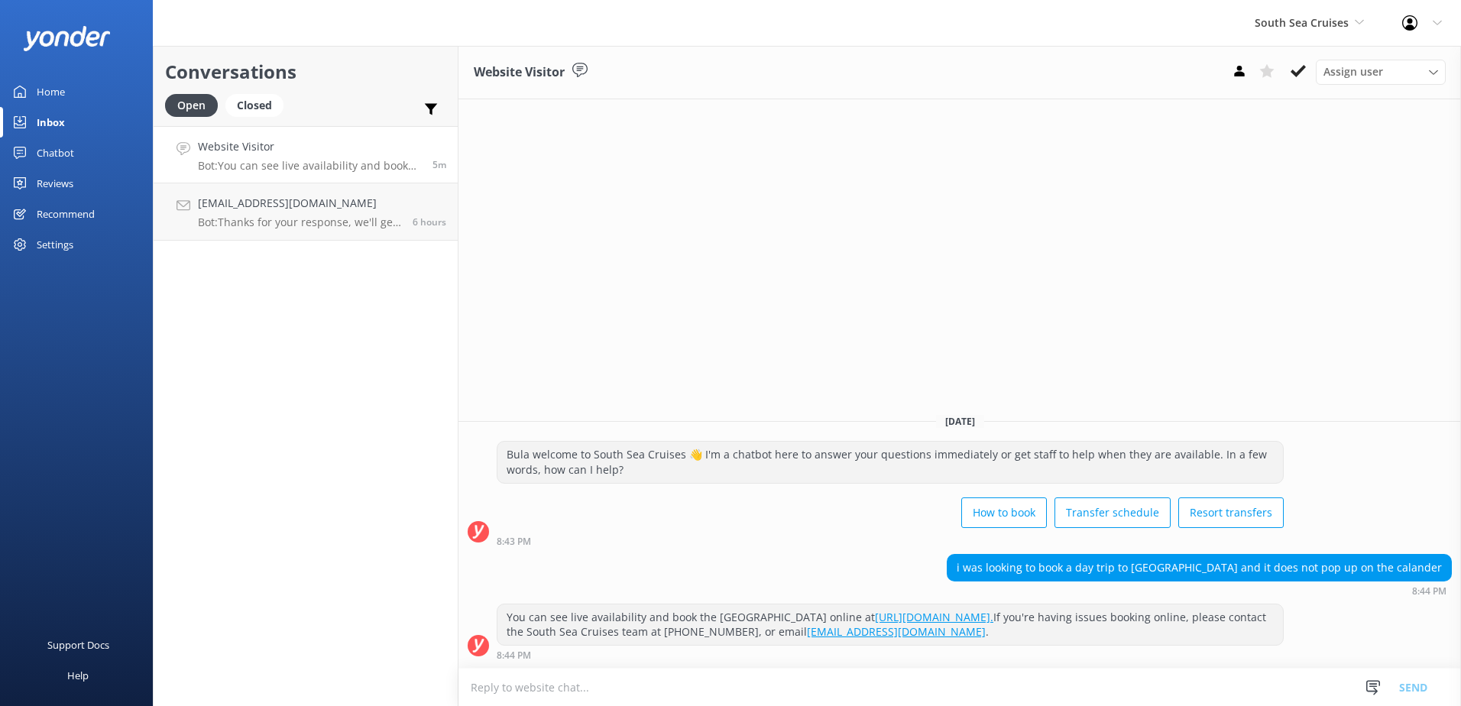
click at [347, 154] on h4 "Website Visitor" at bounding box center [309, 146] width 223 height 17
click at [364, 206] on h4 "[EMAIL_ADDRESS][DOMAIN_NAME]" at bounding box center [299, 203] width 203 height 17
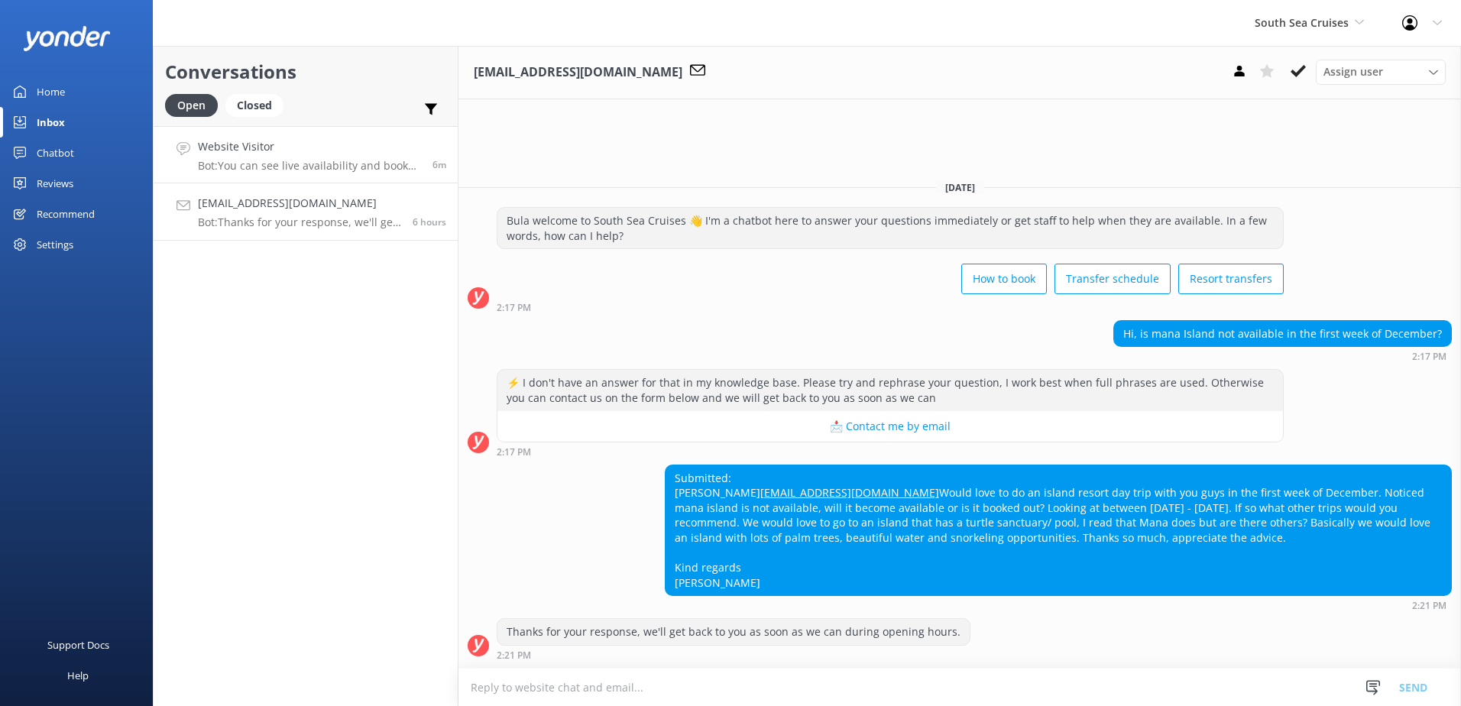
click at [371, 157] on div "Website Visitor Bot: You can see live availability and book the [GEOGRAPHIC_DAT…" at bounding box center [309, 154] width 223 height 33
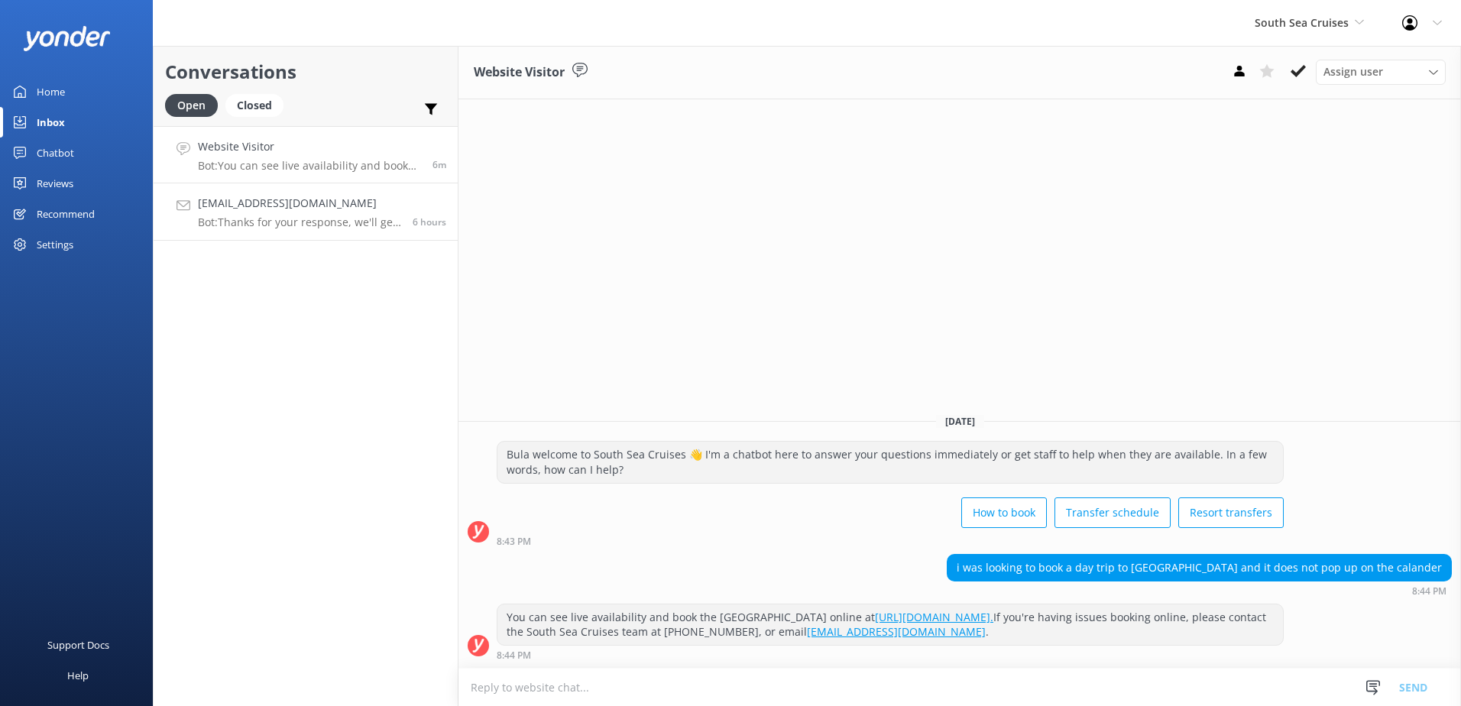
click at [243, 207] on h4 "[EMAIL_ADDRESS][DOMAIN_NAME]" at bounding box center [299, 203] width 203 height 17
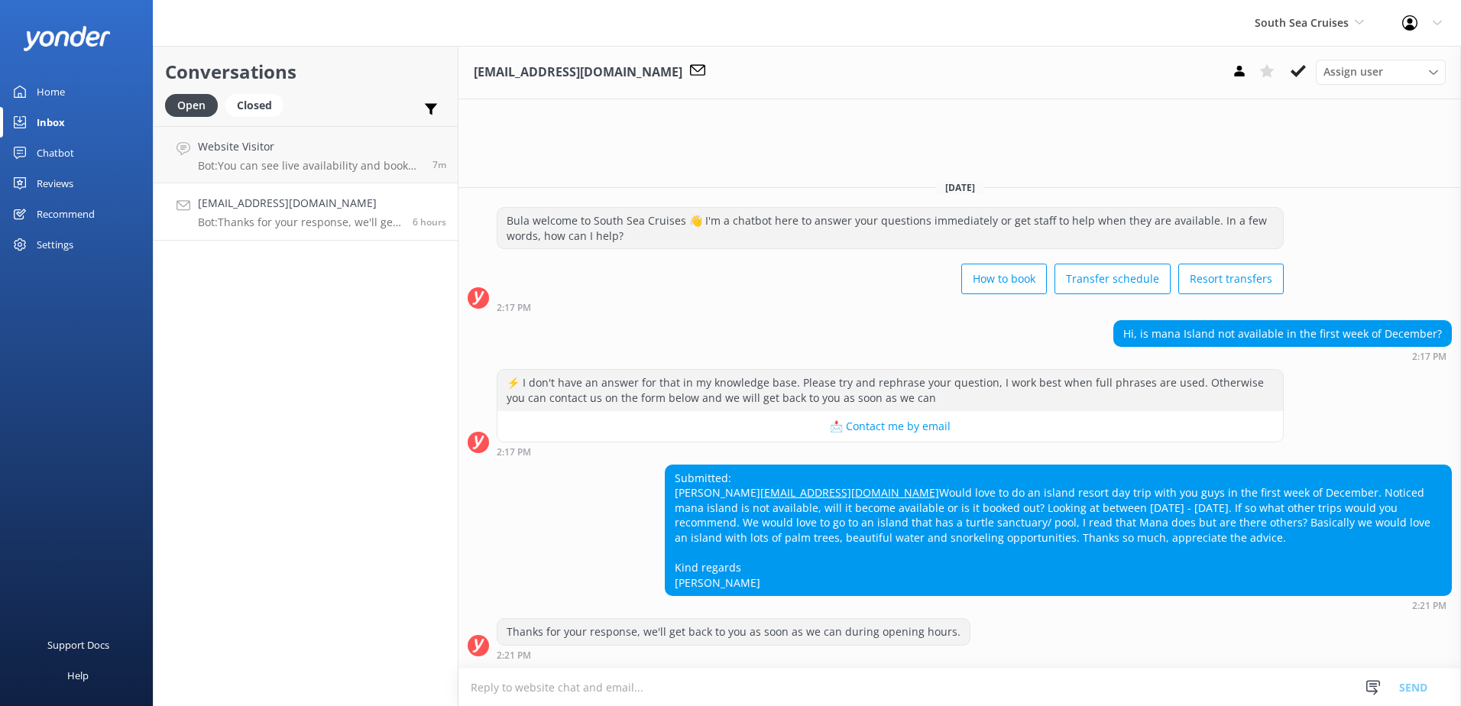
click at [1241, 695] on textarea at bounding box center [959, 686] width 1002 height 37
paste textarea "Please contact & liaise directly with our South Sea Cruises Reservations team, …"
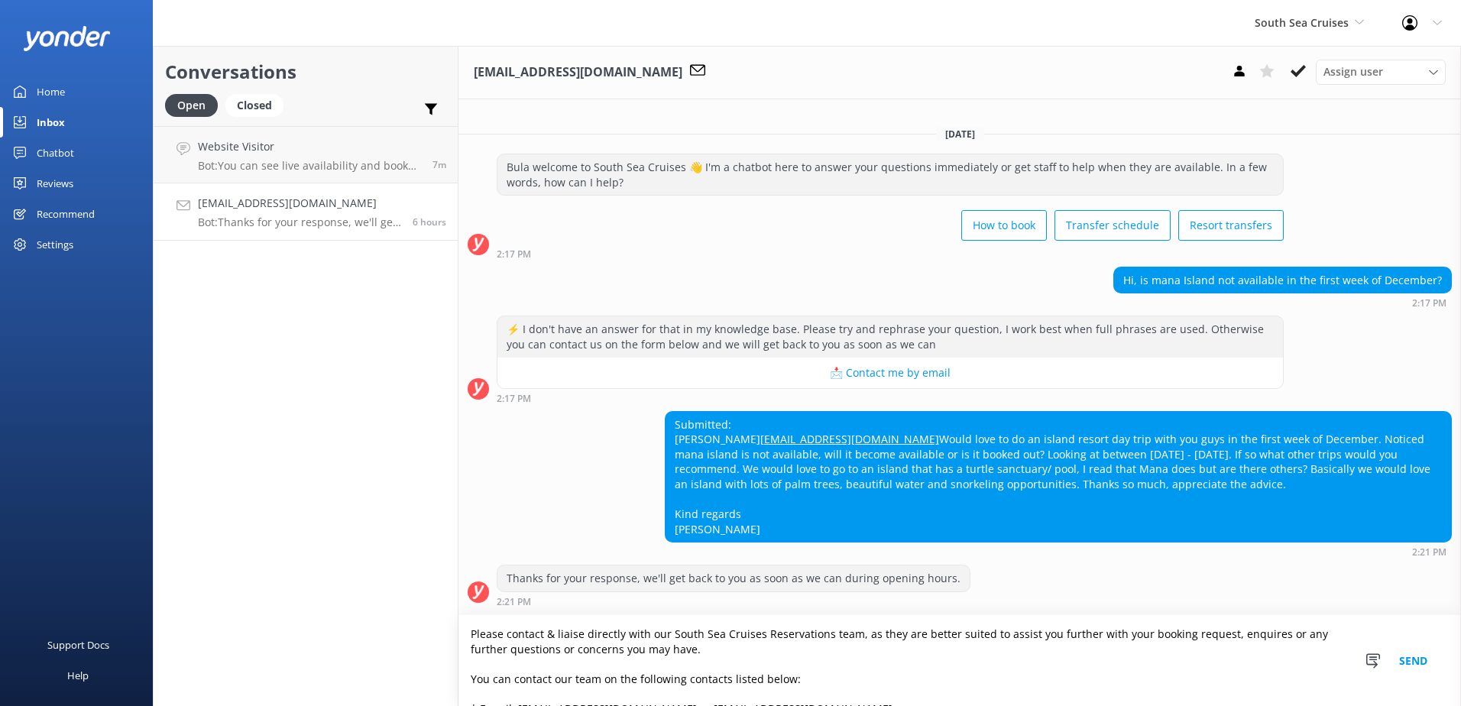
scroll to position [46, 0]
type textarea "Please contact & liaise directly with our South Sea Cruises Reservations team, …"
click at [1402, 655] on button "Send" at bounding box center [1412, 660] width 57 height 91
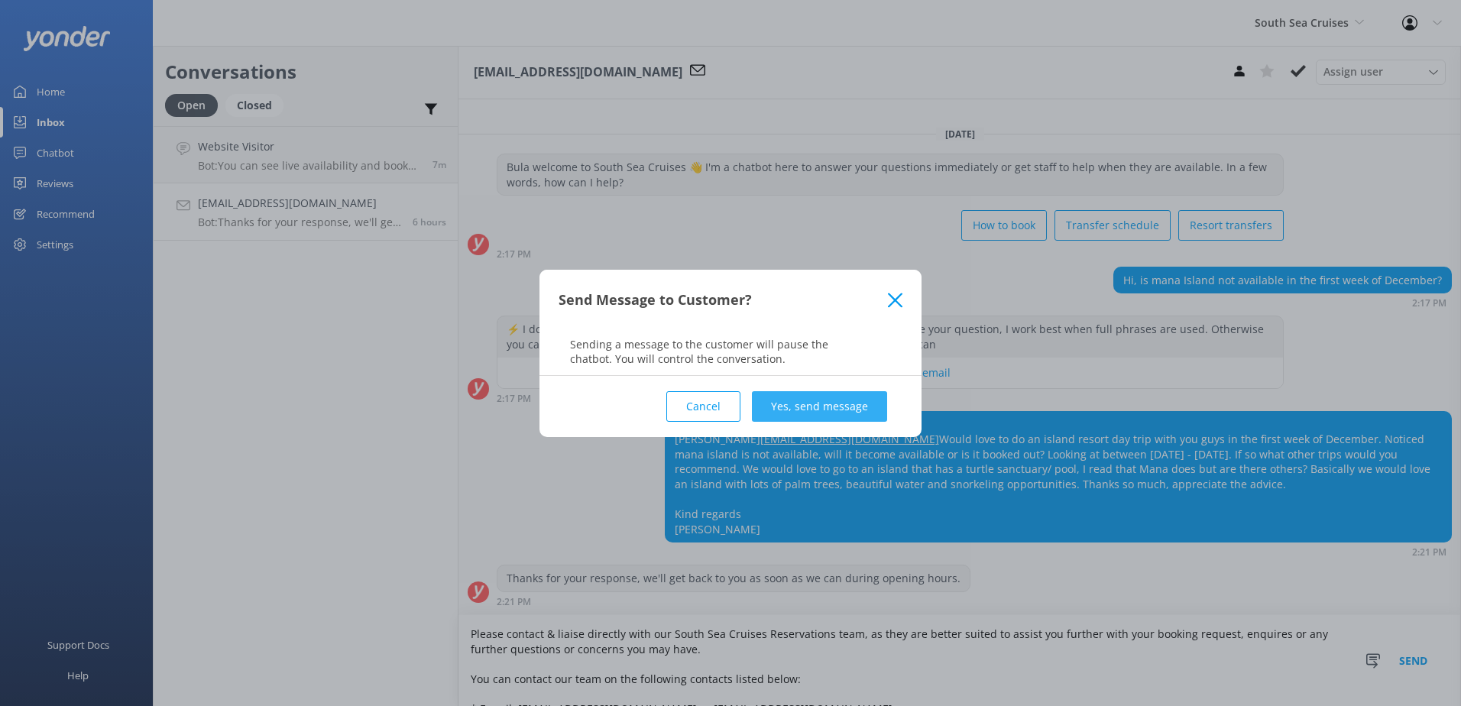
click at [781, 416] on button "Yes, send message" at bounding box center [819, 406] width 135 height 31
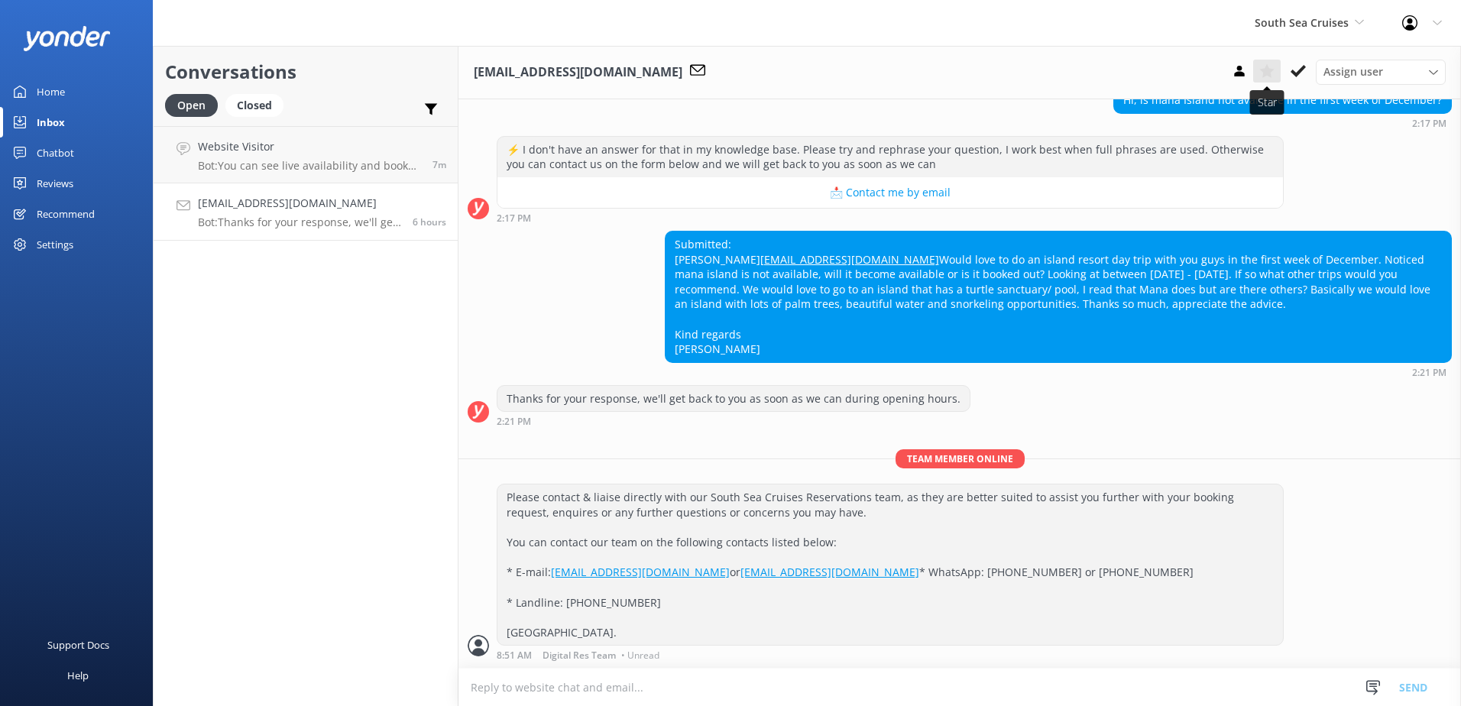
scroll to position [256, 0]
click at [1293, 65] on icon at bounding box center [1297, 70] width 15 height 15
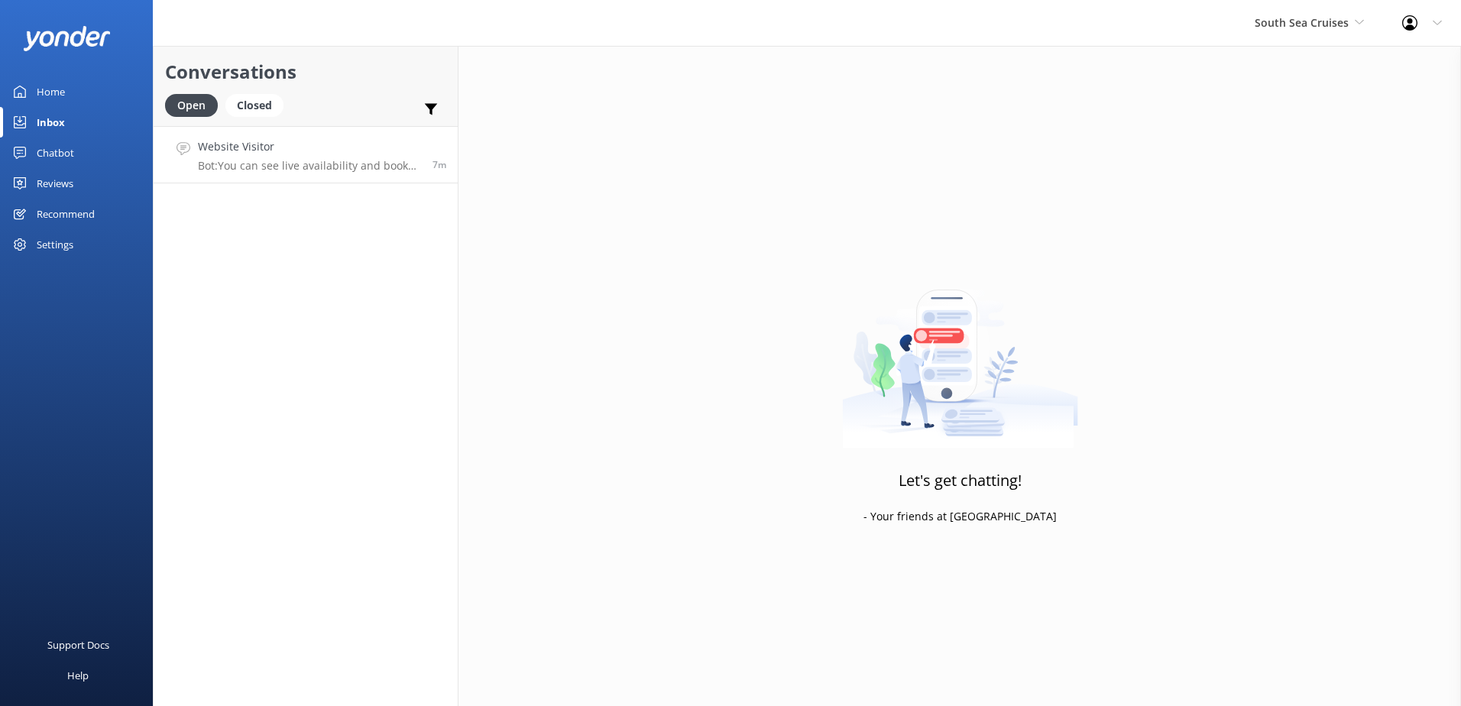
click at [358, 168] on p "Bot: You can see live availability and book the [GEOGRAPHIC_DATA] online at [UR…" at bounding box center [309, 166] width 223 height 14
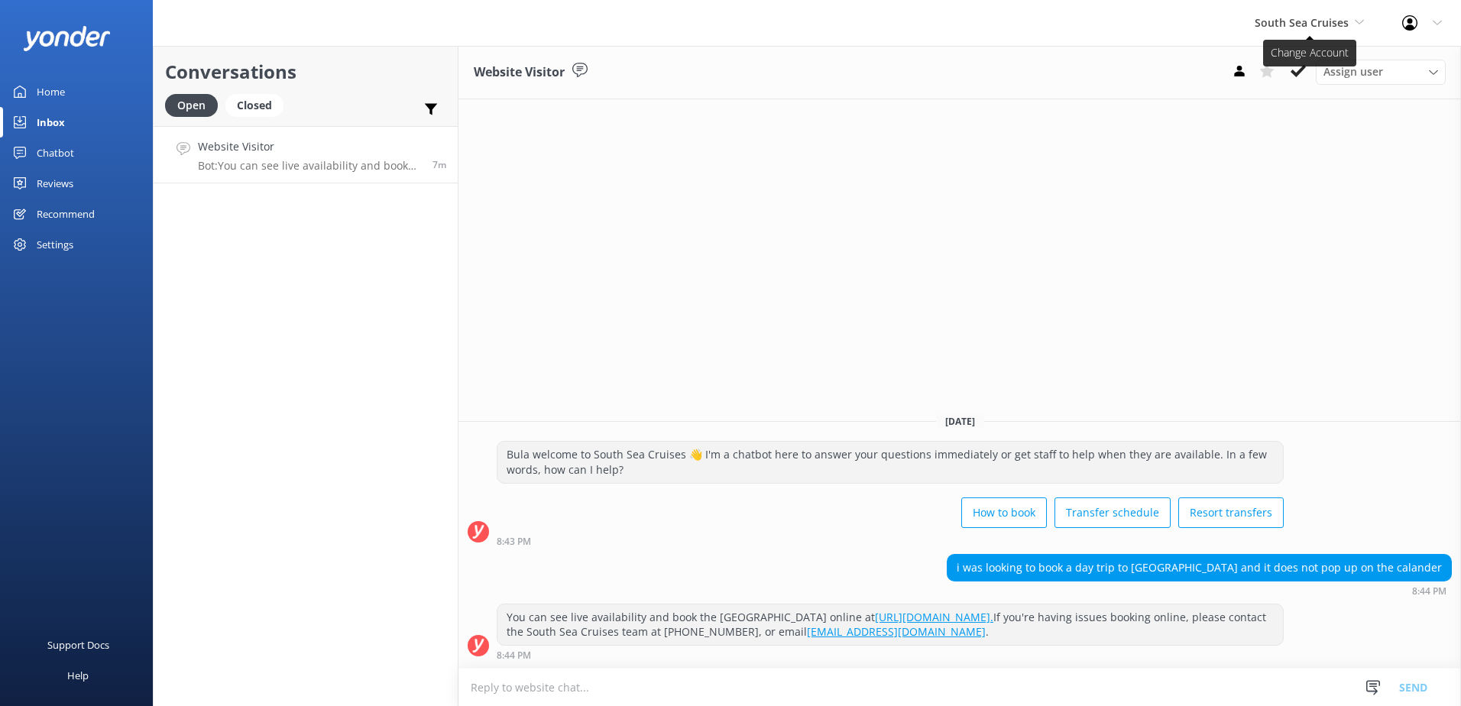
click at [1313, 23] on span "South Sea Cruises" at bounding box center [1301, 22] width 94 height 15
click at [1271, 127] on link "Malamala Beach Club" at bounding box center [1311, 137] width 153 height 37
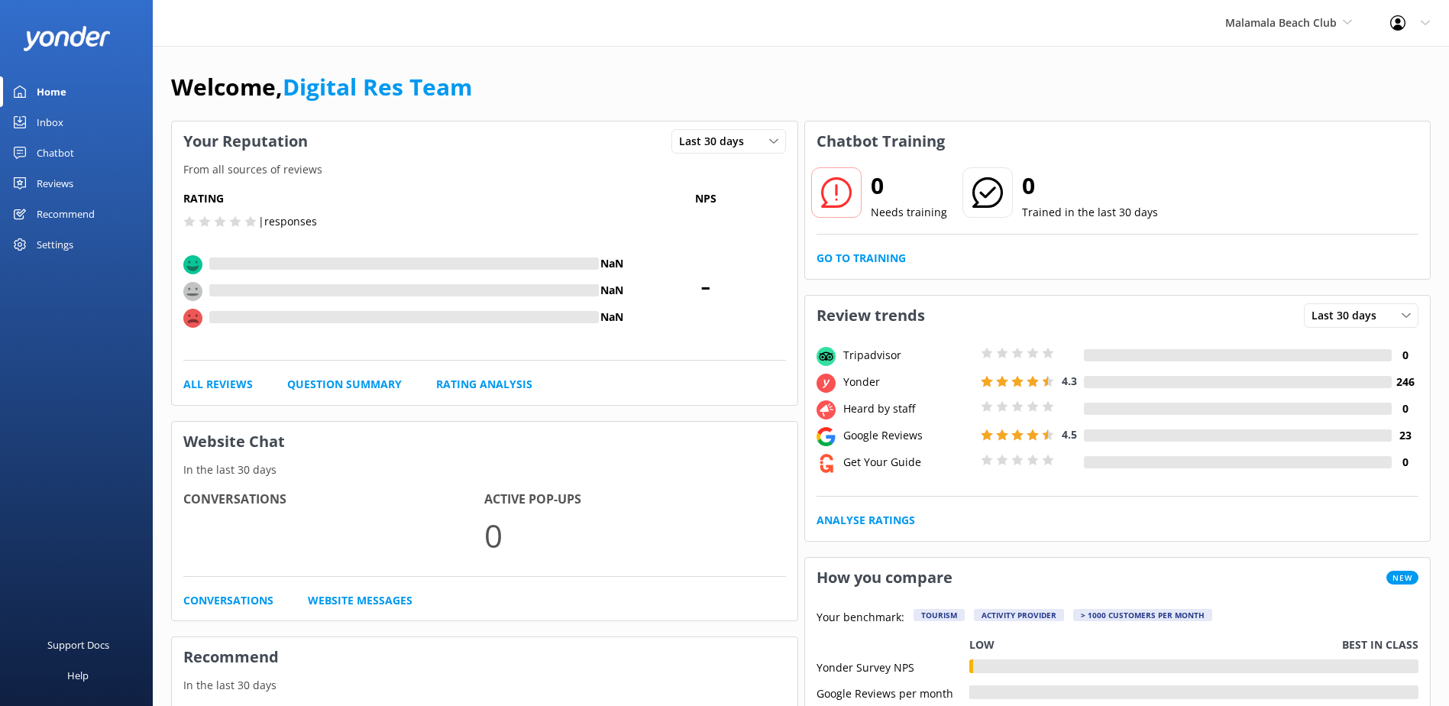
click at [75, 114] on link "Inbox" at bounding box center [76, 122] width 153 height 31
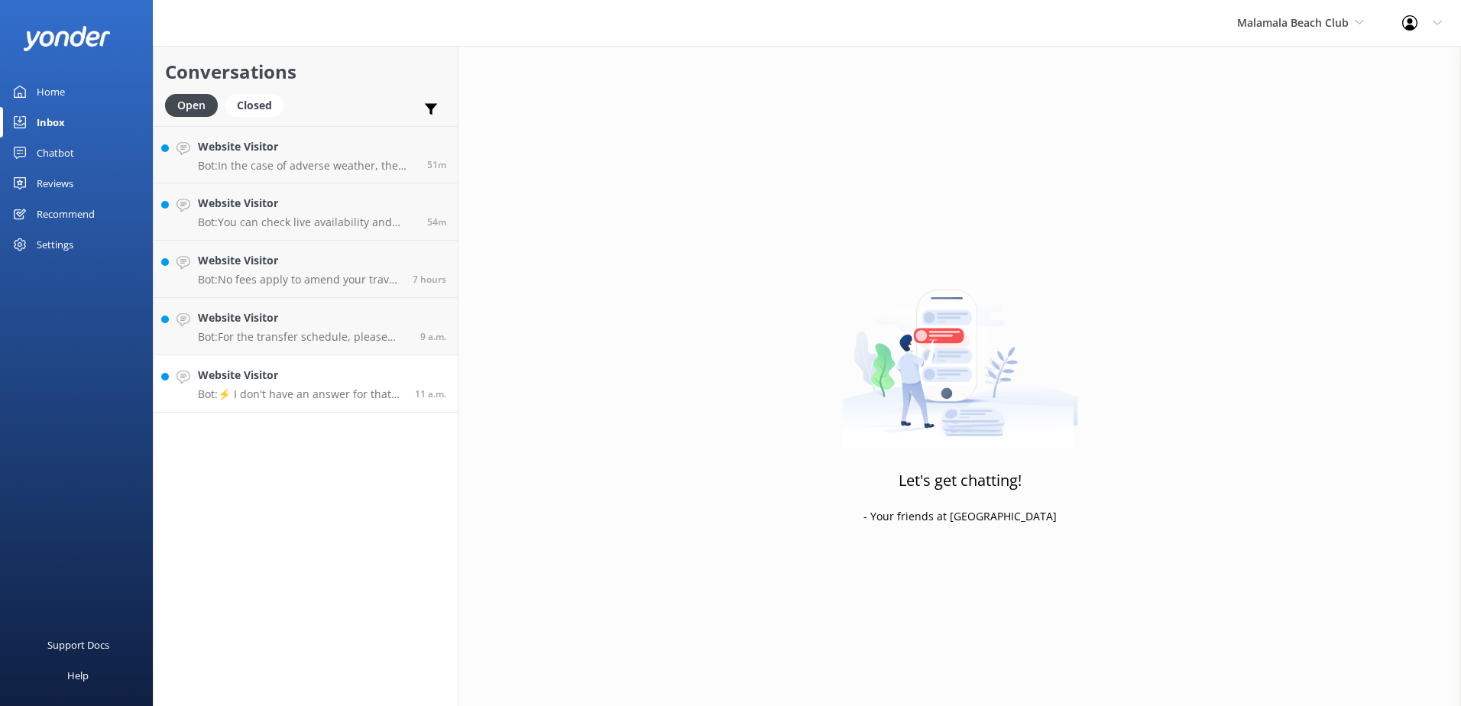
click at [285, 381] on h4 "Website Visitor" at bounding box center [301, 375] width 206 height 17
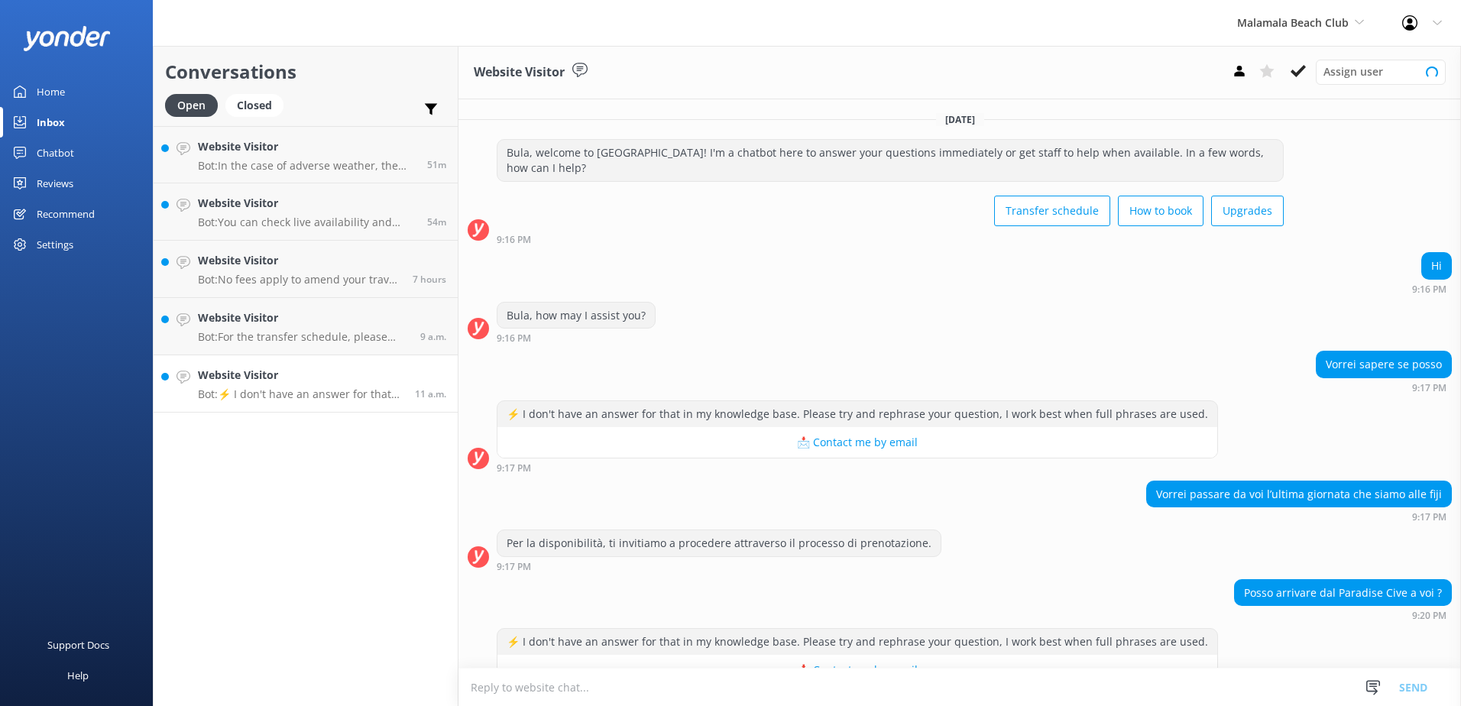
scroll to position [40, 0]
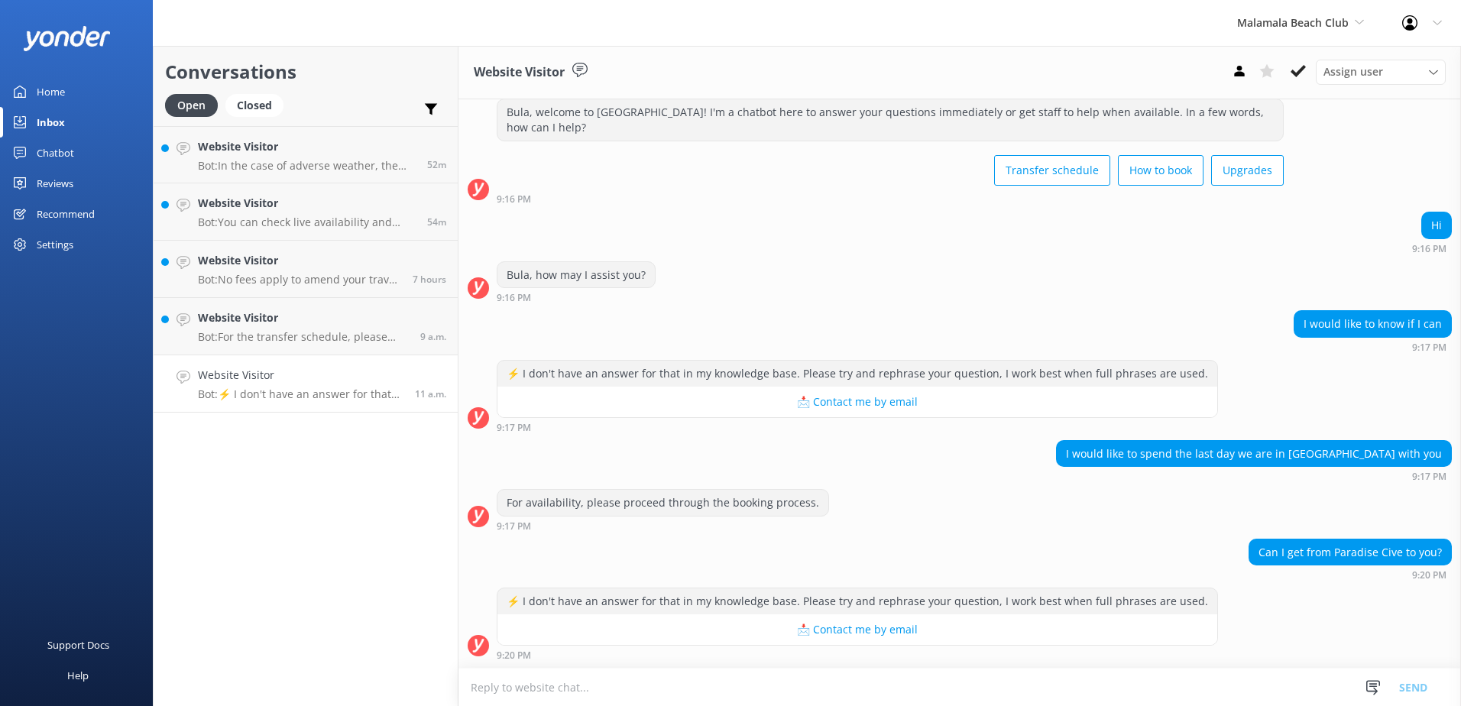
click at [1007, 677] on textarea at bounding box center [959, 686] width 1002 height 37
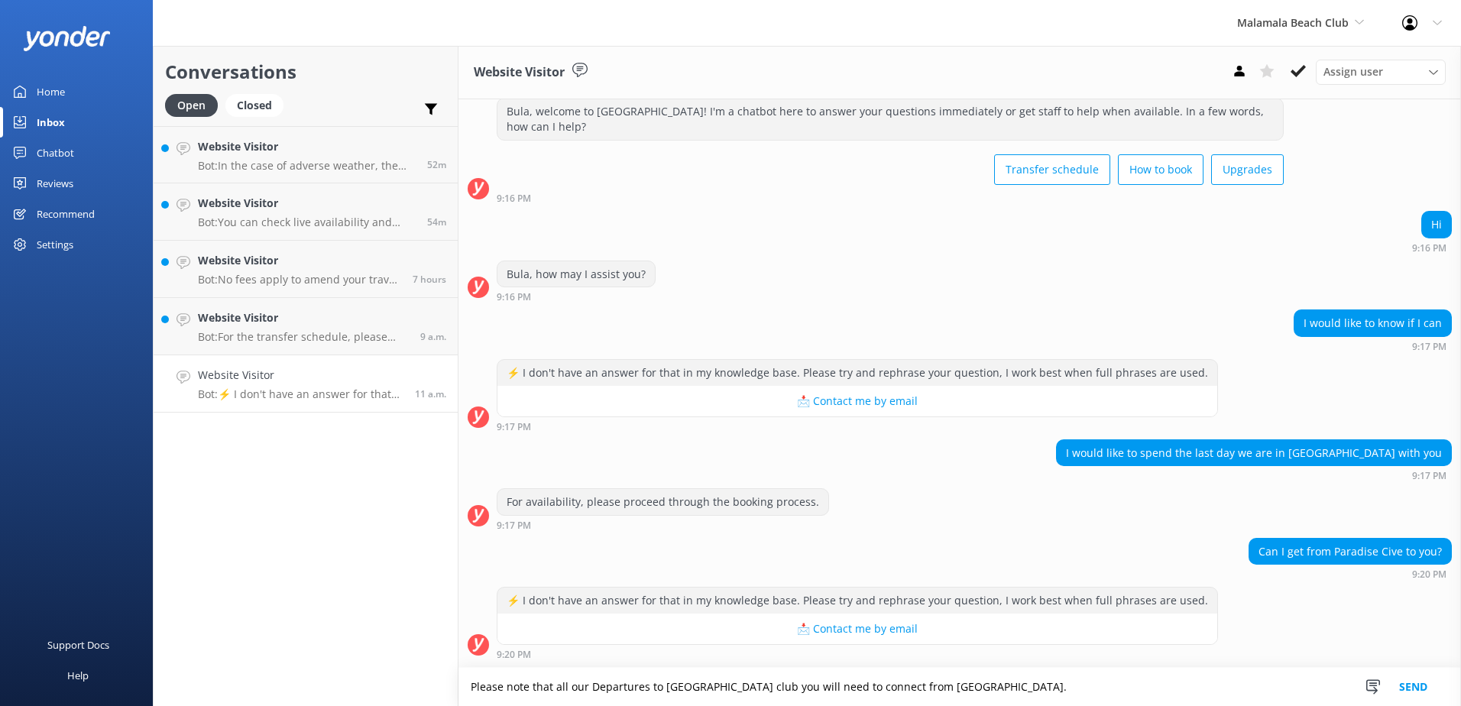
type textarea "Please note that all our Departures to [GEOGRAPHIC_DATA] club you will need to …"
click at [1422, 688] on button "Send" at bounding box center [1412, 687] width 57 height 38
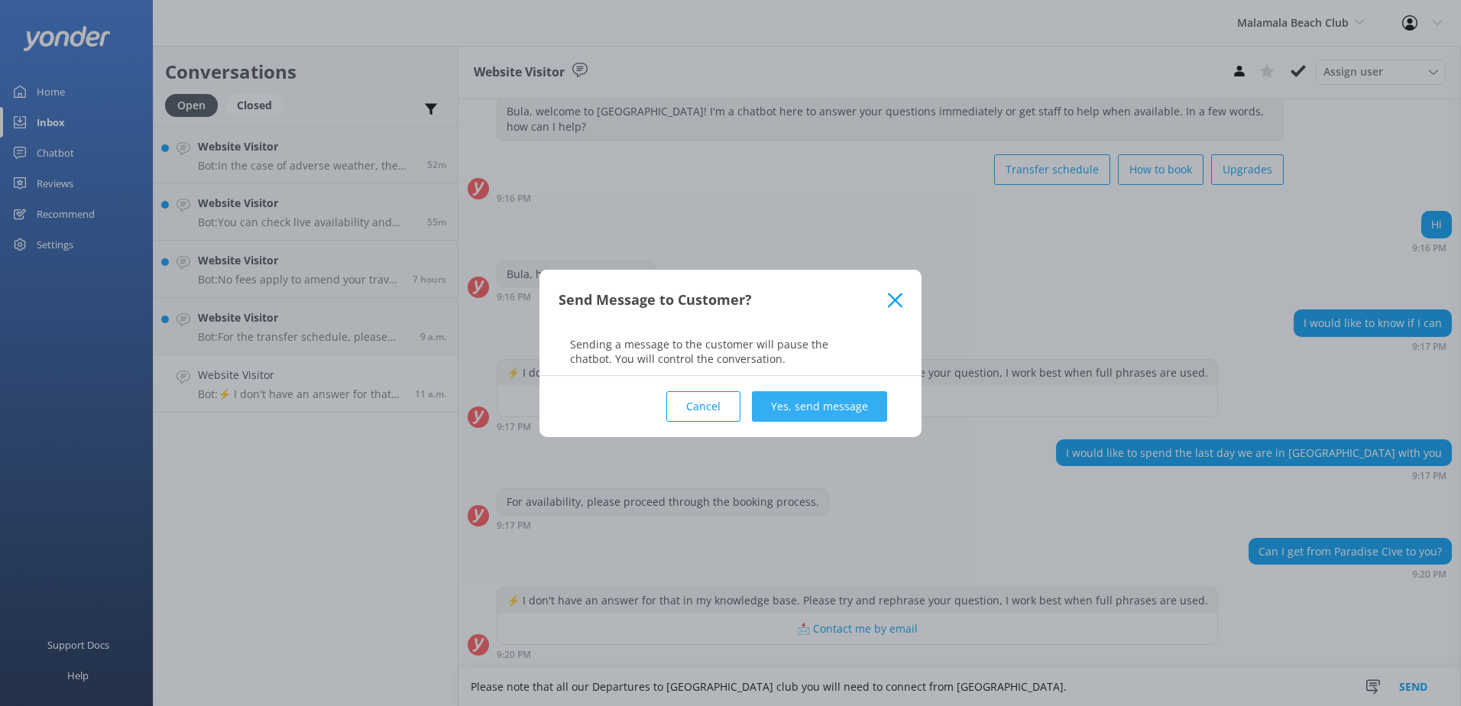
click at [831, 403] on button "Yes, send message" at bounding box center [819, 406] width 135 height 31
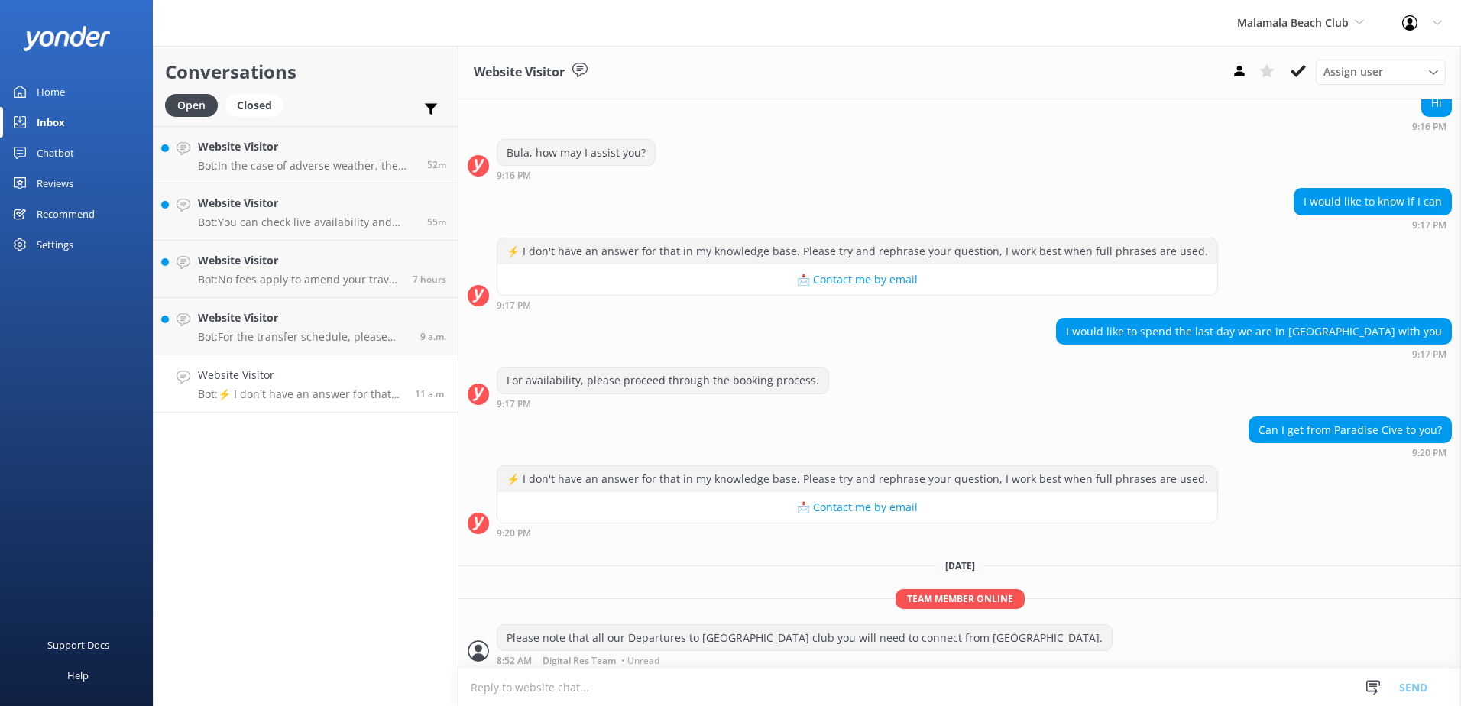
scroll to position [168, 0]
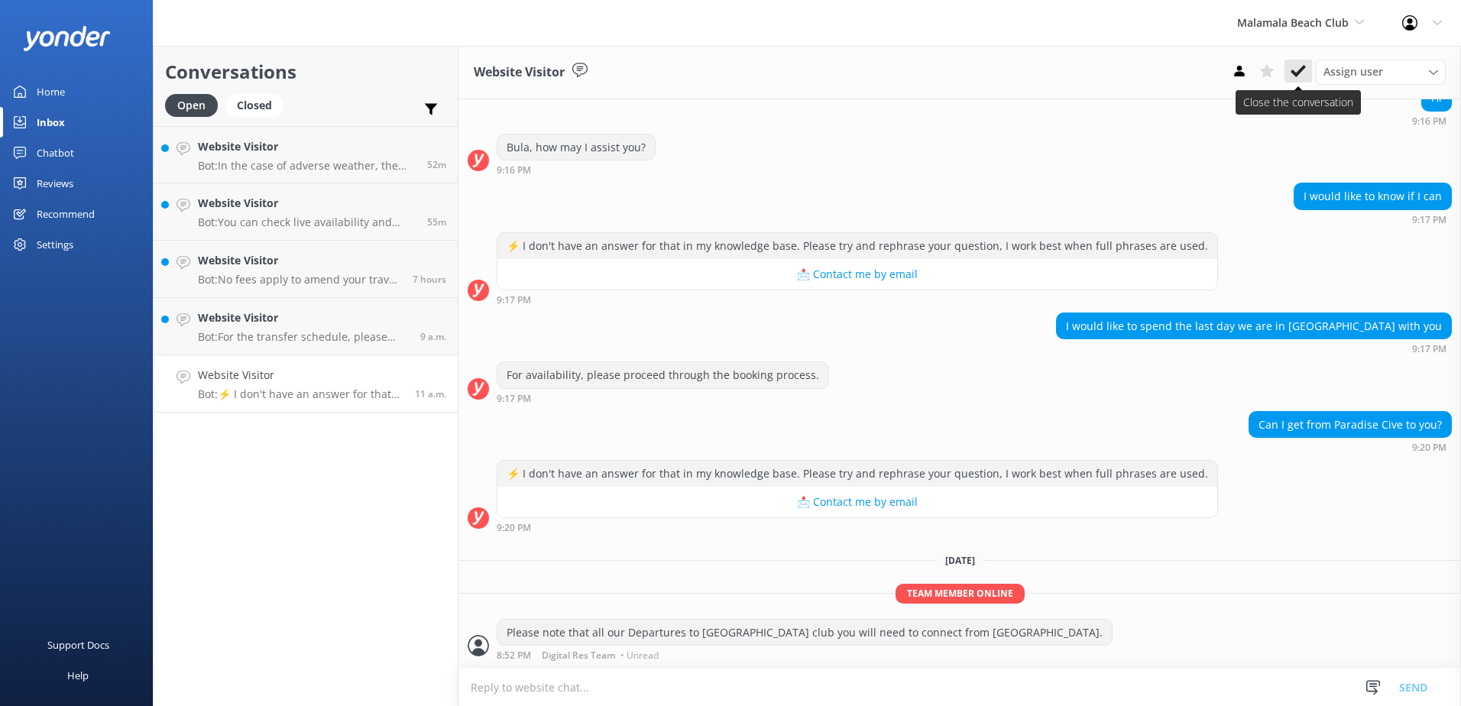
click at [1295, 62] on button at bounding box center [1298, 71] width 28 height 23
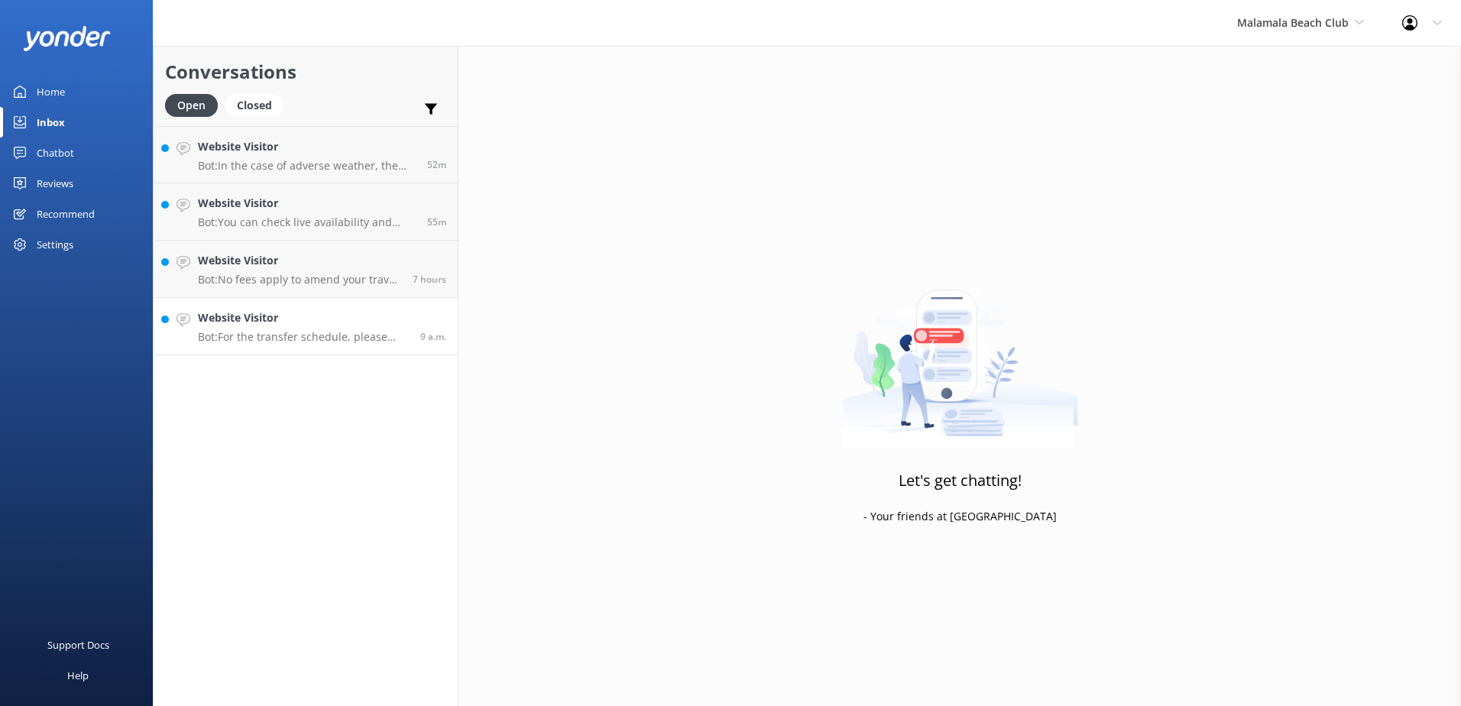
click at [337, 338] on p "Bot: For the transfer schedule, please visit: [URL][DOMAIN_NAME]" at bounding box center [303, 337] width 211 height 14
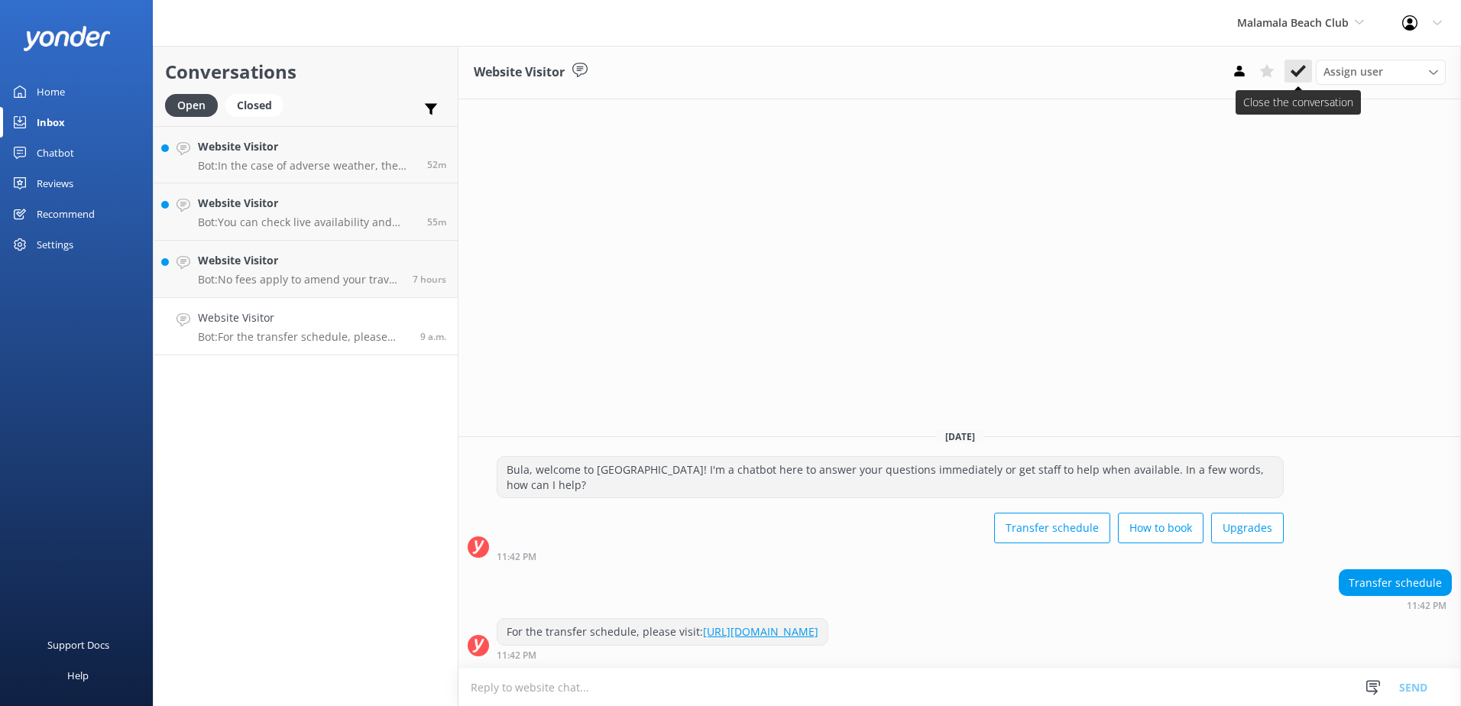
click at [1307, 74] on button at bounding box center [1298, 71] width 28 height 23
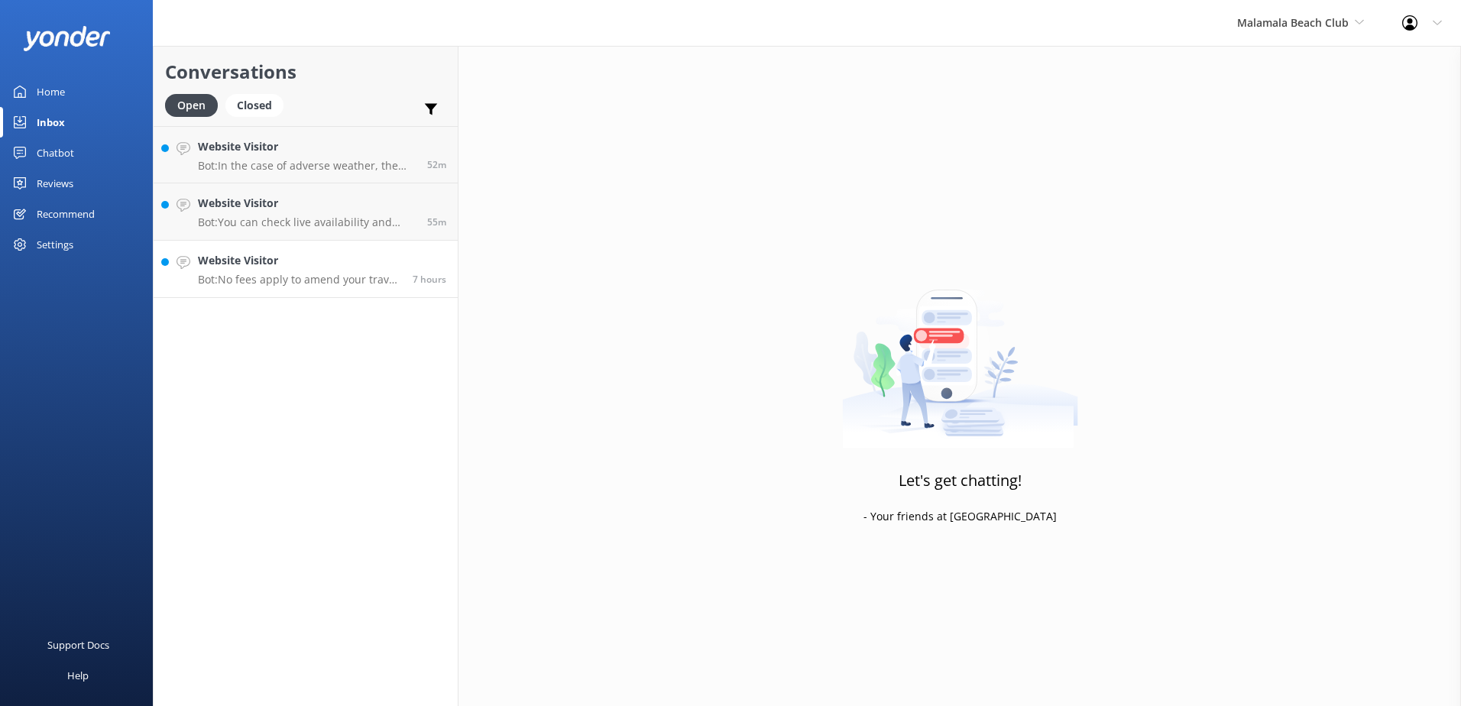
click at [345, 271] on div "Website Visitor Bot: No fees apply to amend your travel date to [GEOGRAPHIC_DAT…" at bounding box center [299, 269] width 203 height 34
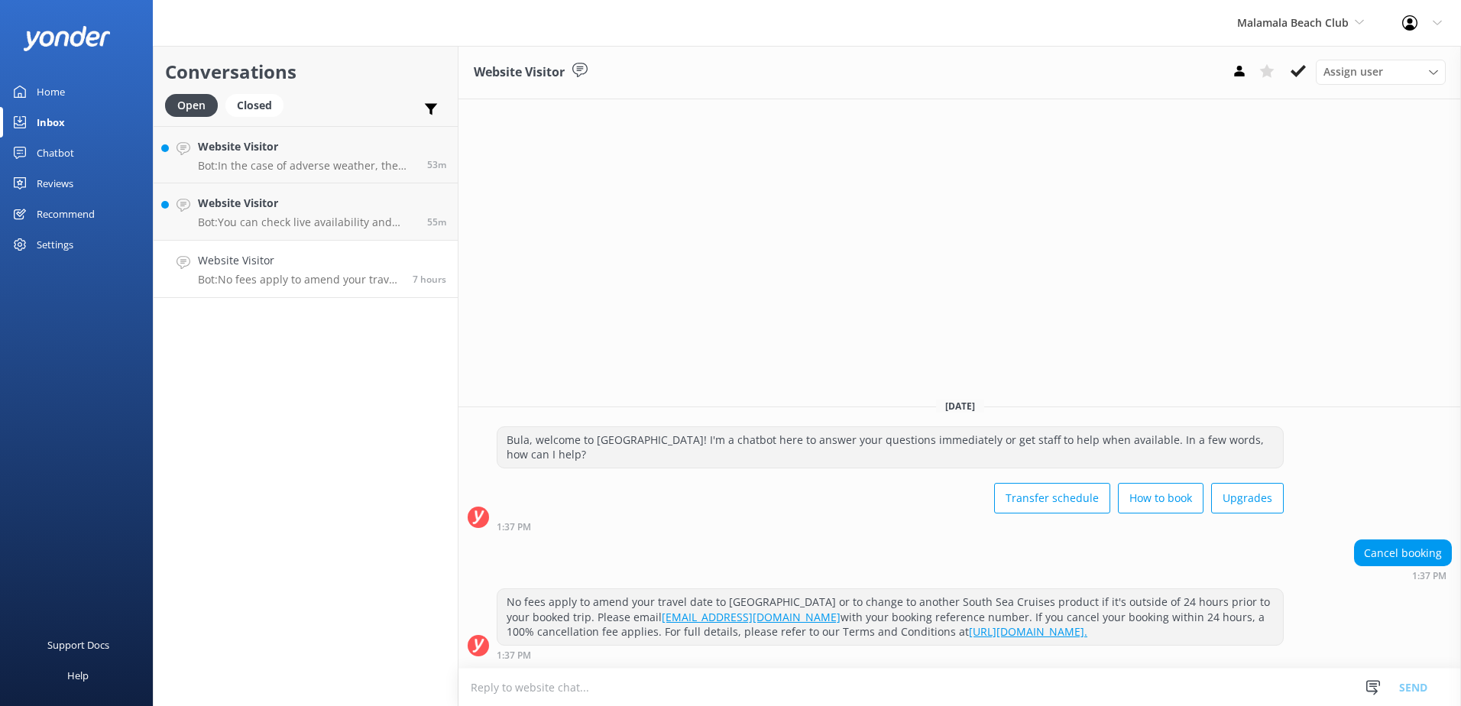
click at [1293, 88] on div "Website Visitor Assign user [PERSON_NAME] [PERSON_NAME] Digital Res Team [PERSO…" at bounding box center [959, 72] width 1002 height 53
click at [1299, 76] on icon at bounding box center [1297, 70] width 15 height 15
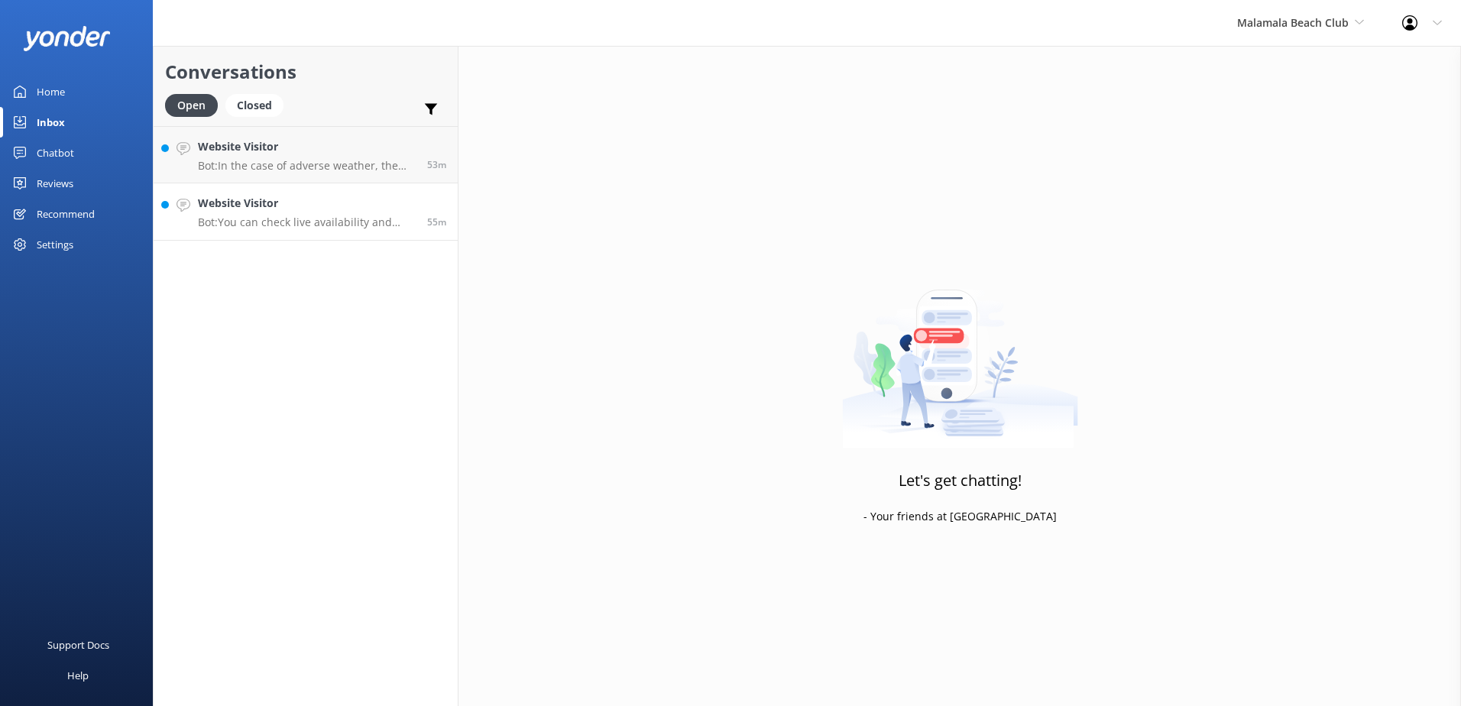
click at [329, 221] on p "Bot: You can check live availability and book a cabana online at [URL][DOMAIN_N…" at bounding box center [307, 222] width 218 height 14
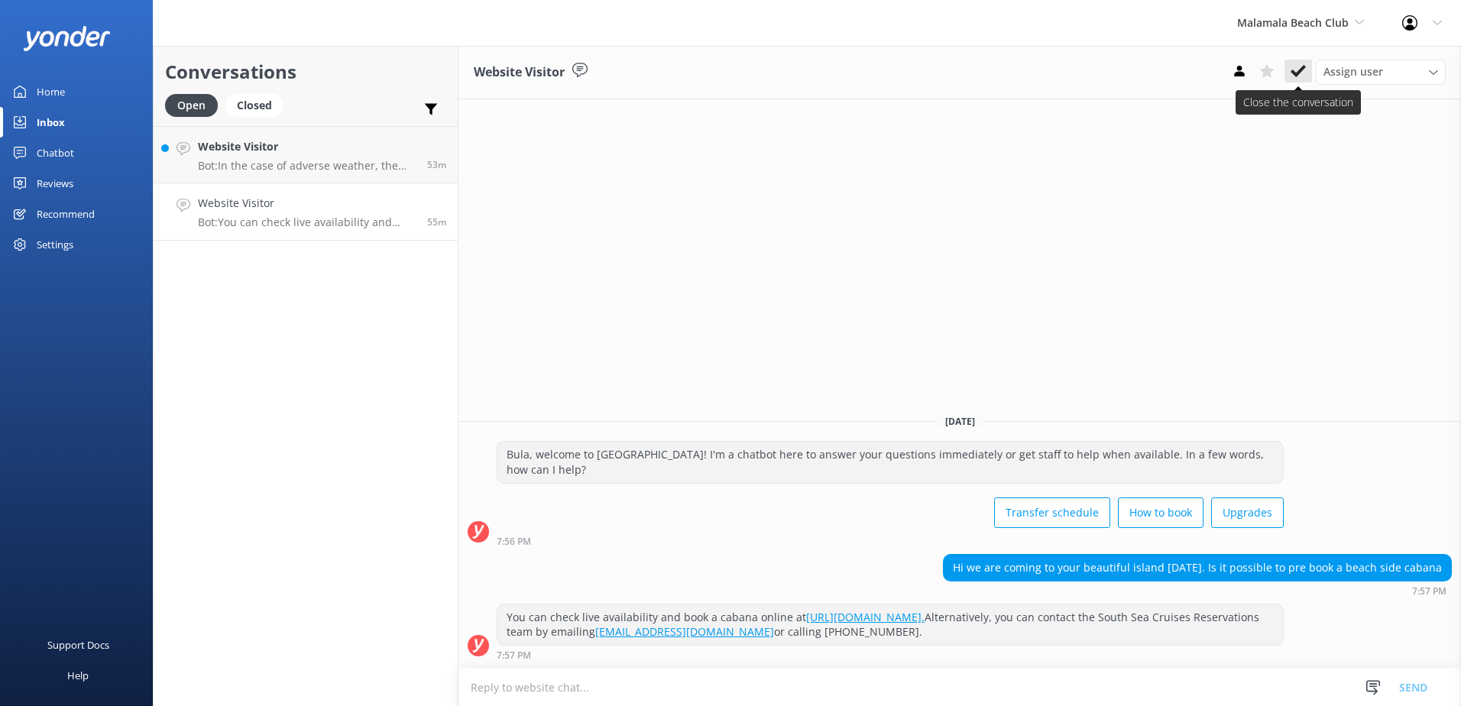
click at [1295, 77] on icon at bounding box center [1297, 70] width 15 height 15
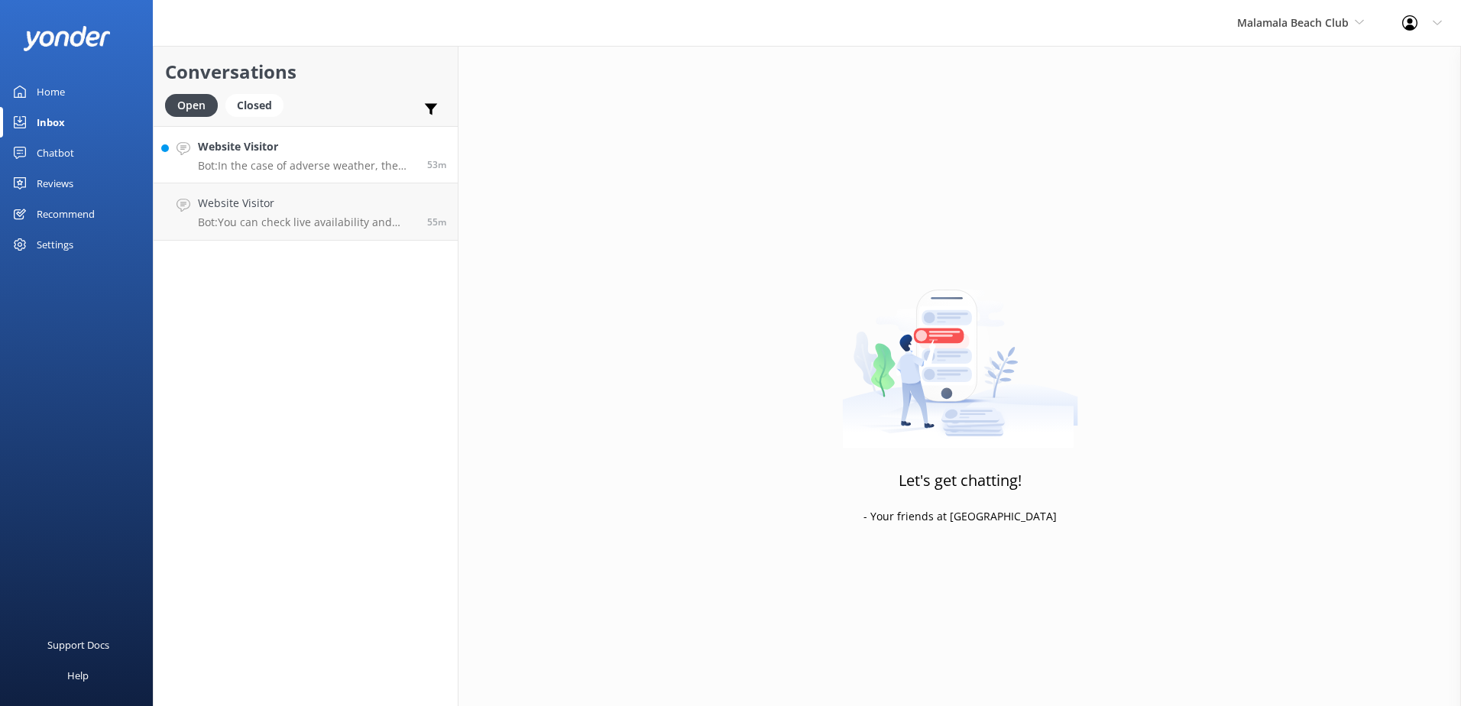
click at [293, 162] on p "Bot: In the case of adverse weather, the beach club may be closed. If you are a…" at bounding box center [307, 166] width 218 height 14
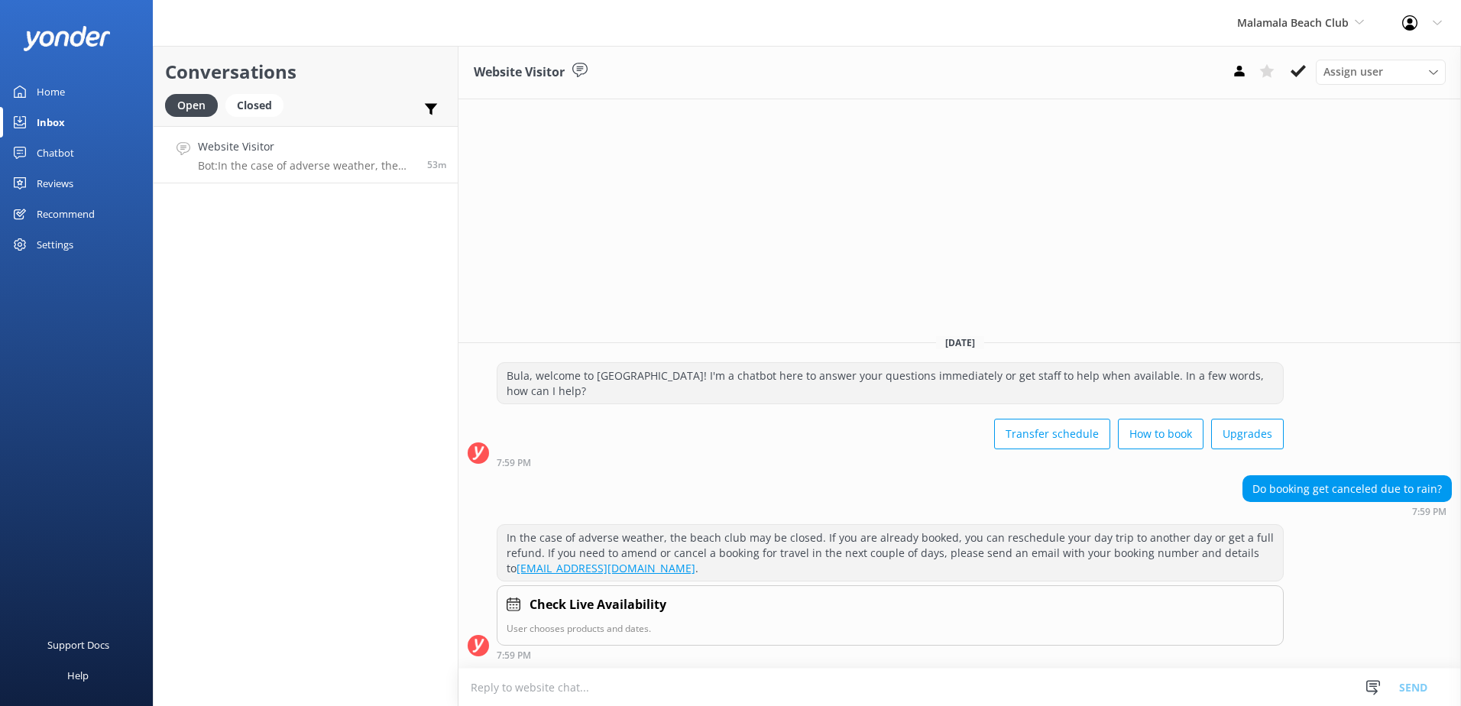
click at [647, 693] on textarea at bounding box center [959, 686] width 1002 height 37
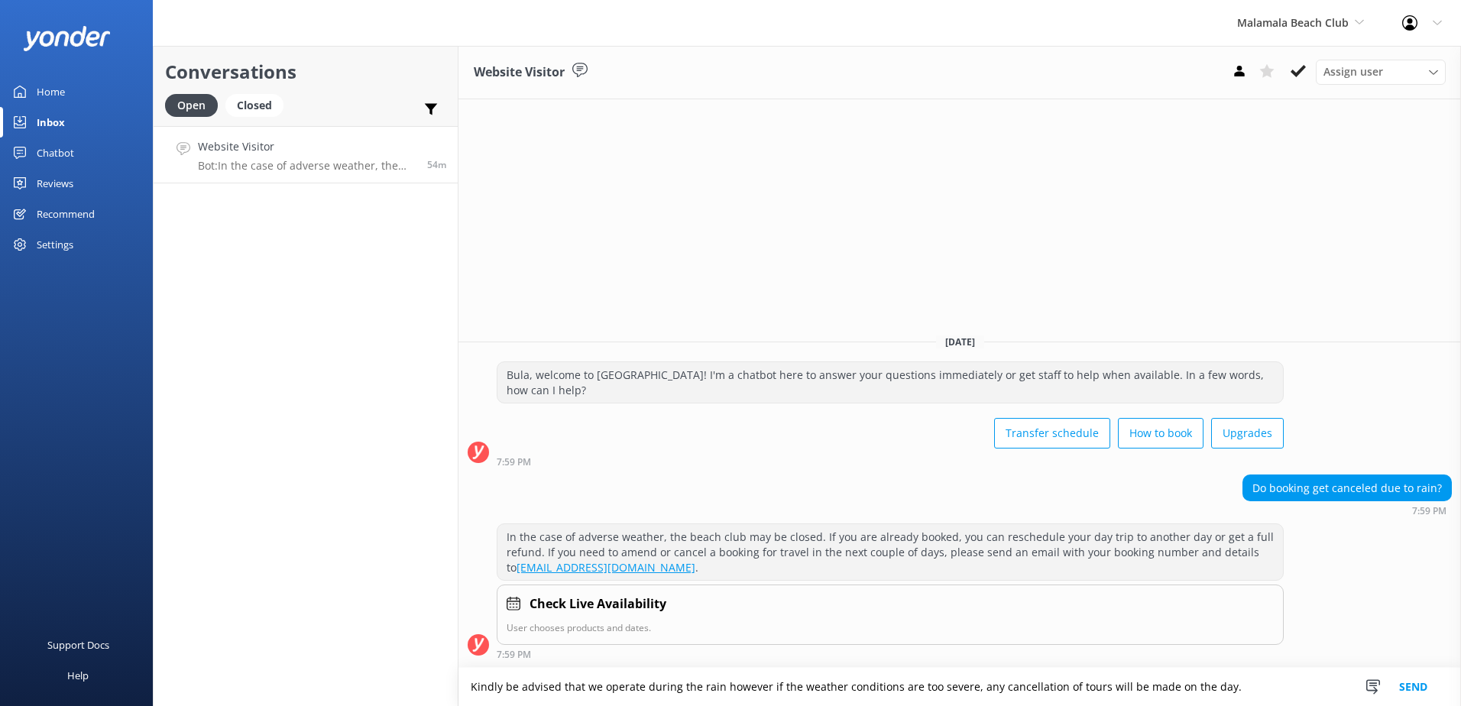
type textarea "Kindly be advised that we operate during the rain however if the weather condit…"
click at [1410, 688] on button "Send" at bounding box center [1412, 687] width 57 height 38
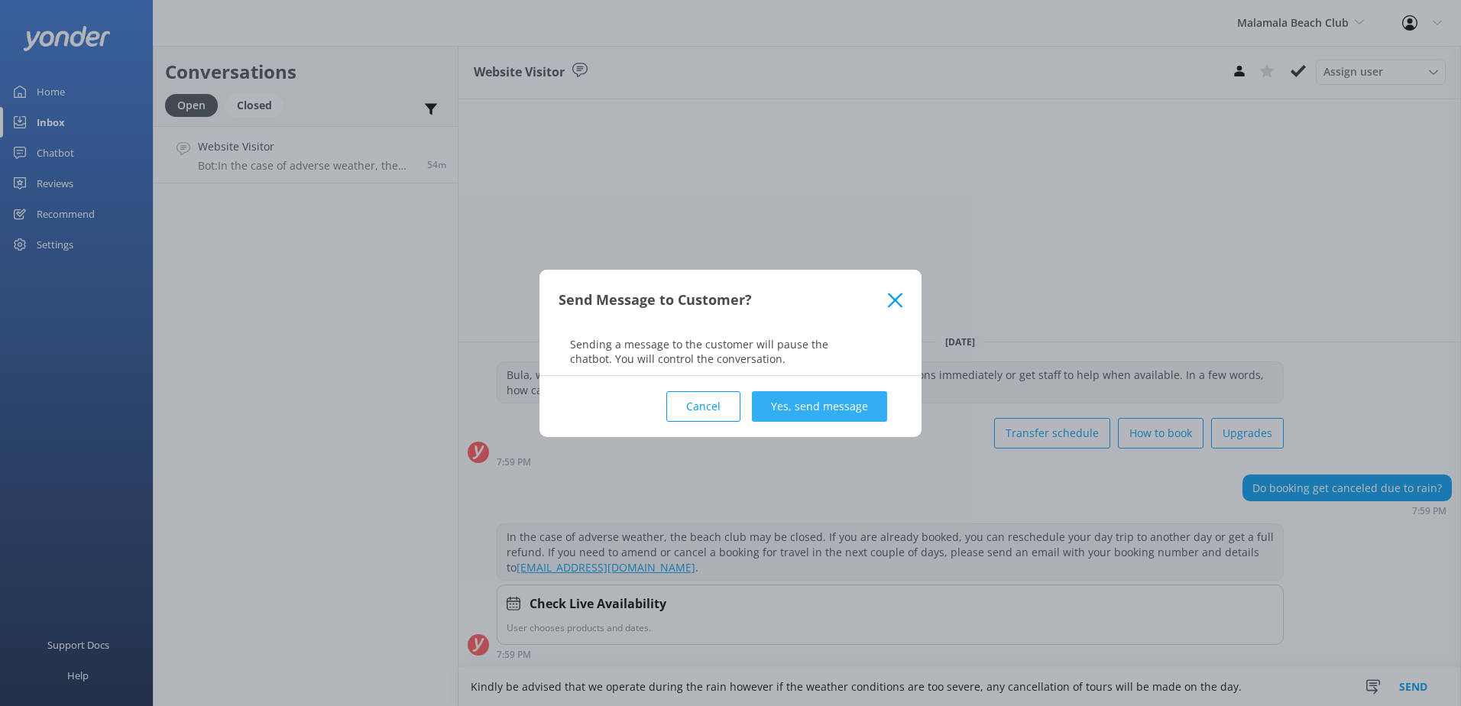
click at [798, 415] on button "Yes, send message" at bounding box center [819, 406] width 135 height 31
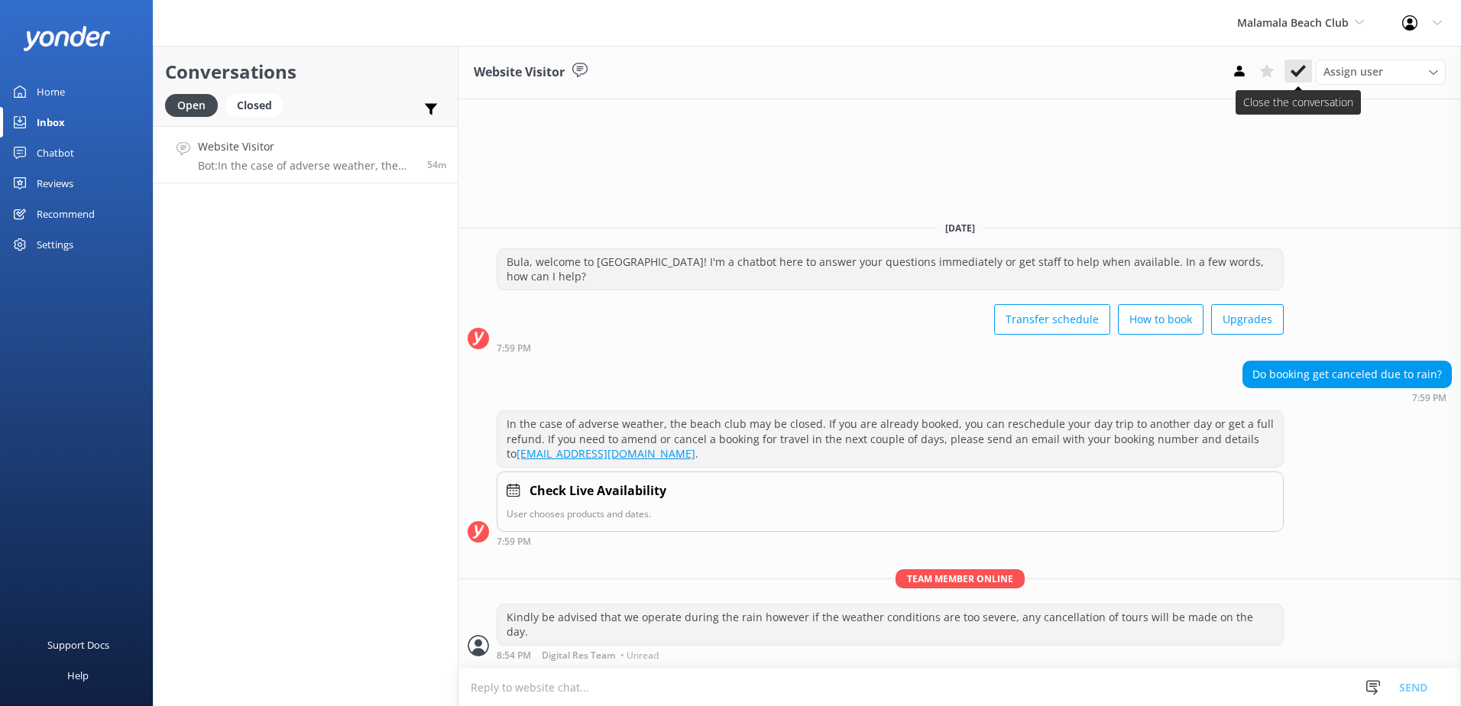
click at [1308, 65] on button at bounding box center [1298, 71] width 28 height 23
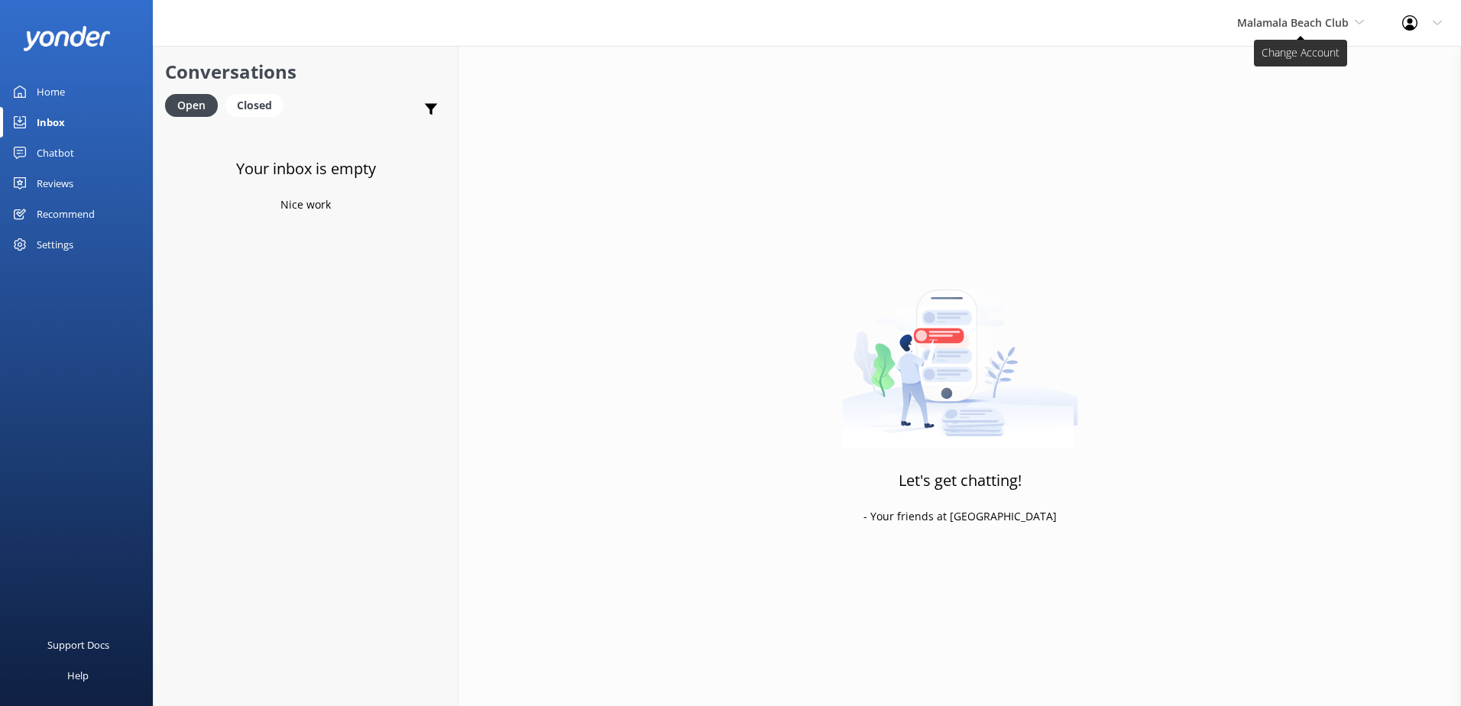
click at [1295, 31] on div "Malamala Beach Club South Sea Sailing South Sea Cruises Malamala Beach Club Awe…" at bounding box center [1300, 23] width 165 height 46
click at [1304, 163] on link "Awesome Adventures Fiji" at bounding box center [1294, 174] width 153 height 37
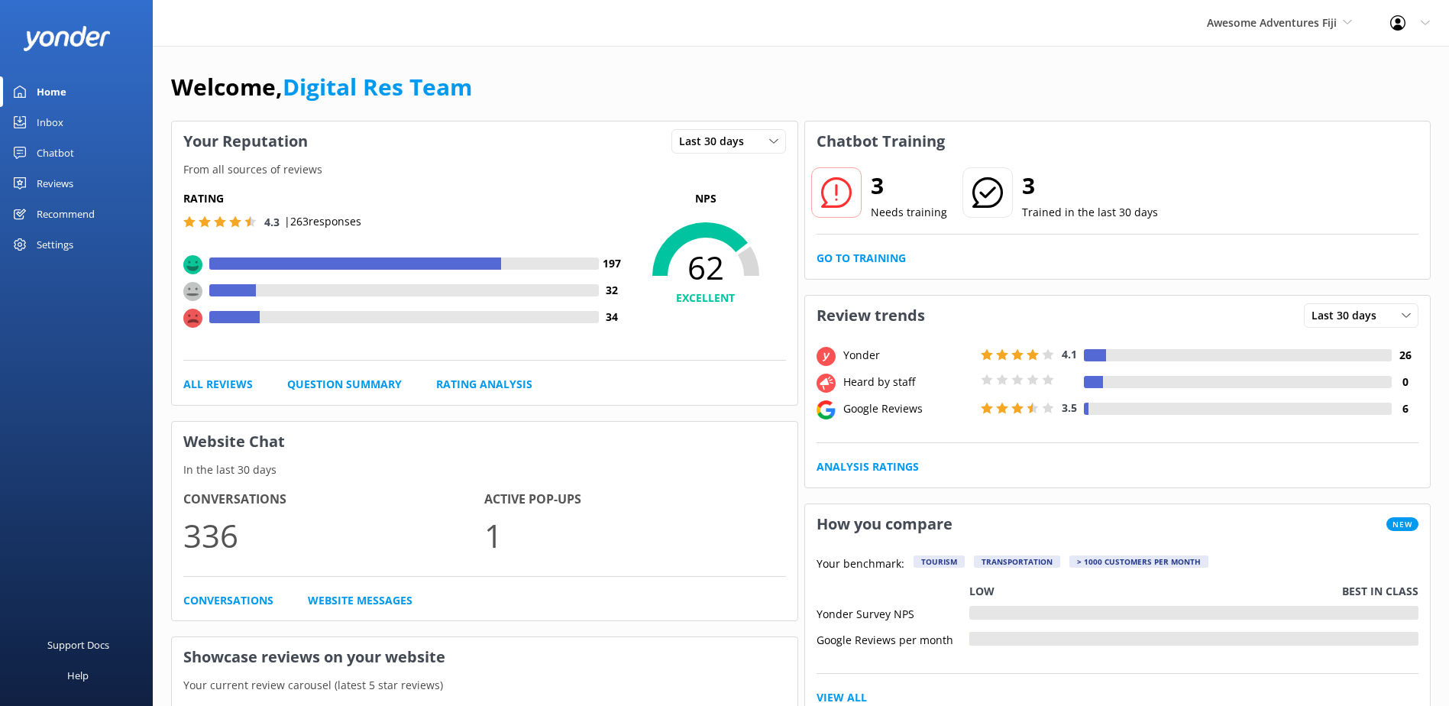
click at [73, 121] on link "Inbox" at bounding box center [76, 122] width 153 height 31
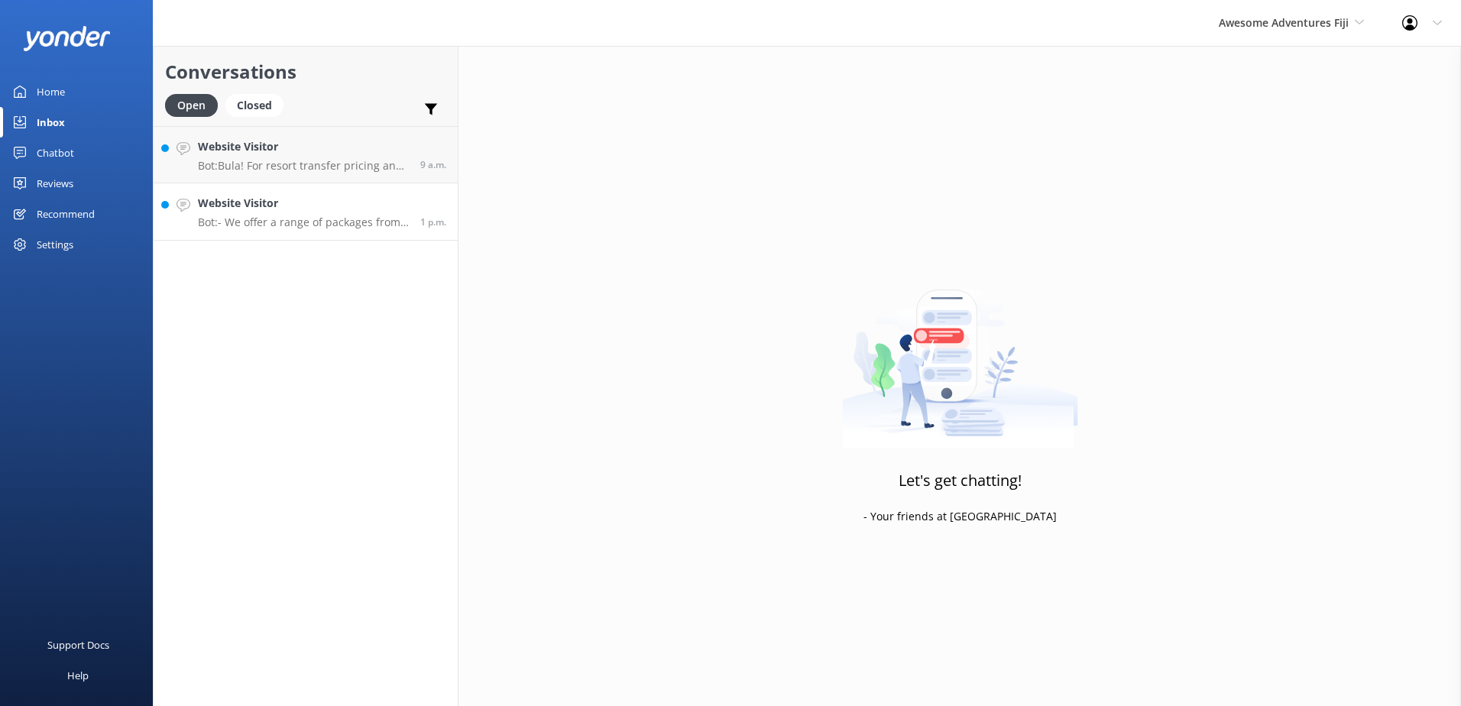
click at [298, 234] on link "Website Visitor Bot: - We offer a range of packages from 2 to 12 days. You can …" at bounding box center [306, 211] width 304 height 57
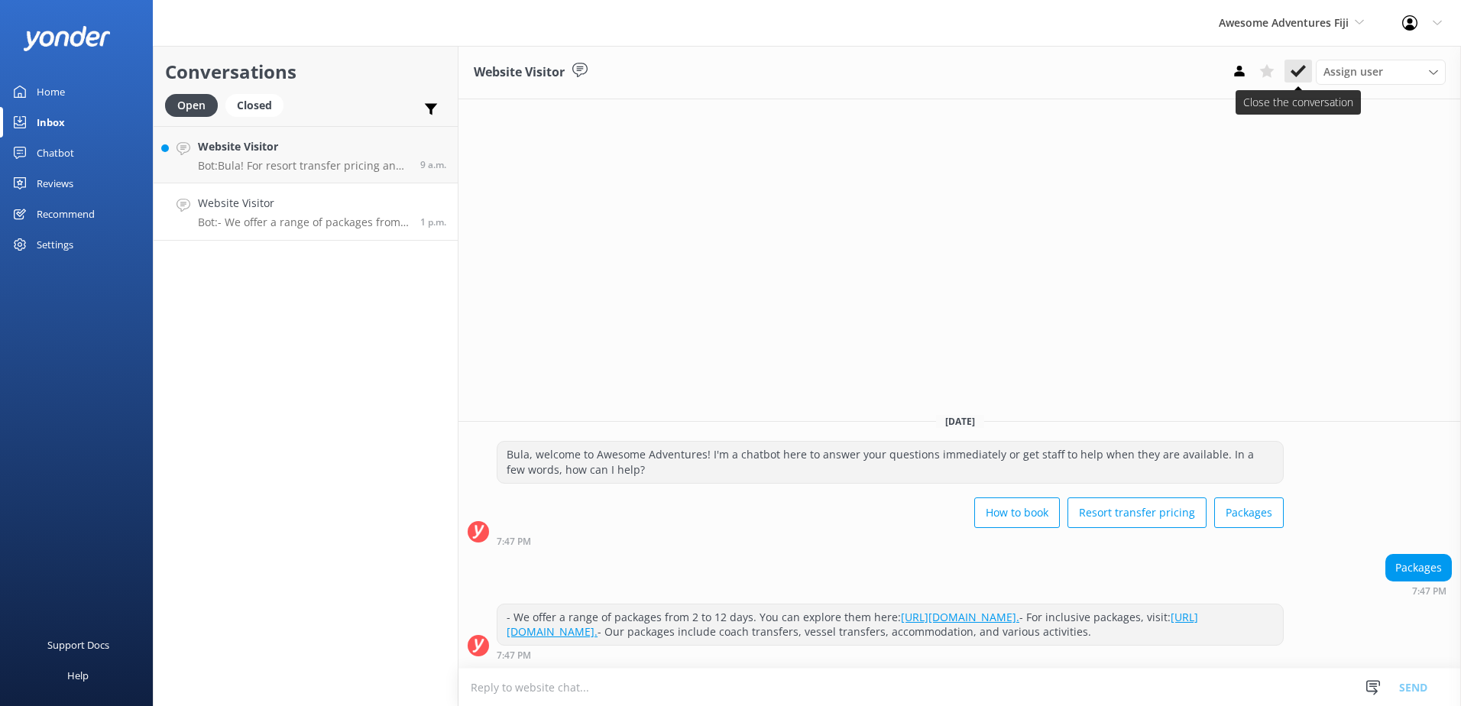
click at [1295, 63] on icon at bounding box center [1297, 70] width 15 height 15
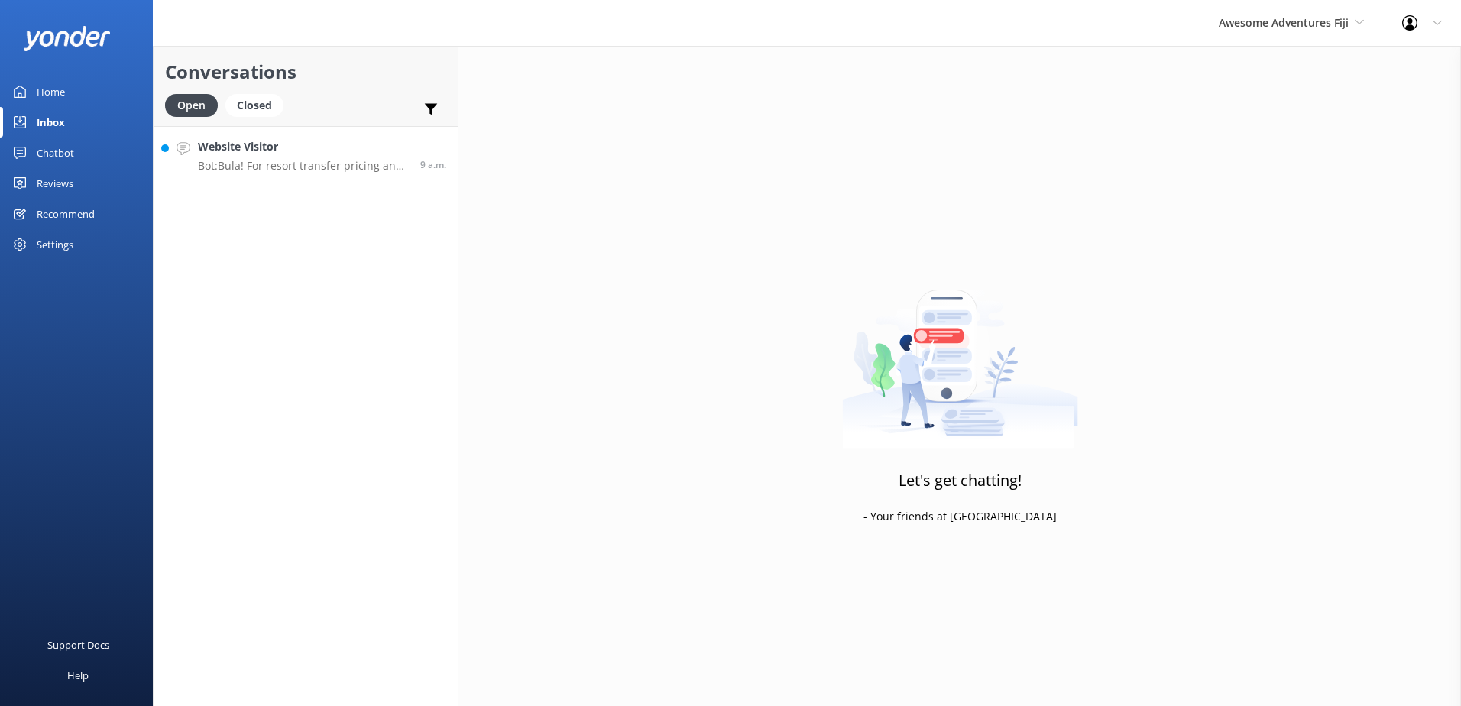
click at [288, 160] on p "Bot: Bula! For resort transfer pricing and availability, please visit [URL][DOM…" at bounding box center [303, 166] width 211 height 14
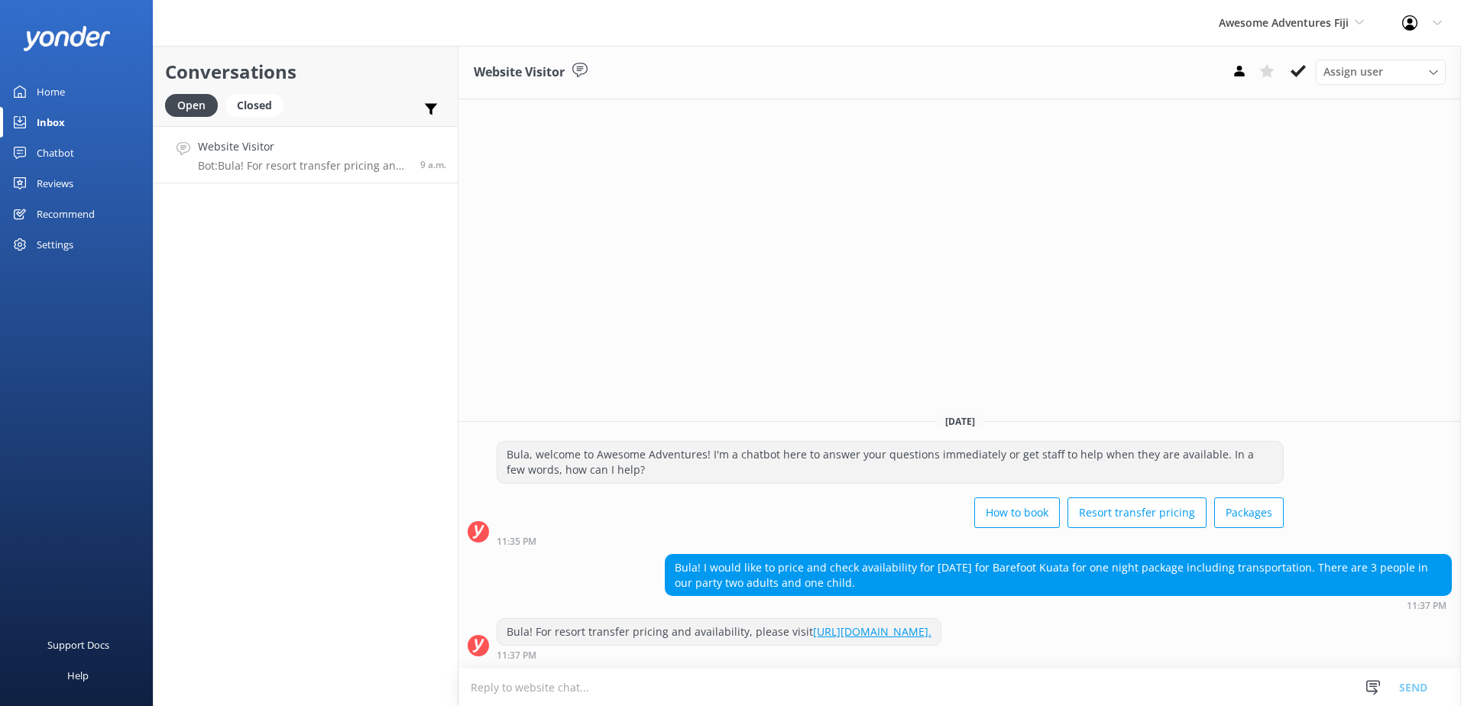
click at [916, 690] on textarea at bounding box center [959, 686] width 1002 height 37
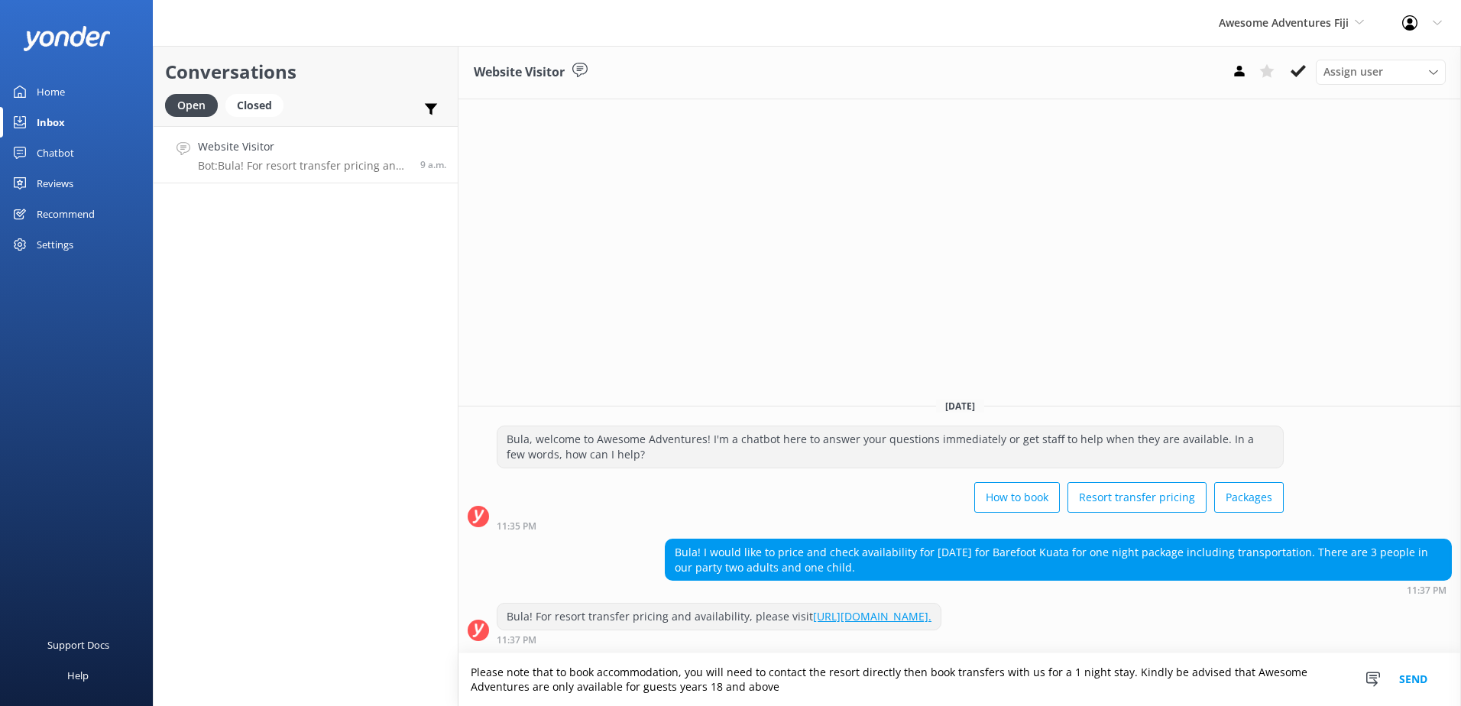
click at [652, 688] on textarea "Please note that to book accommodation, you will need to contact the resort dir…" at bounding box center [959, 679] width 1002 height 53
click at [669, 689] on textarea "Please note that to book accommodation, you will need to contact the resort dir…" at bounding box center [959, 679] width 1002 height 53
click at [1049, 677] on textarea "Please note that to book accommodation, you will need to contact the resort dir…" at bounding box center [959, 679] width 1002 height 53
type textarea "Please note that to book accommodation, you will need to contact the resort dir…"
drag, startPoint x: 799, startPoint y: 691, endPoint x: 450, endPoint y: 634, distance: 353.7
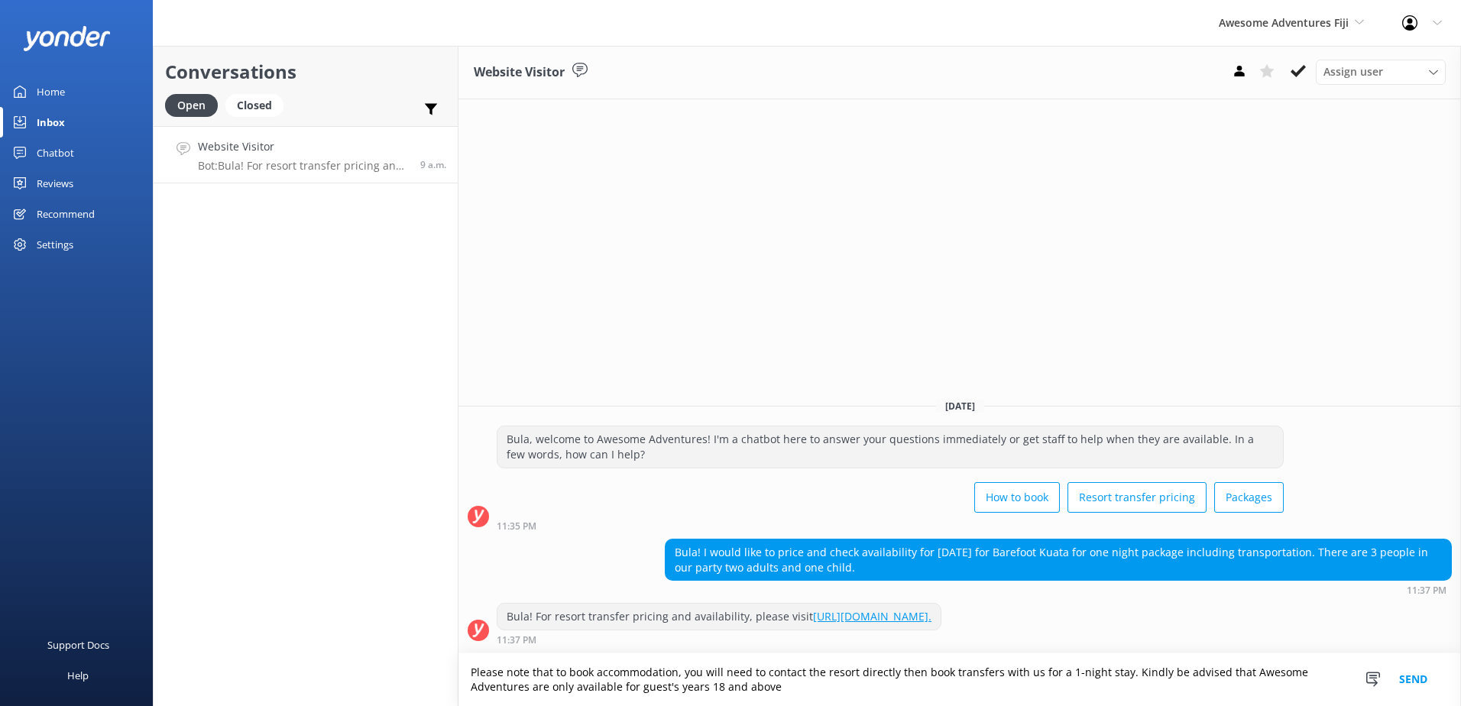
click at [450, 634] on div "Conversations Open Closed Important Assigned to me Unassigned Website Visitor B…" at bounding box center [807, 376] width 1308 height 660
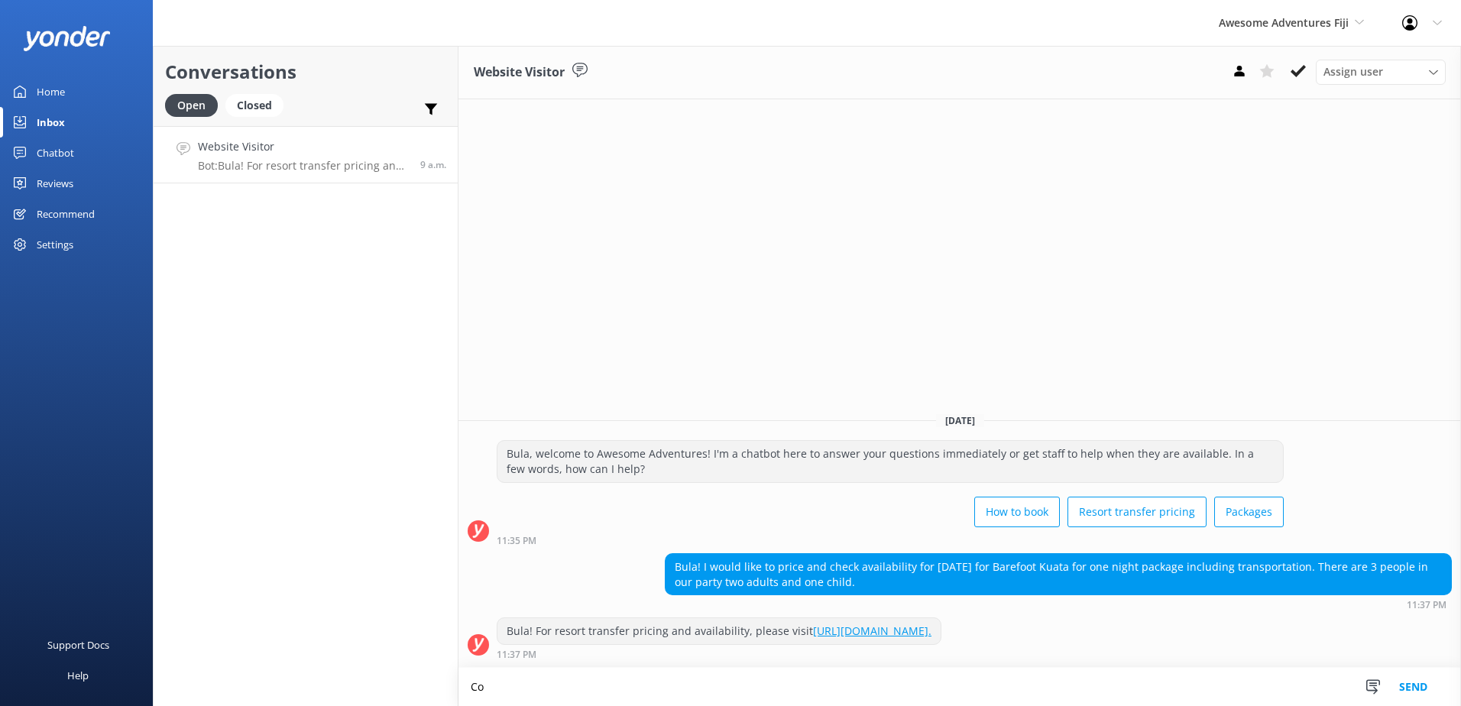
type textarea "C"
type textarea "Co"
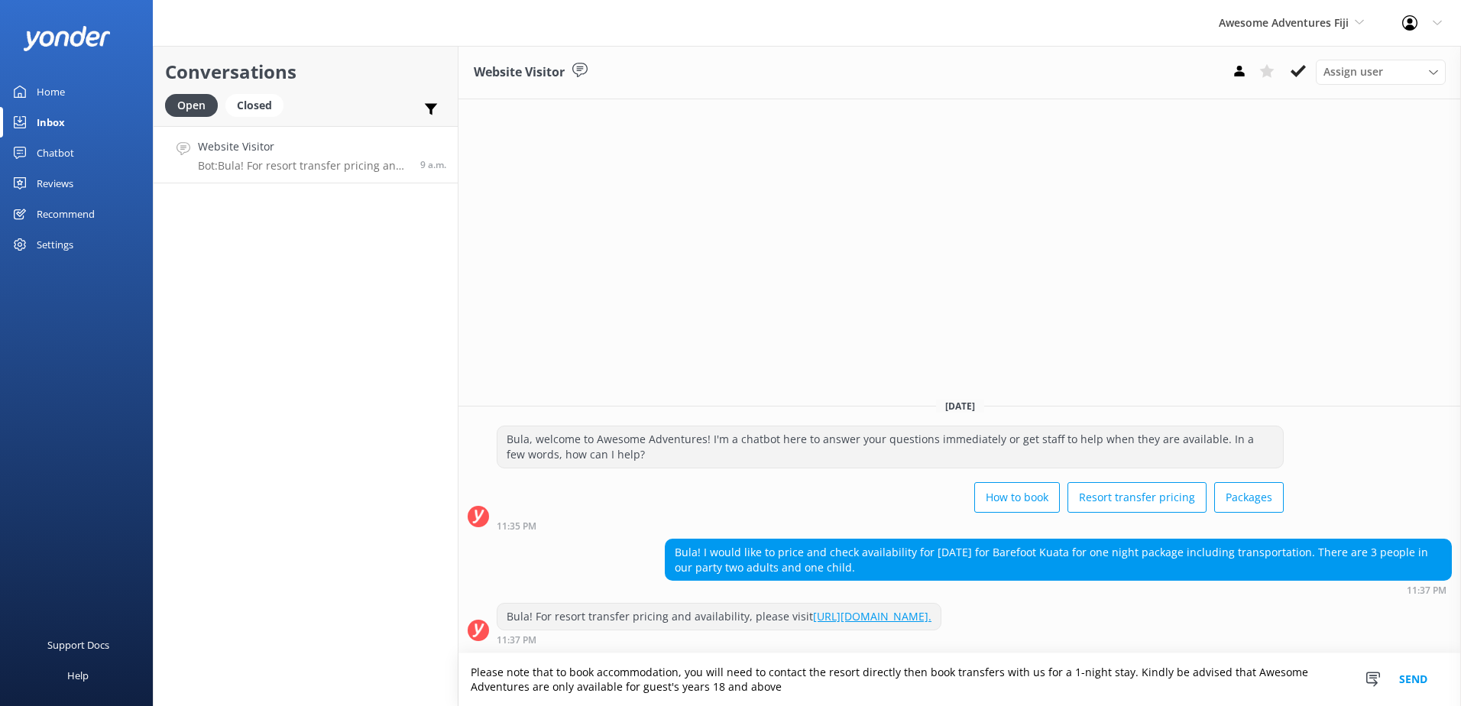
click at [937, 701] on textarea "Please note that to book accommodation, you will need to contact the resort dir…" at bounding box center [959, 679] width 1002 height 53
click at [787, 691] on textarea "Please note that to book accommodation, you will need to contact the resort dir…" at bounding box center [959, 679] width 1002 height 53
click at [1062, 691] on textarea "Please note that to book accommodation, you will need to contact the resort dir…" at bounding box center [959, 679] width 1002 height 53
drag, startPoint x: 1056, startPoint y: 690, endPoint x: 394, endPoint y: 602, distance: 667.4
click at [394, 602] on div "Conversations Open Closed Important Assigned to me Unassigned Website Visitor B…" at bounding box center [807, 376] width 1308 height 660
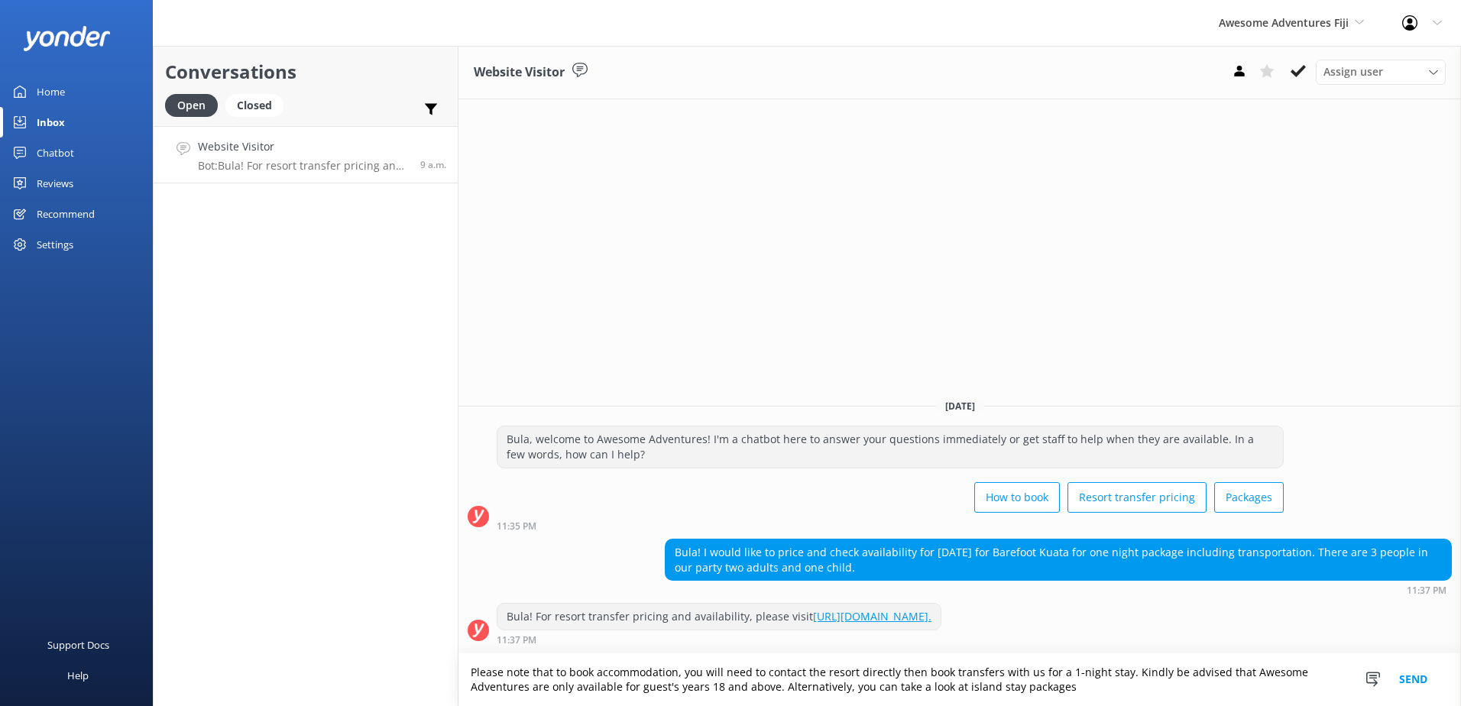
type textarea "Please note that to book accommodation, you will need to contact the resort dir…"
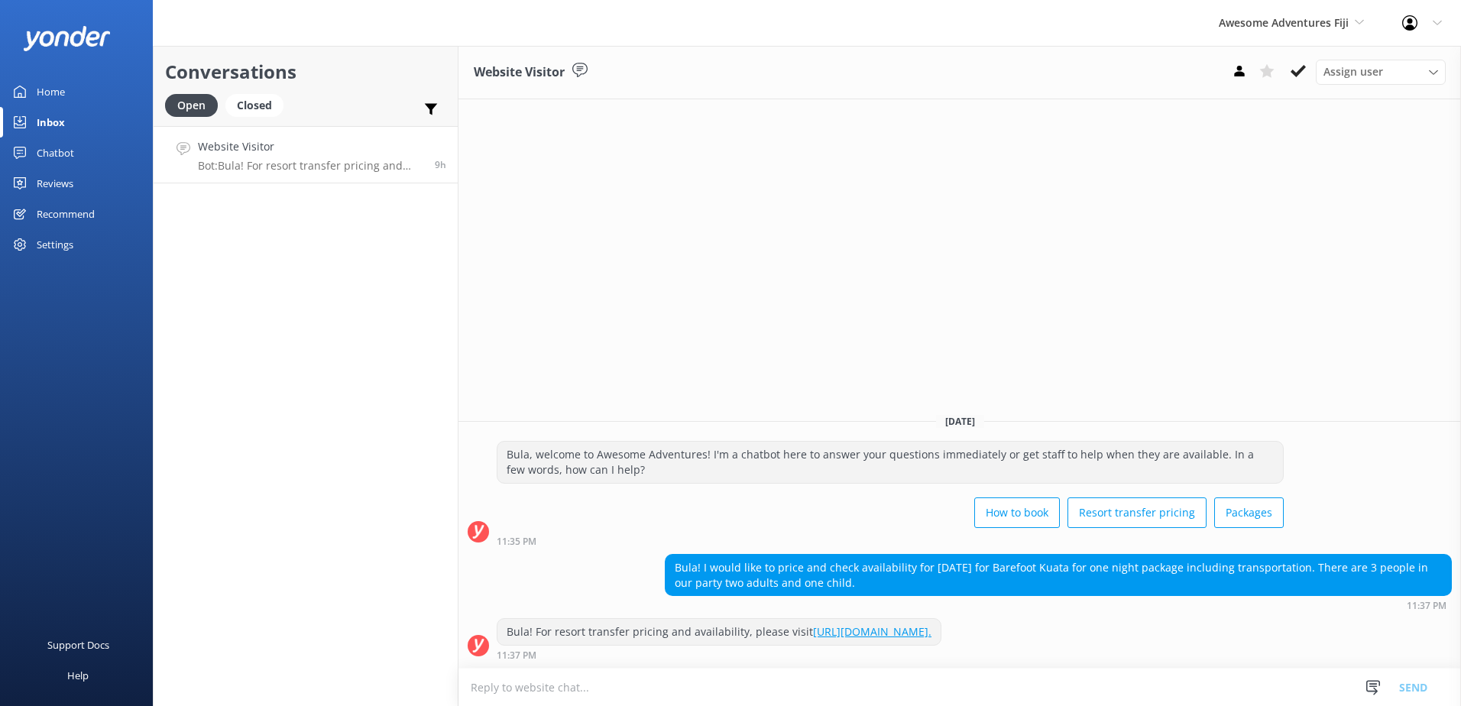
click at [1041, 700] on textarea at bounding box center [959, 686] width 1002 height 37
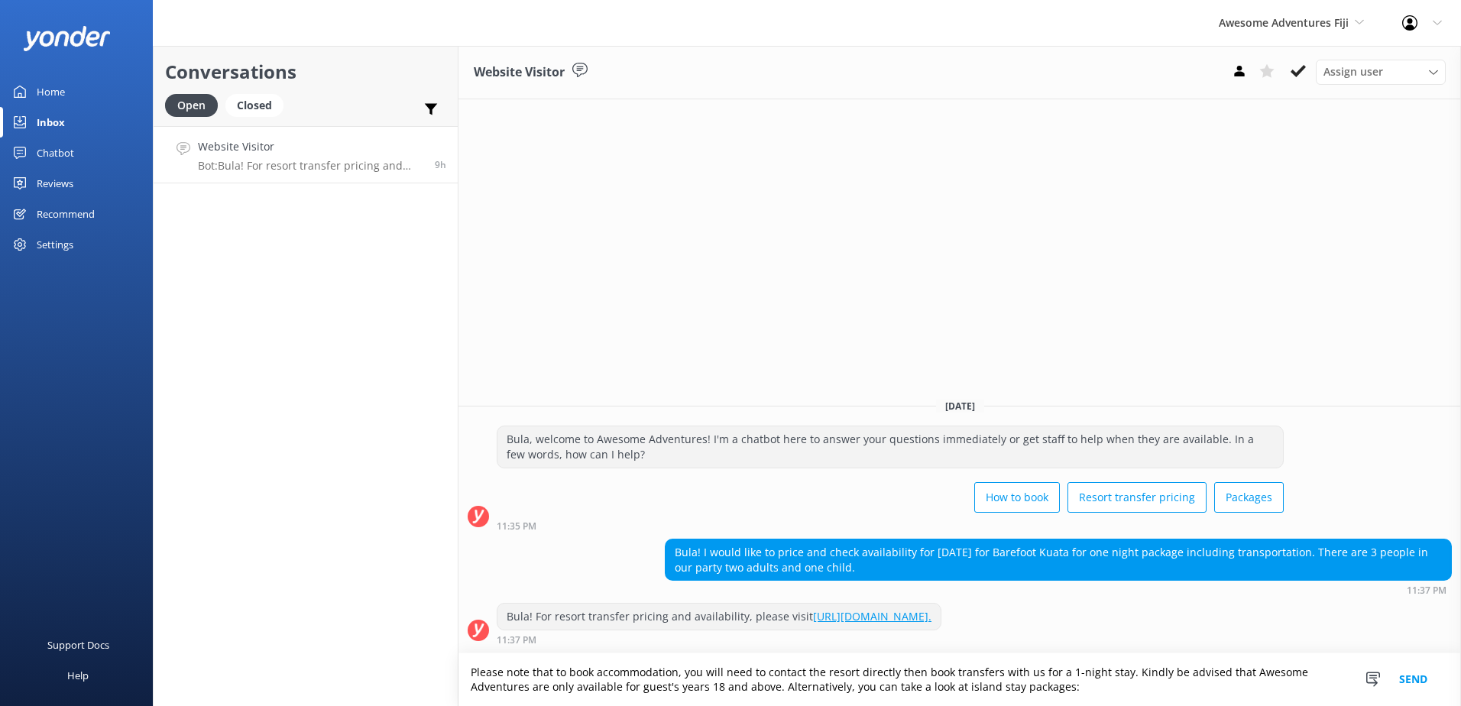
click at [1087, 688] on textarea "Please note that to book accommodation, you will need to contact the resort dir…" at bounding box center [959, 679] width 1002 height 53
paste textarea "https://www.awesomefiji.com/island-stays/island-stay-packages/"
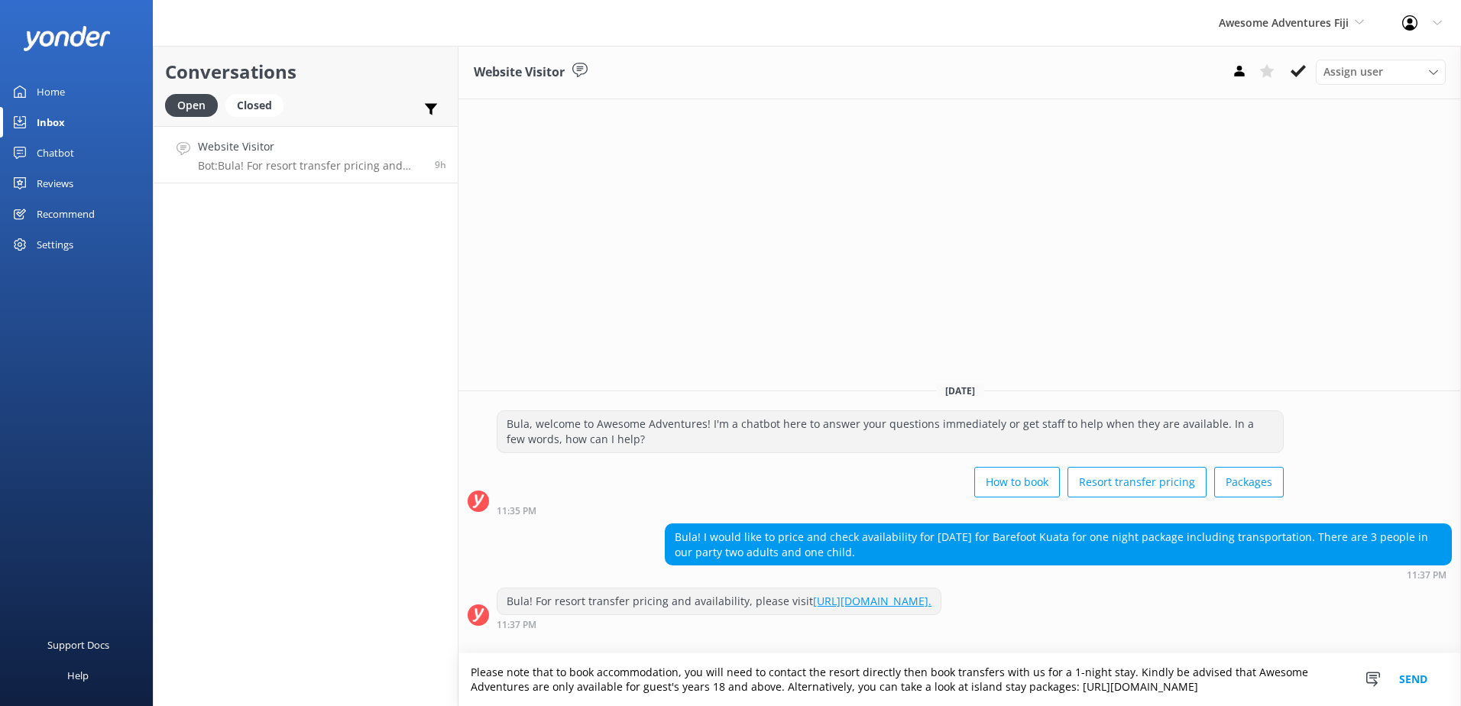
type textarea "Please note that to book accommodation, you will need to contact the resort dir…"
click at [1396, 673] on button "Send" at bounding box center [1412, 679] width 57 height 53
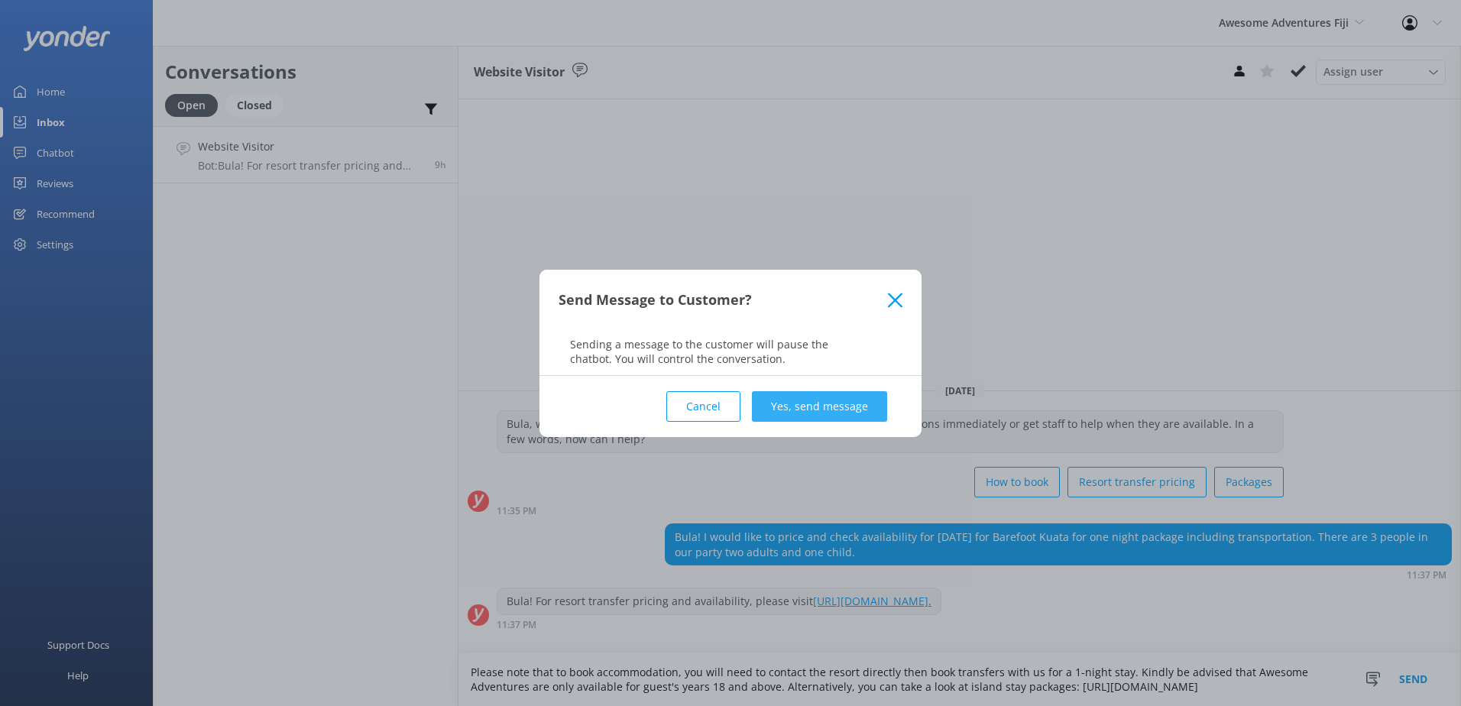
click at [860, 406] on button "Yes, send message" at bounding box center [819, 406] width 135 height 31
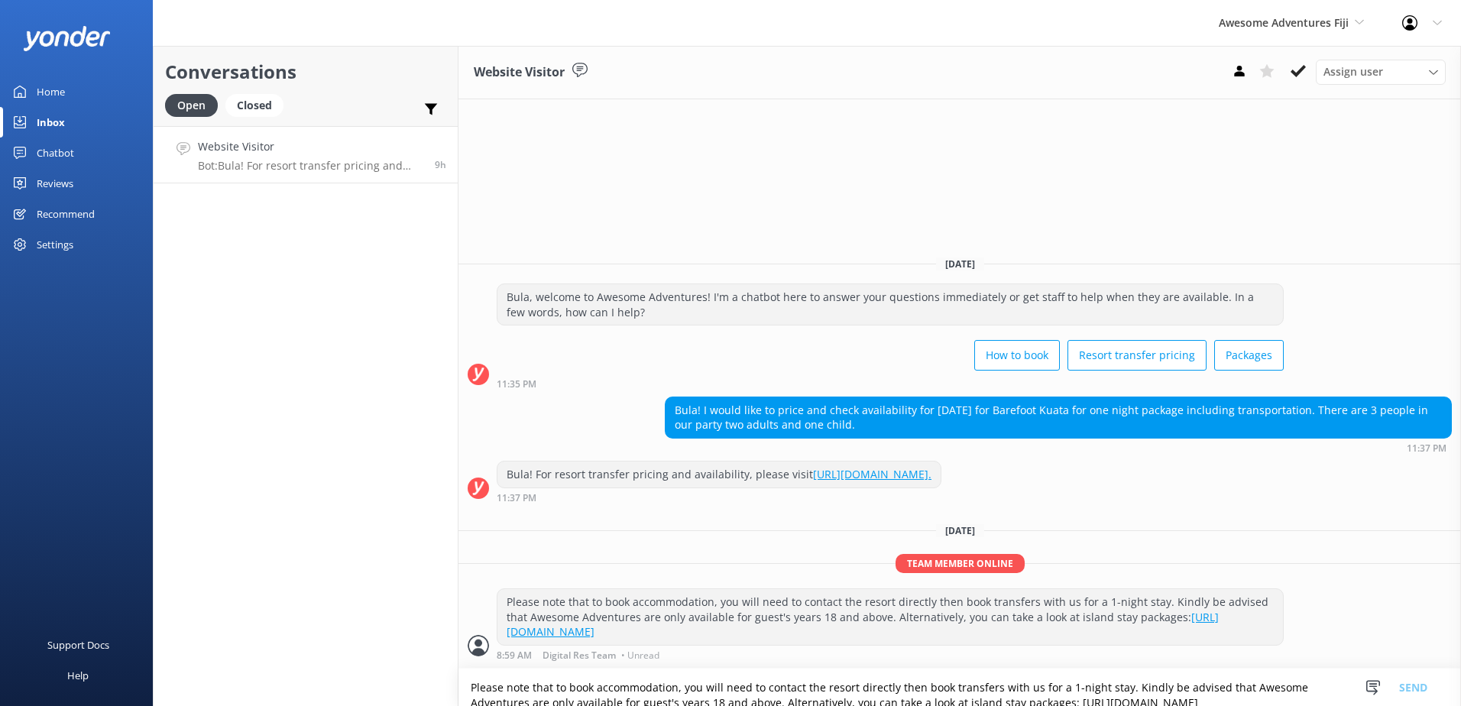
click at [1312, 63] on div "Assign user Sonya Alyssa Digital Res Team Ana Raqitawa Lavenia Adivou Miri Koro…" at bounding box center [1335, 72] width 220 height 24
click at [1308, 67] on button at bounding box center [1298, 71] width 28 height 23
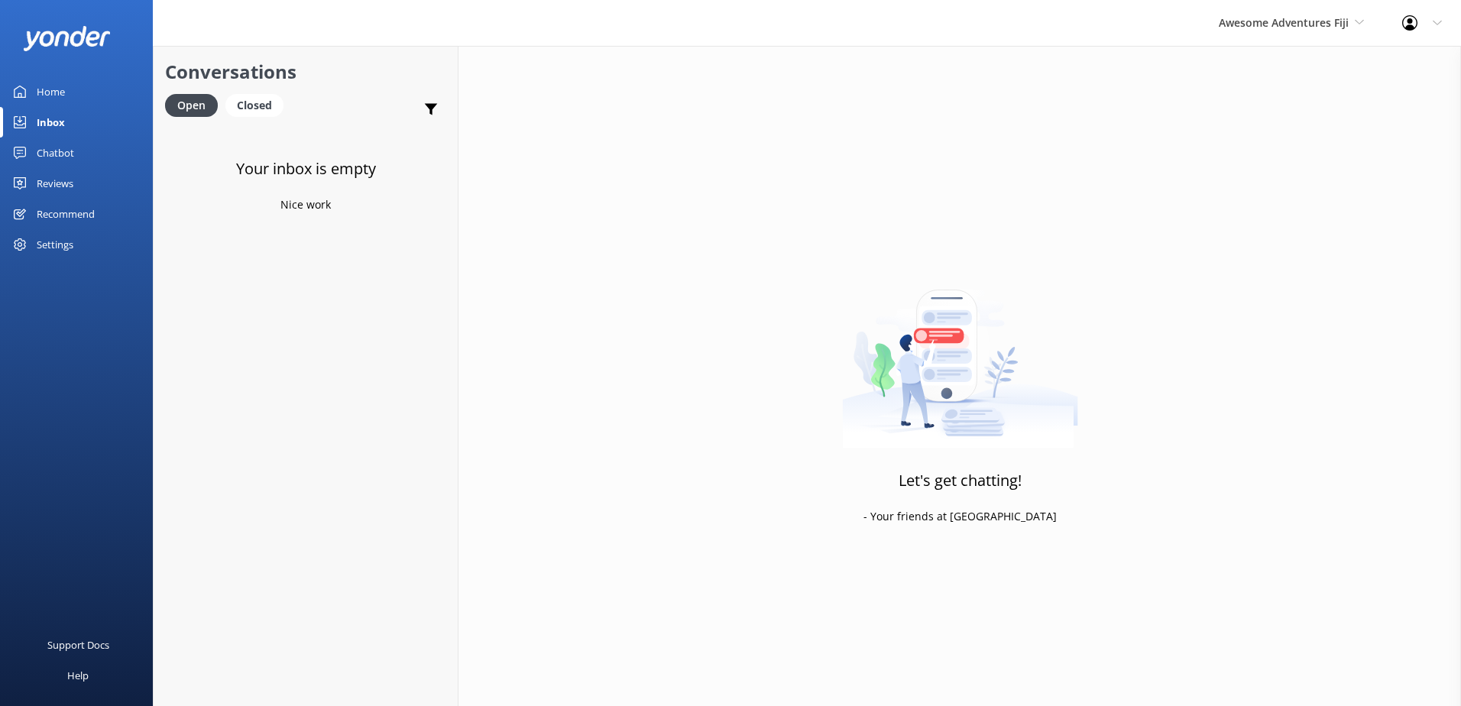
click at [1308, 34] on div "Awesome Adventures Fiji South Sea Sailing South Sea Cruises Malamala Beach Club…" at bounding box center [1290, 23] width 183 height 46
click at [1245, 211] on link "Blue Lagoon Cruises" at bounding box center [1275, 211] width 153 height 37
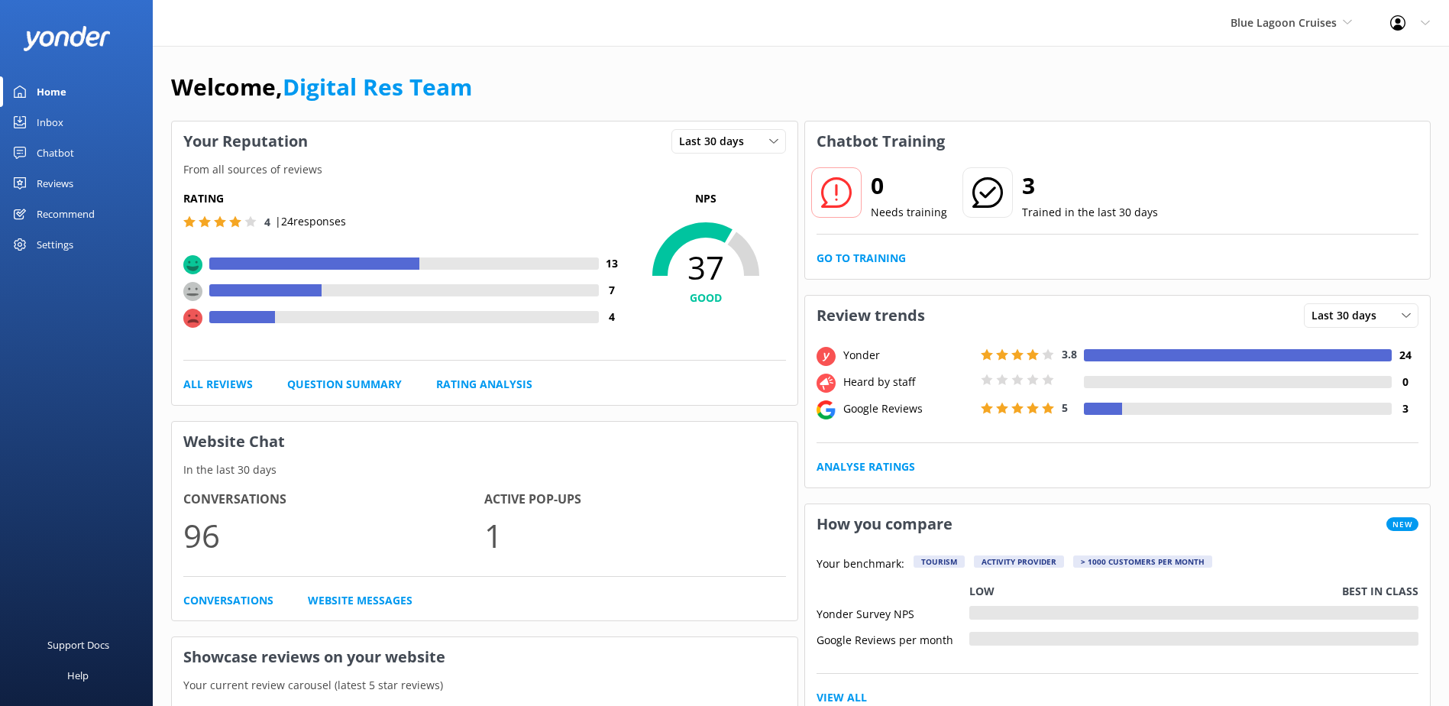
click at [58, 121] on div "Inbox" at bounding box center [50, 122] width 27 height 31
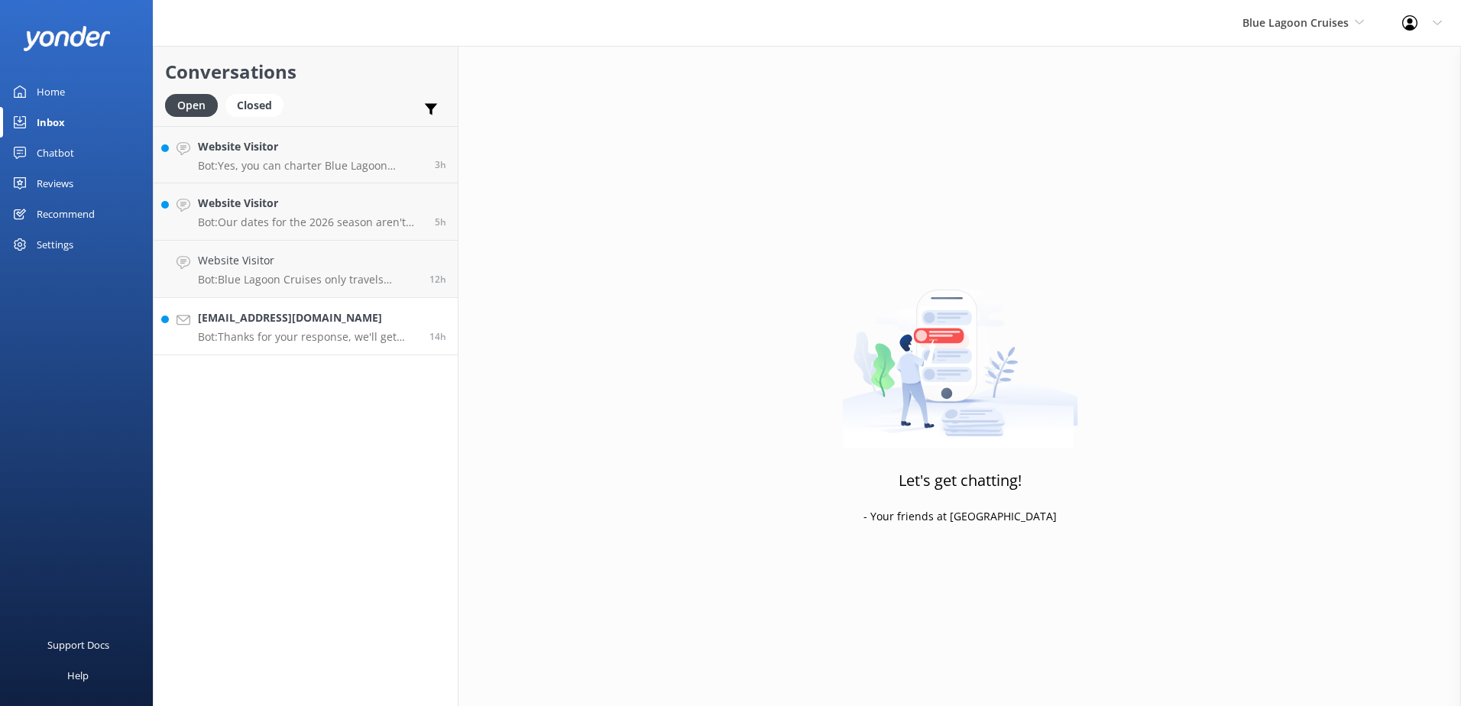
click at [298, 335] on p "Bot: Thanks for your response, we'll get back to you as soon as we can during o…" at bounding box center [308, 337] width 220 height 14
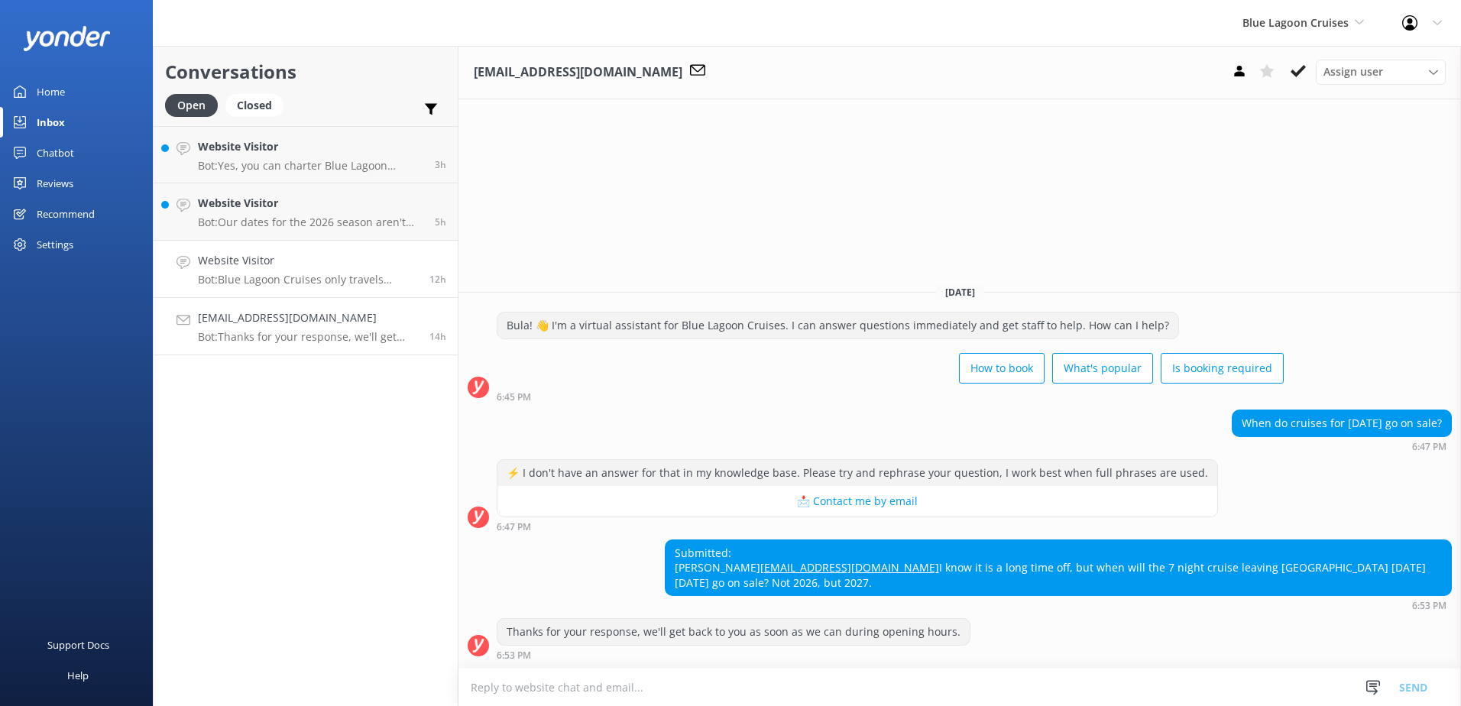
click at [286, 250] on link "Website Visitor Bot: Blue Lagoon Cruises only travels around the Mamanuca and Y…" at bounding box center [306, 269] width 304 height 57
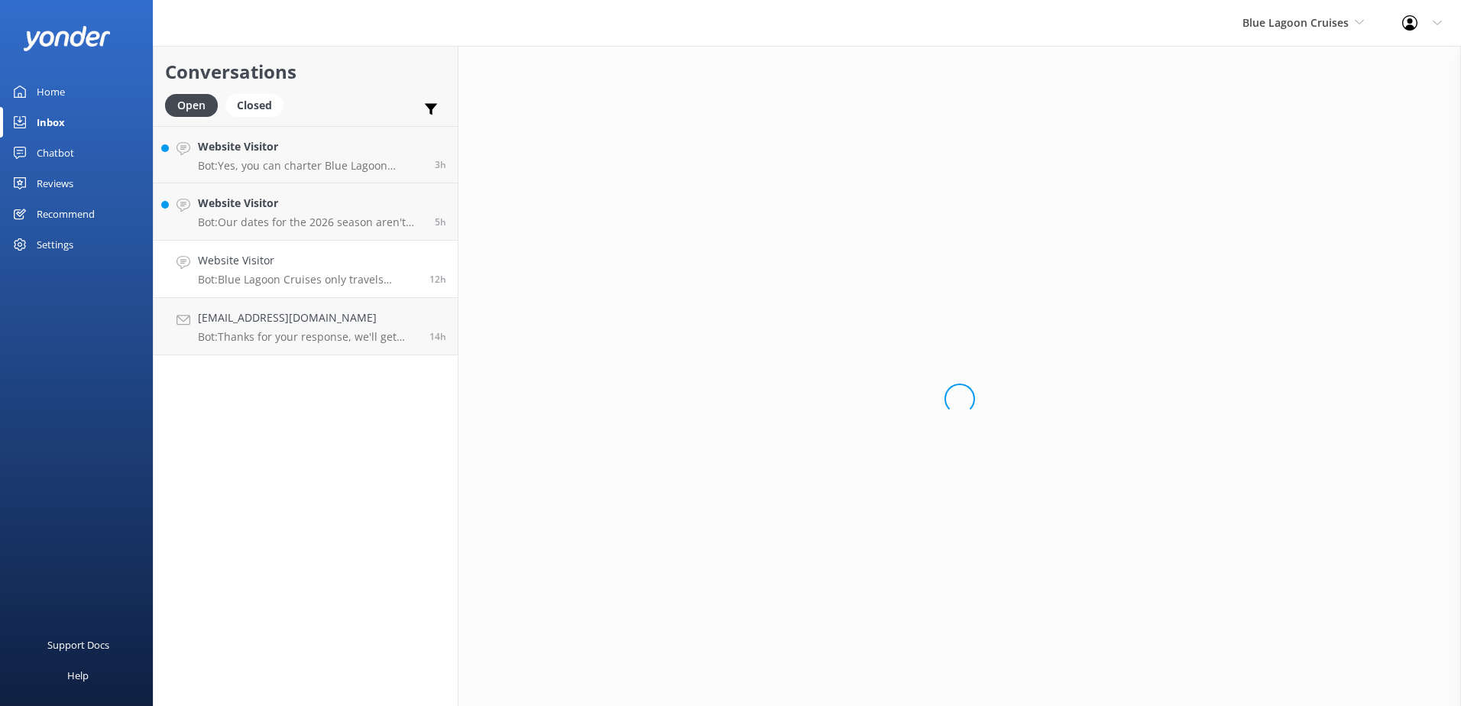
click at [300, 264] on h4 "Website Visitor" at bounding box center [308, 260] width 220 height 17
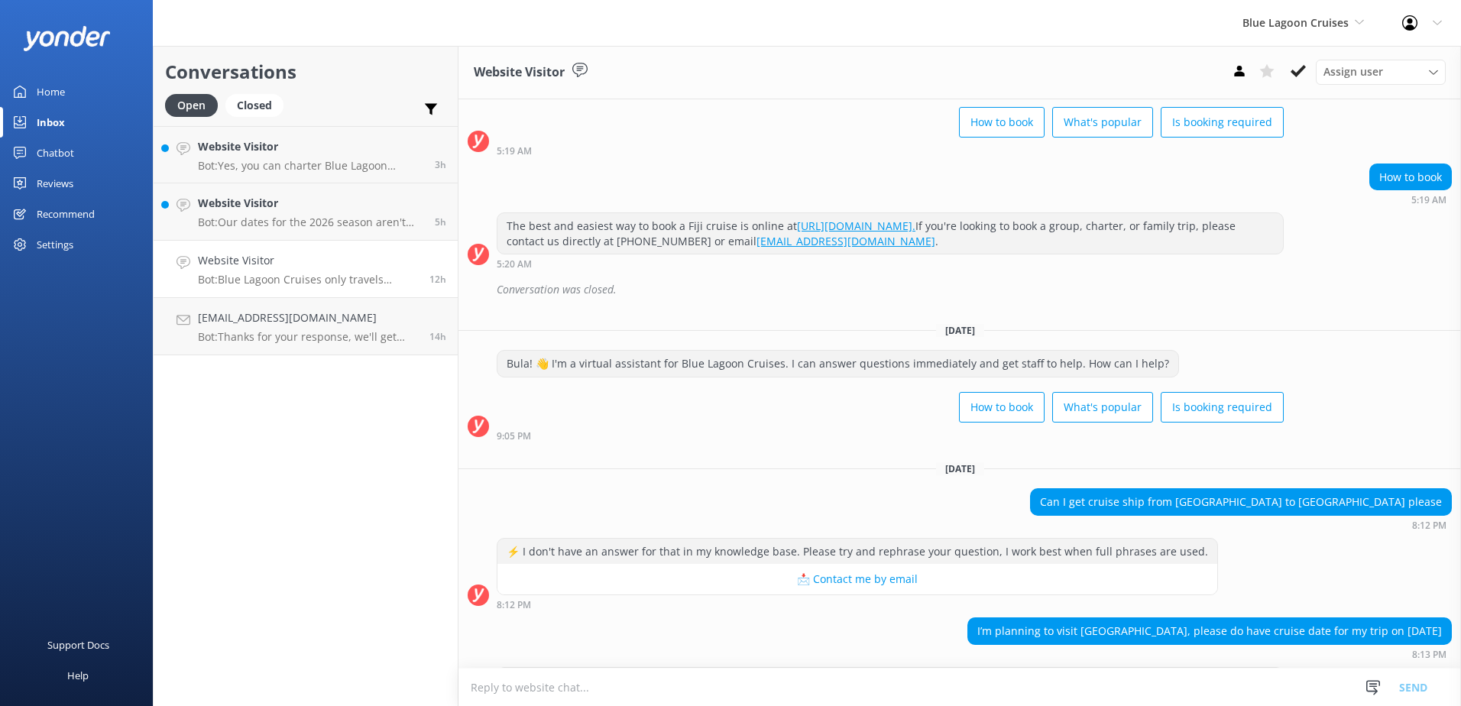
click at [301, 261] on h4 "Website Visitor" at bounding box center [308, 260] width 220 height 17
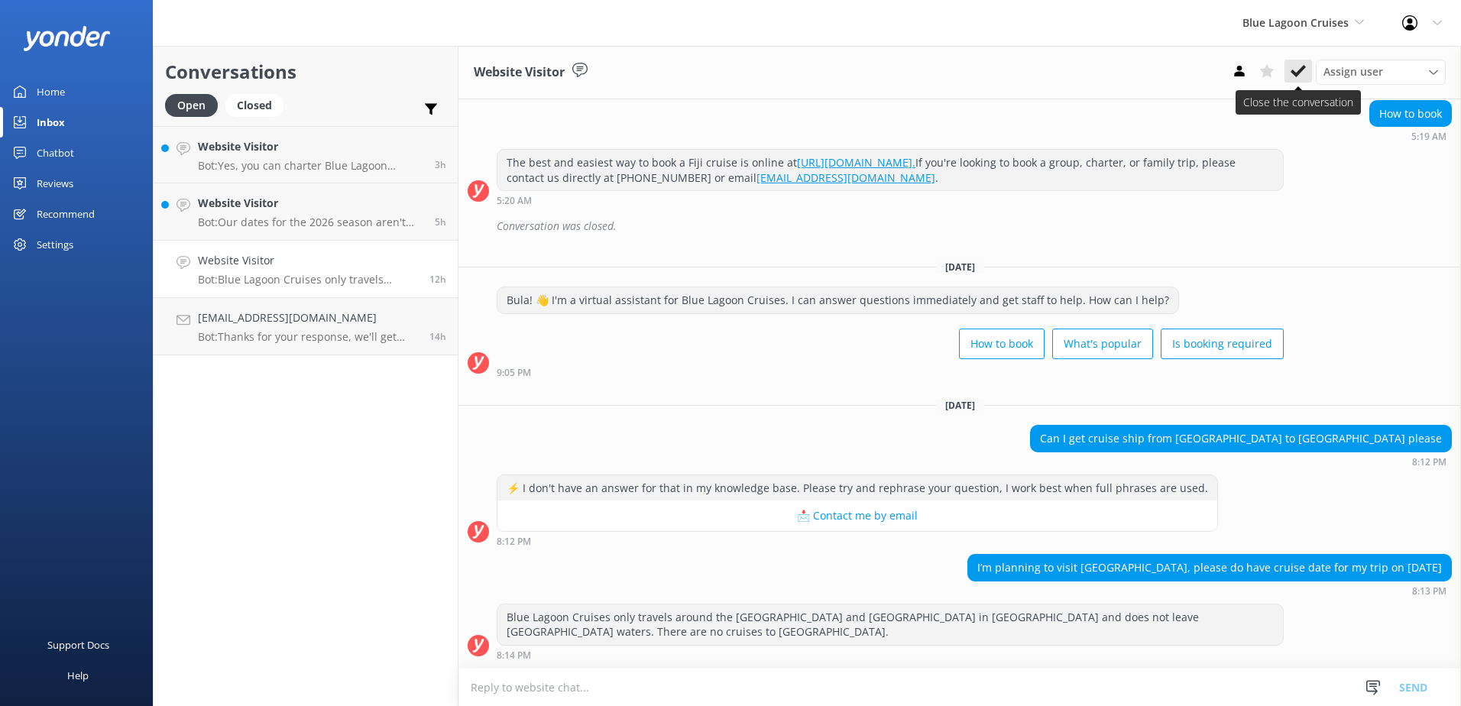
click at [1297, 70] on icon at bounding box center [1297, 70] width 15 height 15
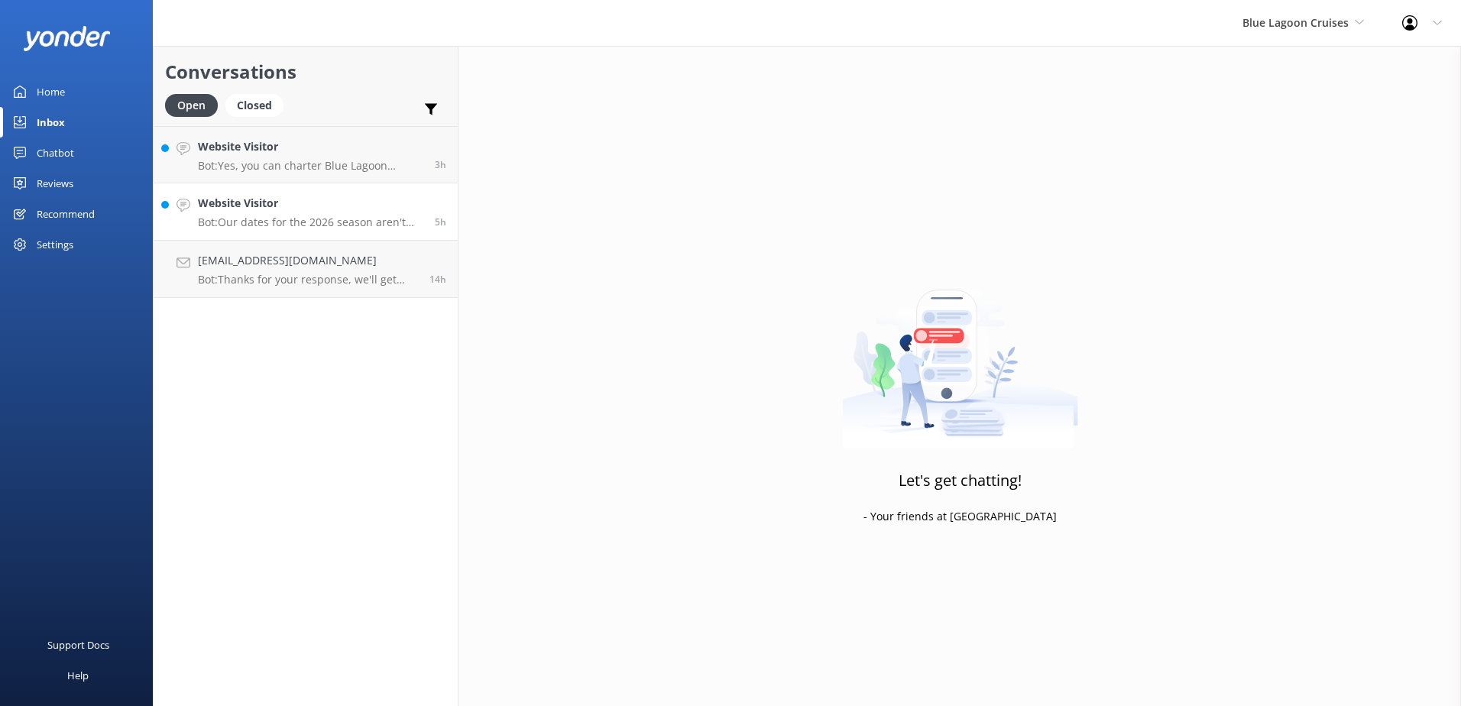
click at [328, 226] on p "Bot: Our dates for the 2026 season aren't available yet. If you book now for Ma…" at bounding box center [310, 222] width 225 height 14
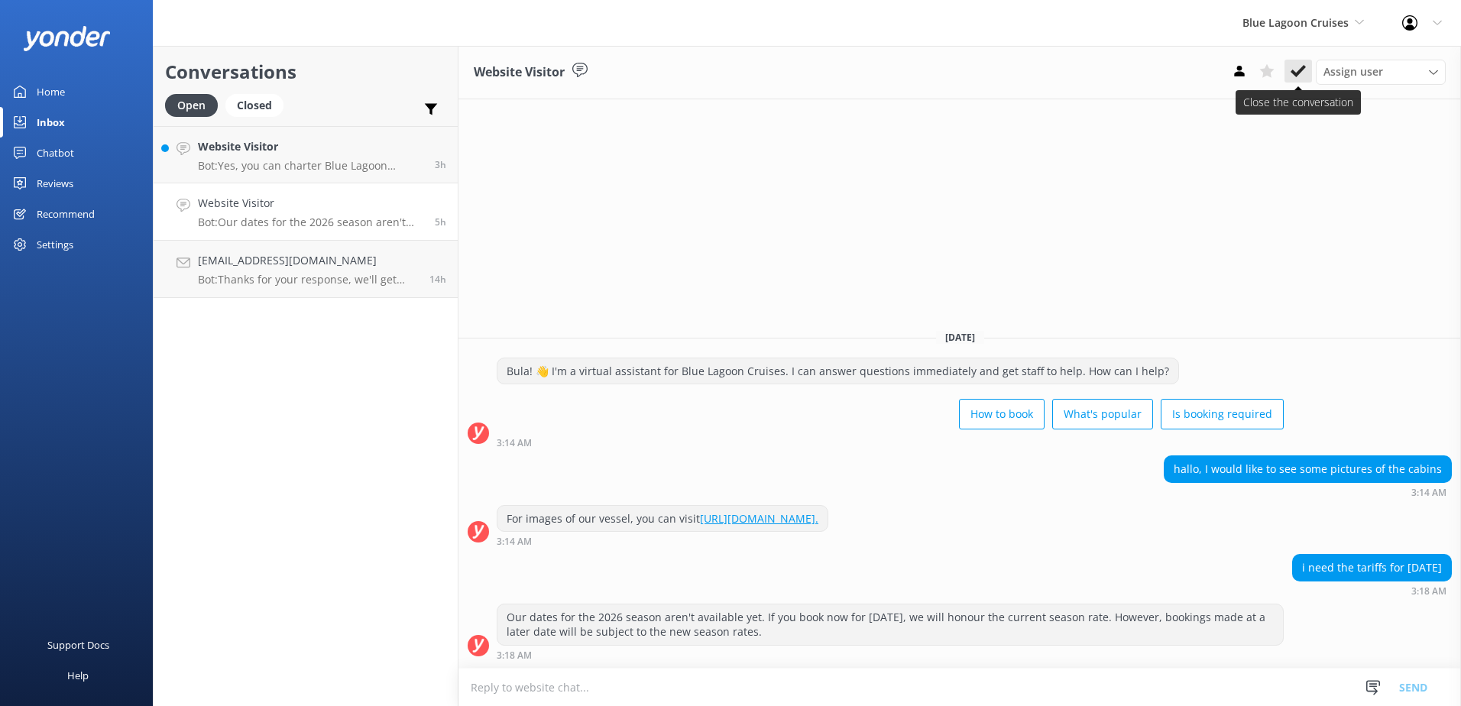
click at [1290, 64] on button at bounding box center [1298, 71] width 28 height 23
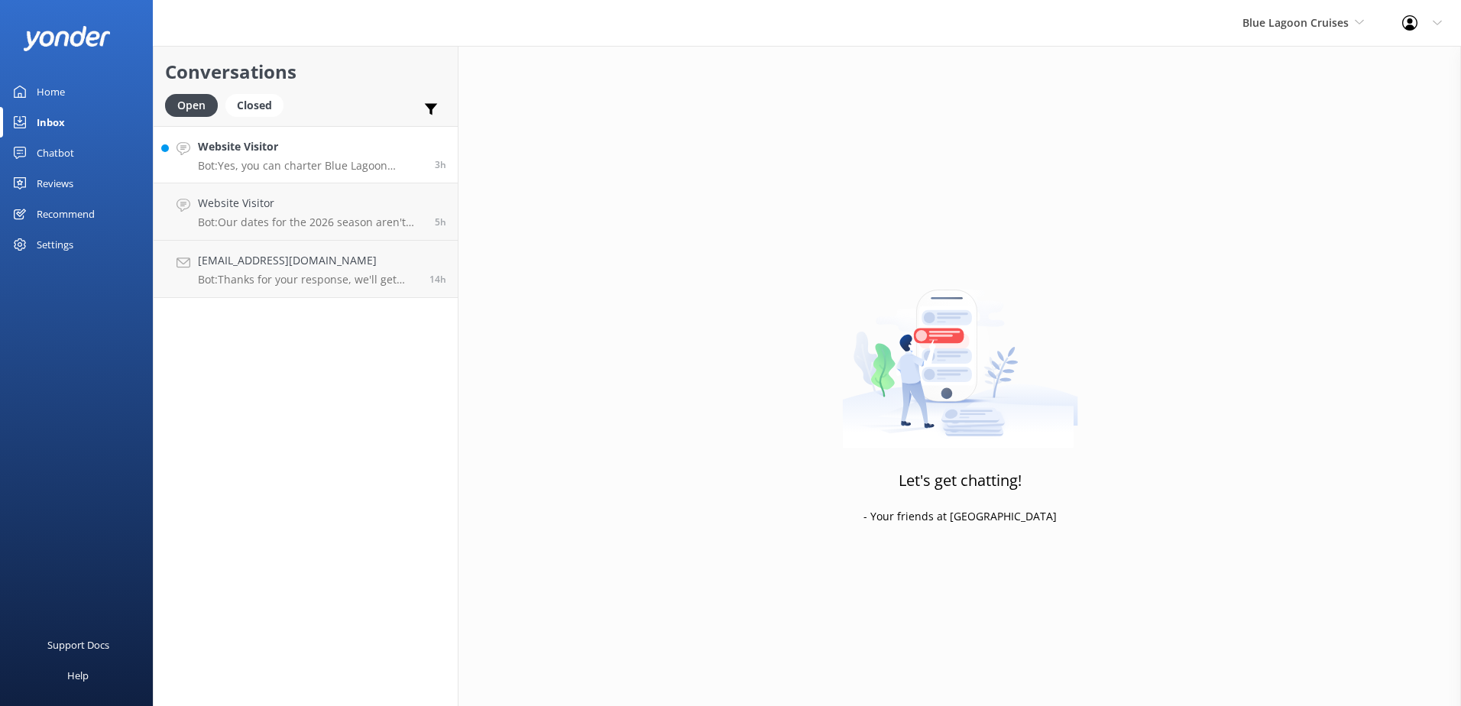
click at [349, 163] on p "Bot: Yes, you can charter Blue Lagoon Cruises. Please email sales@ssc.com.fj fo…" at bounding box center [310, 166] width 225 height 14
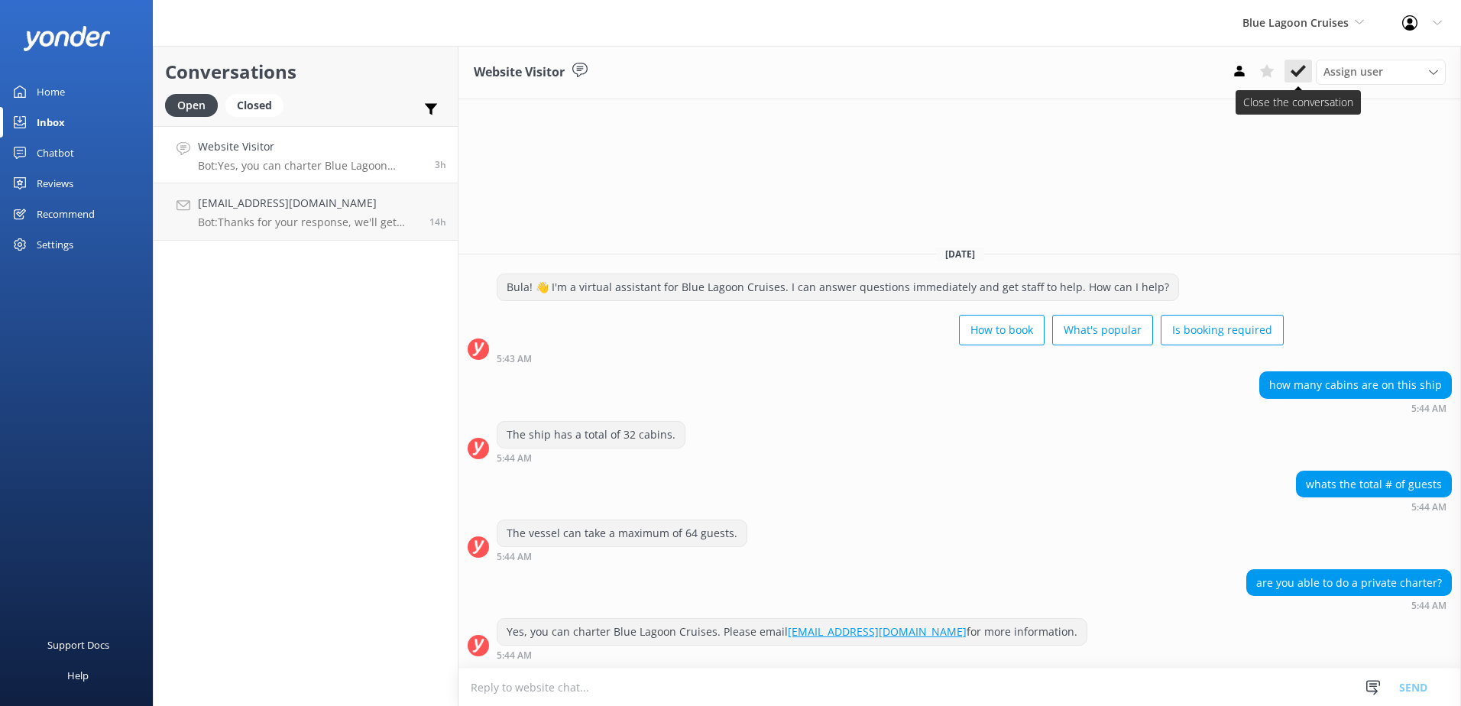
click at [1295, 75] on use at bounding box center [1297, 71] width 15 height 12
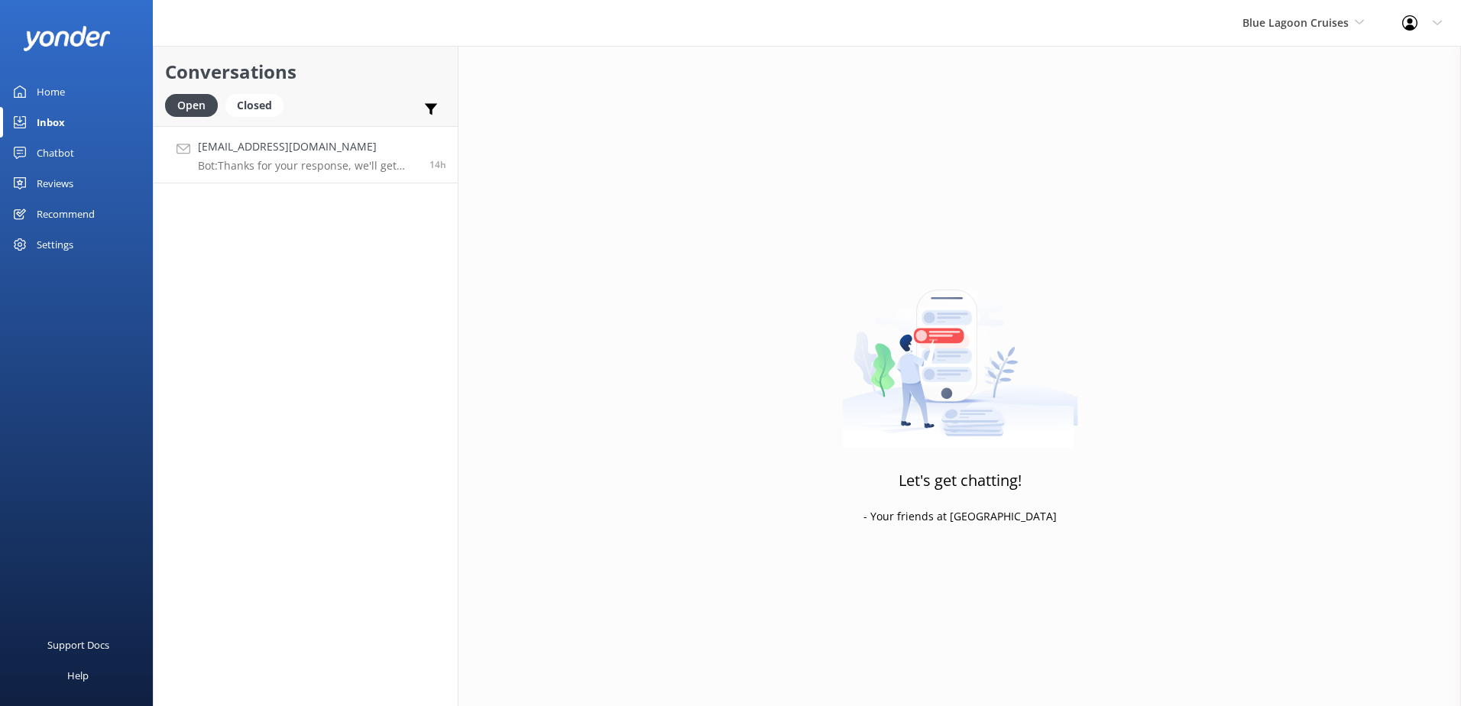
click at [295, 170] on p "Bot: Thanks for your response, we'll get back to you as soon as we can during o…" at bounding box center [308, 166] width 220 height 14
